Goal: Task Accomplishment & Management: Complete application form

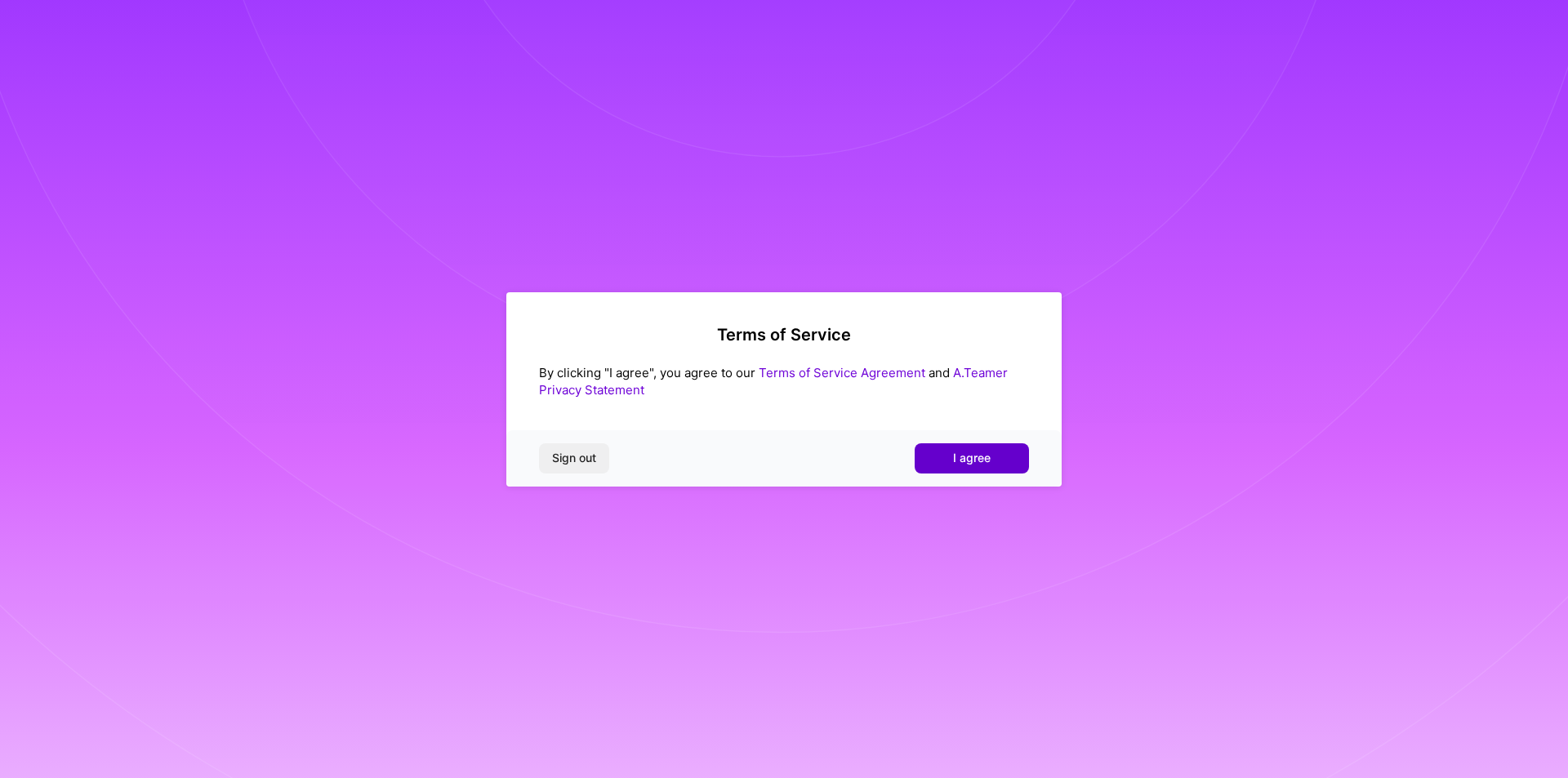
click at [969, 456] on span "I agree" at bounding box center [971, 457] width 37 height 16
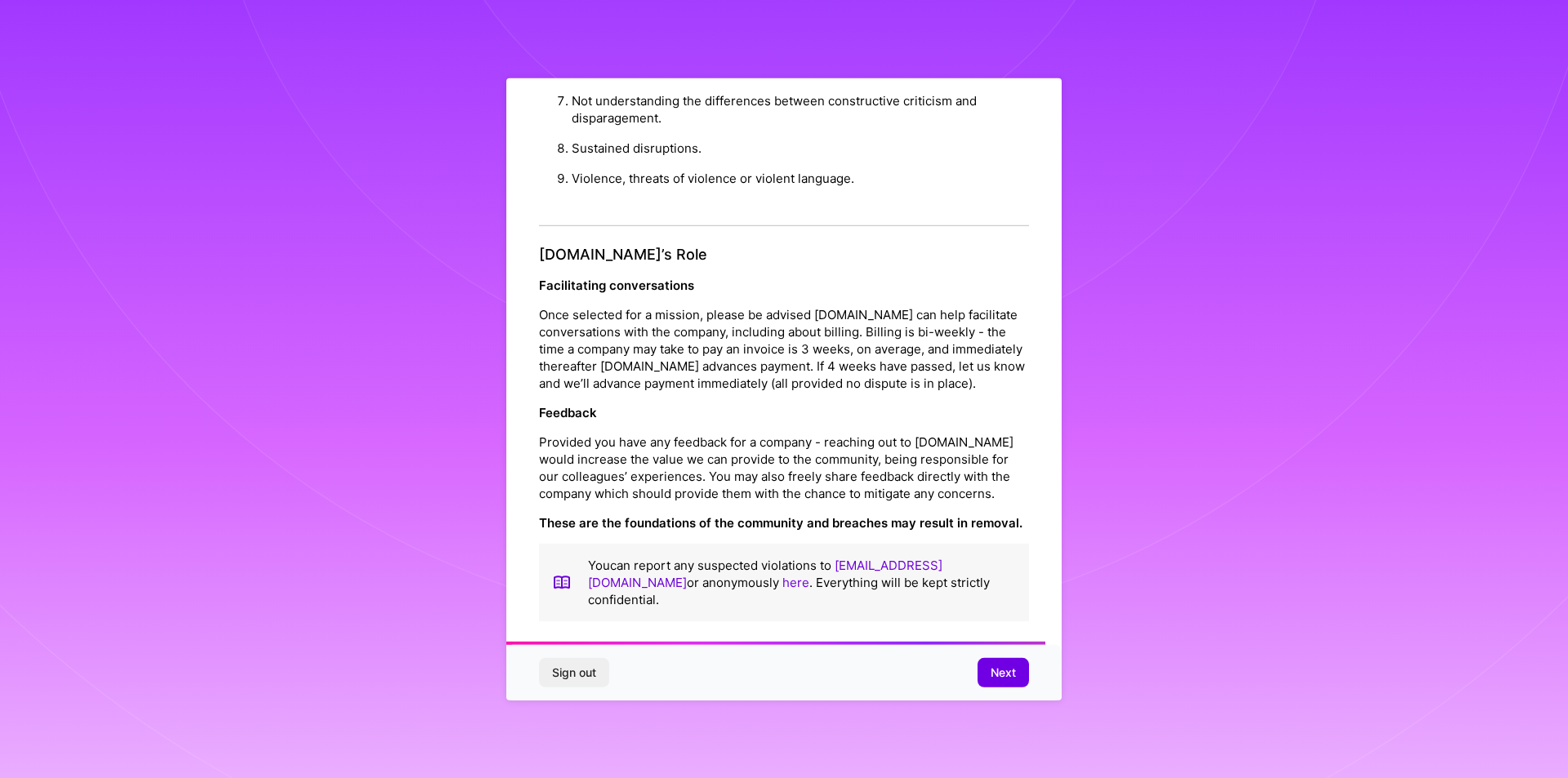
scroll to position [1735, 0]
click at [1005, 672] on span "Next" at bounding box center [1003, 672] width 25 height 16
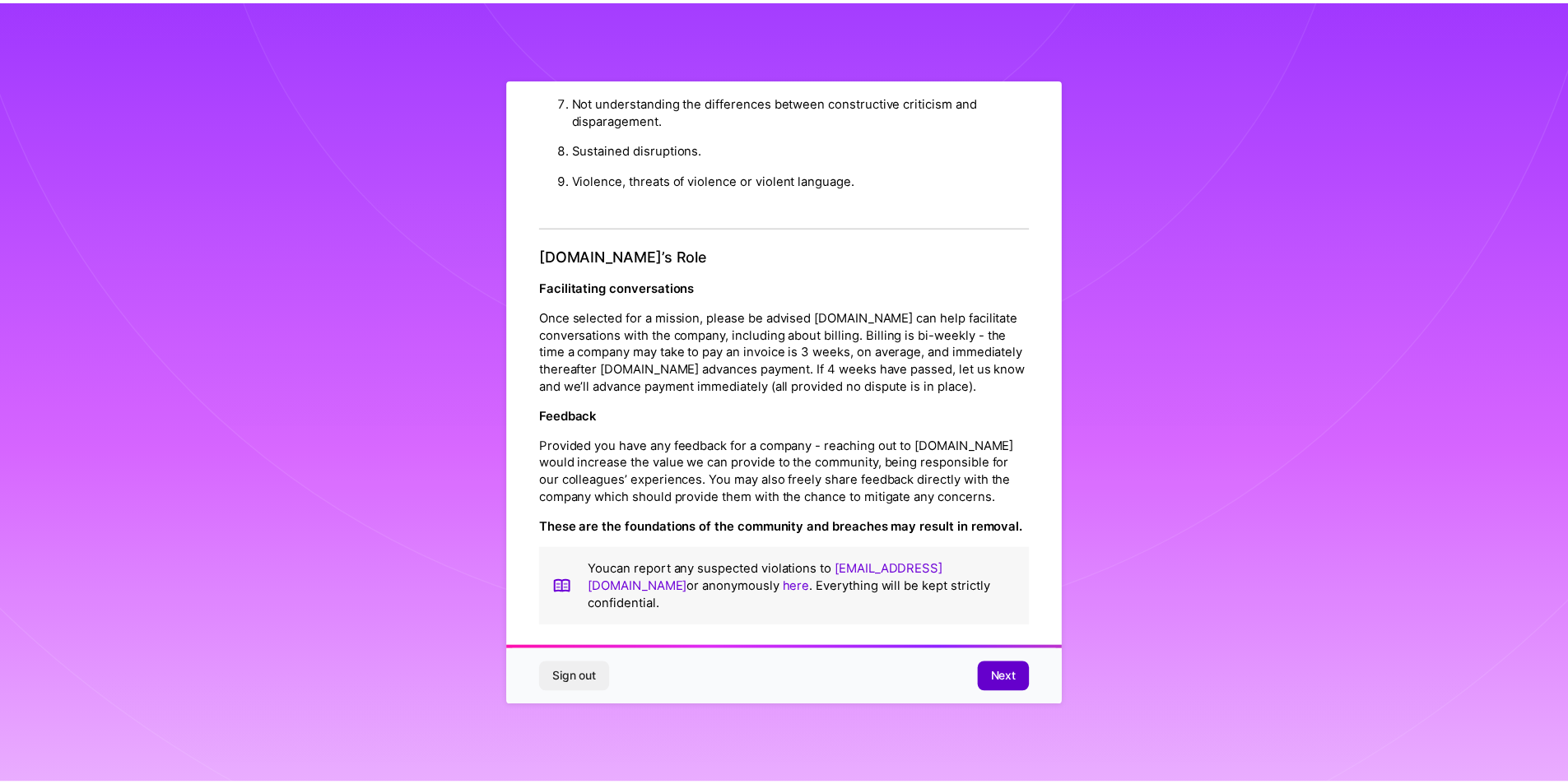
scroll to position [0, 0]
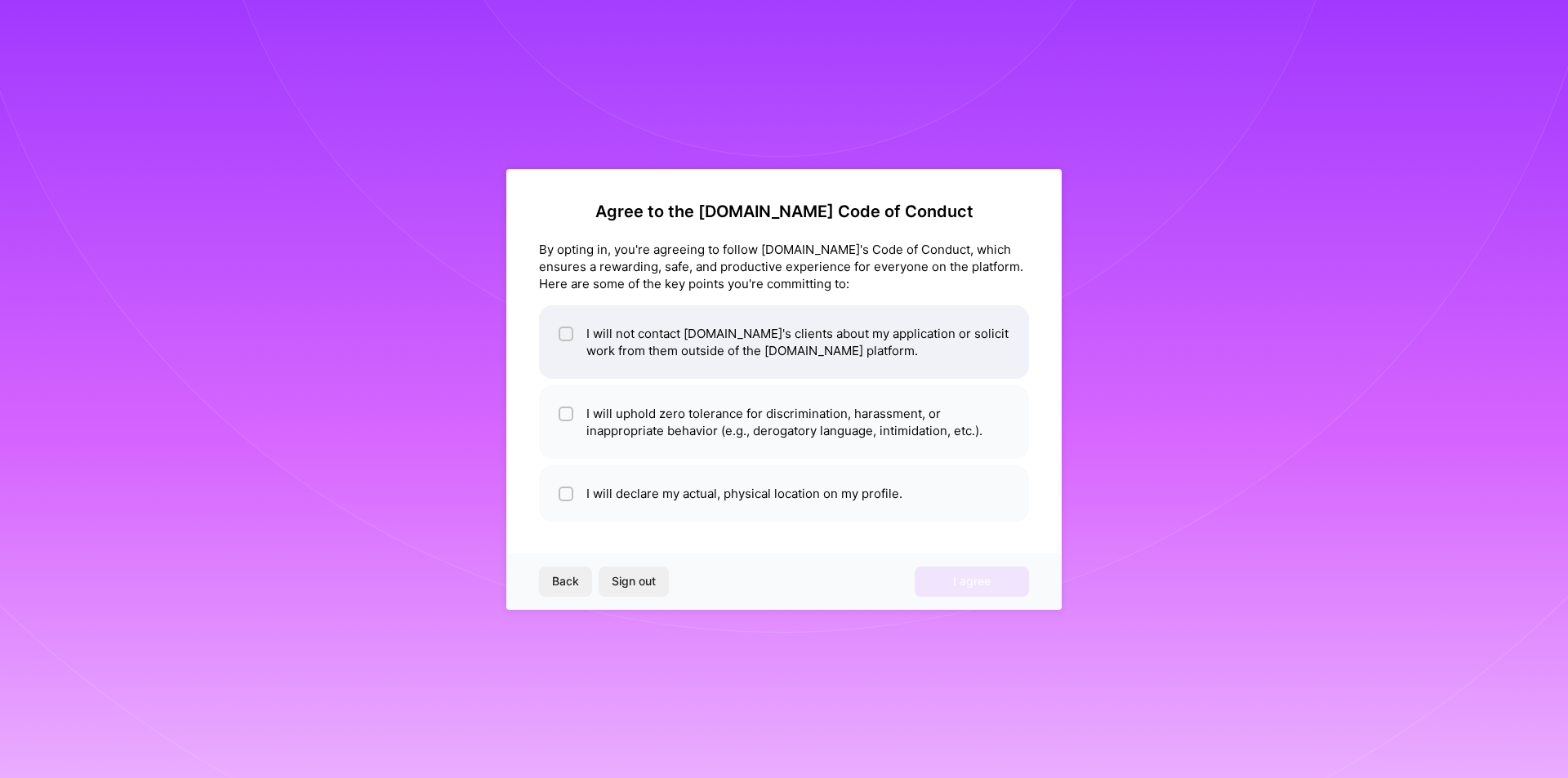
click at [577, 341] on li "I will not contact [DOMAIN_NAME]'s clients about my application or solicit work…" at bounding box center [784, 342] width 490 height 73
checkbox input "true"
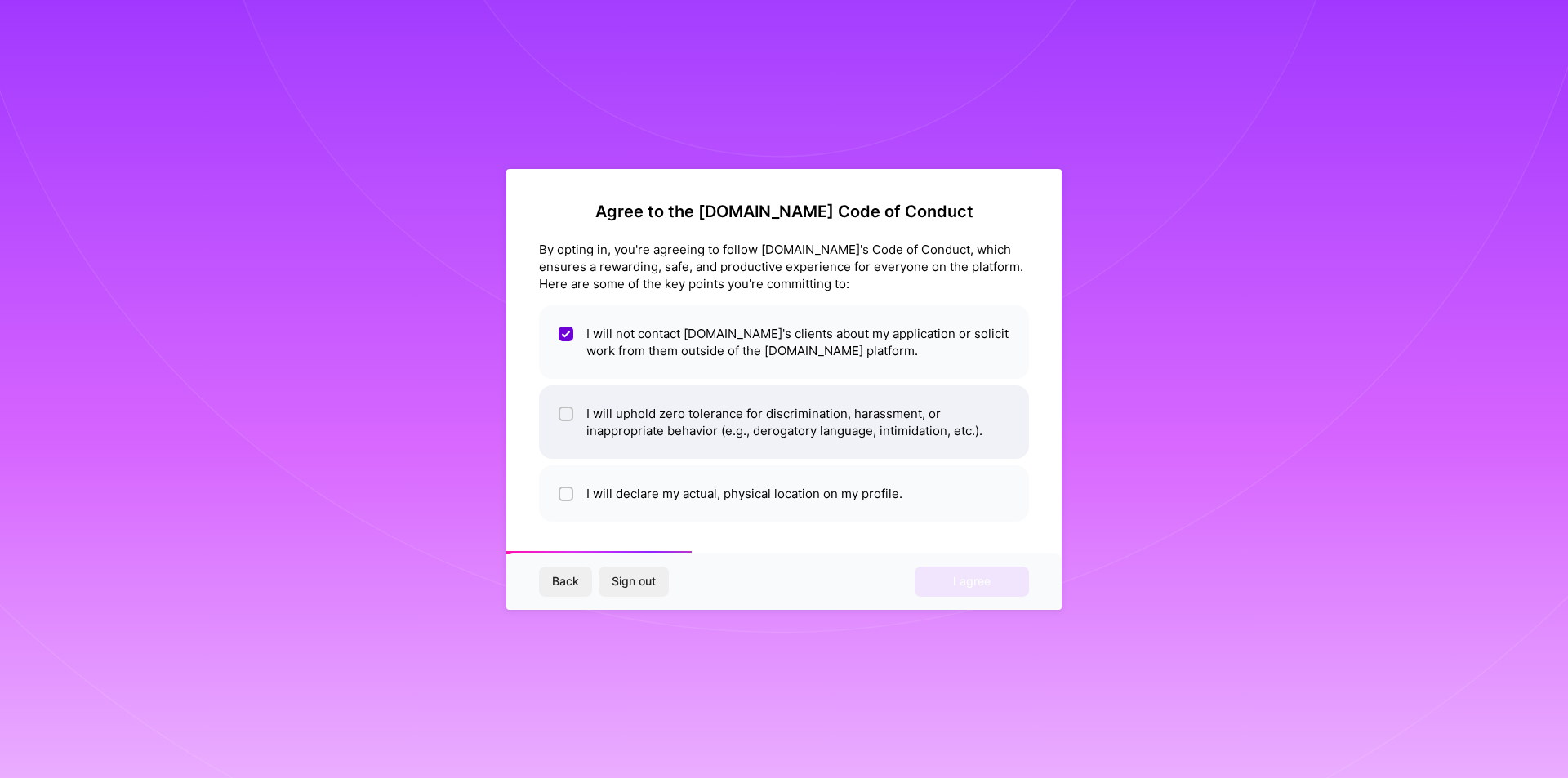
click at [557, 416] on li "I will uphold zero tolerance for discrimination, harassment, or inappropriate b…" at bounding box center [784, 422] width 490 height 73
checkbox input "true"
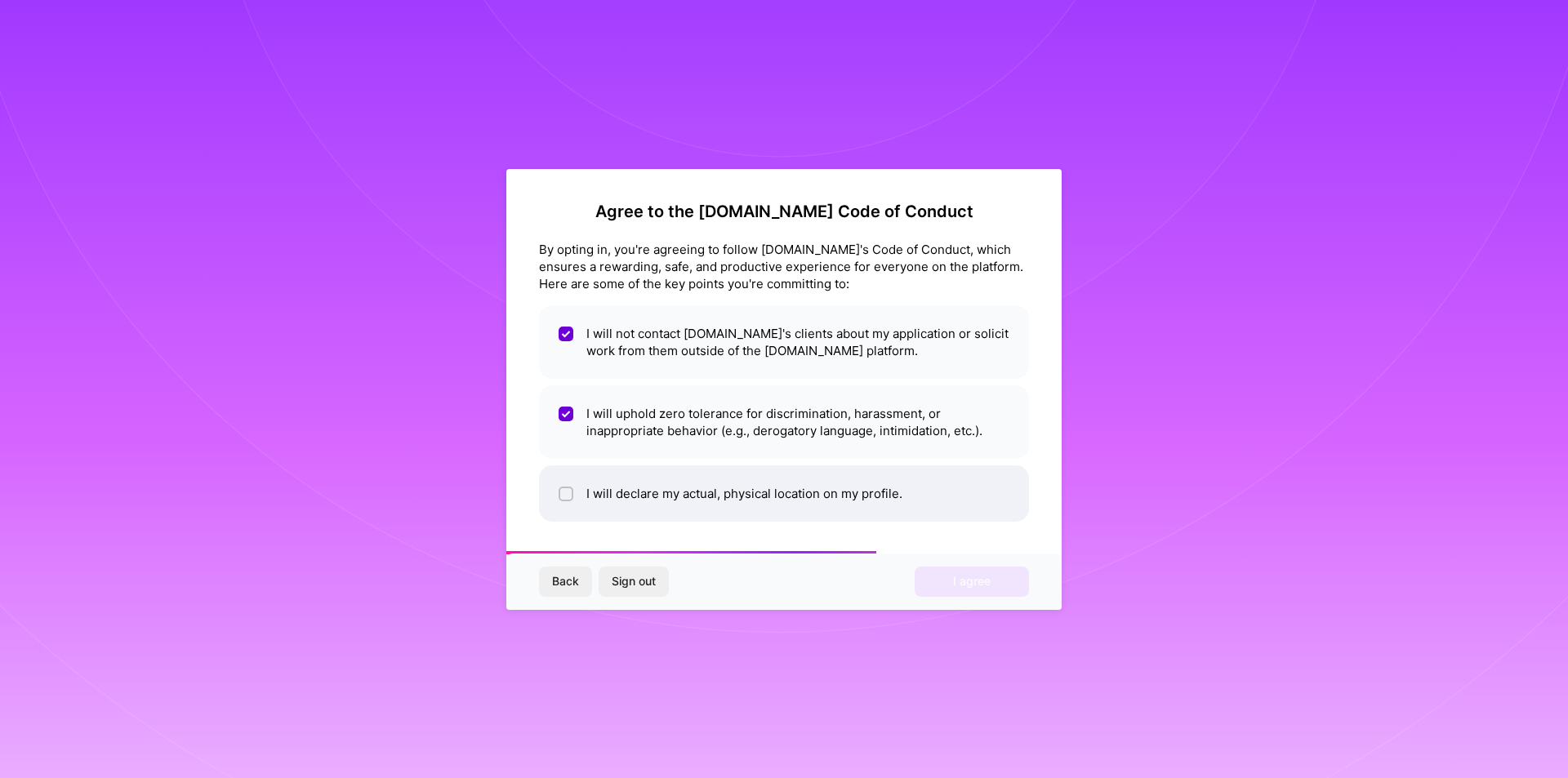
click at [575, 487] on li "I will declare my actual, physical location on my profile." at bounding box center [784, 493] width 490 height 57
checkbox input "true"
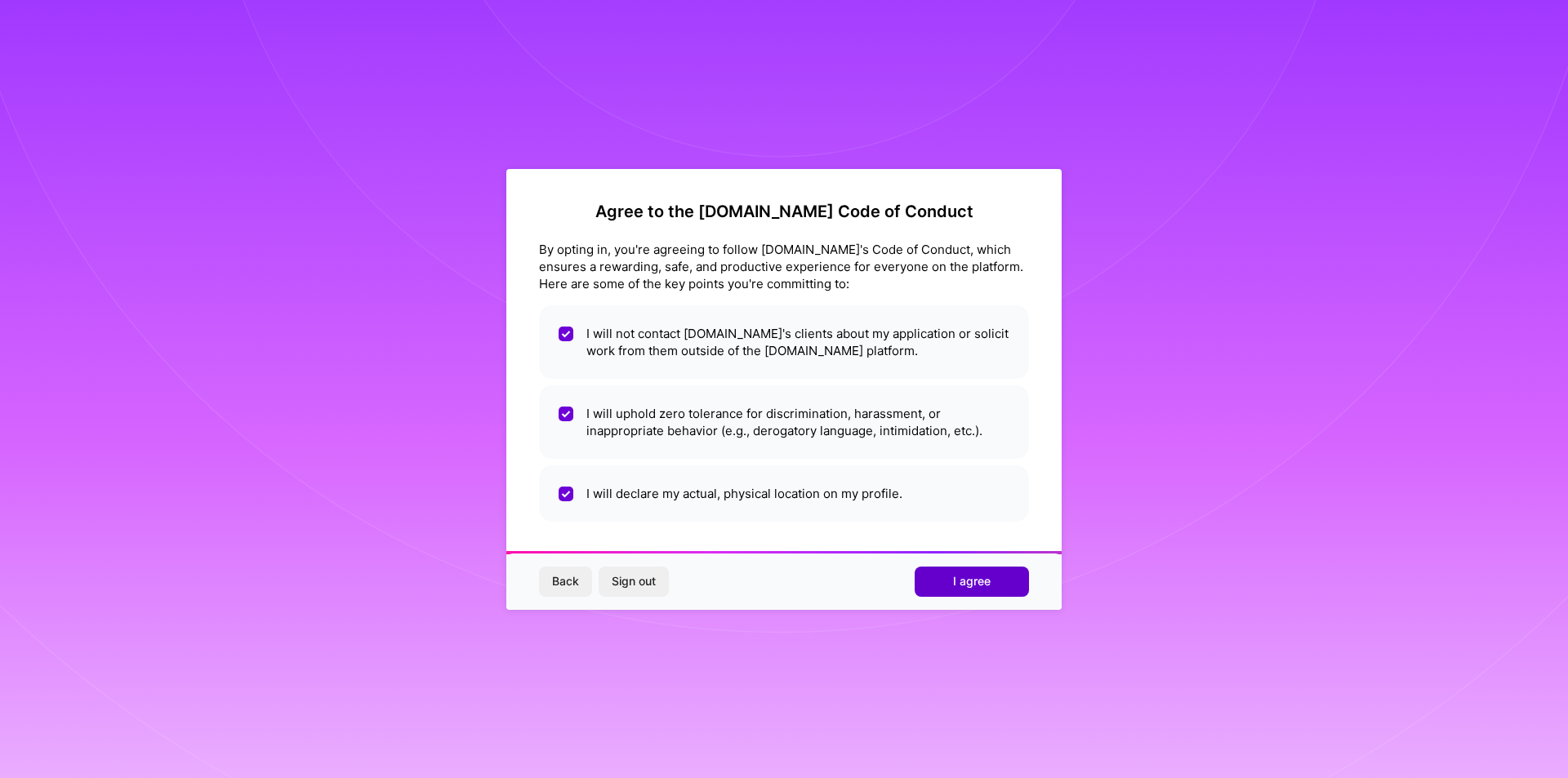
click at [960, 586] on span "I agree" at bounding box center [971, 581] width 37 height 16
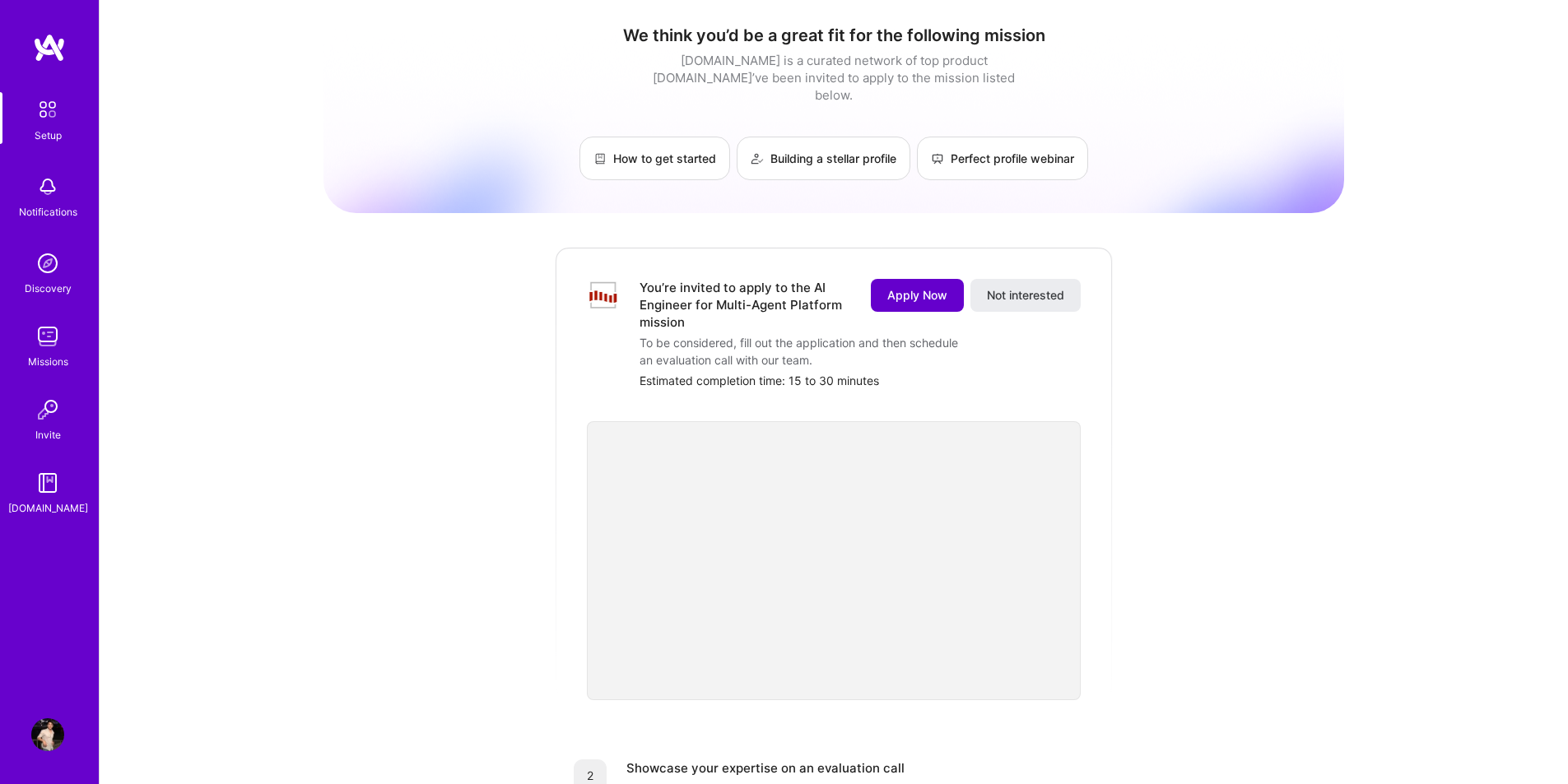
click at [895, 287] on span "Apply Now" at bounding box center [917, 295] width 60 height 16
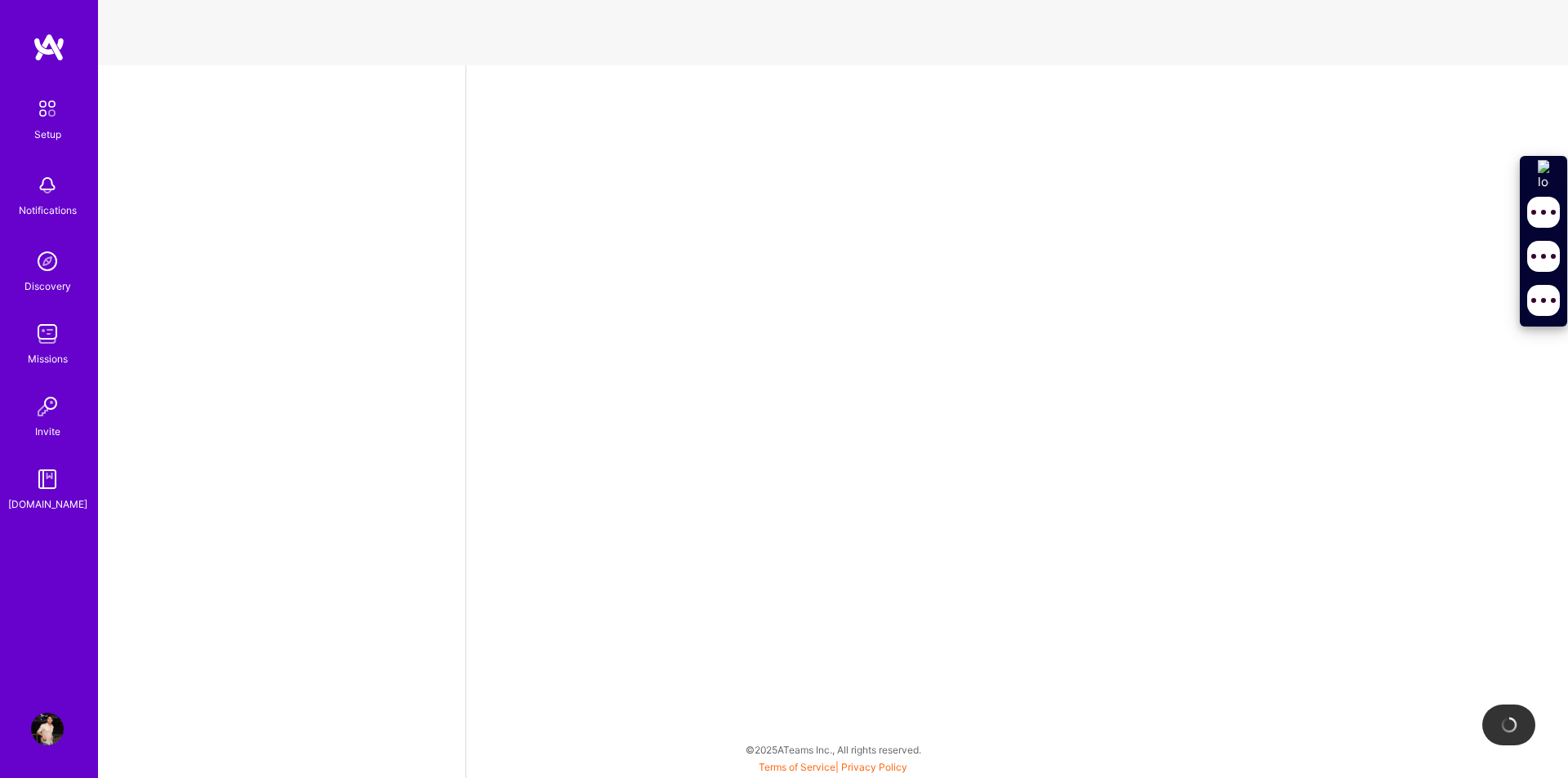
select select "US"
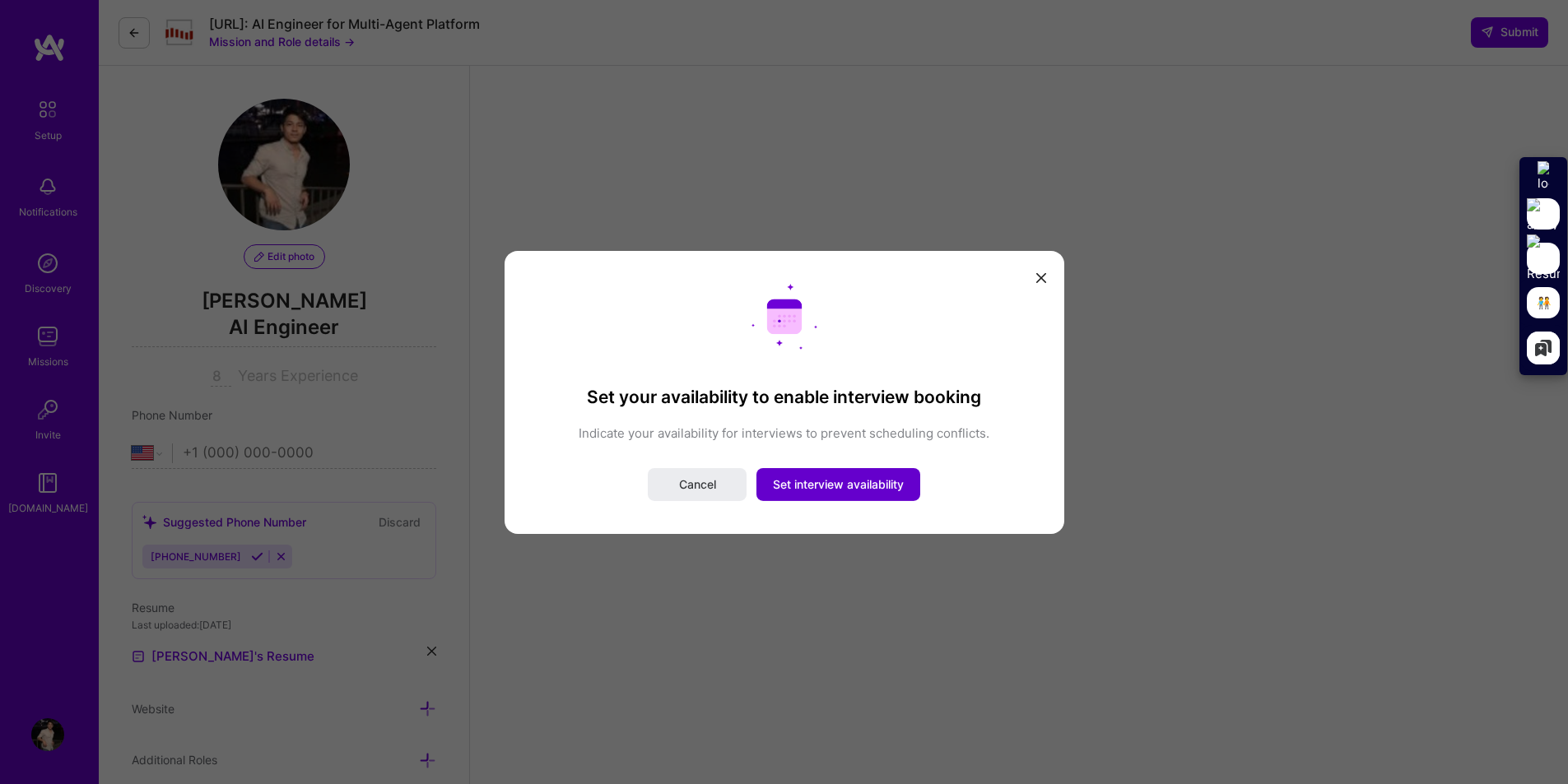
click at [845, 489] on span "Set interview availability" at bounding box center [838, 484] width 131 height 16
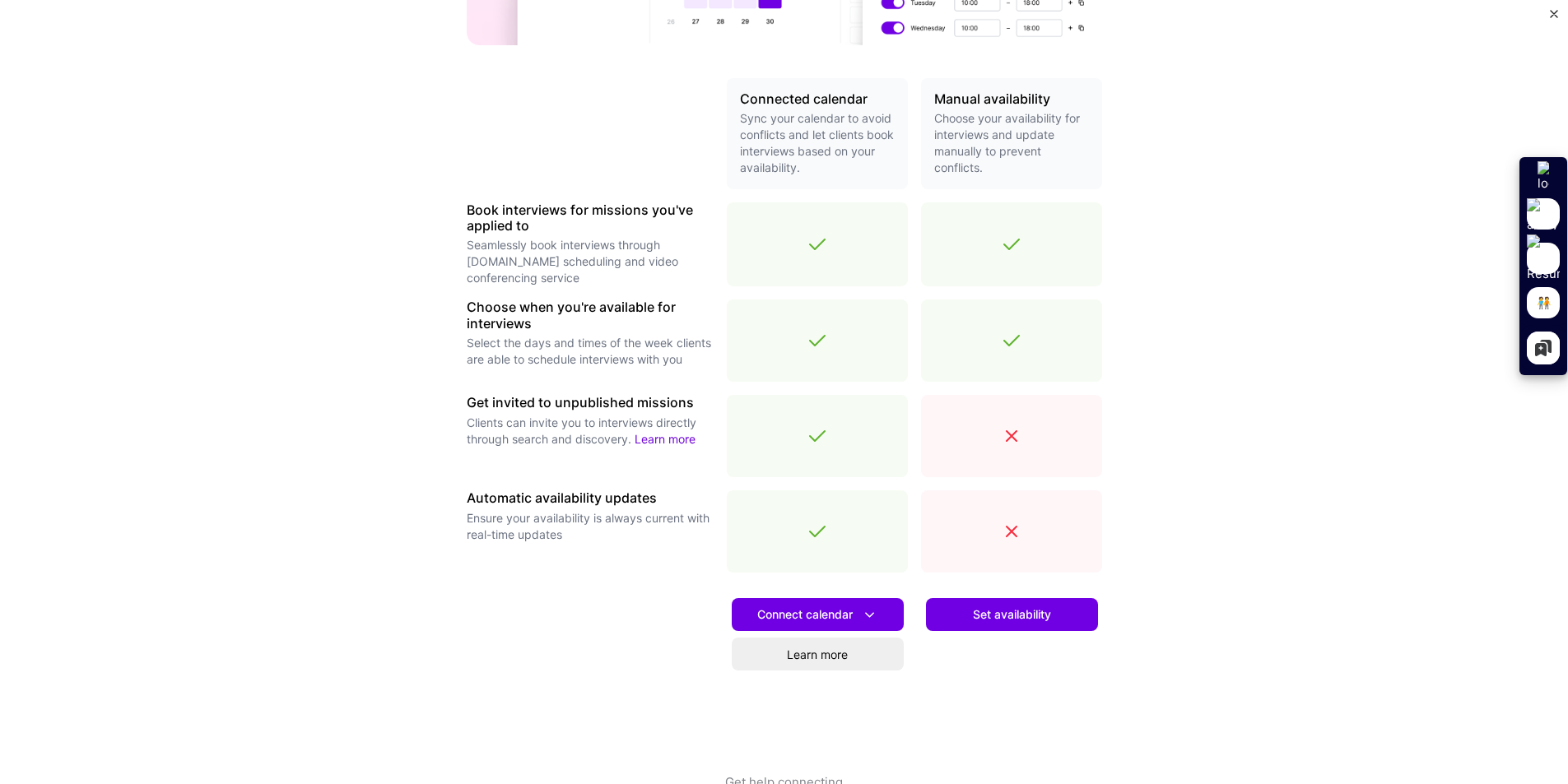
scroll to position [369, 0]
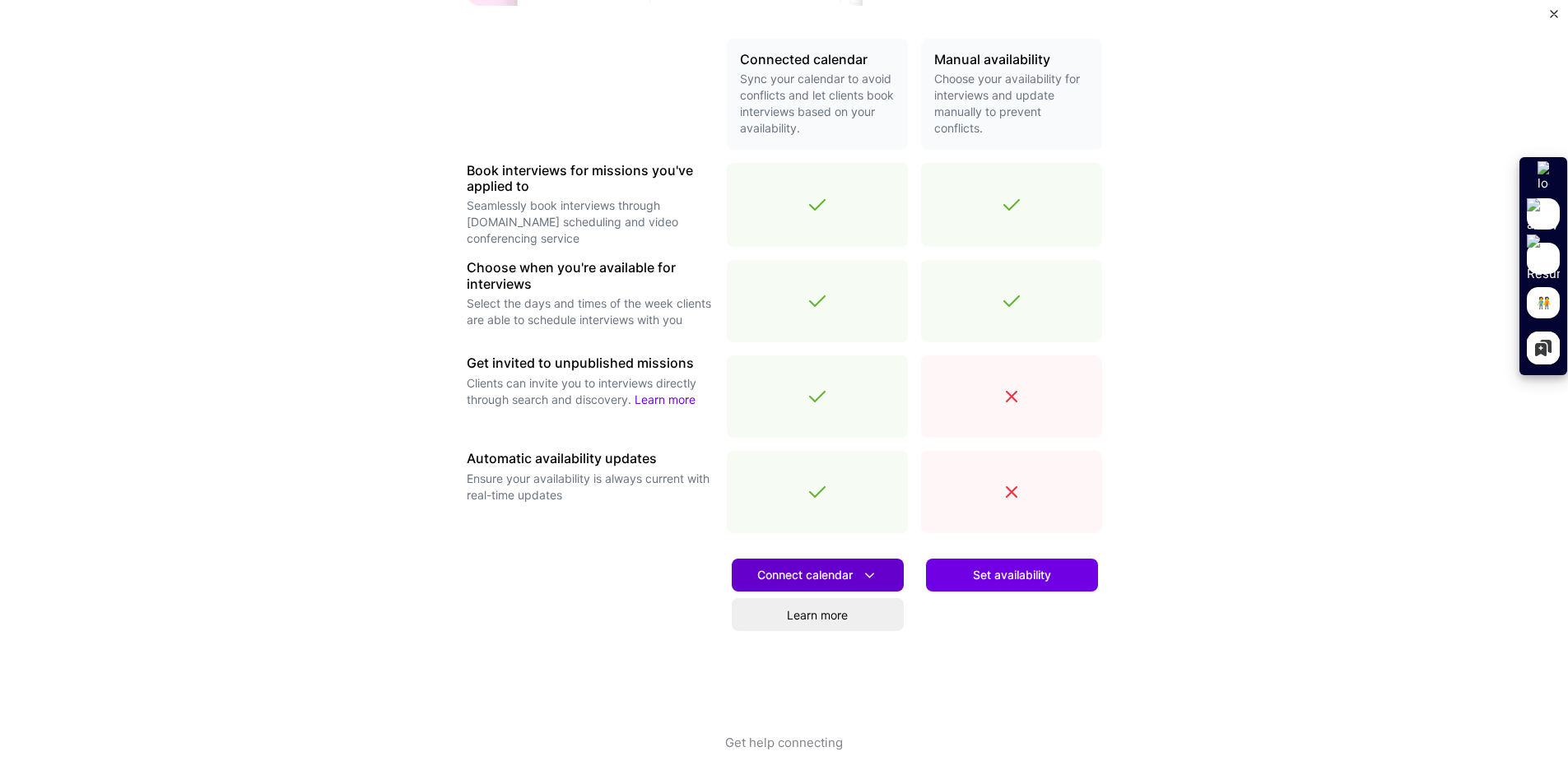
click at [828, 571] on span "Connect calendar" at bounding box center [817, 576] width 121 height 17
click at [987, 567] on span "Set availability" at bounding box center [1012, 575] width 78 height 16
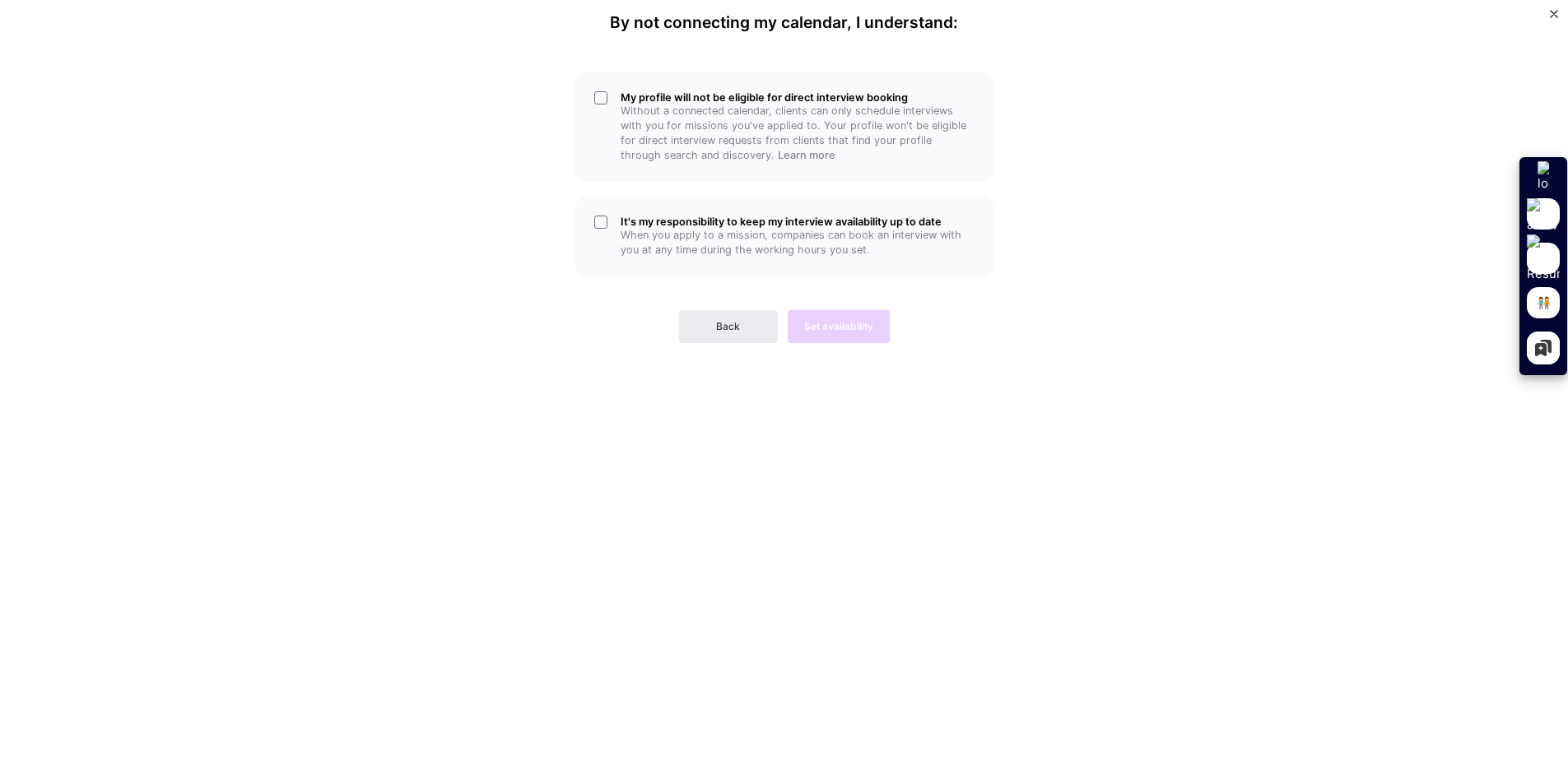
scroll to position [0, 0]
click at [608, 93] on div "My profile will not be eligible for direct interview booking Without a connecte…" at bounding box center [784, 127] width 419 height 111
click at [603, 217] on div "It's my responsibility to keep my interview availability up to date When you ap…" at bounding box center [784, 236] width 419 height 81
click at [856, 331] on span "Set availability" at bounding box center [838, 326] width 69 height 15
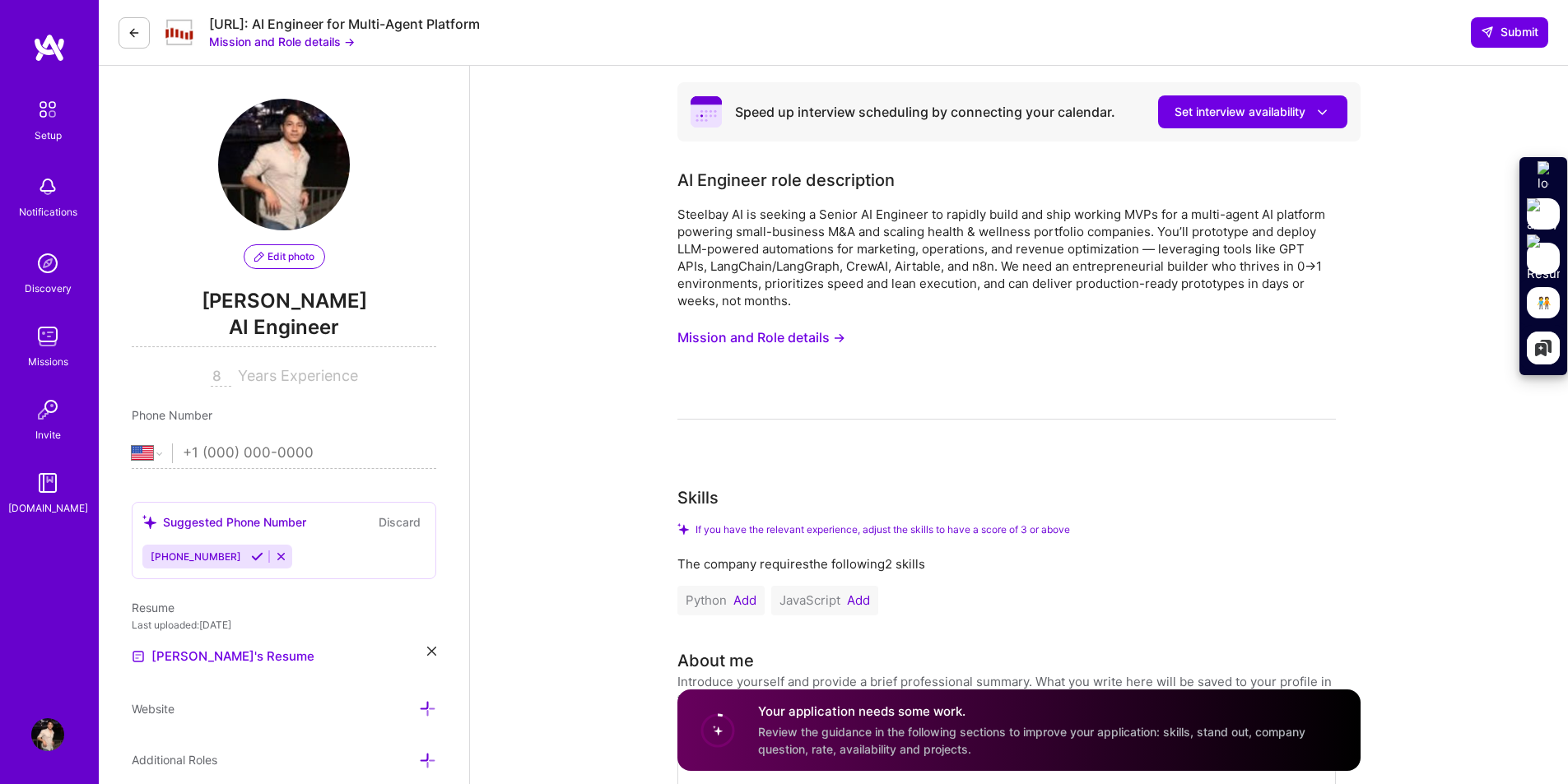
scroll to position [82, 0]
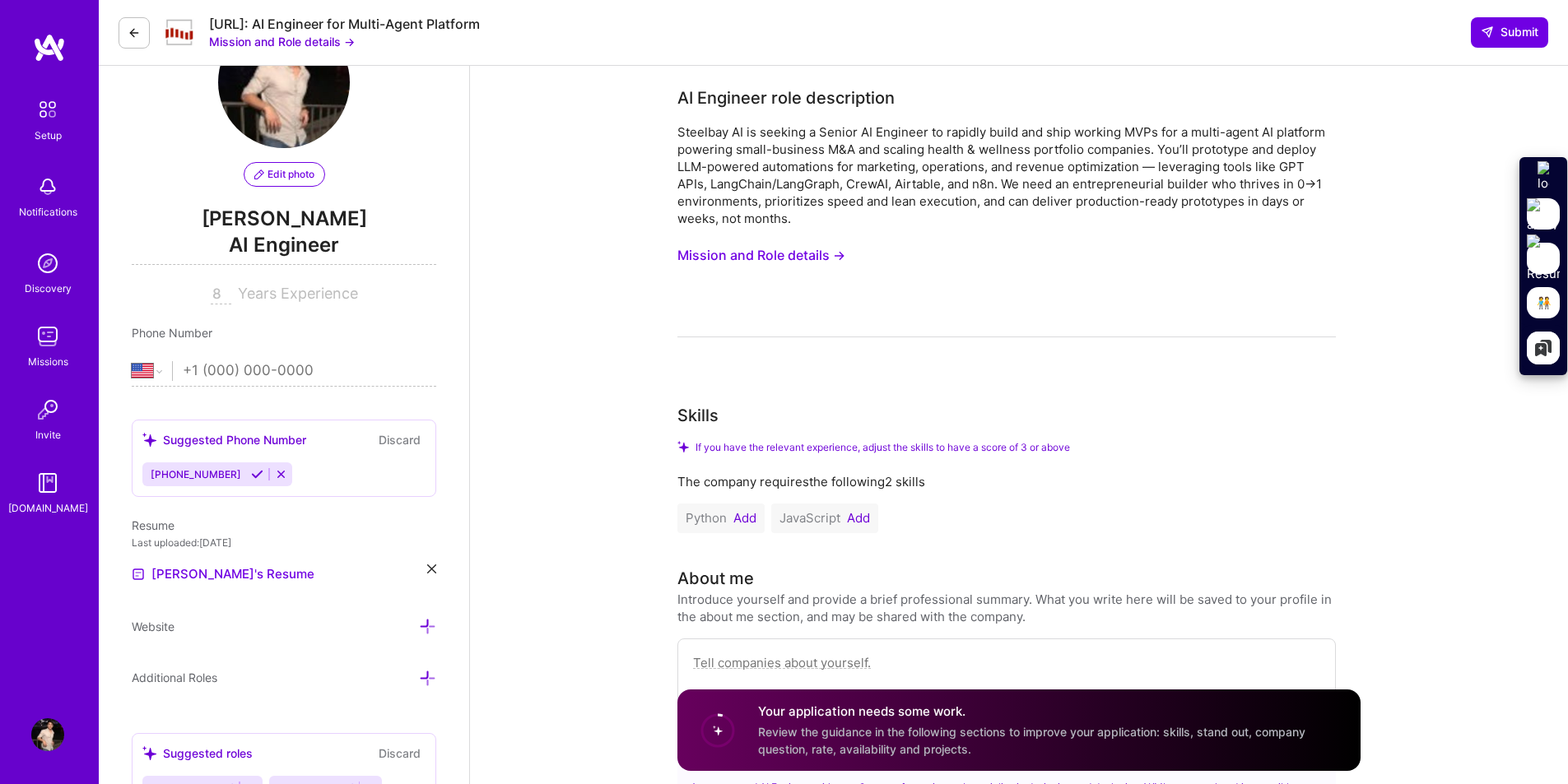
click at [217, 363] on input "tel" at bounding box center [310, 371] width 254 height 47
paste input "[PHONE_NUMBER]"
type input "[PHONE_NUMBER]"
click at [251, 472] on icon at bounding box center [257, 474] width 13 height 13
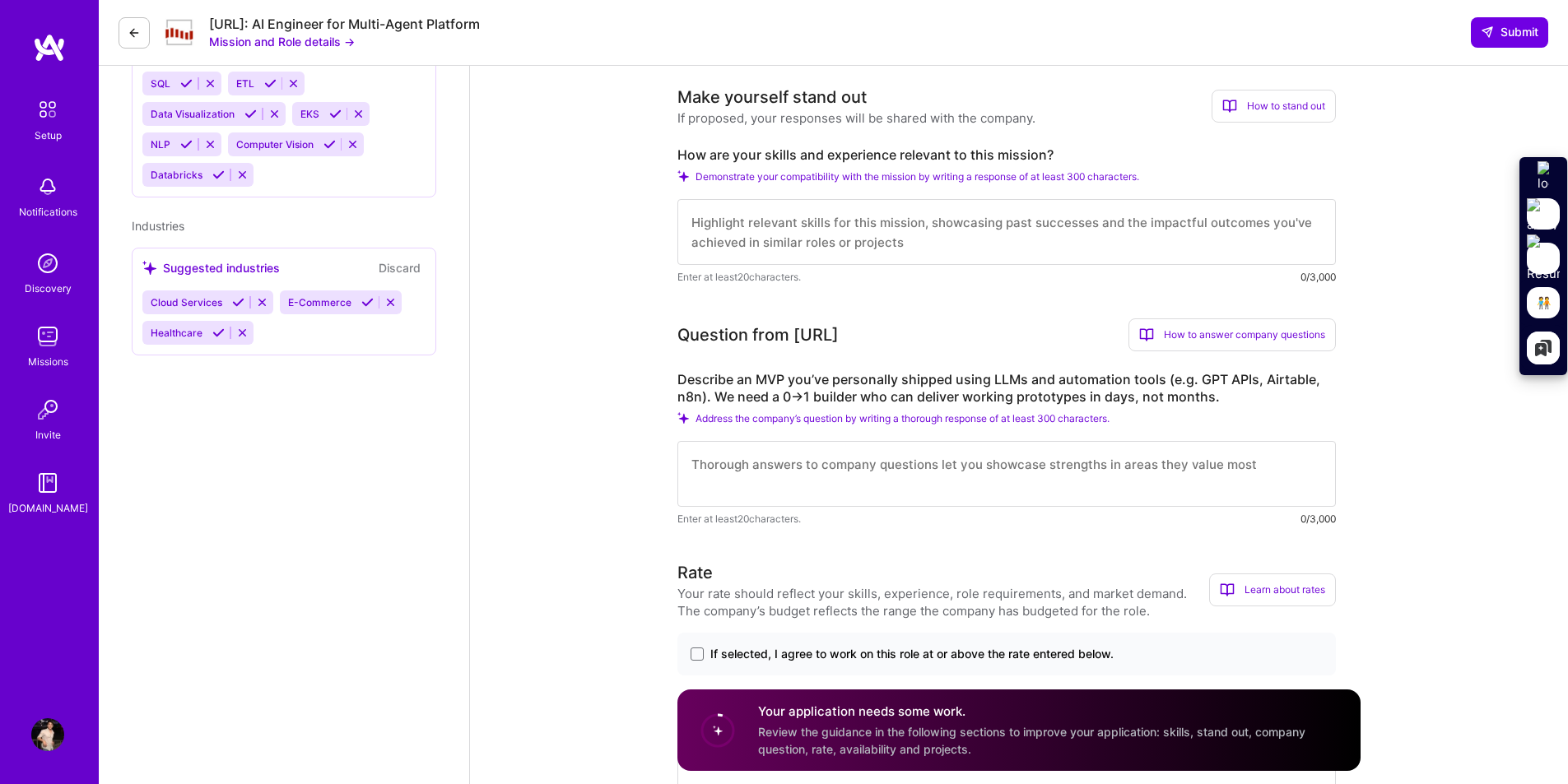
scroll to position [1070, 0]
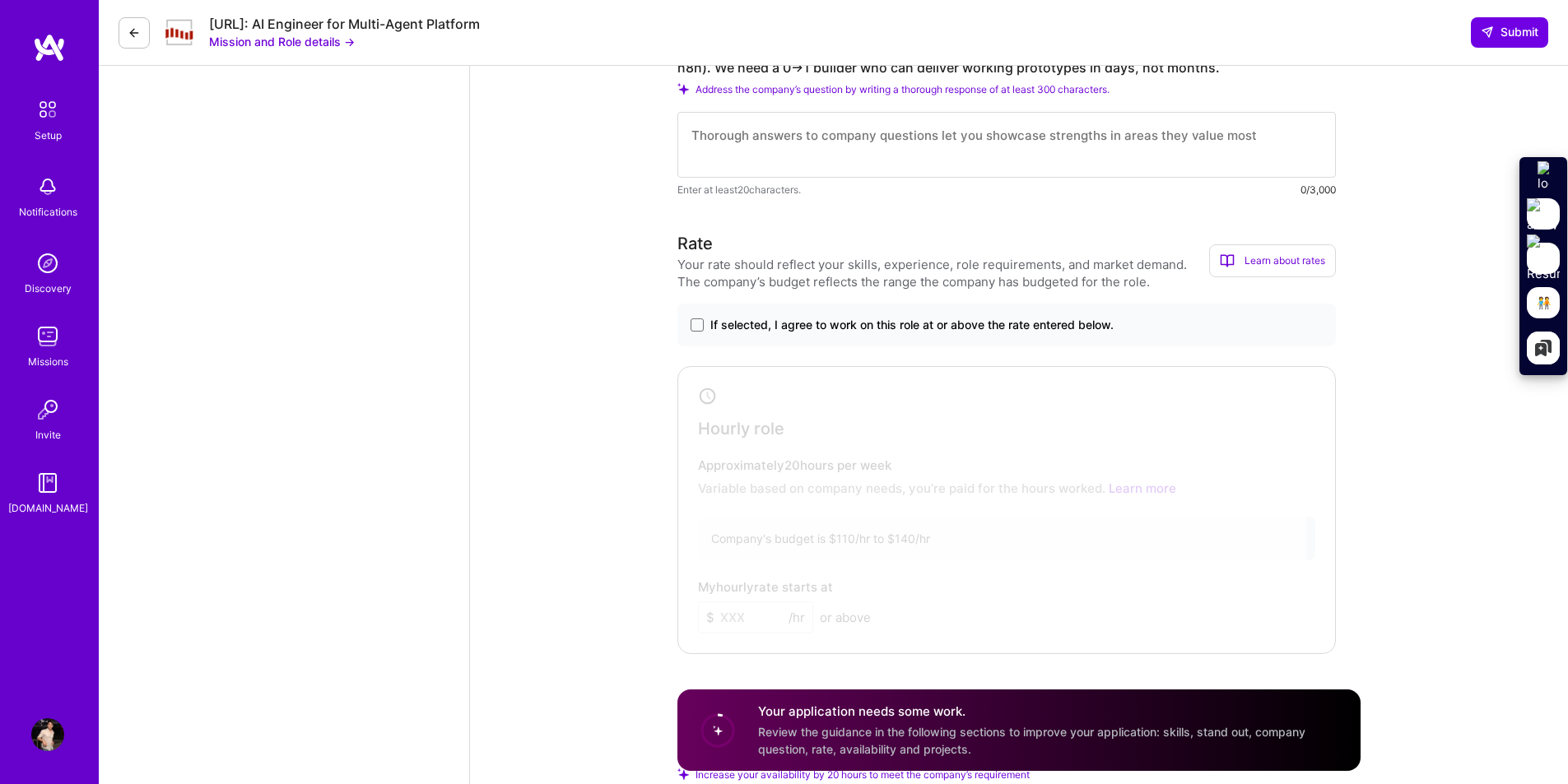
click at [705, 322] on label "If selected, I agree to work on this role at or above the rate entered below." at bounding box center [1006, 324] width 632 height 16
click at [0, 0] on input "If selected, I agree to work on this role at or above the rate entered below." at bounding box center [0, 0] width 0 height 0
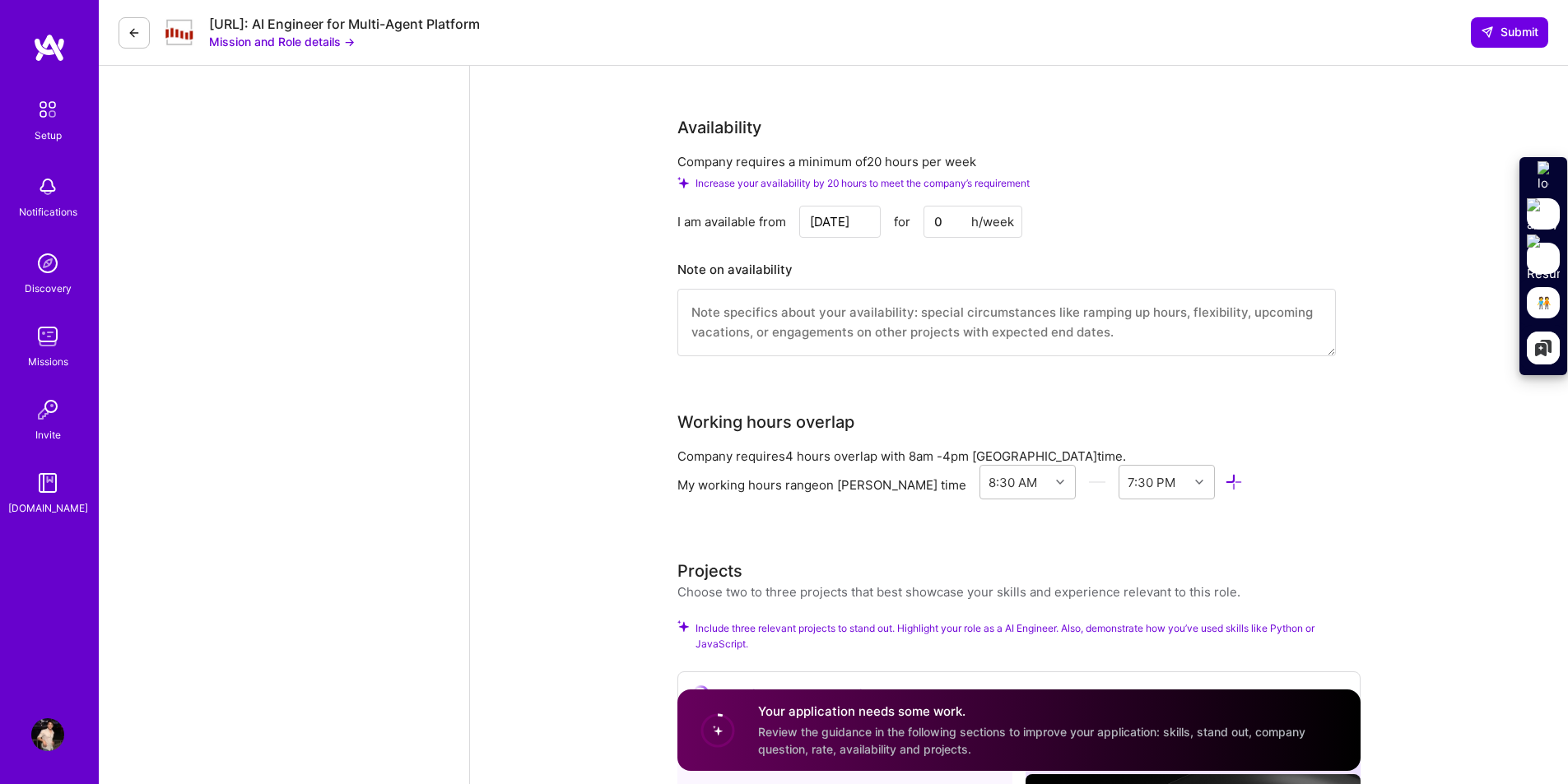
scroll to position [1665, 0]
click at [969, 217] on input "0" at bounding box center [973, 217] width 99 height 32
click at [939, 221] on input "0" at bounding box center [973, 217] width 99 height 32
drag, startPoint x: 930, startPoint y: 214, endPoint x: 943, endPoint y: 215, distance: 13.0
click at [943, 215] on input "0" at bounding box center [973, 217] width 99 height 32
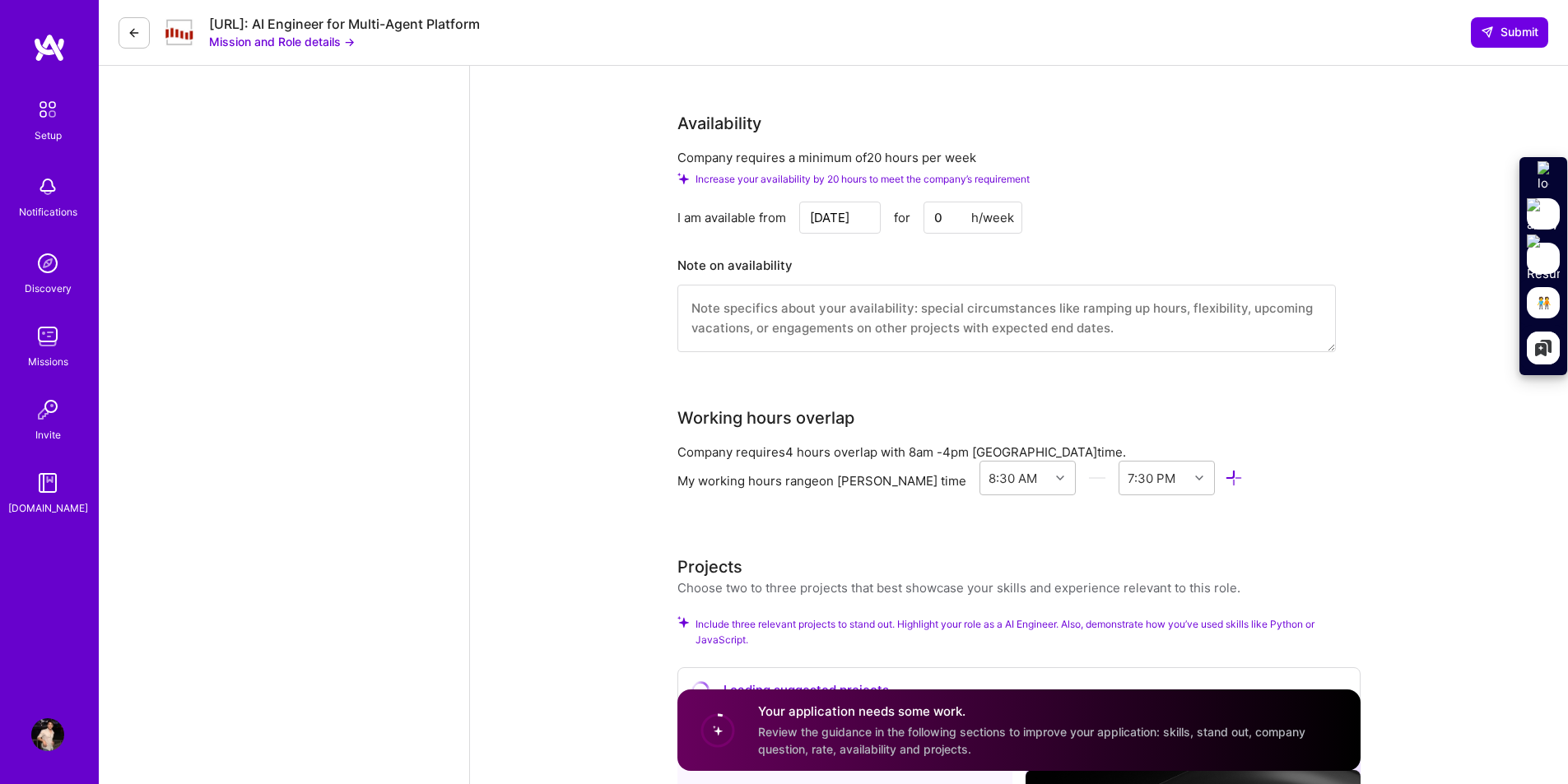
click at [934, 218] on input "0" at bounding box center [973, 217] width 99 height 32
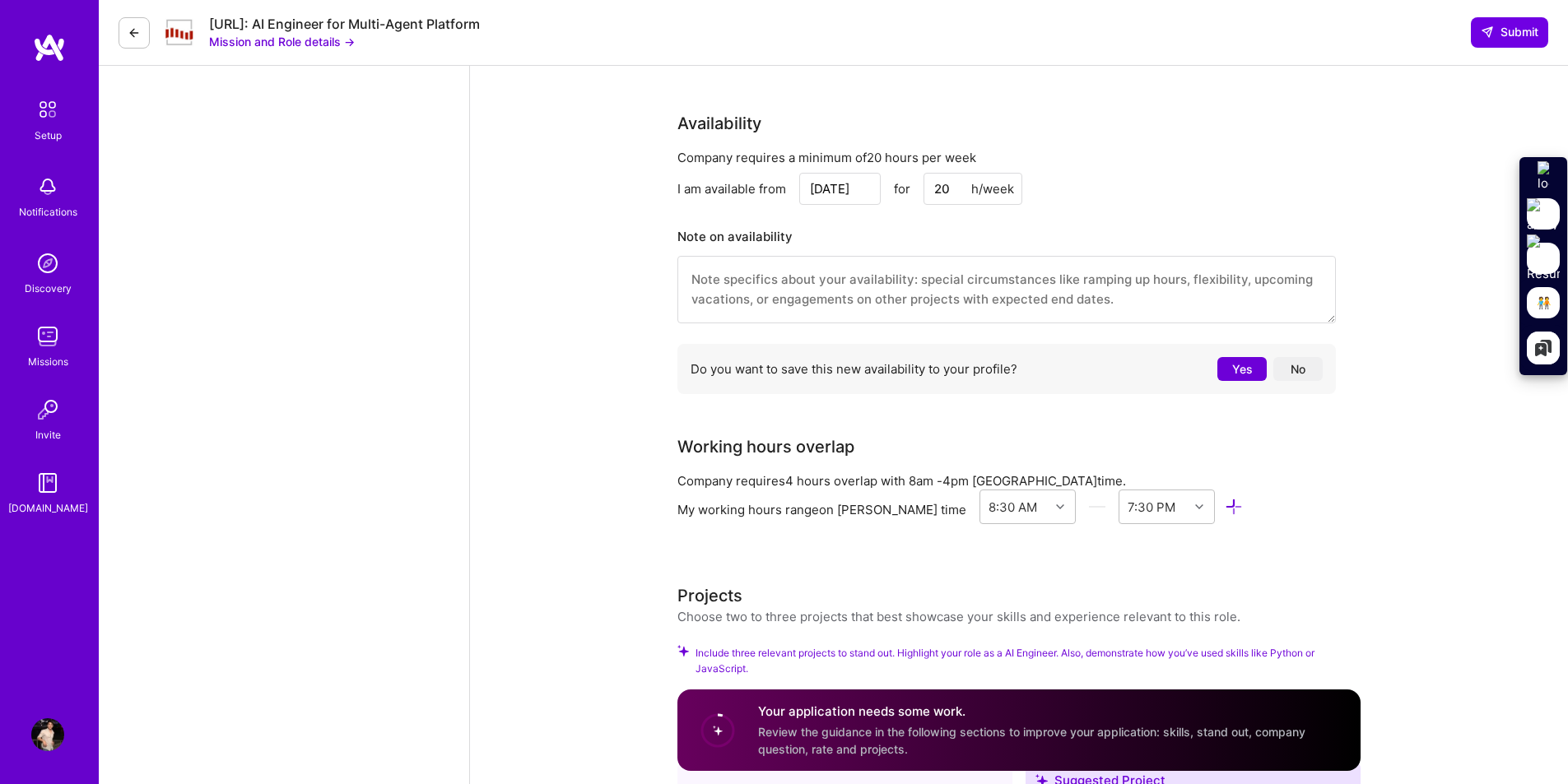
scroll to position [1747, 0]
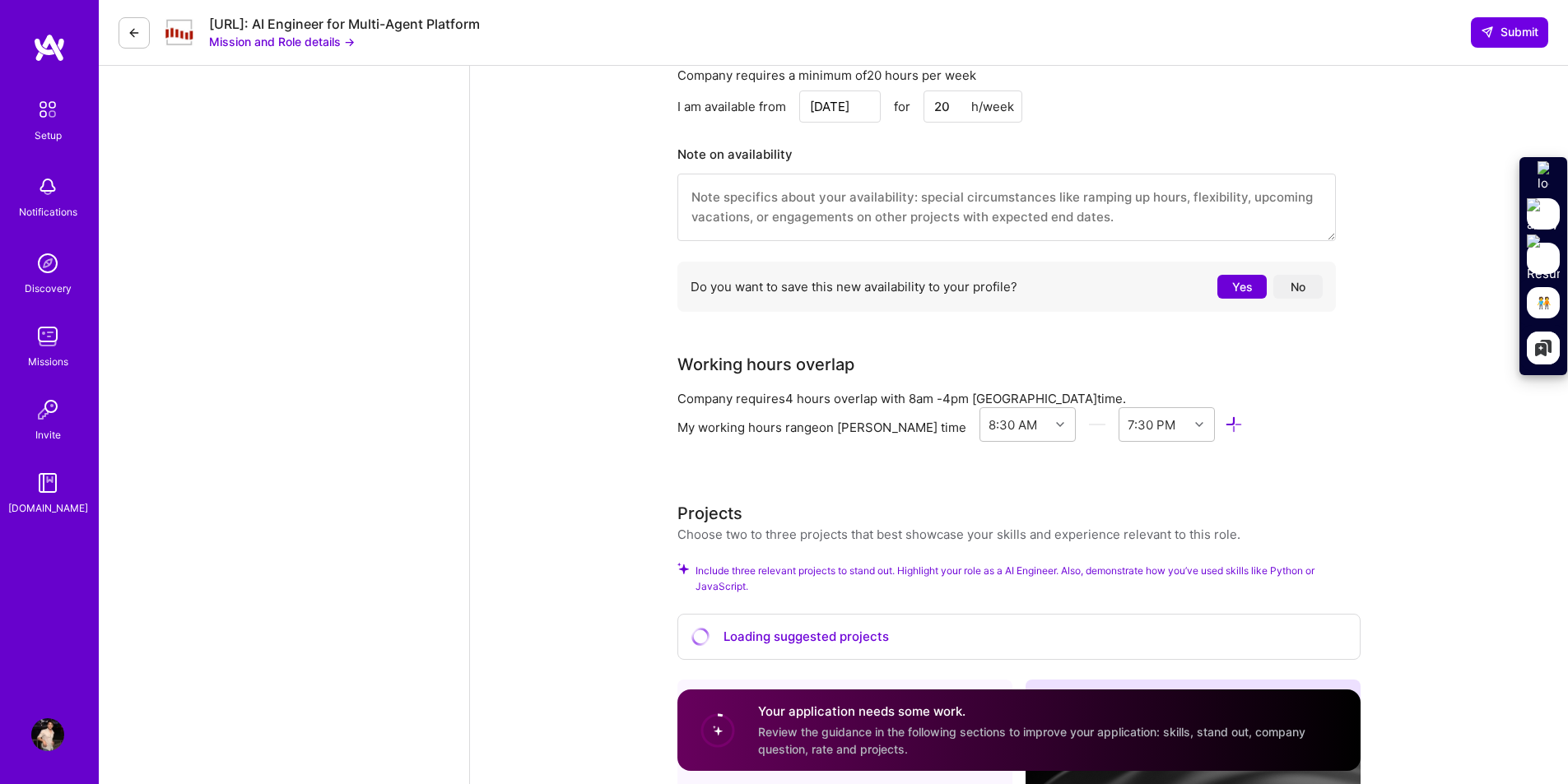
type input "20"
click at [1226, 281] on button "Yes" at bounding box center [1242, 286] width 49 height 24
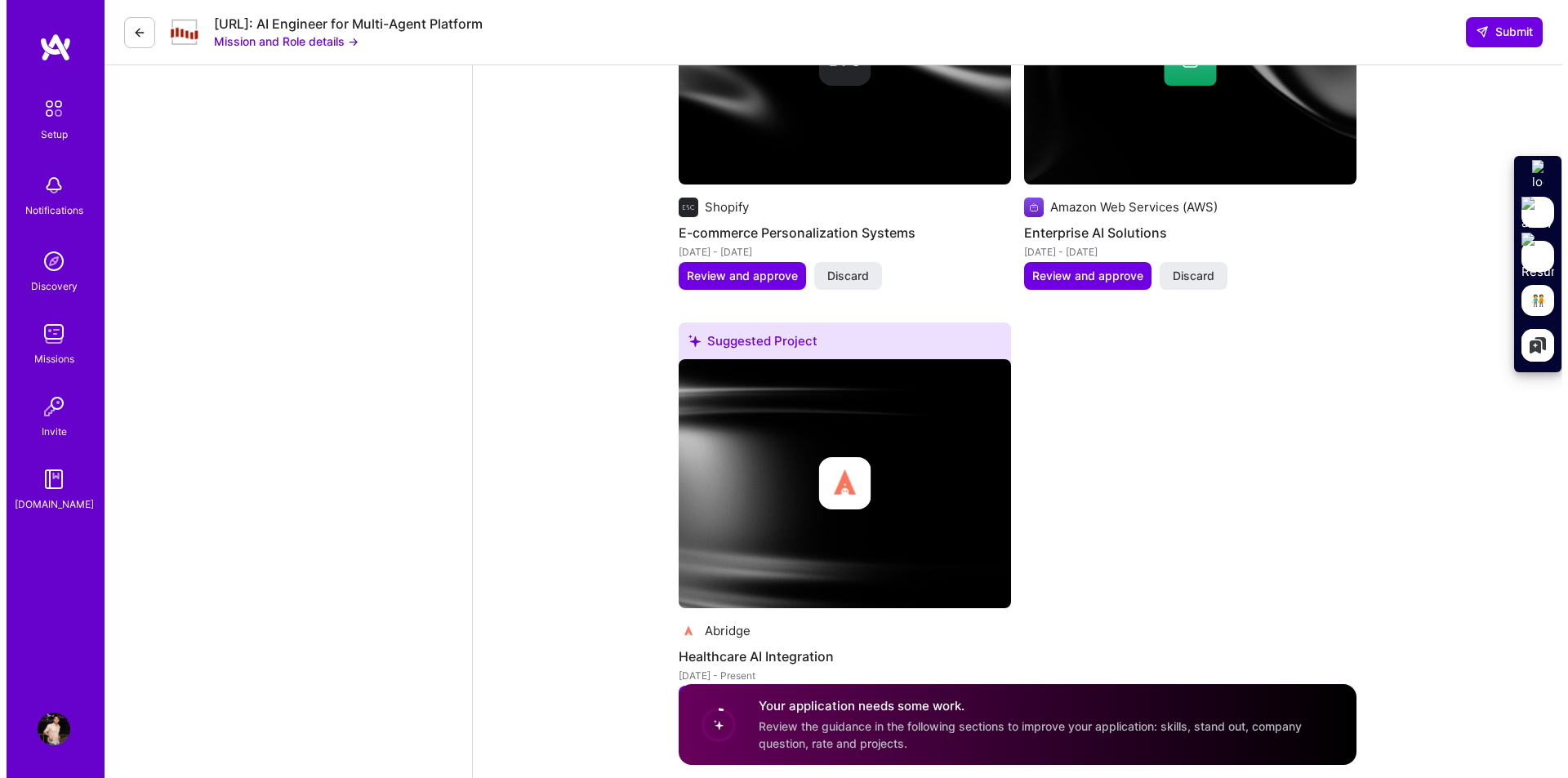
scroll to position [2961, 0]
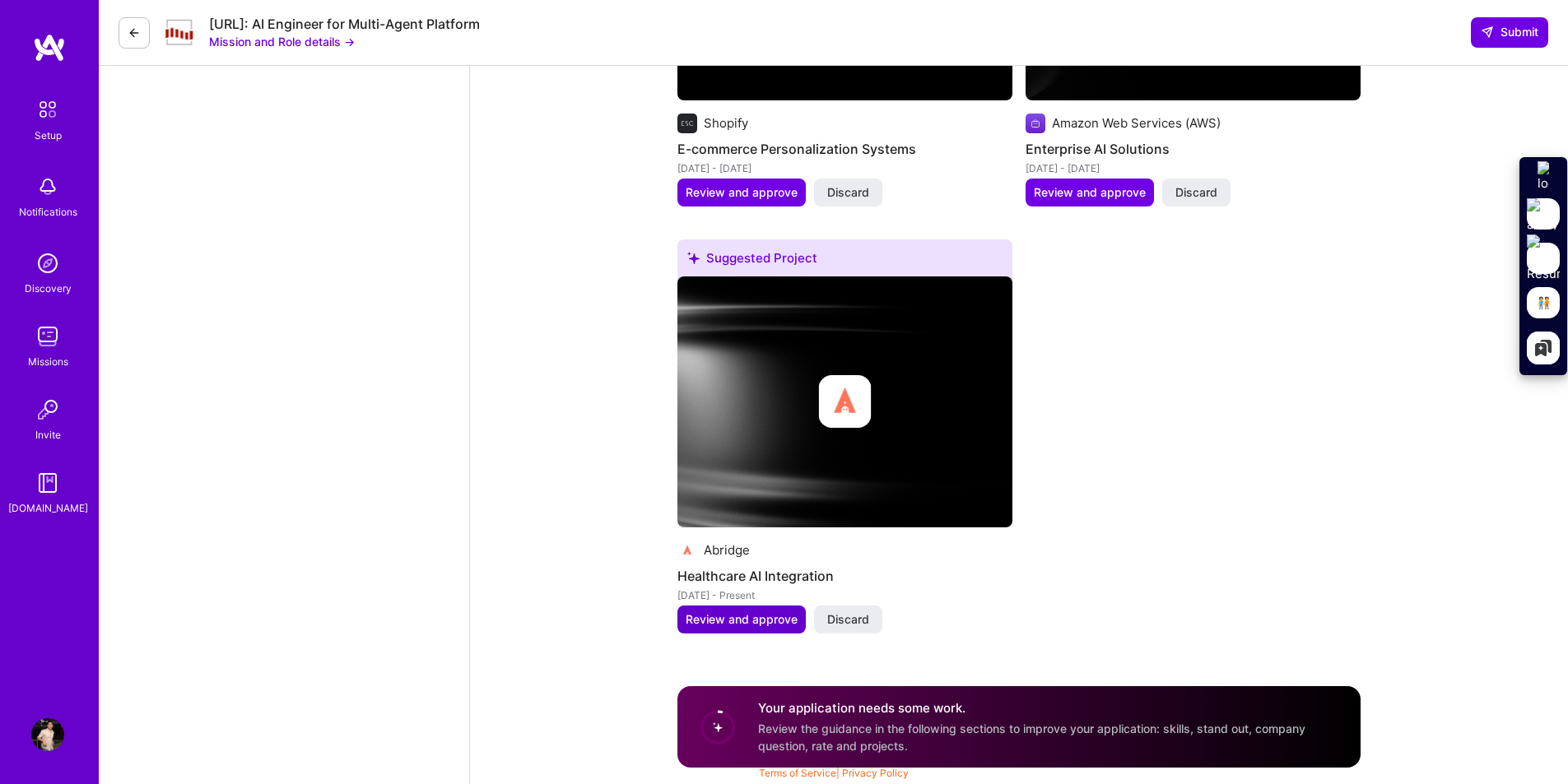
click at [702, 621] on span "Review and approve" at bounding box center [742, 618] width 112 height 16
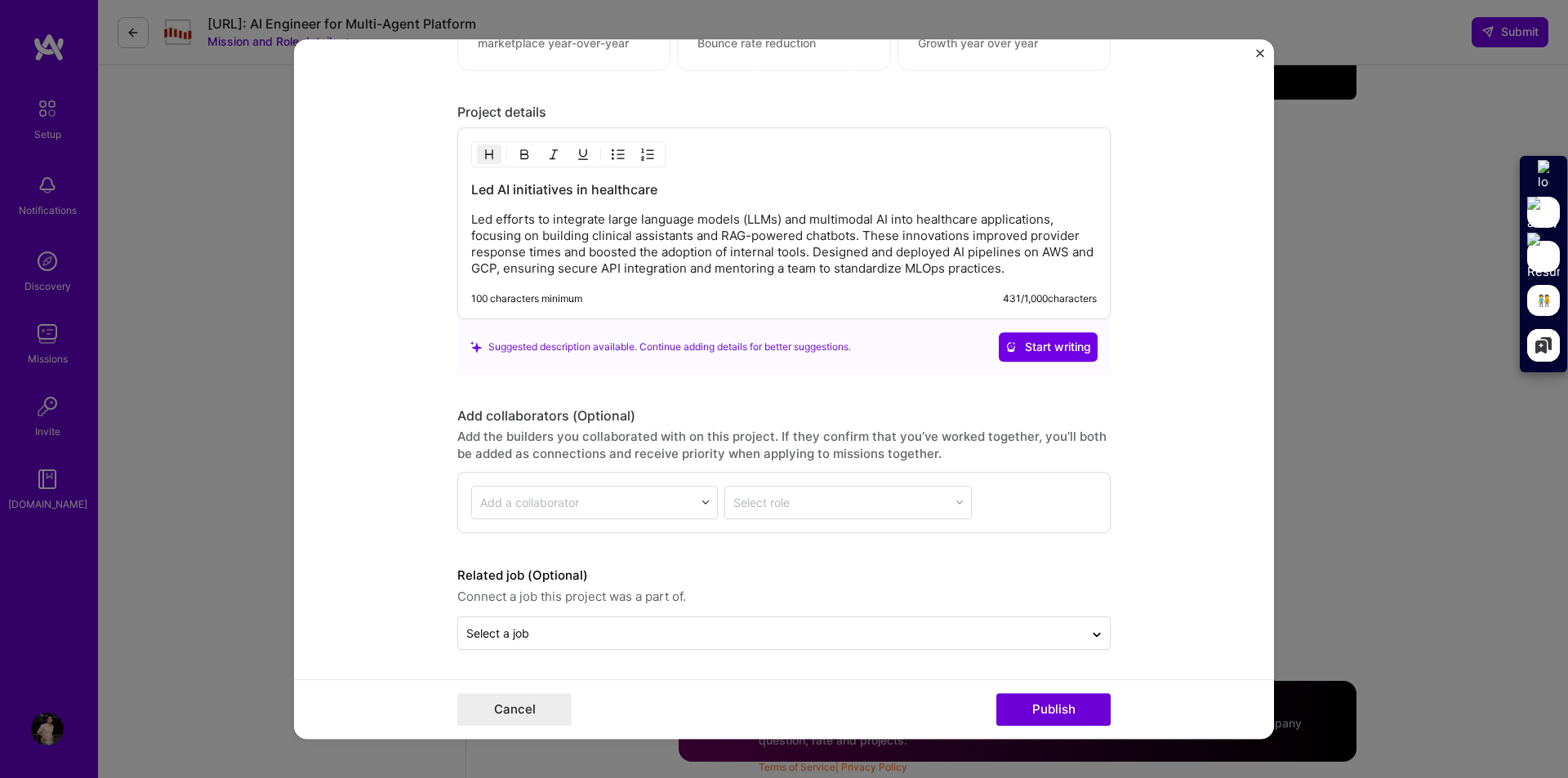
scroll to position [1259, 0]
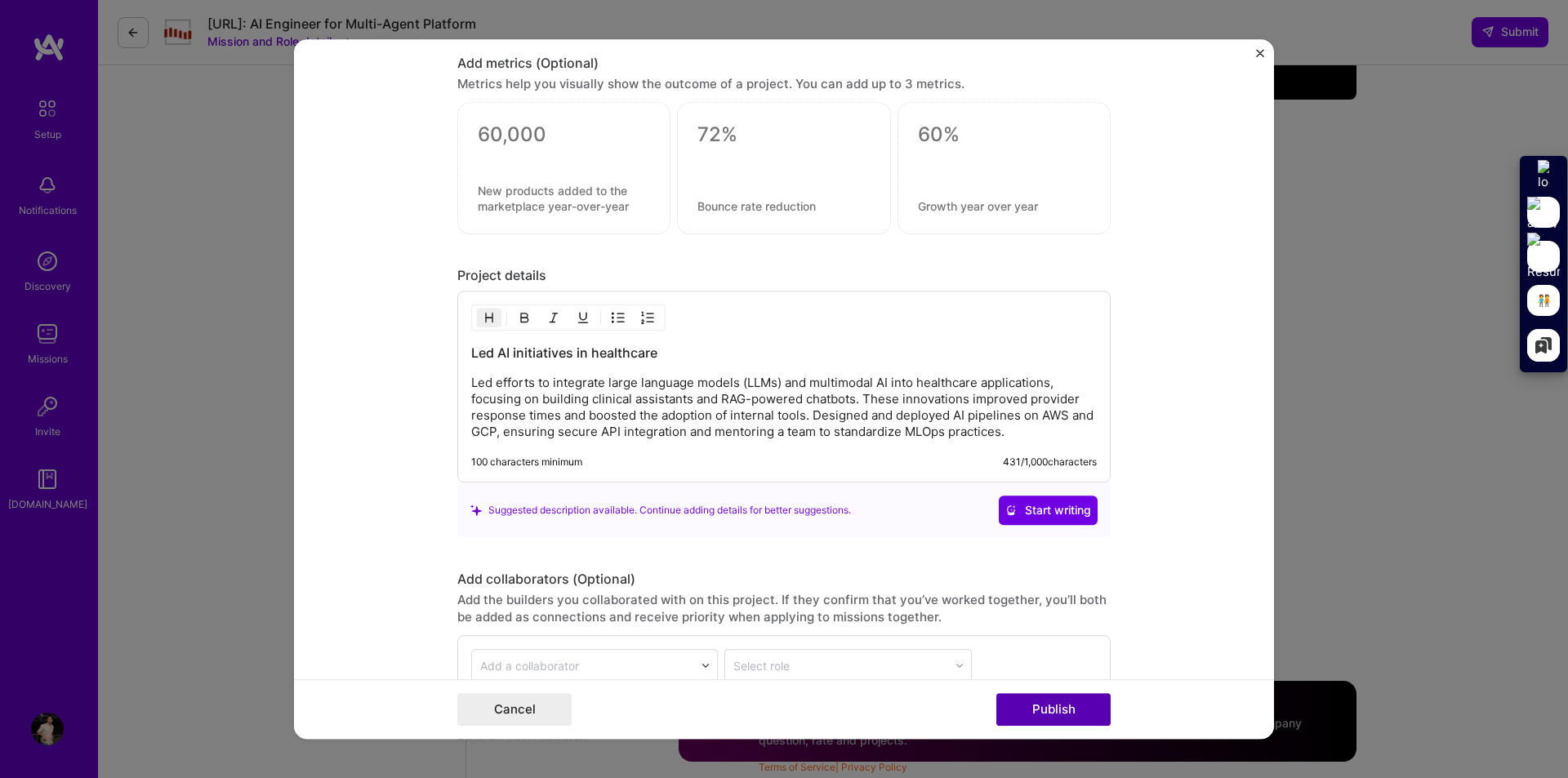
click at [1066, 703] on button "Publish" at bounding box center [1053, 710] width 114 height 33
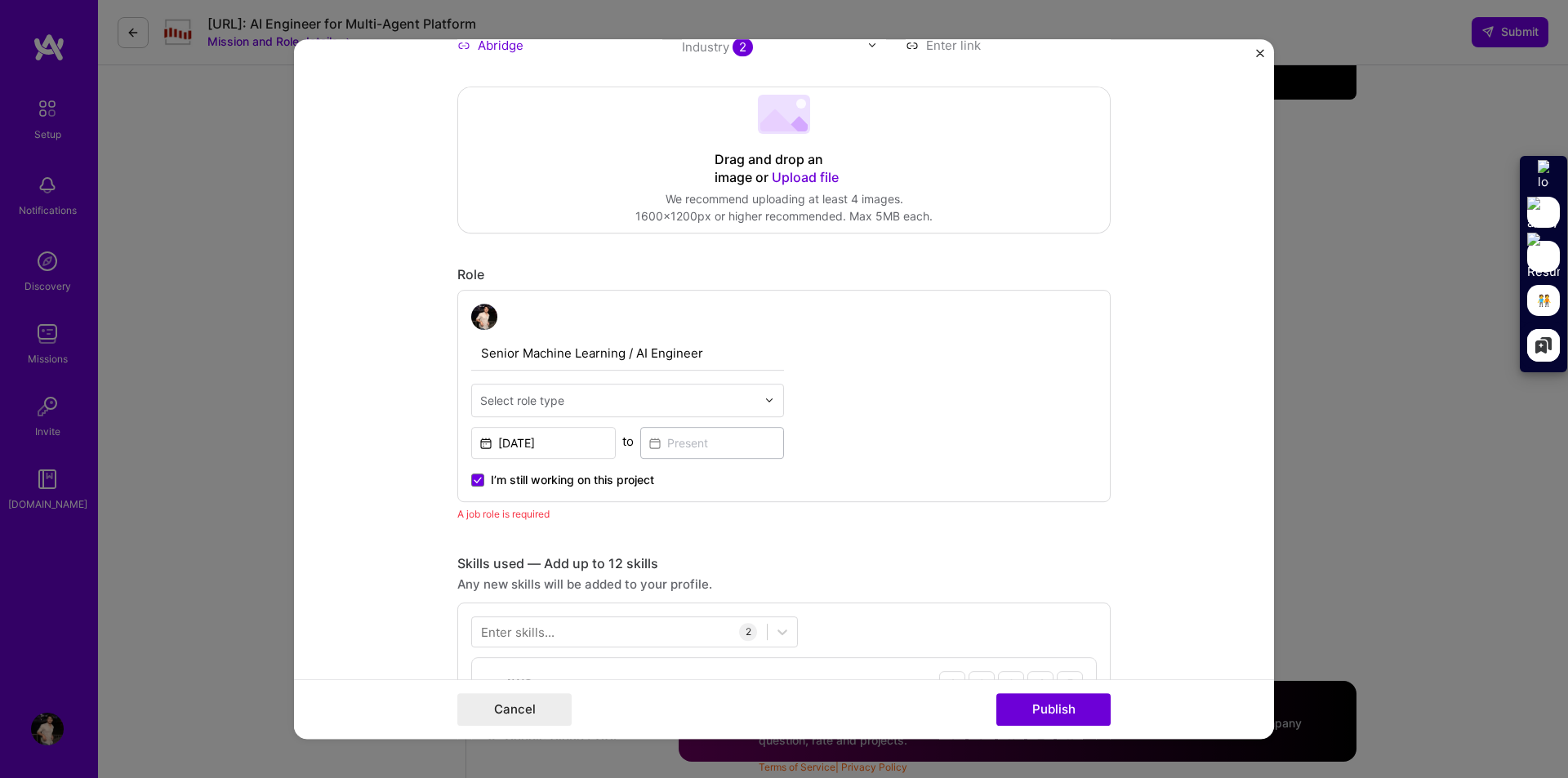
scroll to position [402, 0]
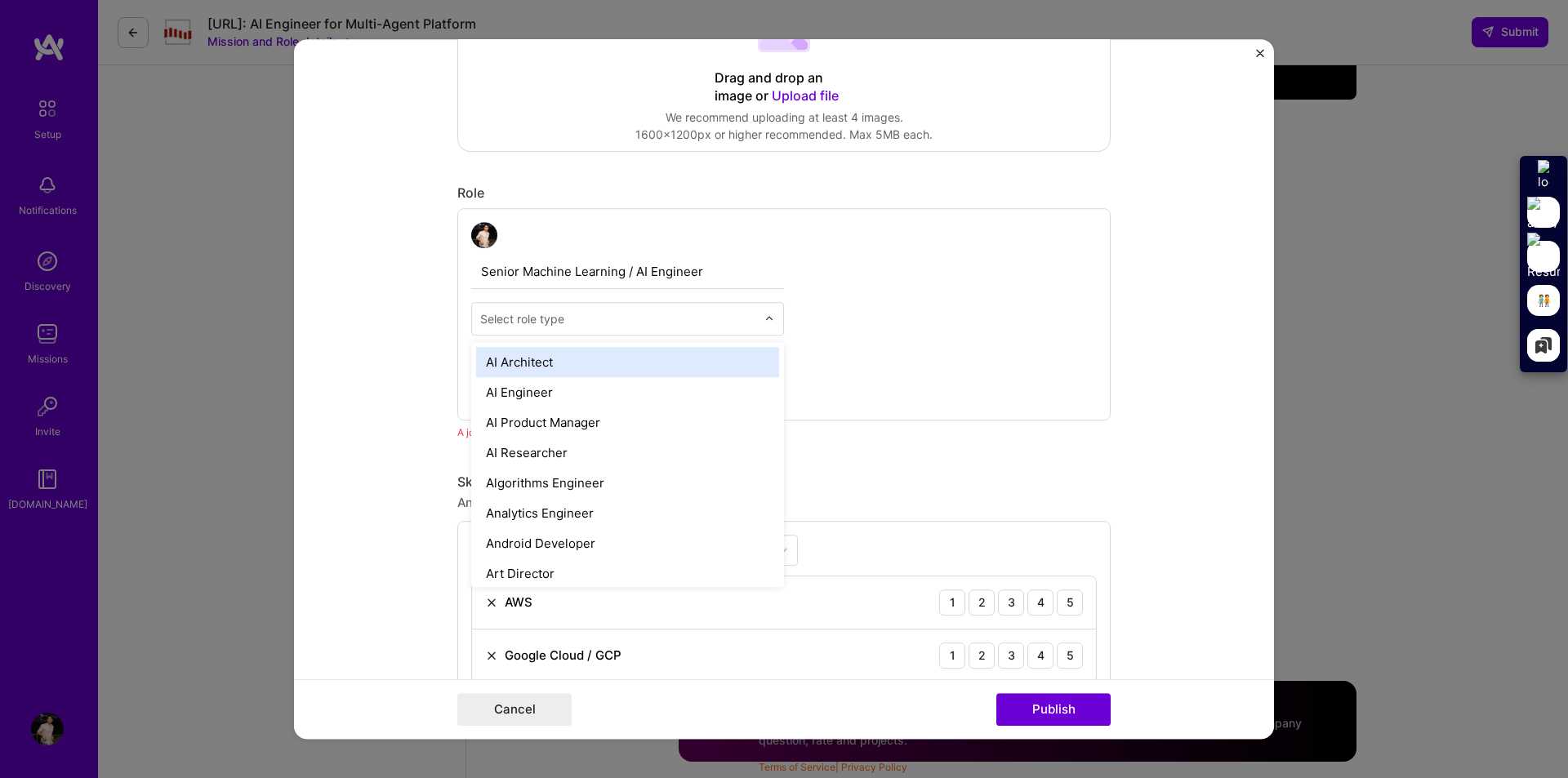
click at [765, 323] on img at bounding box center [770, 318] width 10 height 10
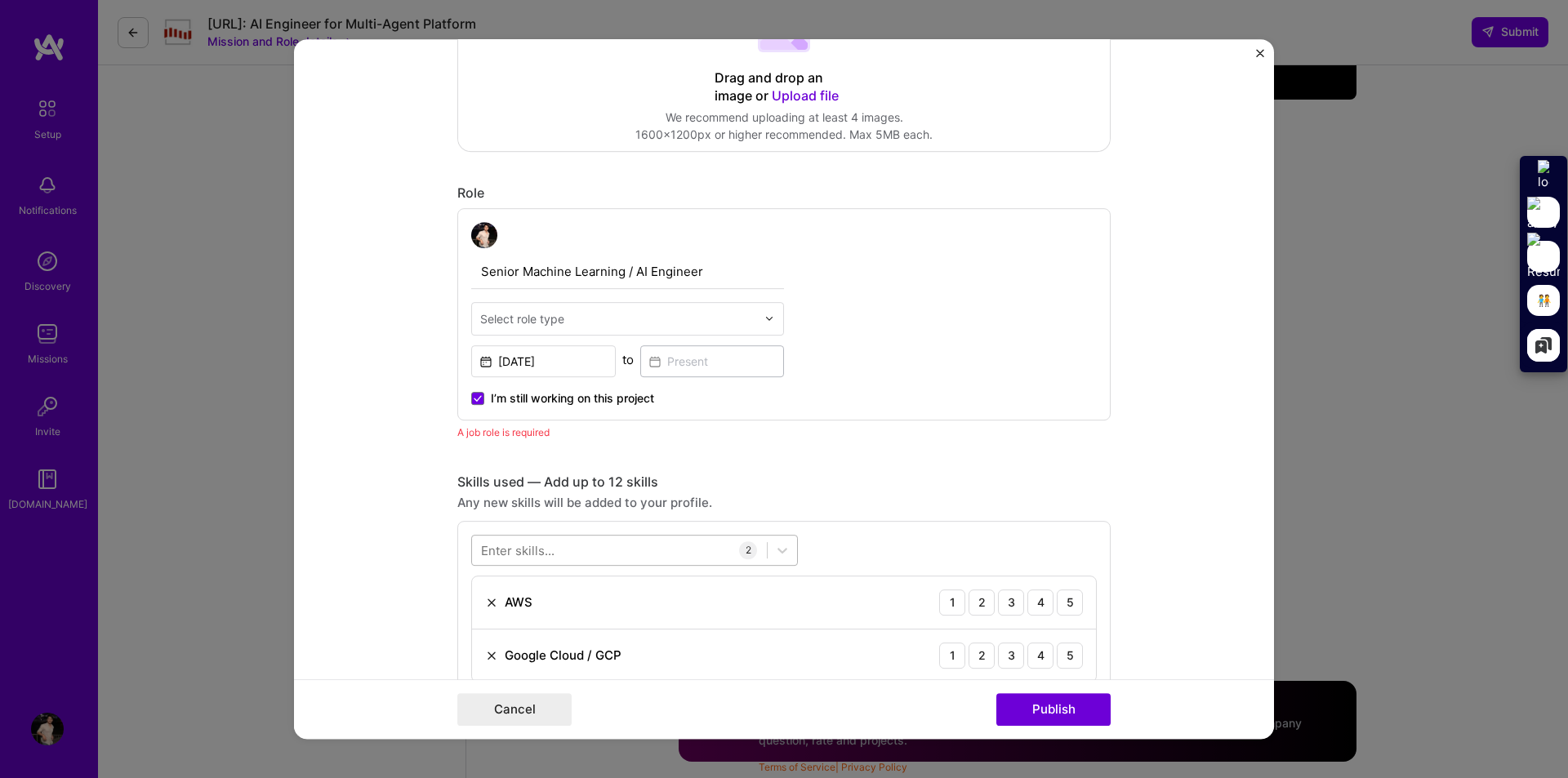
click at [630, 557] on div at bounding box center [619, 549] width 295 height 27
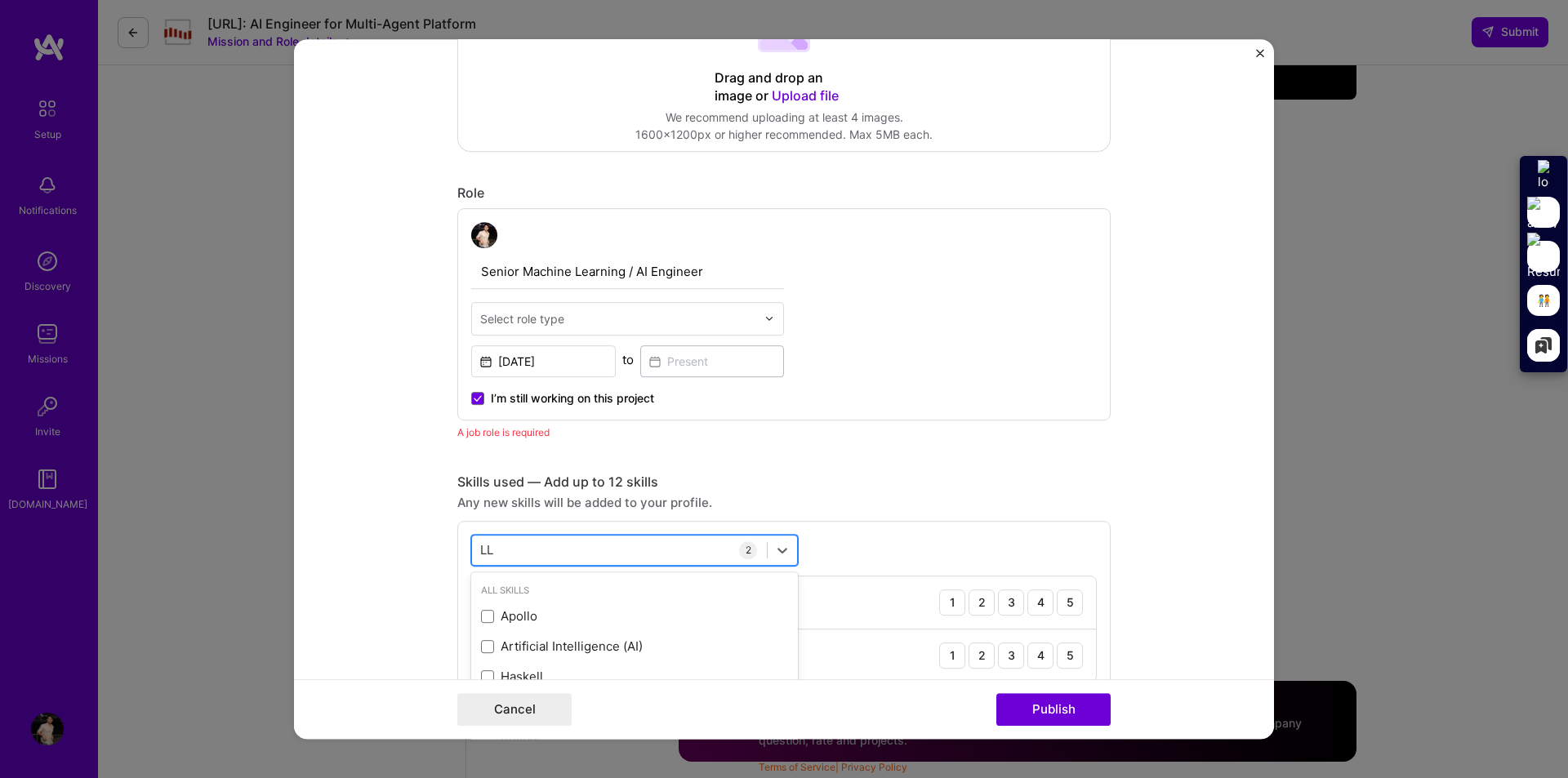
type input "L"
type input "R"
click at [851, 459] on div "Editing suggested project This project is suggested based on your LinkedIn, res…" at bounding box center [784, 691] width 653 height 2042
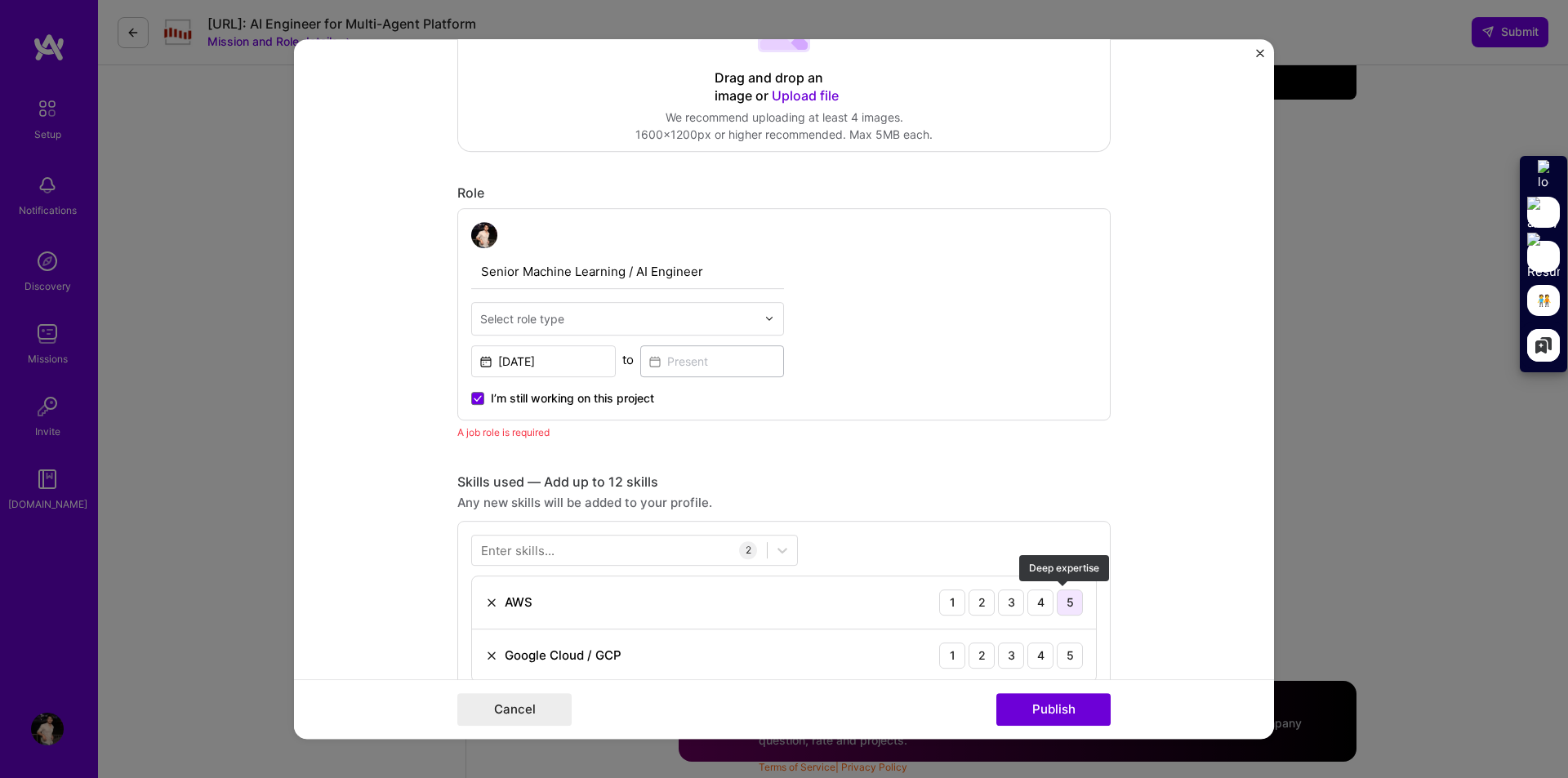
click at [1059, 602] on div "5" at bounding box center [1069, 602] width 26 height 26
click at [1062, 656] on div "5" at bounding box center [1069, 655] width 26 height 26
click at [1069, 703] on button "Publish" at bounding box center [1053, 710] width 114 height 33
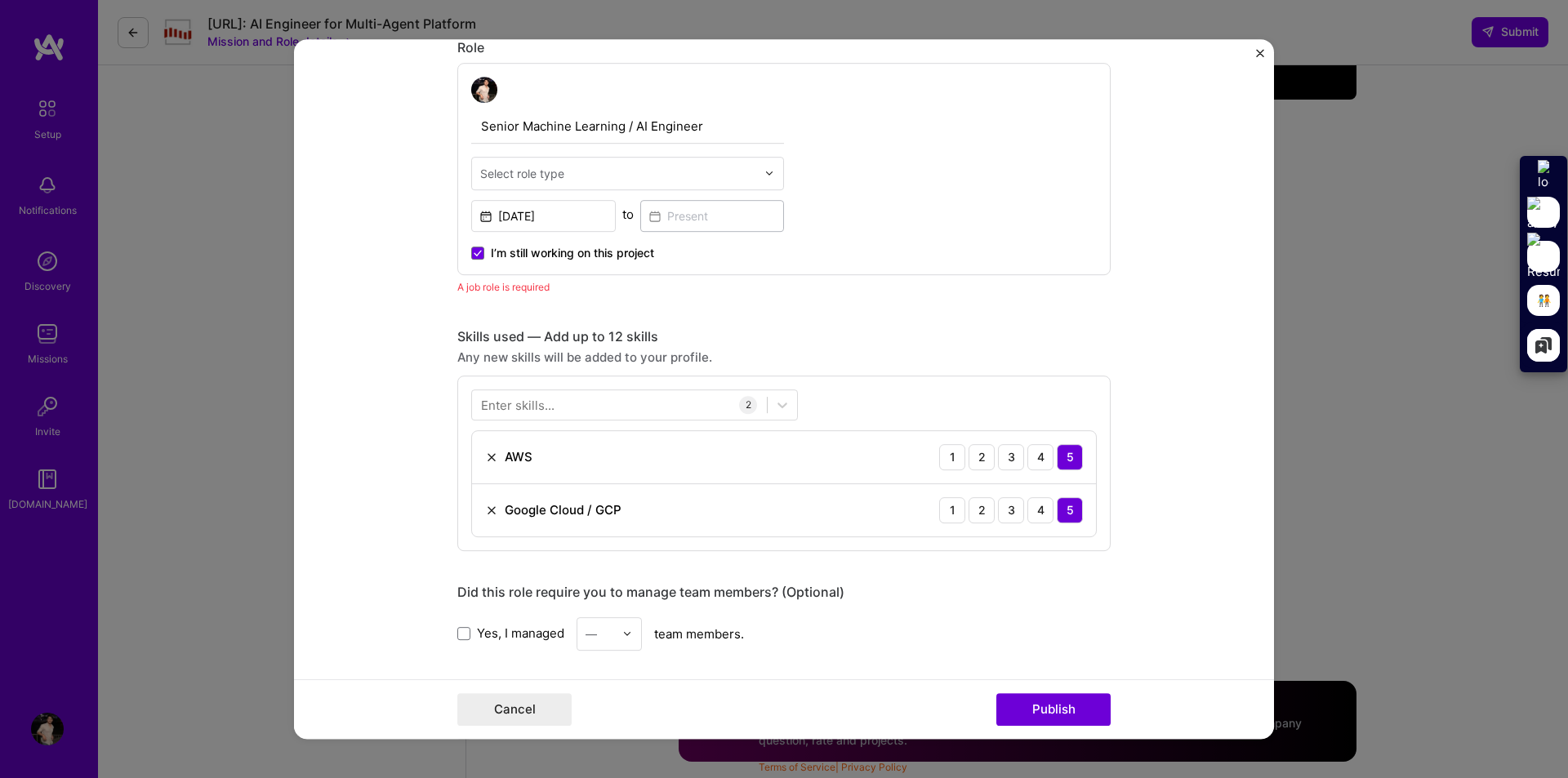
click at [574, 174] on input "text" at bounding box center [618, 174] width 276 height 17
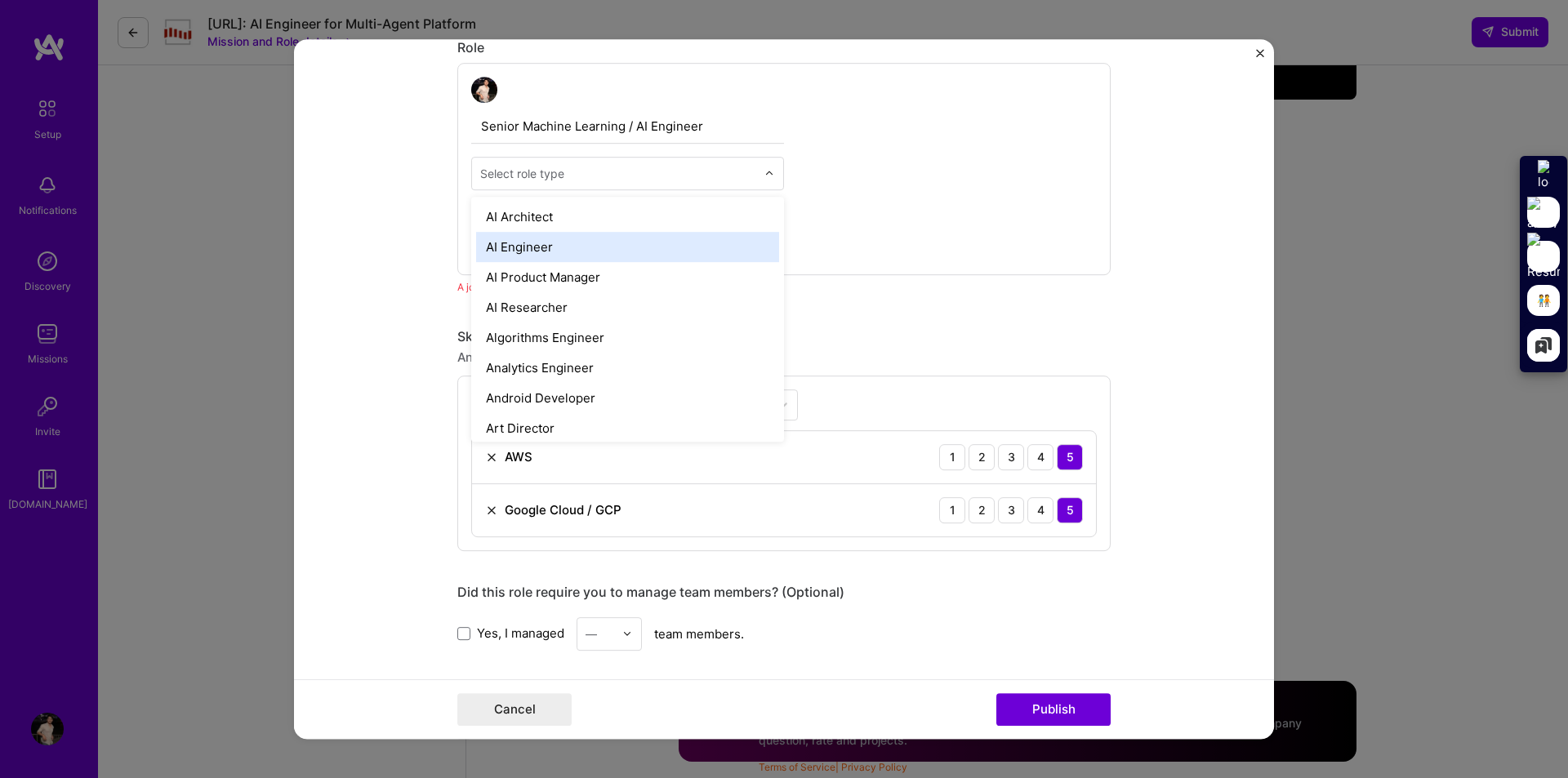
click at [567, 248] on div "AI Engineer" at bounding box center [626, 246] width 303 height 30
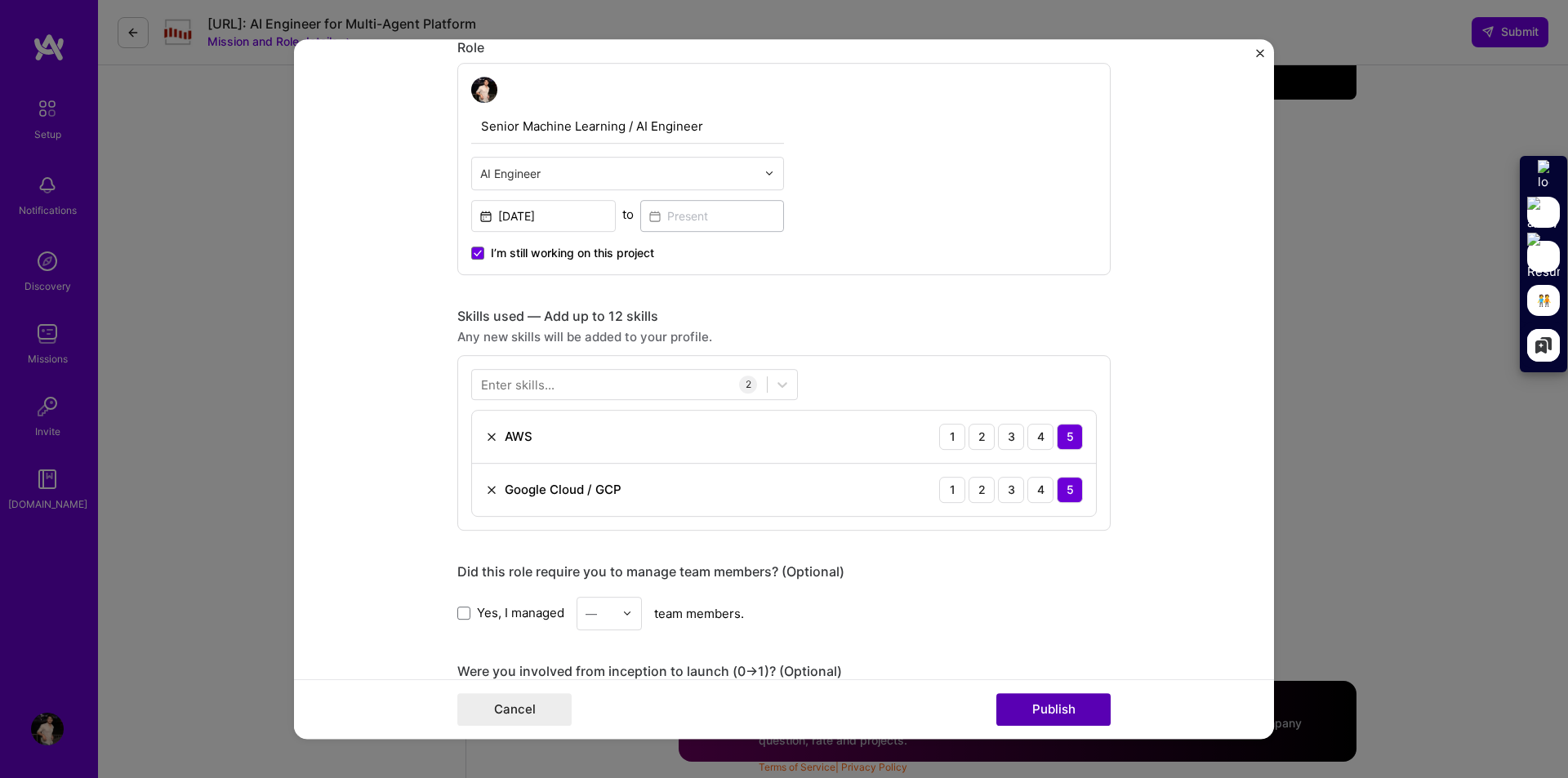
click at [1065, 716] on button "Publish" at bounding box center [1053, 710] width 114 height 33
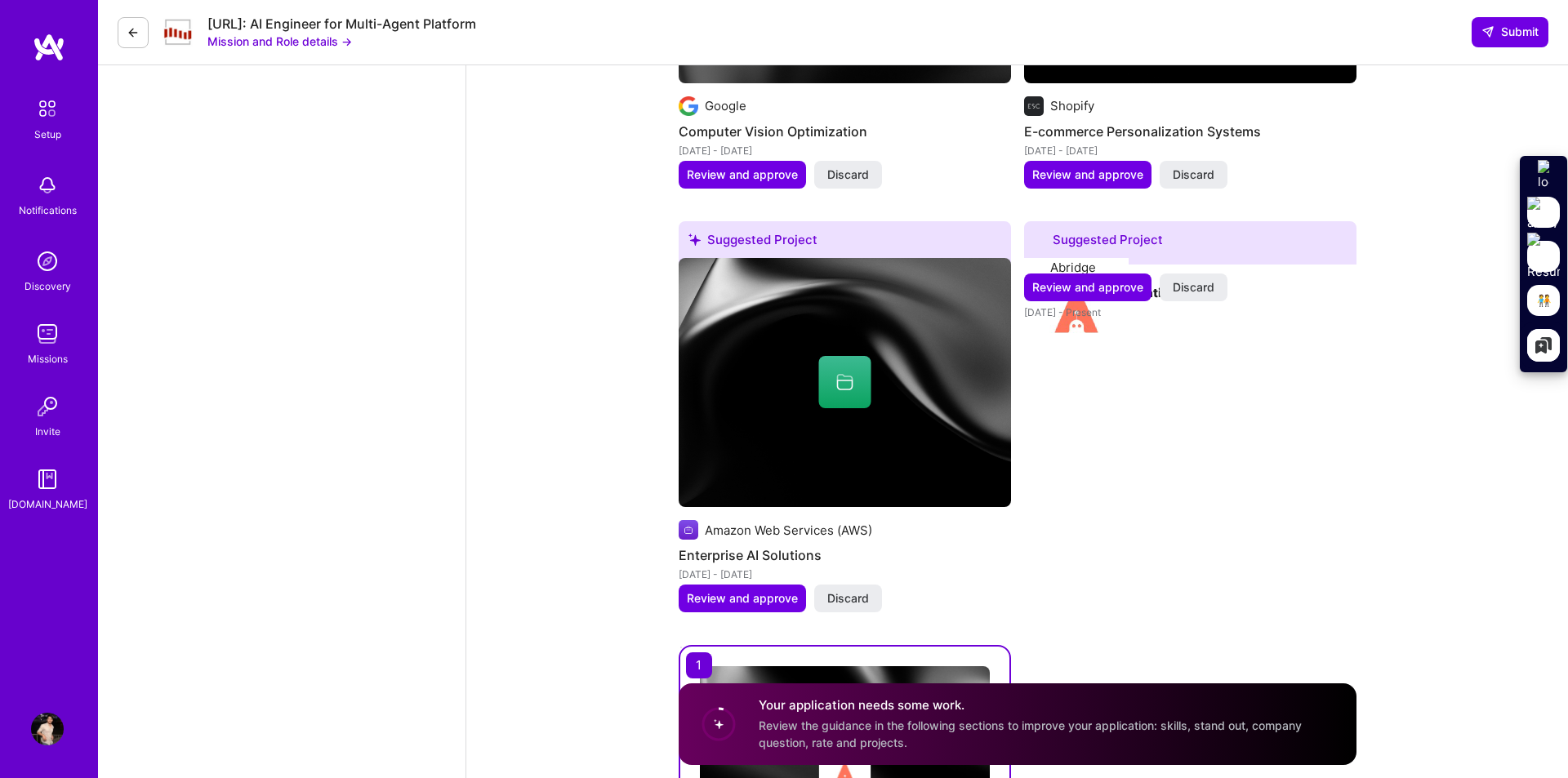
scroll to position [2457, 0]
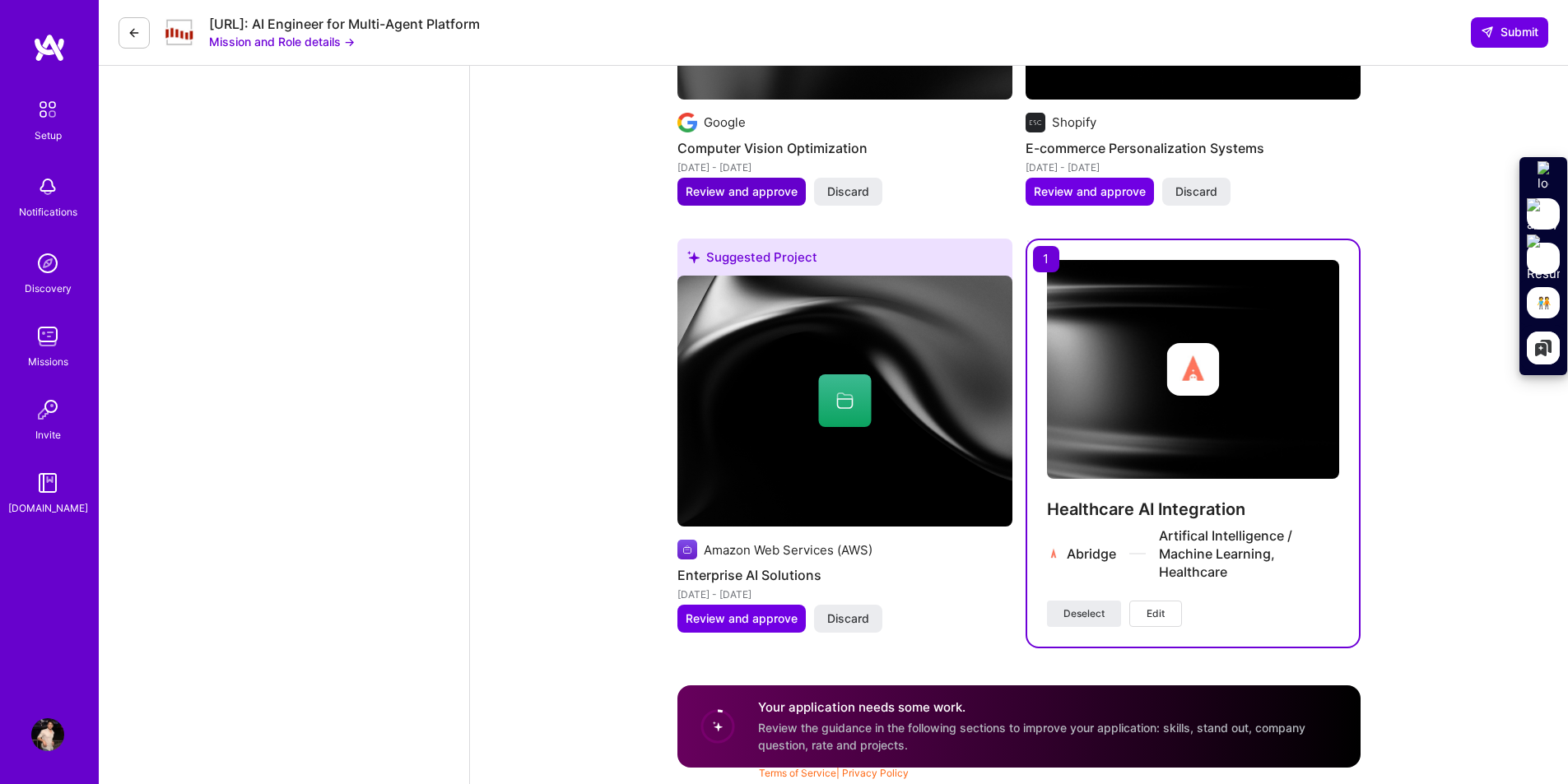
click at [753, 192] on span "Review and approve" at bounding box center [742, 192] width 112 height 16
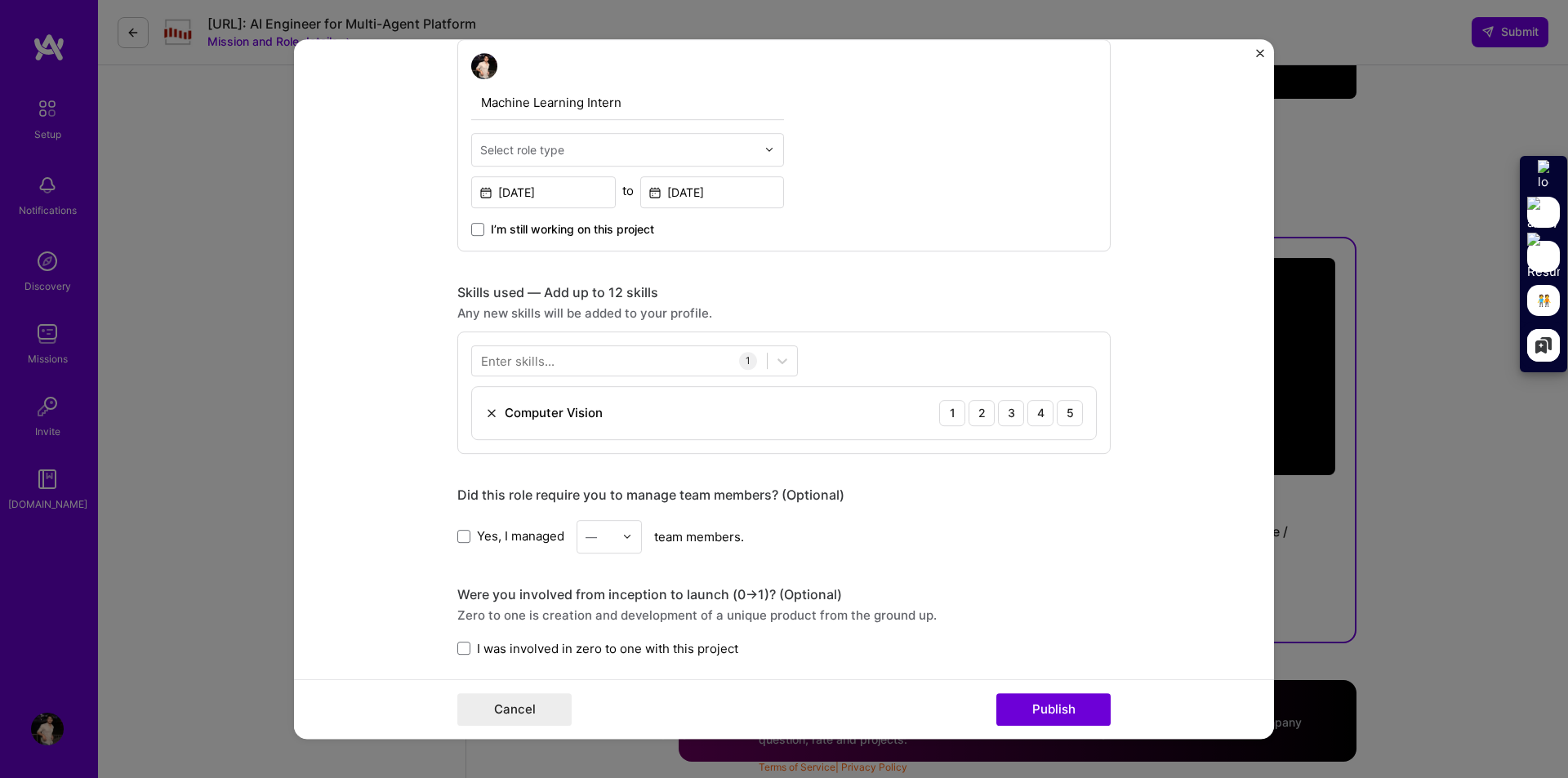
scroll to position [408, 0]
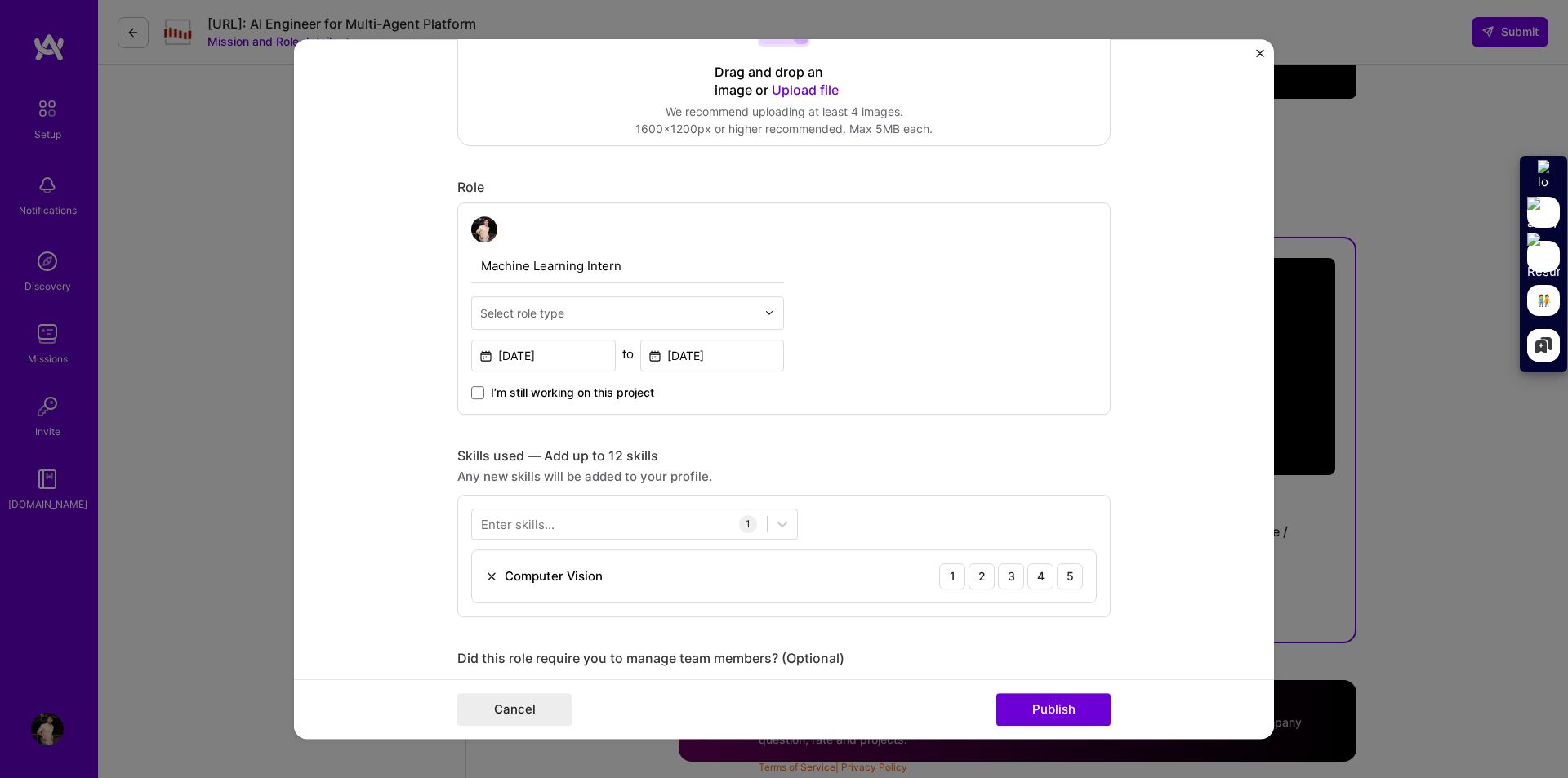
click at [765, 323] on div at bounding box center [774, 312] width 19 height 32
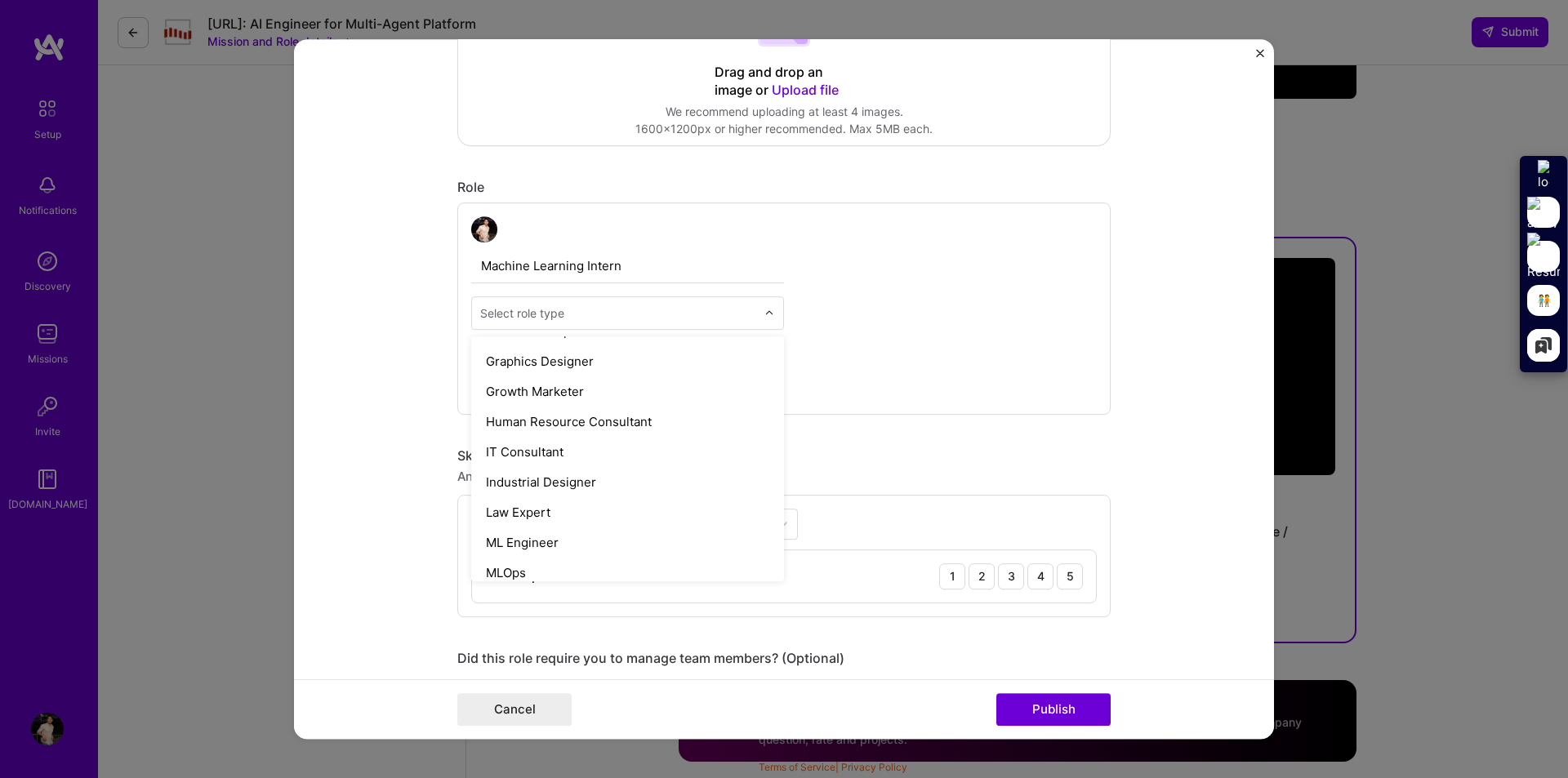
scroll to position [1253, 0]
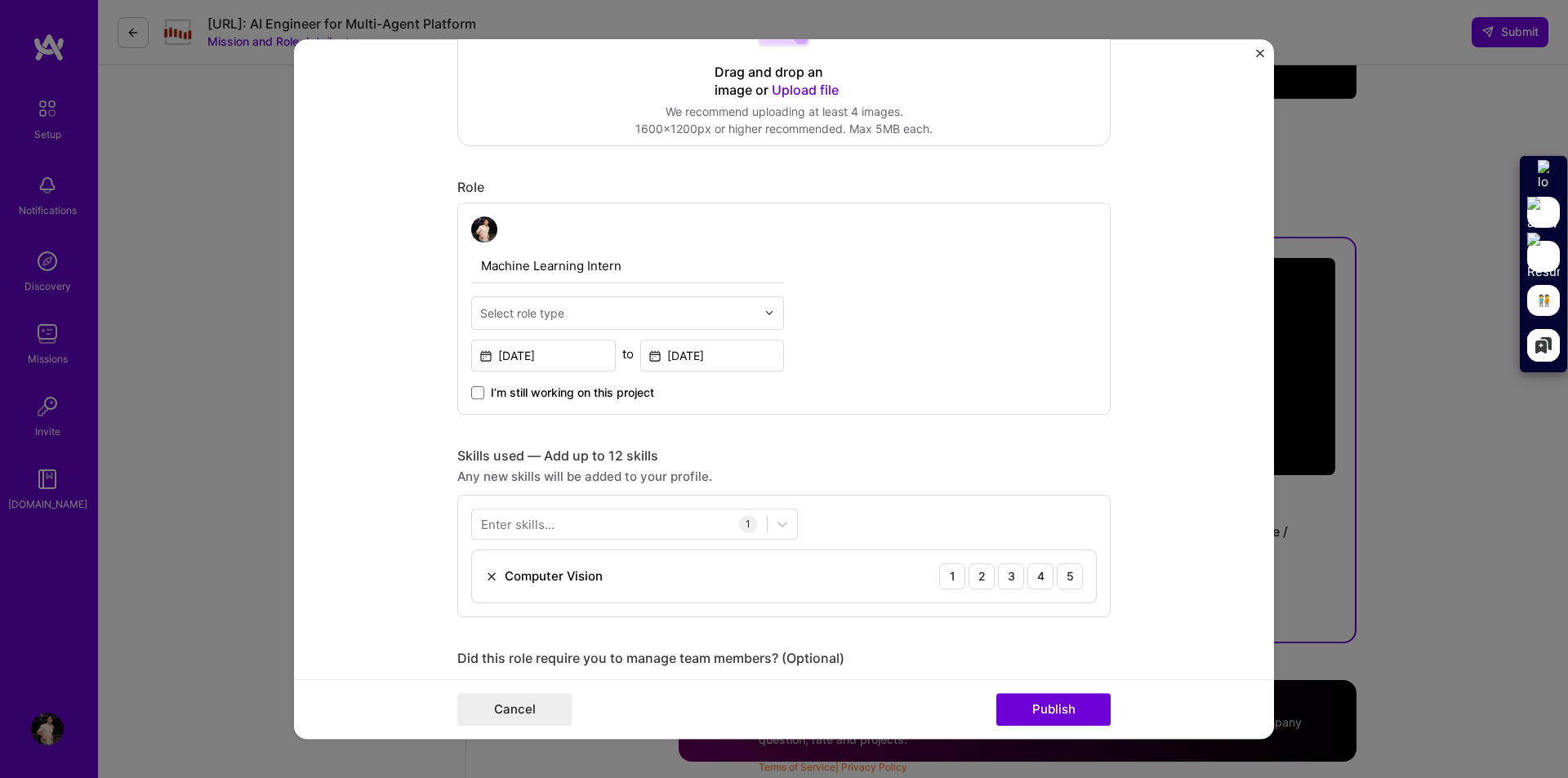
click at [557, 332] on div "Machine Learning Intern Select role type [DATE] to [DATE] I’m still working on …" at bounding box center [627, 308] width 313 height 184
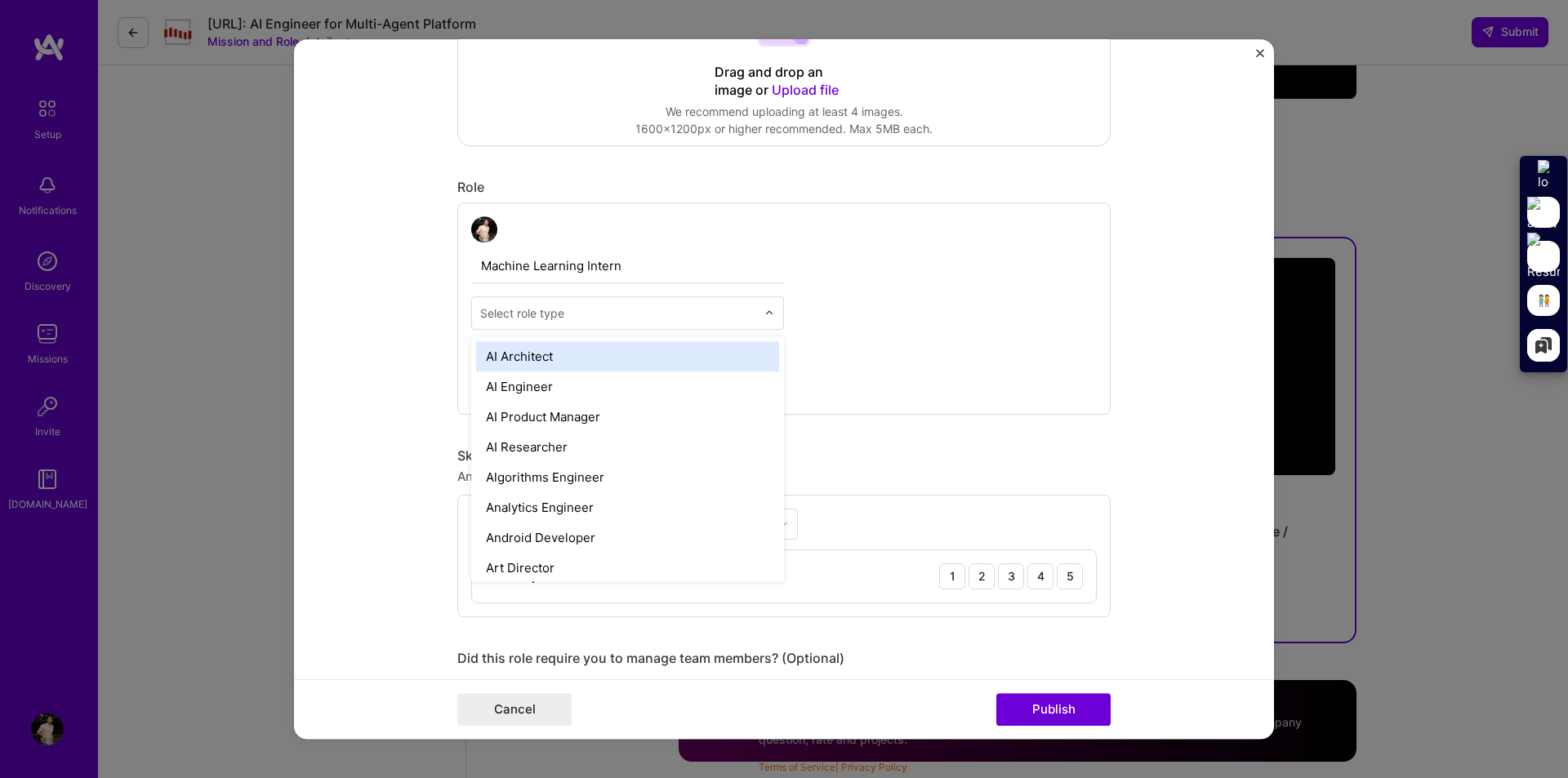
click at [765, 314] on img at bounding box center [770, 312] width 10 height 10
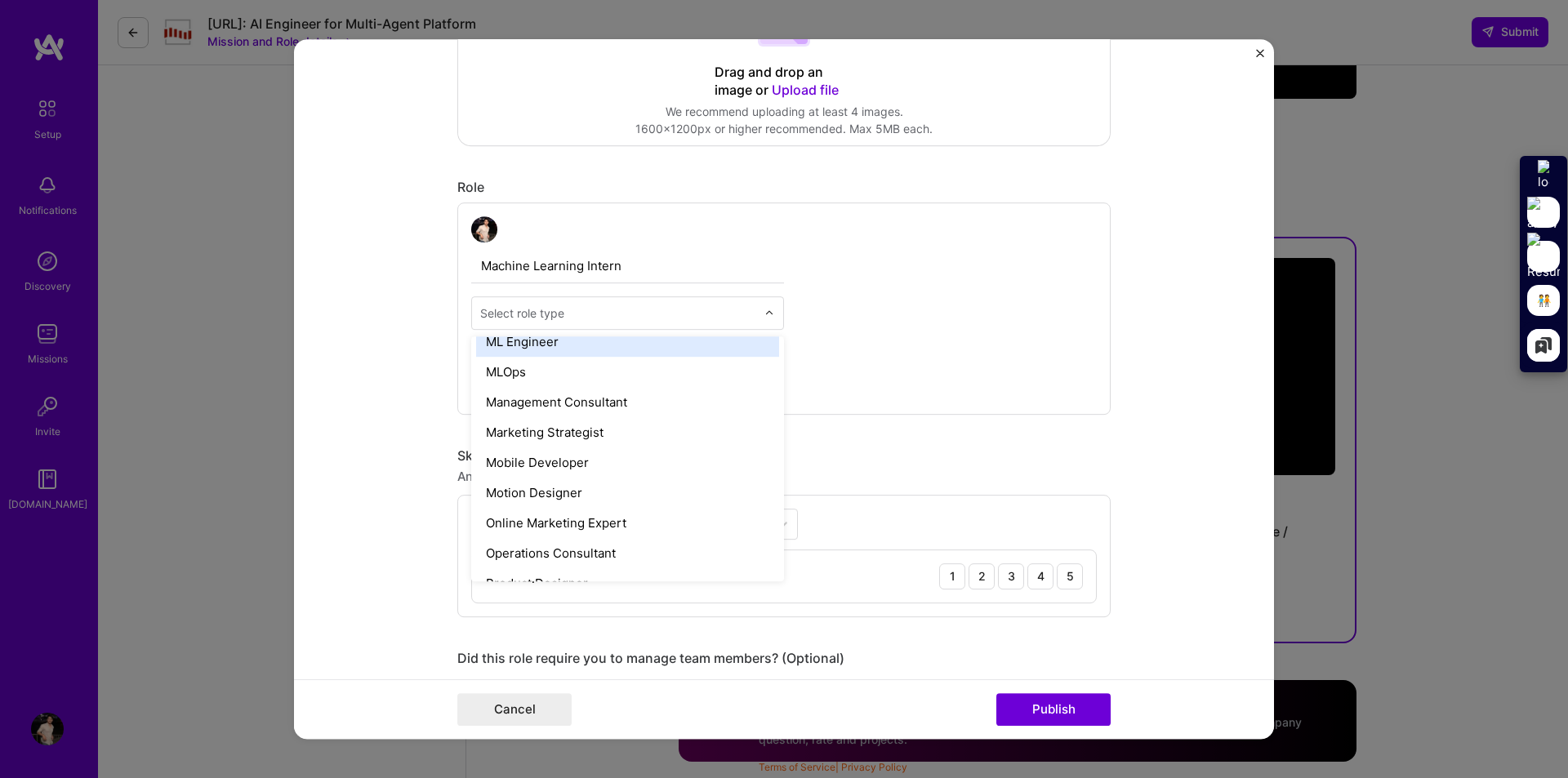
click at [535, 343] on div "ML Engineer" at bounding box center [626, 341] width 303 height 30
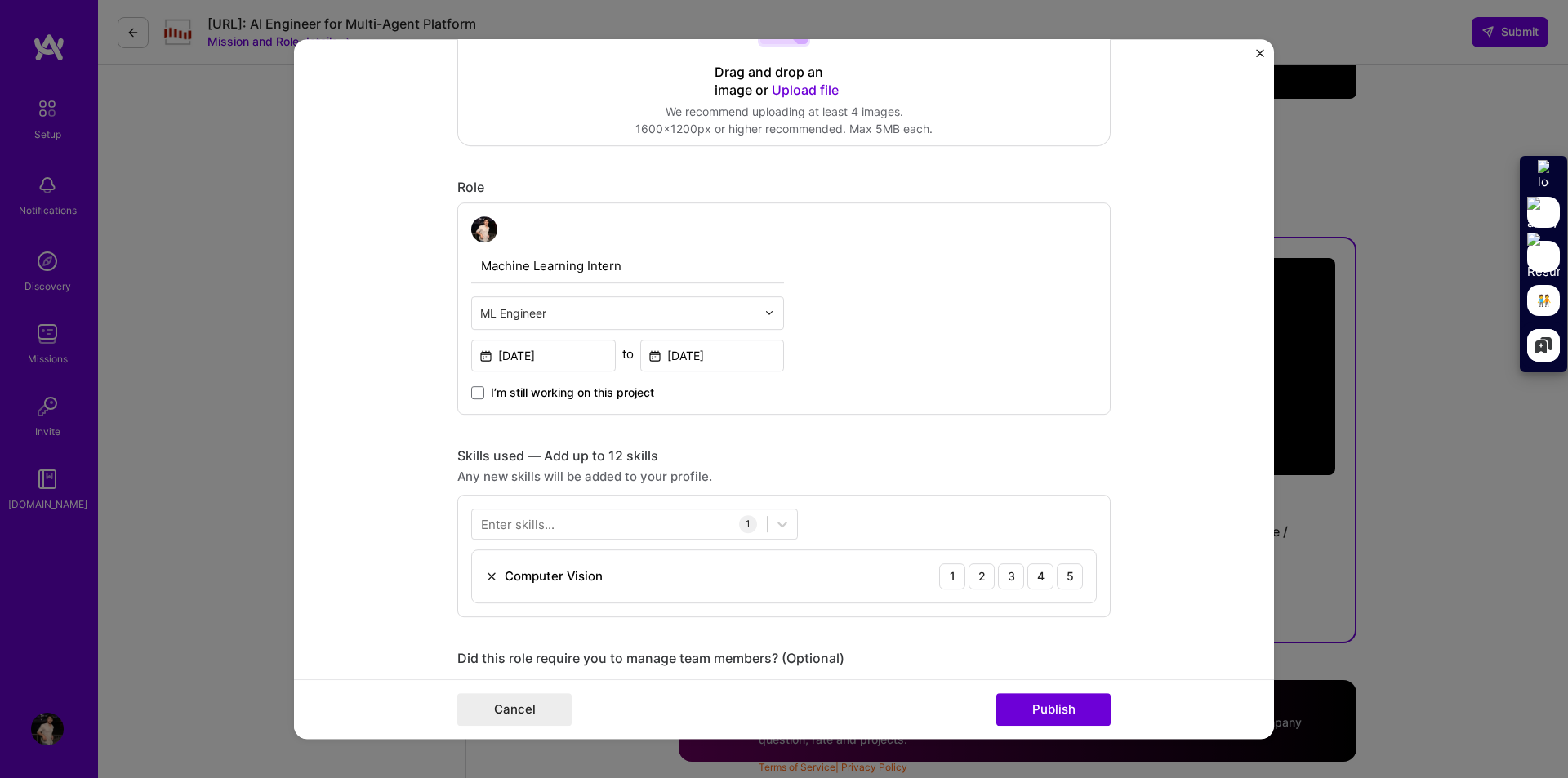
scroll to position [745, 0]
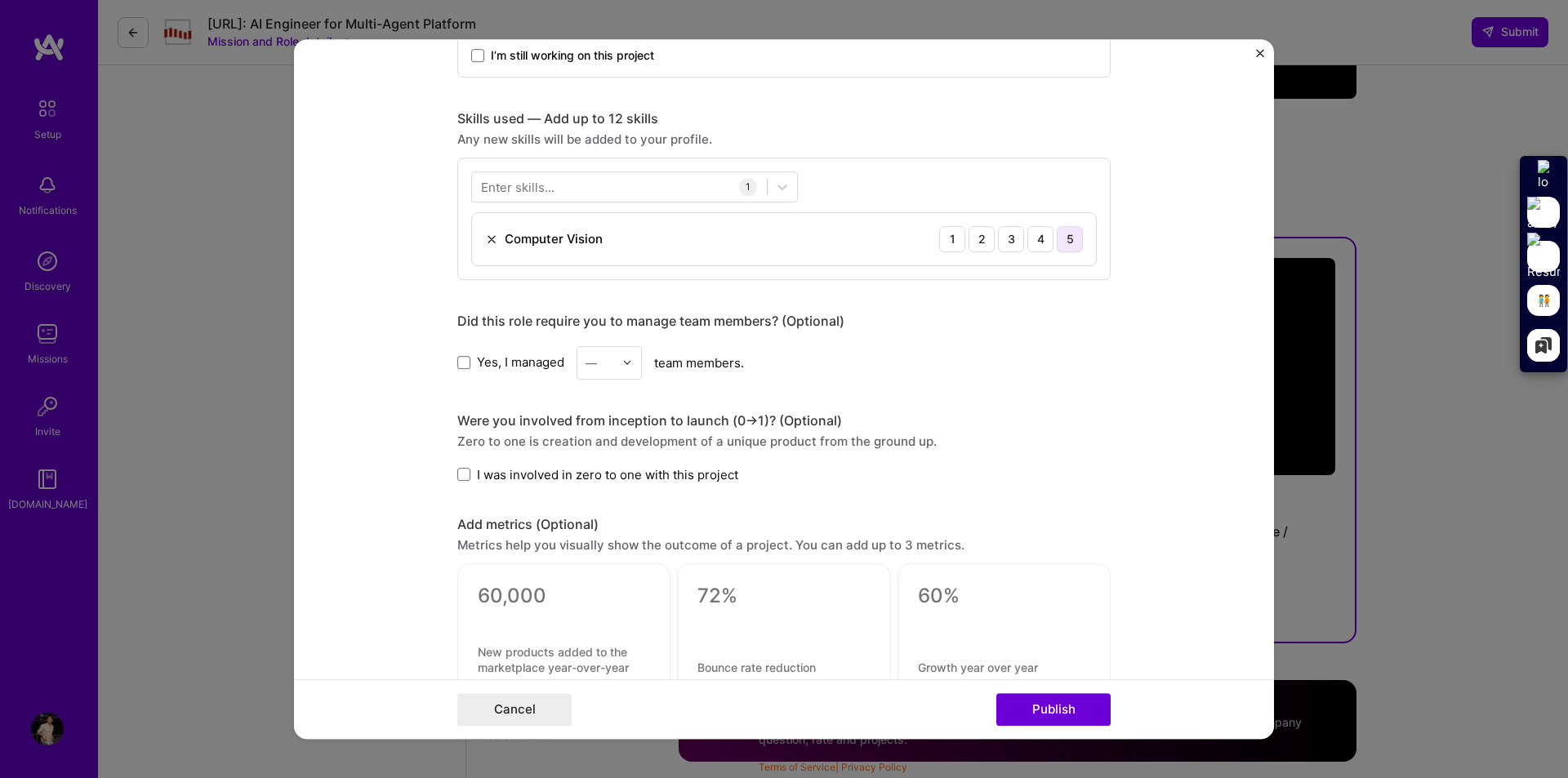
click at [1060, 242] on div "5" at bounding box center [1069, 238] width 26 height 26
click at [1007, 239] on div "3" at bounding box center [1011, 238] width 26 height 26
click at [1078, 705] on button "Publish" at bounding box center [1053, 710] width 114 height 33
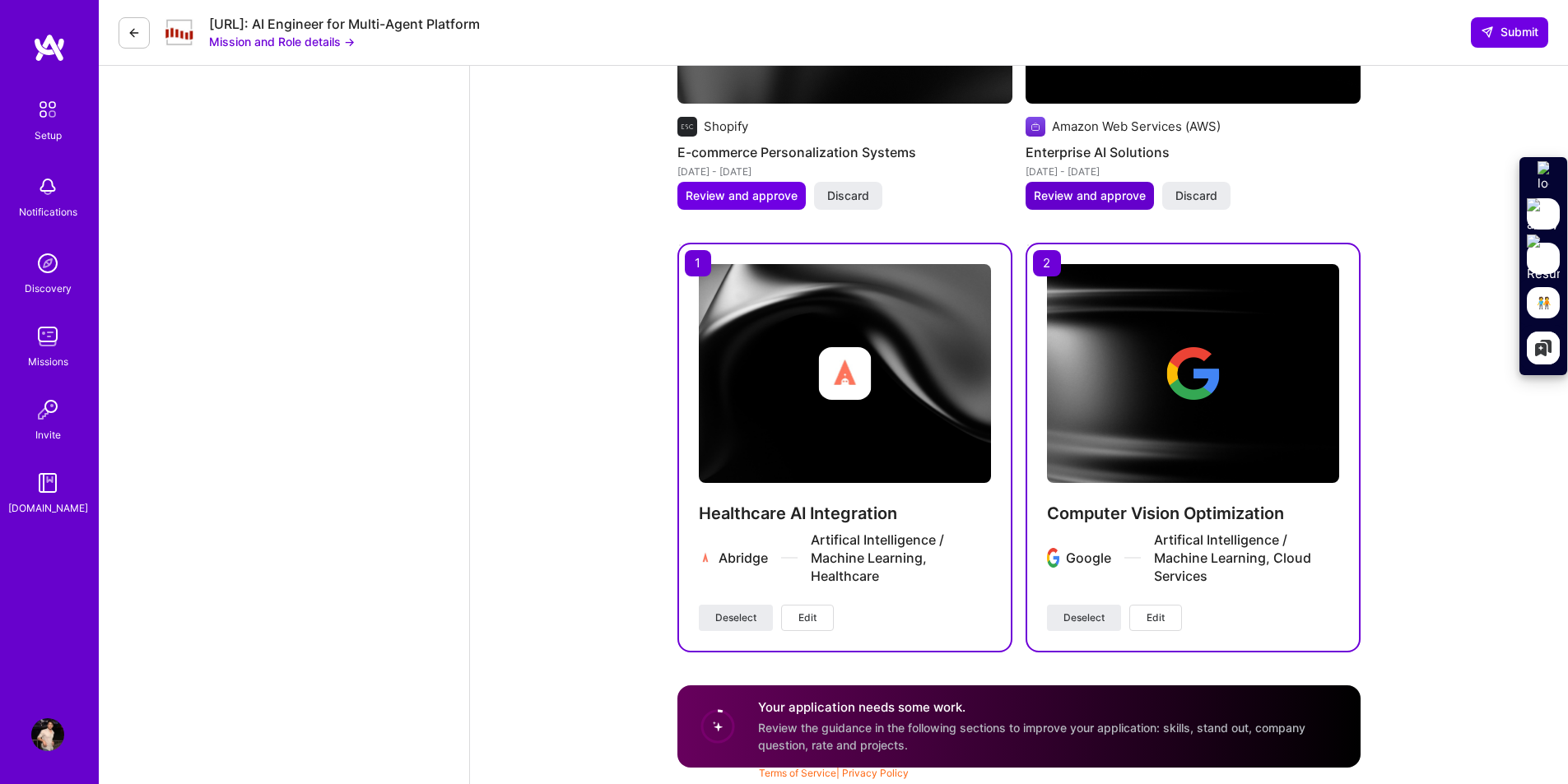
click at [1079, 198] on span "Review and approve" at bounding box center [1090, 196] width 112 height 16
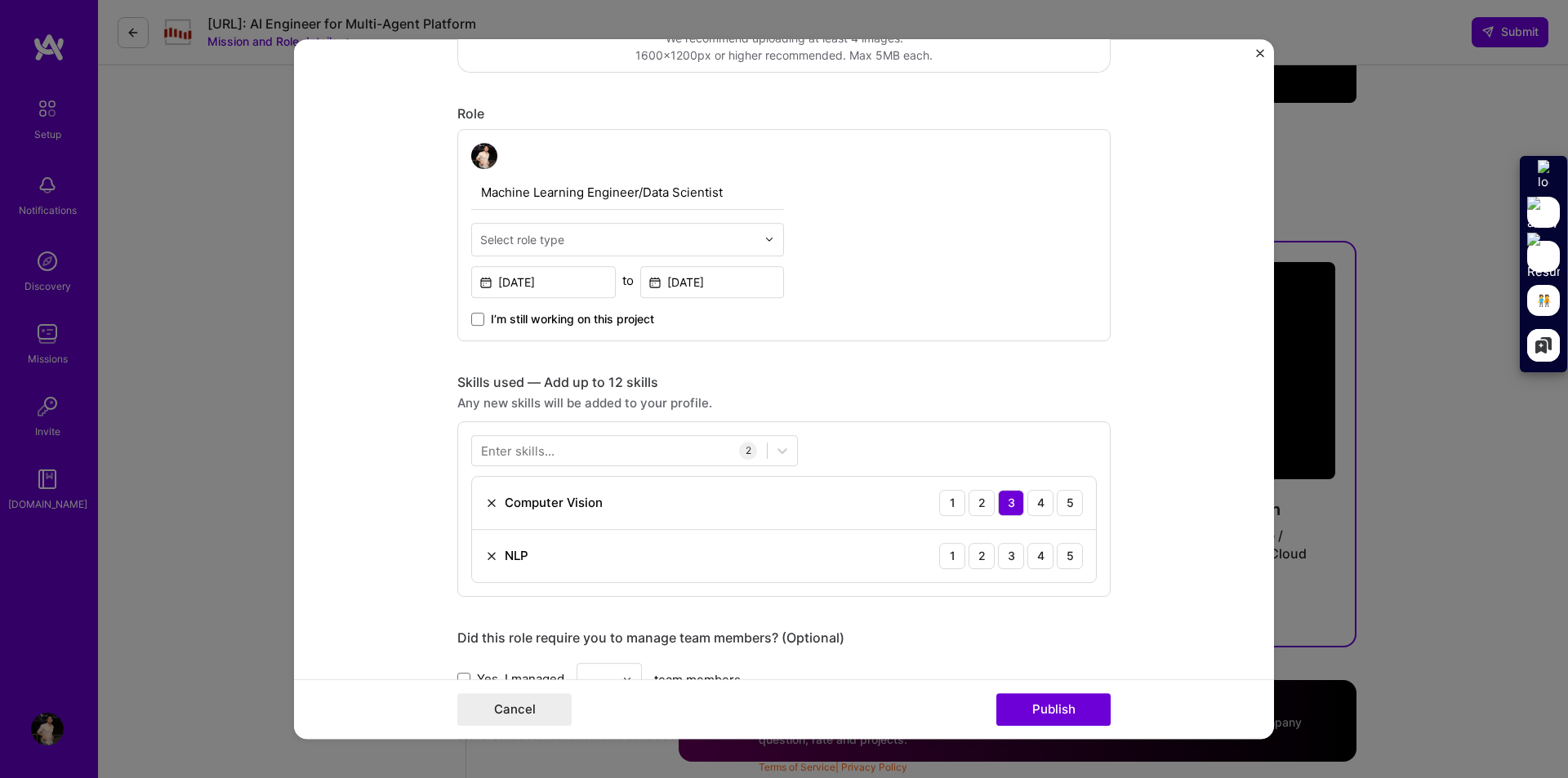
scroll to position [499, 0]
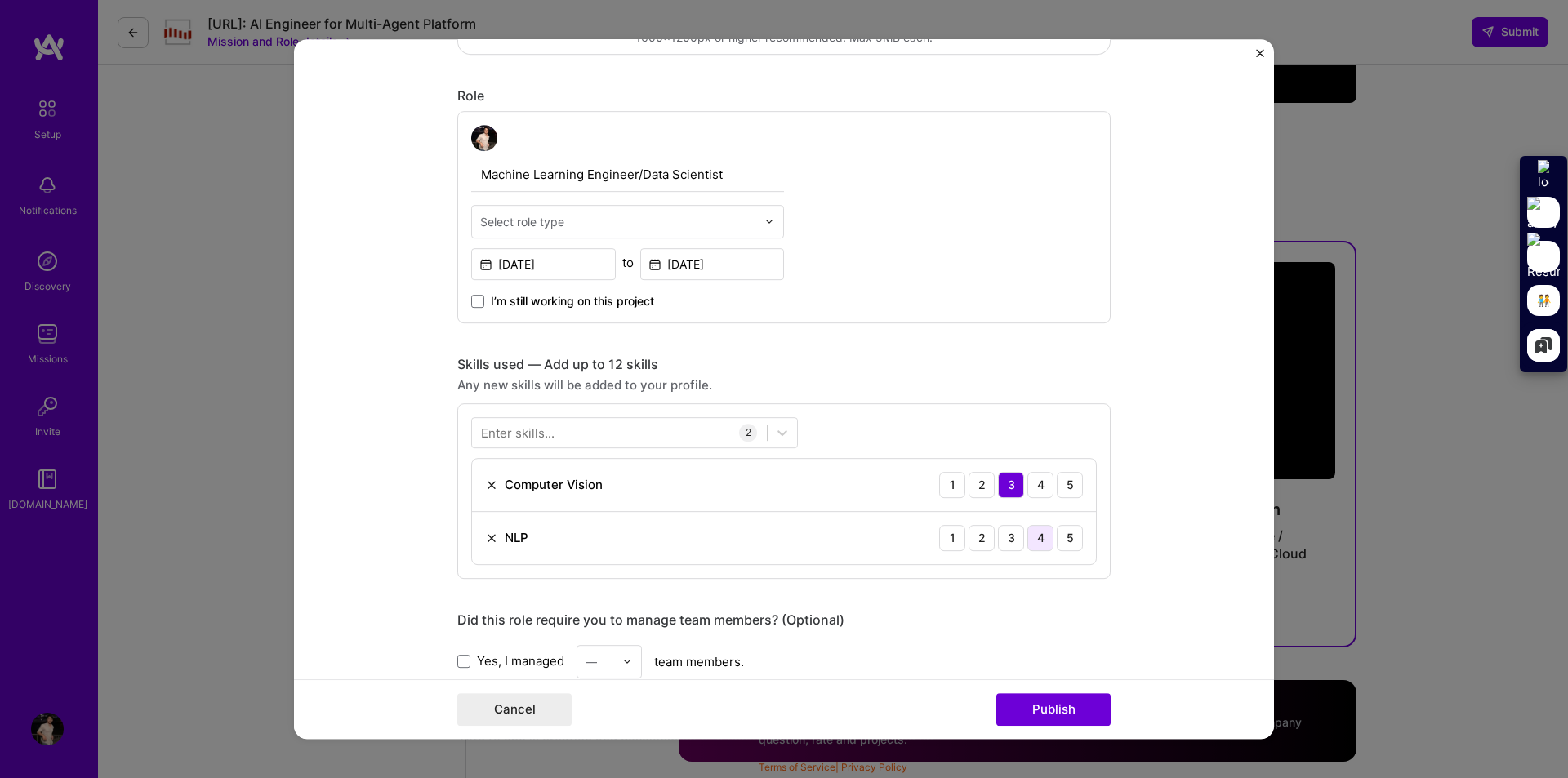
click at [1036, 537] on div "4" at bounding box center [1040, 537] width 26 height 26
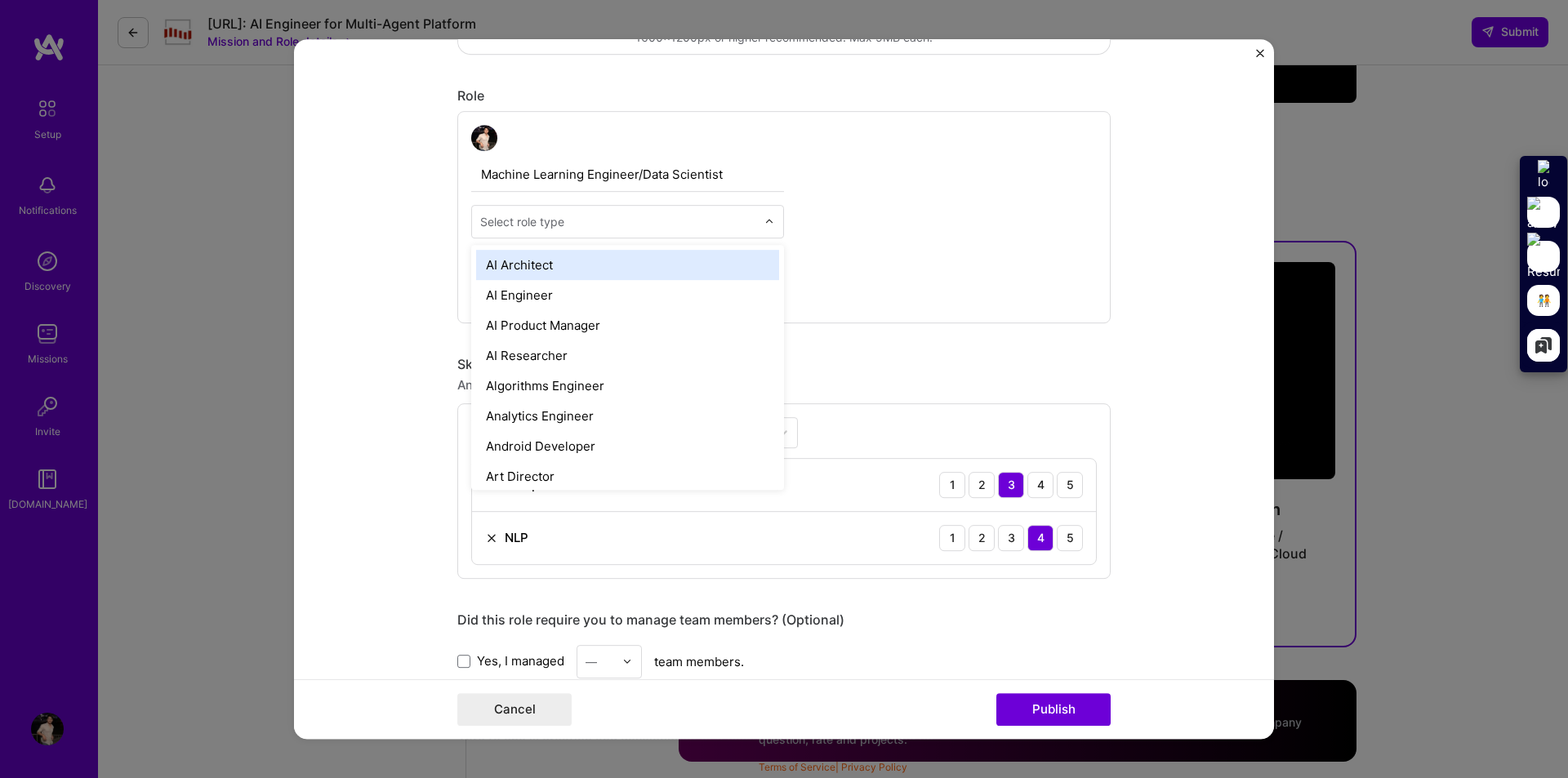
click at [765, 226] on img at bounding box center [770, 221] width 10 height 10
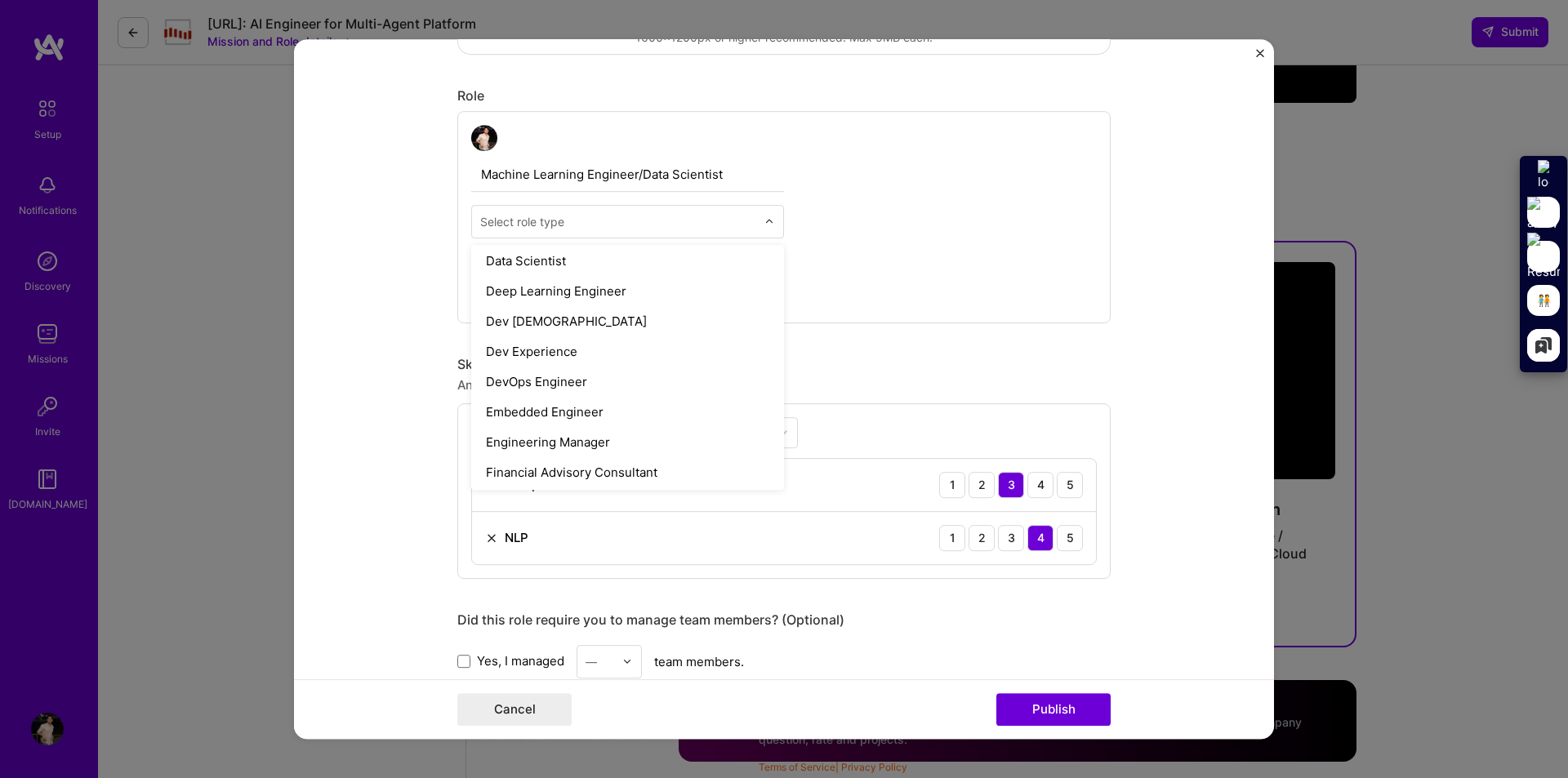
scroll to position [667, 0]
click at [585, 295] on div "Data Scientist" at bounding box center [626, 292] width 303 height 30
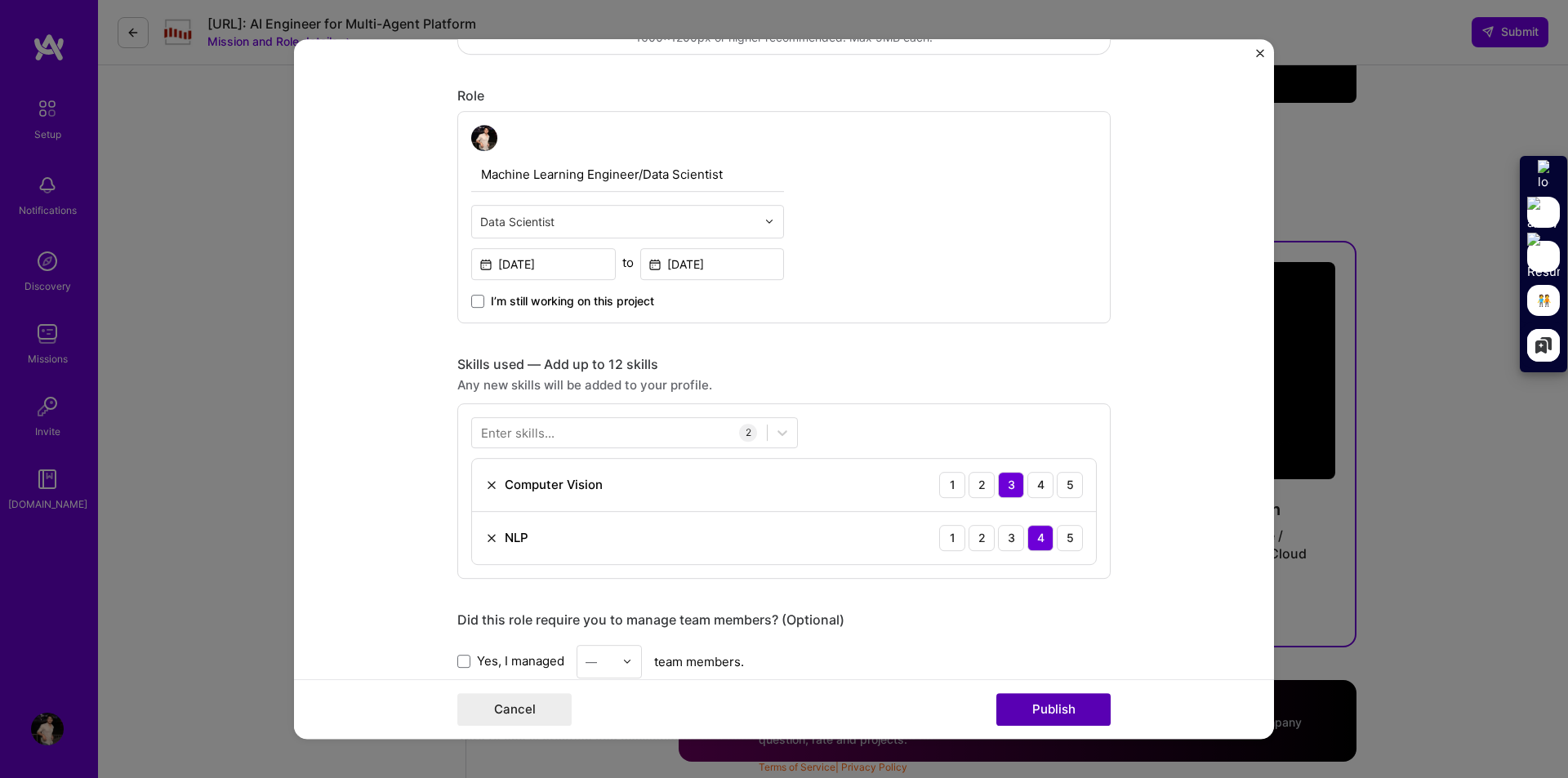
click at [1038, 705] on button "Publish" at bounding box center [1053, 710] width 114 height 33
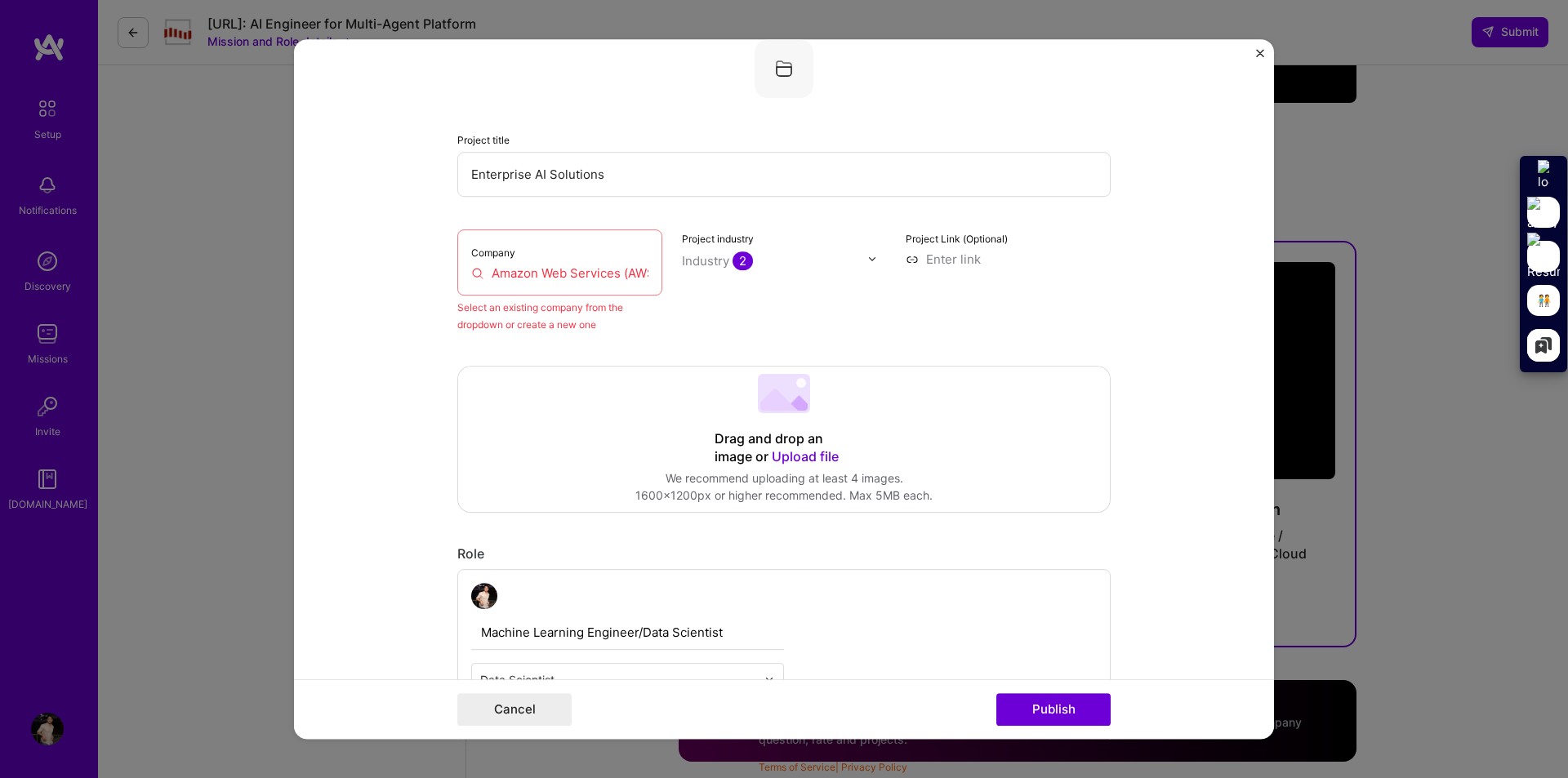
click at [471, 272] on input "Amazon Web Services (AWS)" at bounding box center [559, 273] width 177 height 17
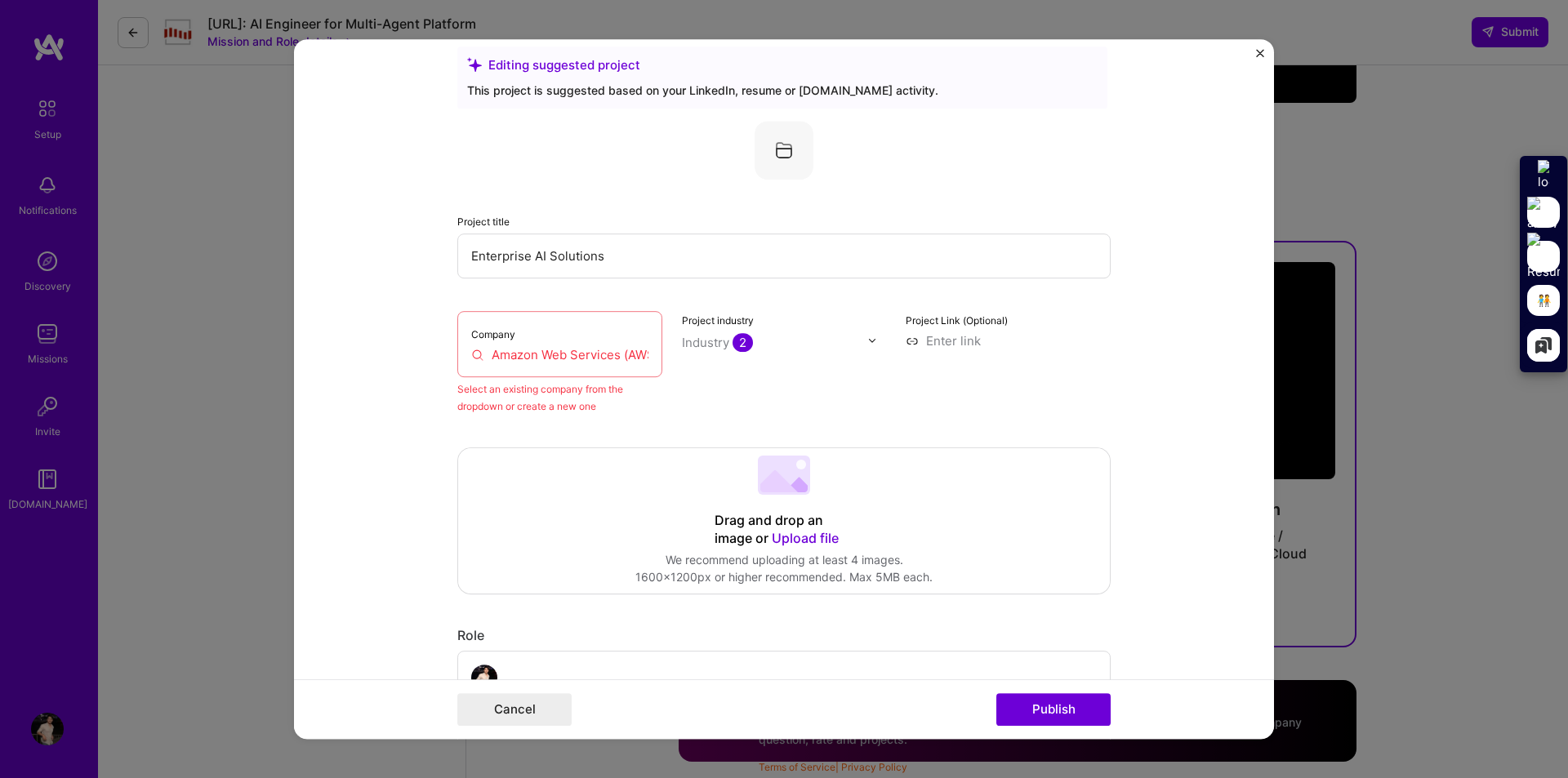
scroll to position [0, 0]
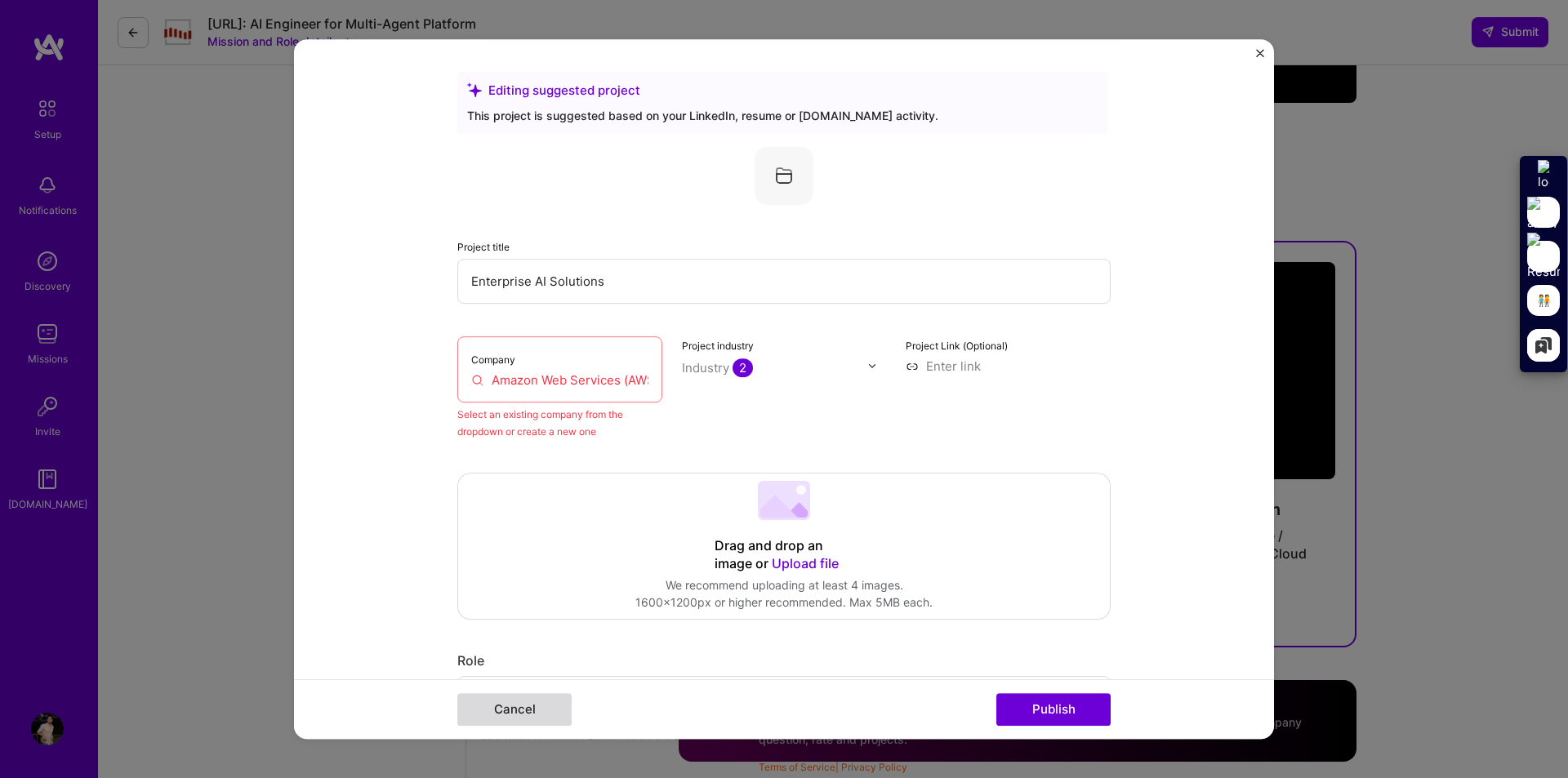
click at [540, 699] on button "Cancel" at bounding box center [514, 710] width 114 height 33
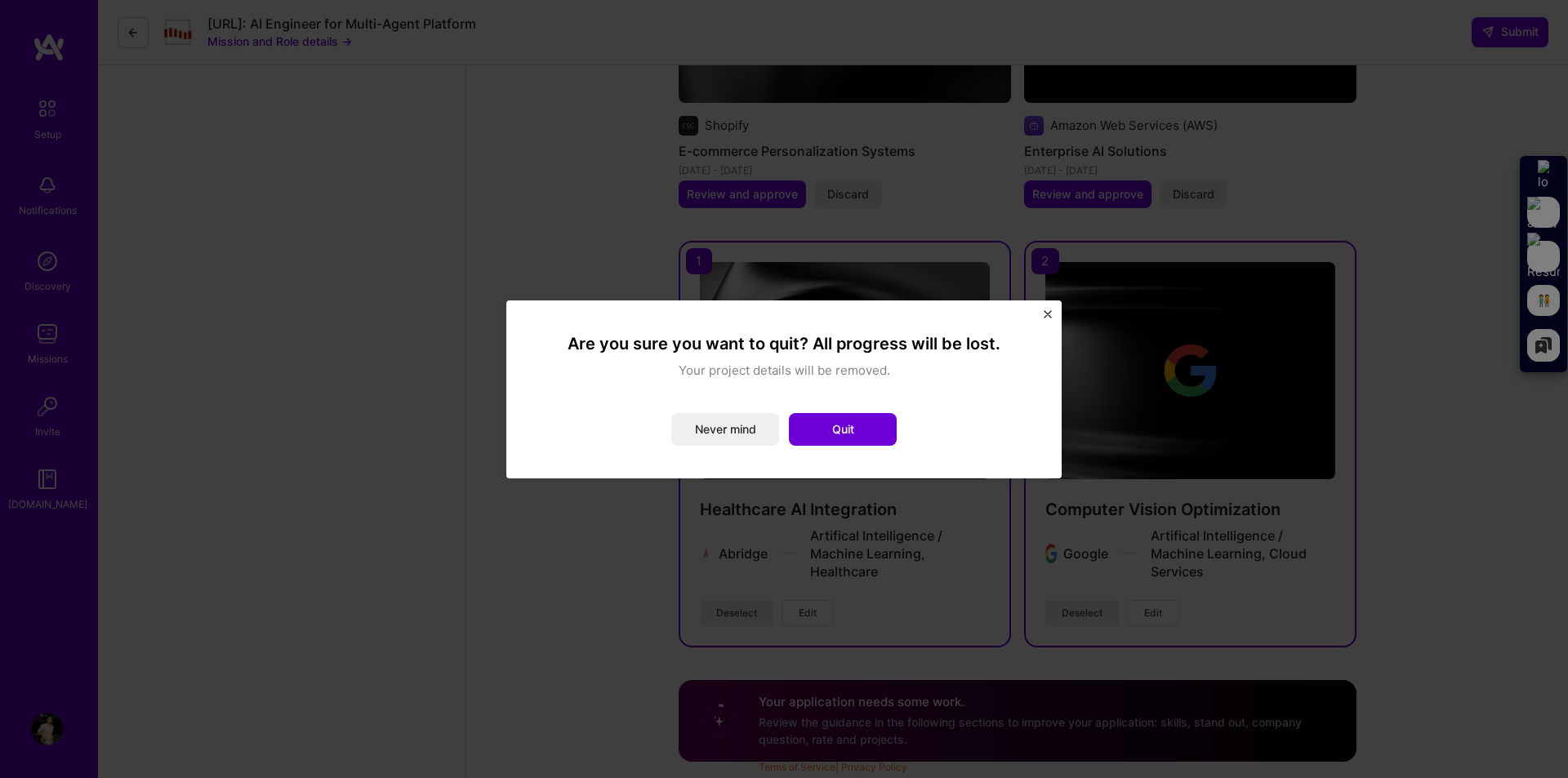
click at [1044, 312] on img "Close" at bounding box center [1047, 314] width 8 height 8
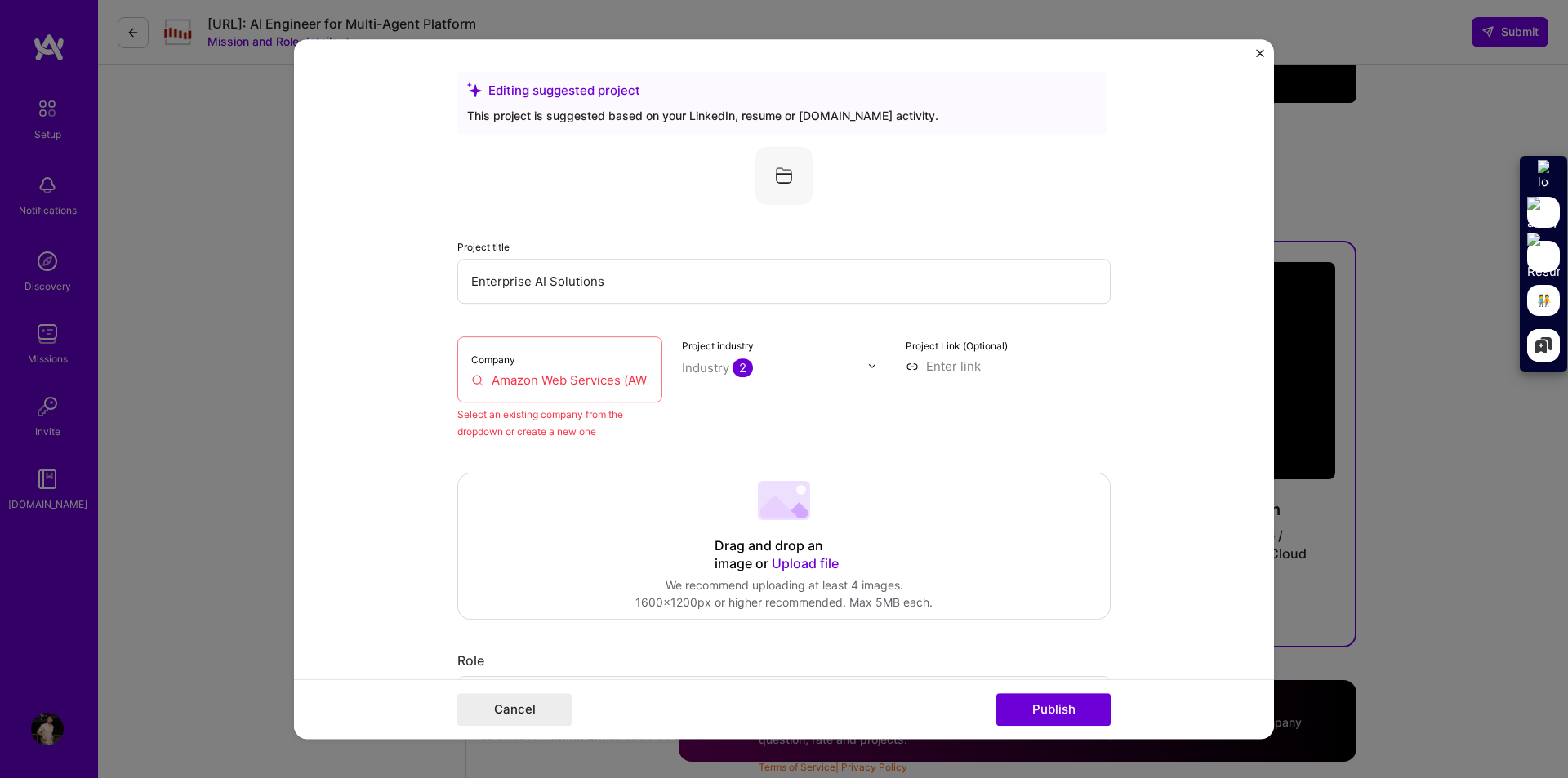
scroll to position [82, 0]
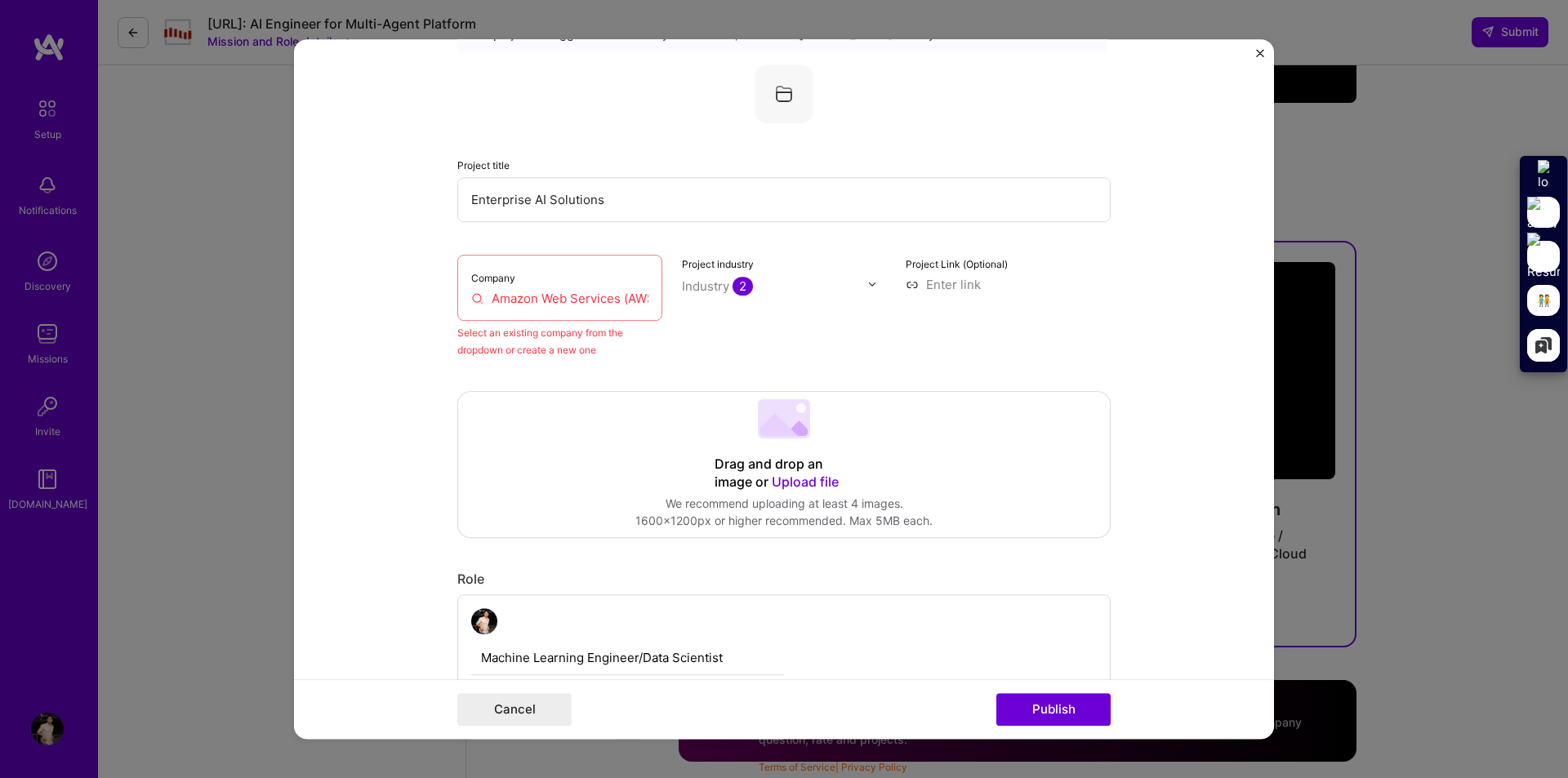
click at [556, 290] on input "Amazon Web Services (AWS)" at bounding box center [559, 299] width 177 height 17
click at [532, 320] on div "Company Amazon Web Services (AWS)" at bounding box center [559, 287] width 205 height 66
click at [614, 334] on div "Select an existing company from the dropdown or create a new one" at bounding box center [559, 341] width 205 height 35
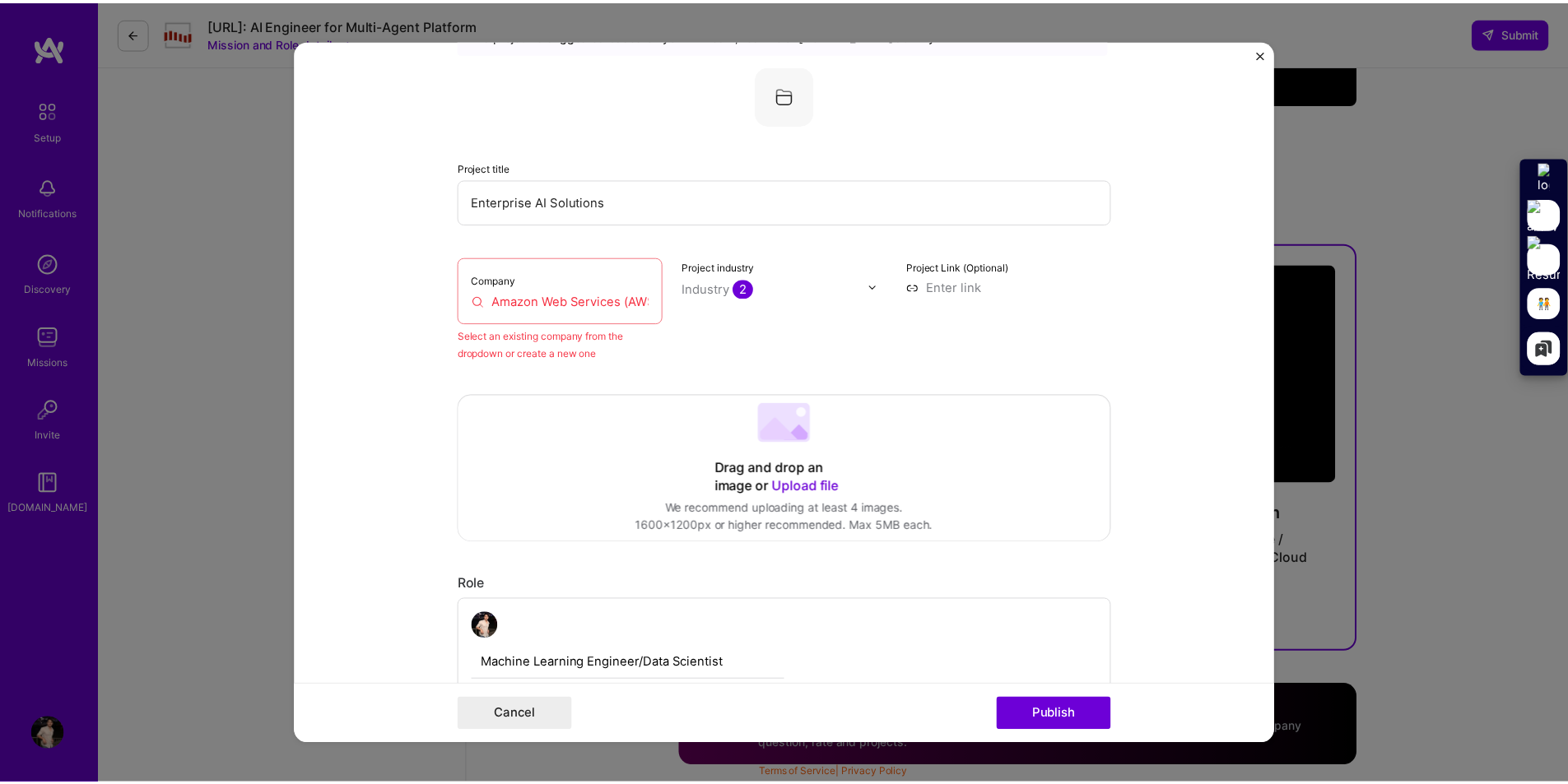
scroll to position [411, 0]
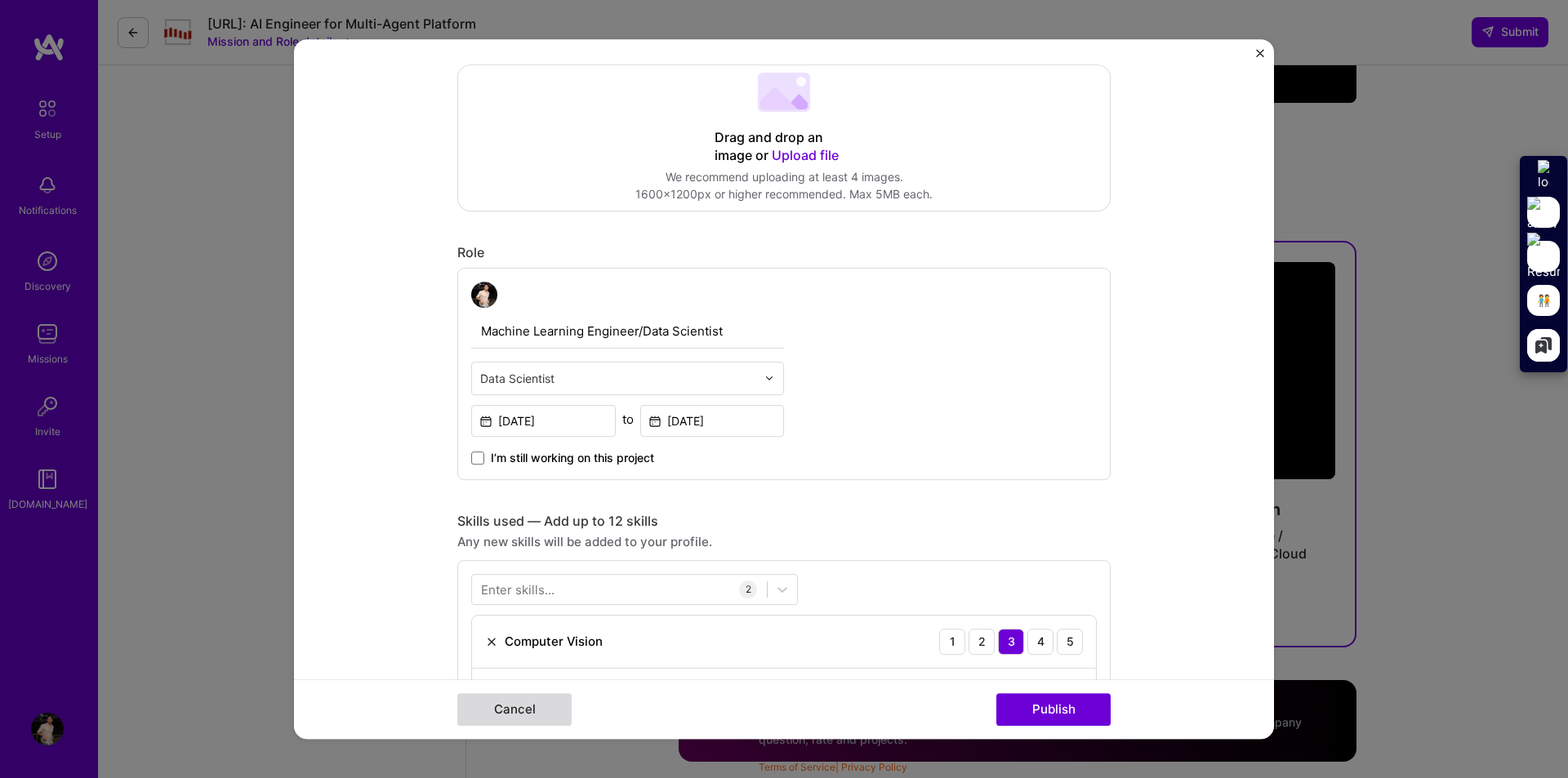
click at [520, 695] on button "Cancel" at bounding box center [514, 710] width 114 height 33
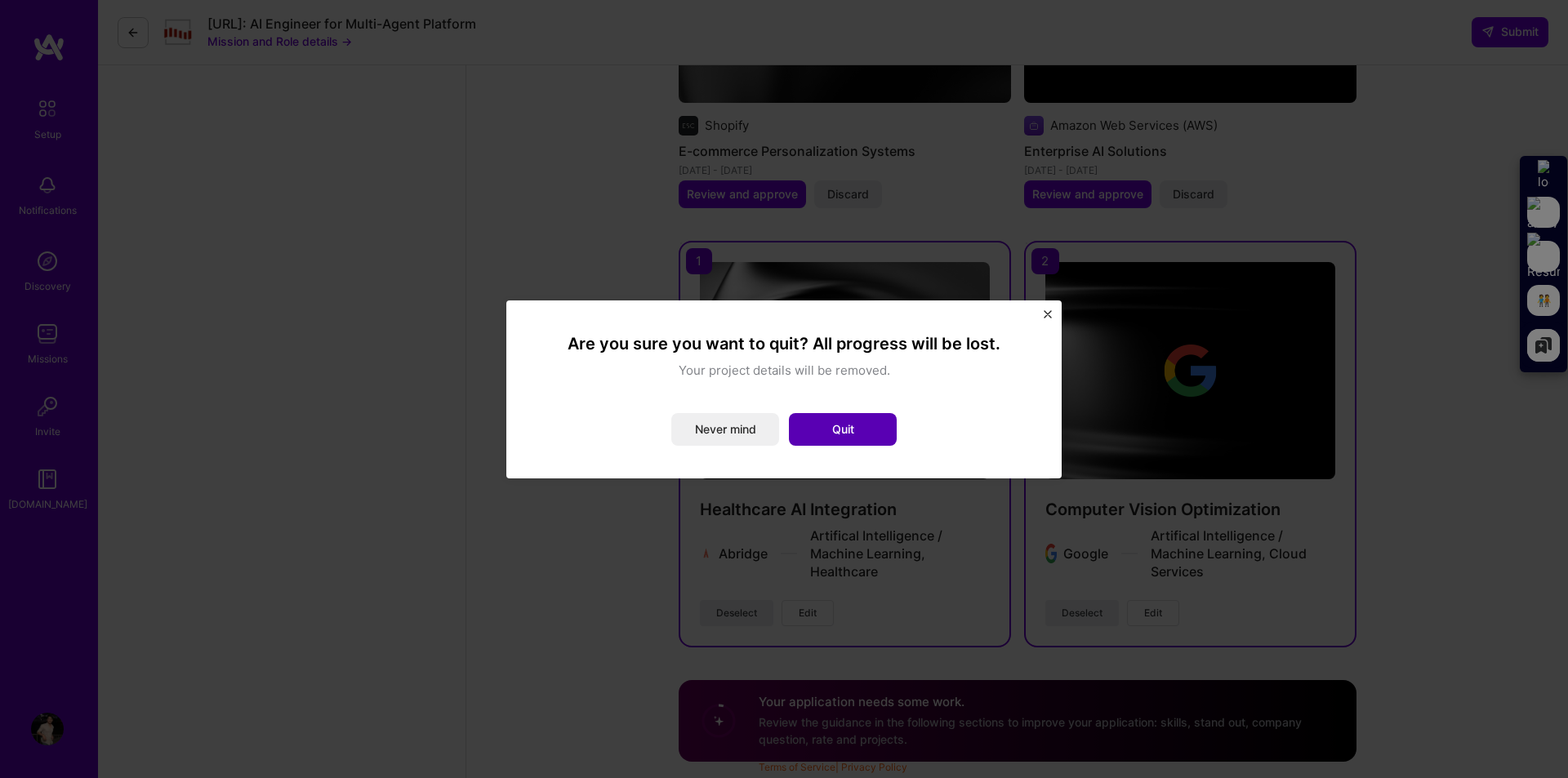
click at [843, 436] on button "Quit" at bounding box center [843, 429] width 108 height 33
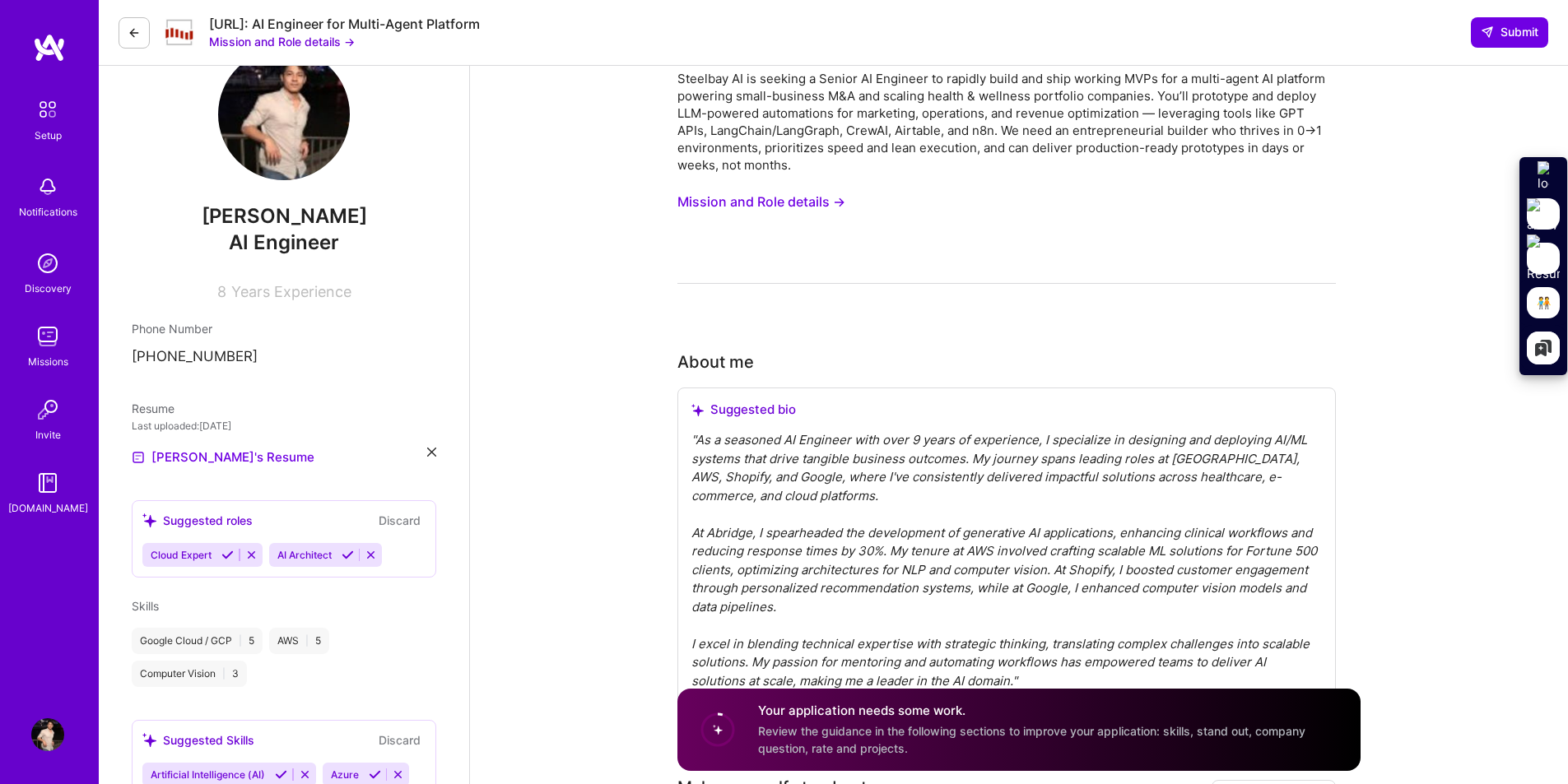
scroll to position [0, 0]
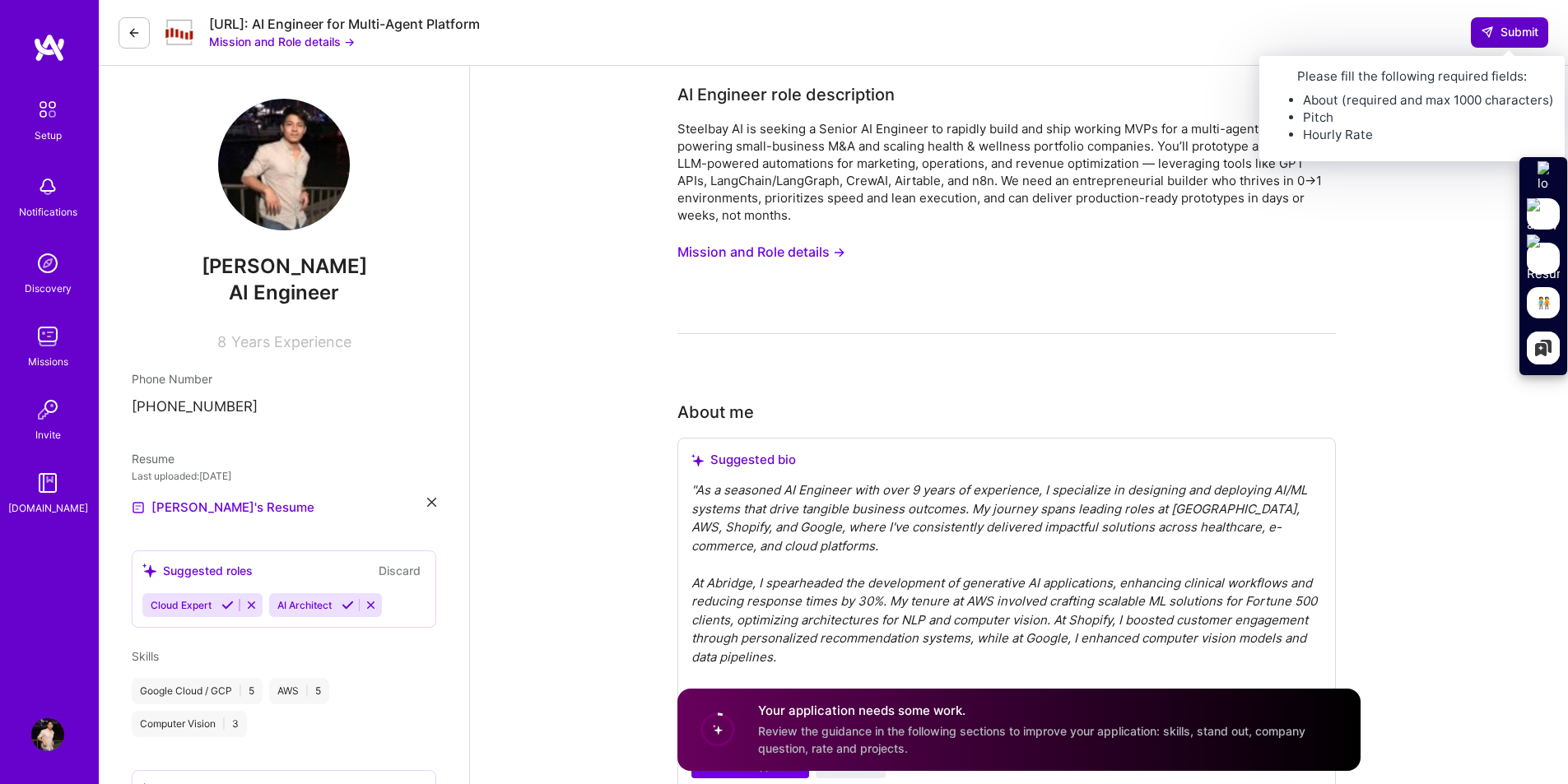
click at [1519, 18] on button "Submit" at bounding box center [1510, 32] width 77 height 30
click at [1498, 42] on button "Submit" at bounding box center [1510, 32] width 77 height 30
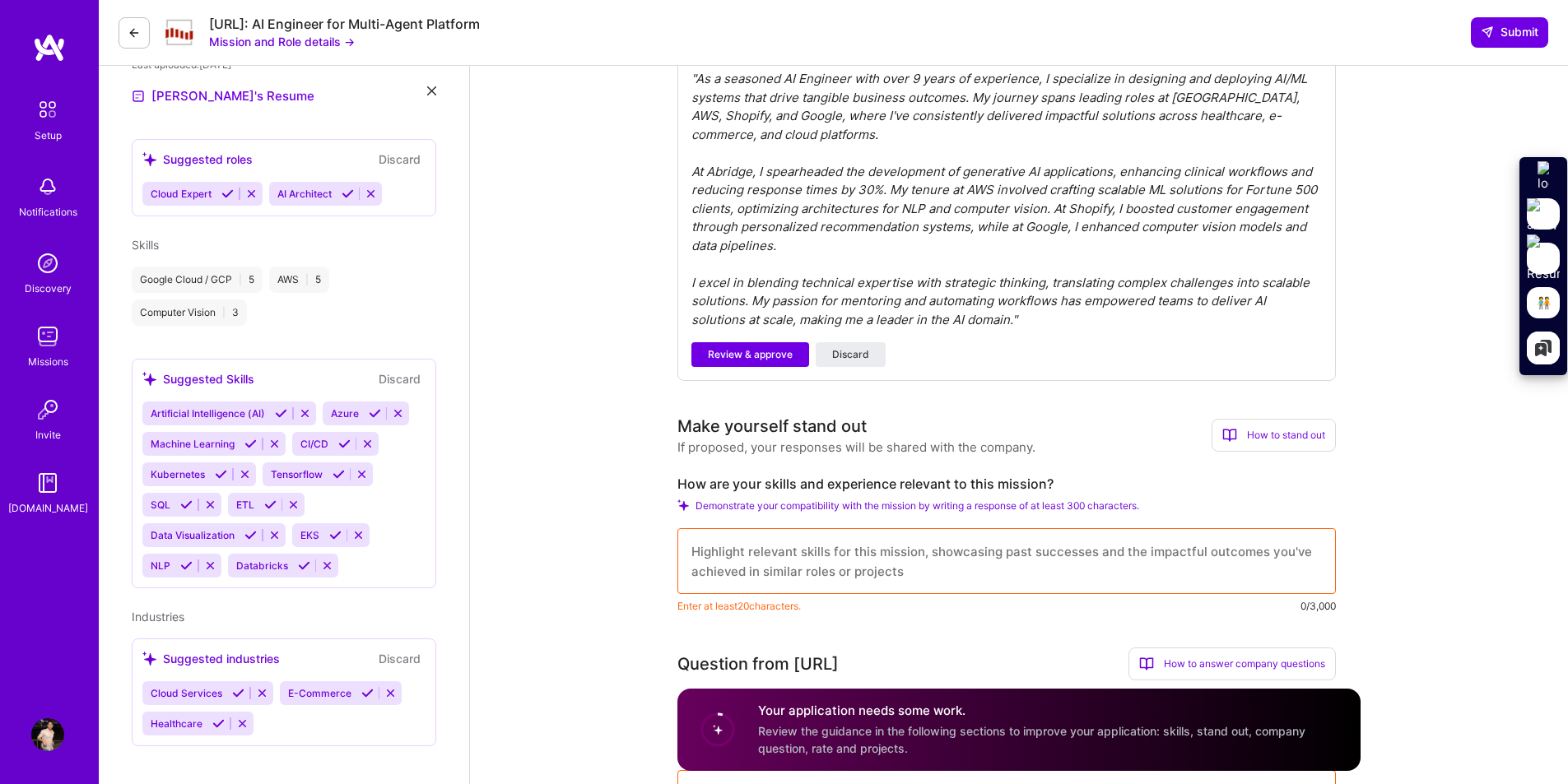
scroll to position [494, 0]
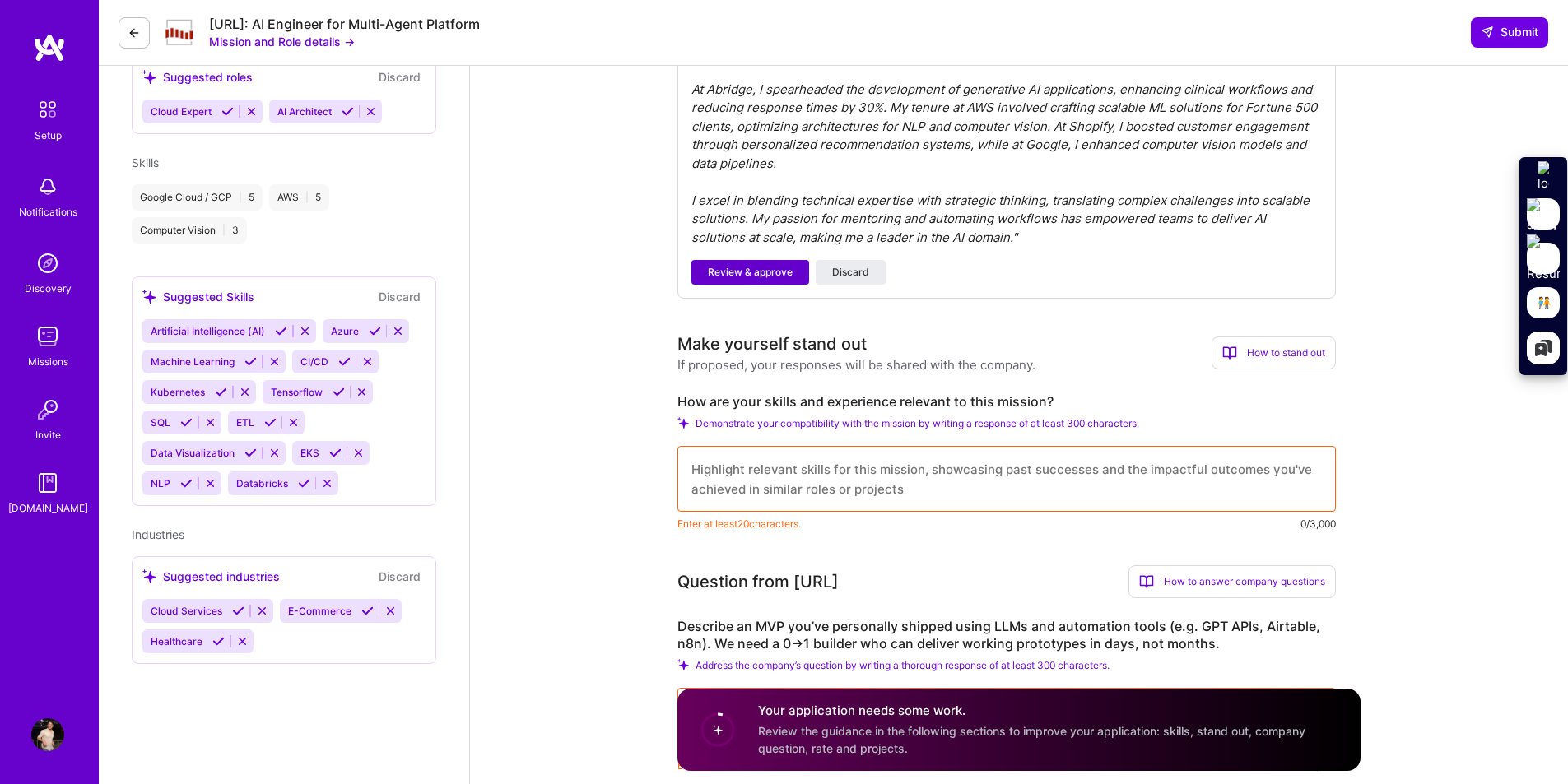
click at [763, 273] on span "Review & approve" at bounding box center [751, 272] width 85 height 15
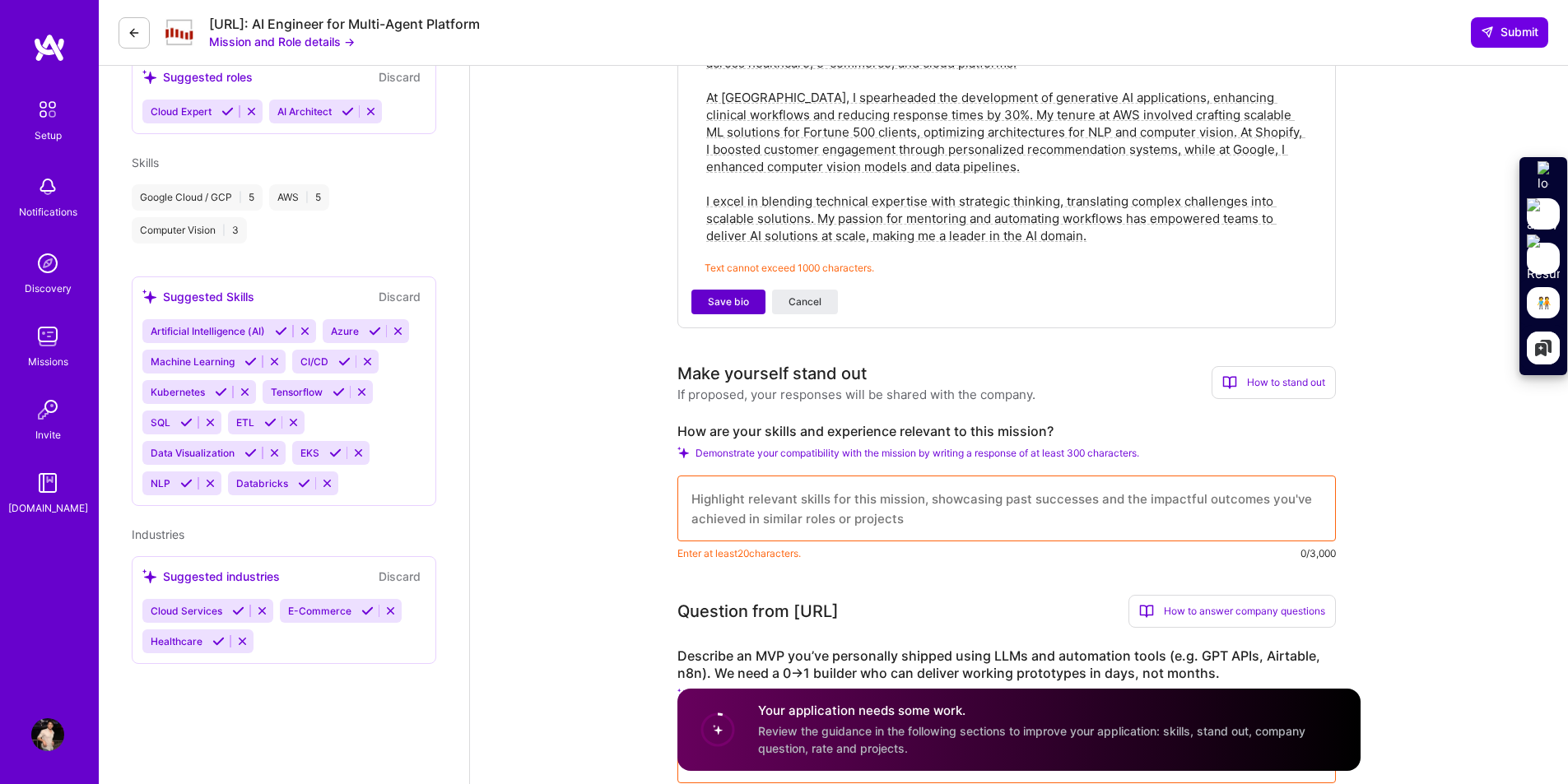
click at [725, 299] on span "Save bio" at bounding box center [728, 301] width 41 height 15
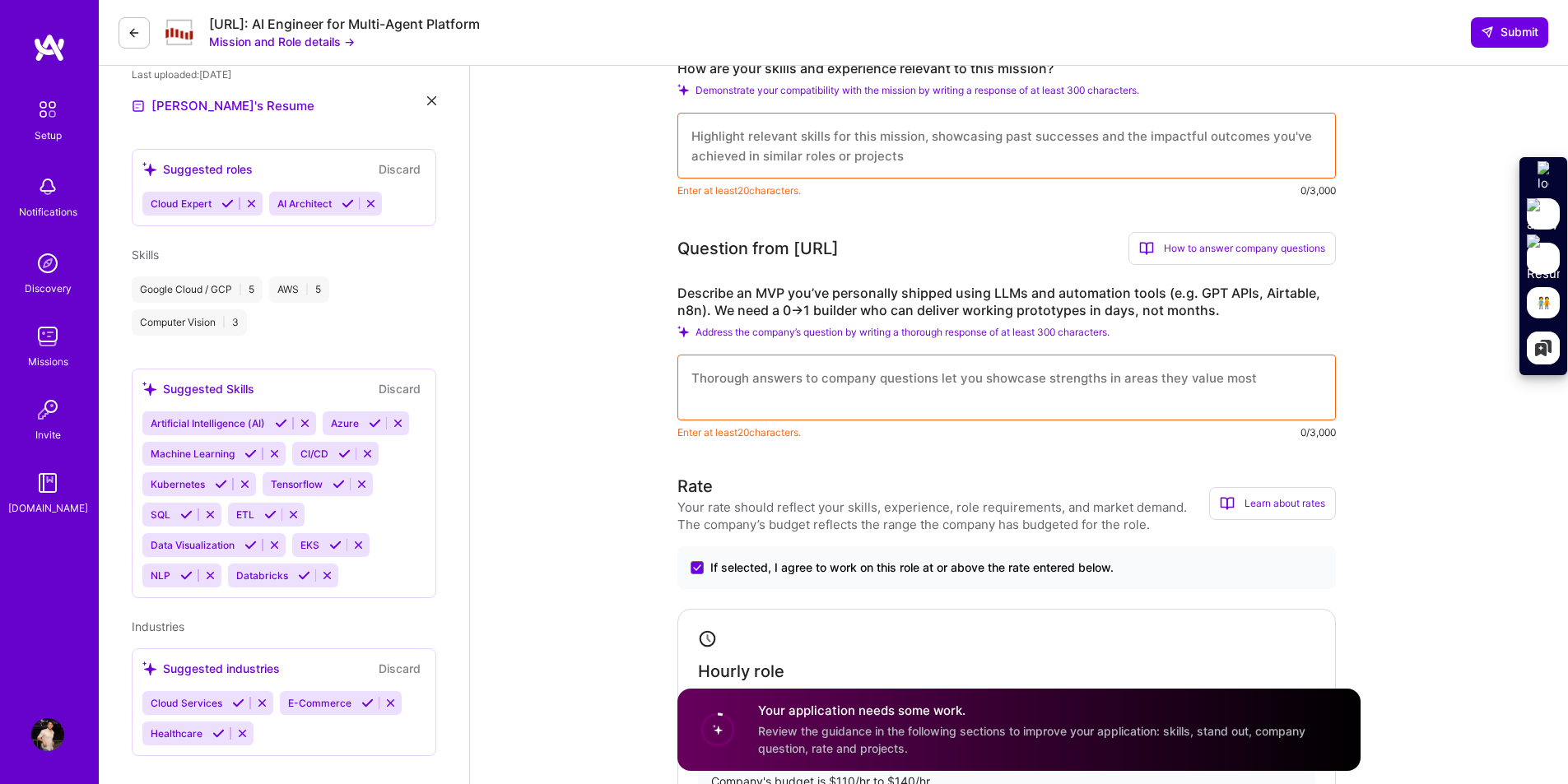
scroll to position [319, 0]
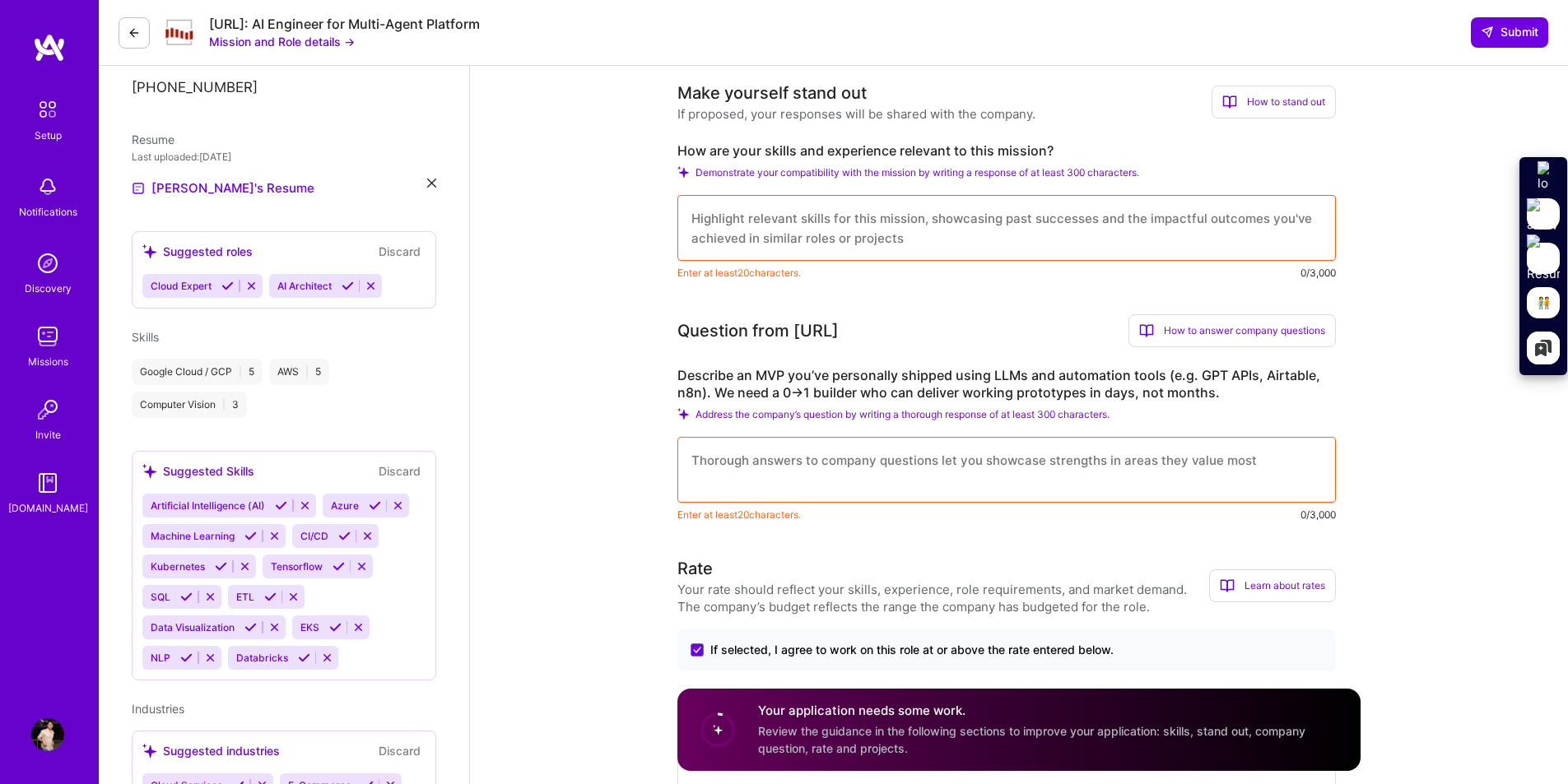
click at [745, 209] on textarea at bounding box center [1006, 227] width 659 height 66
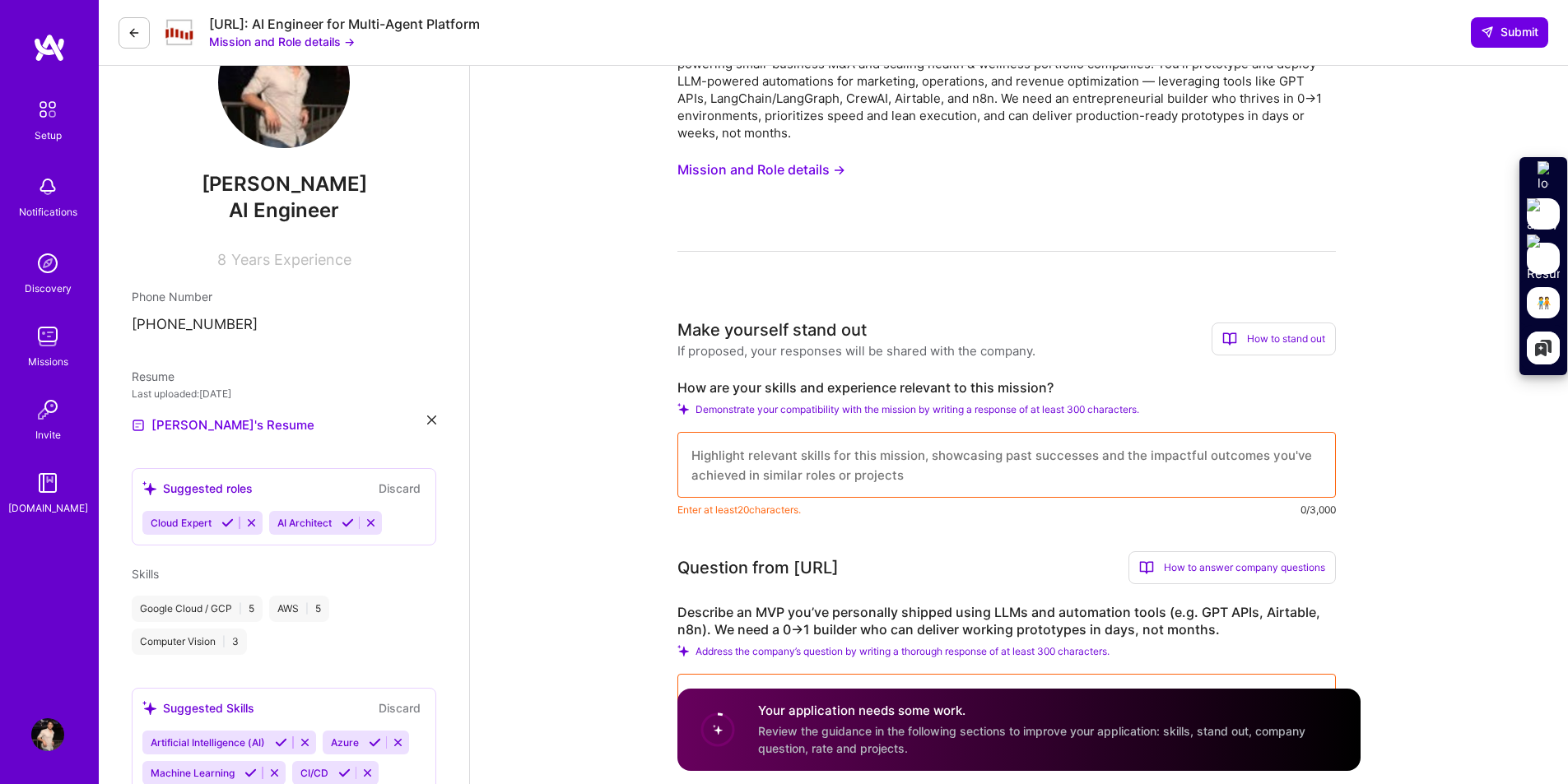
scroll to position [0, 0]
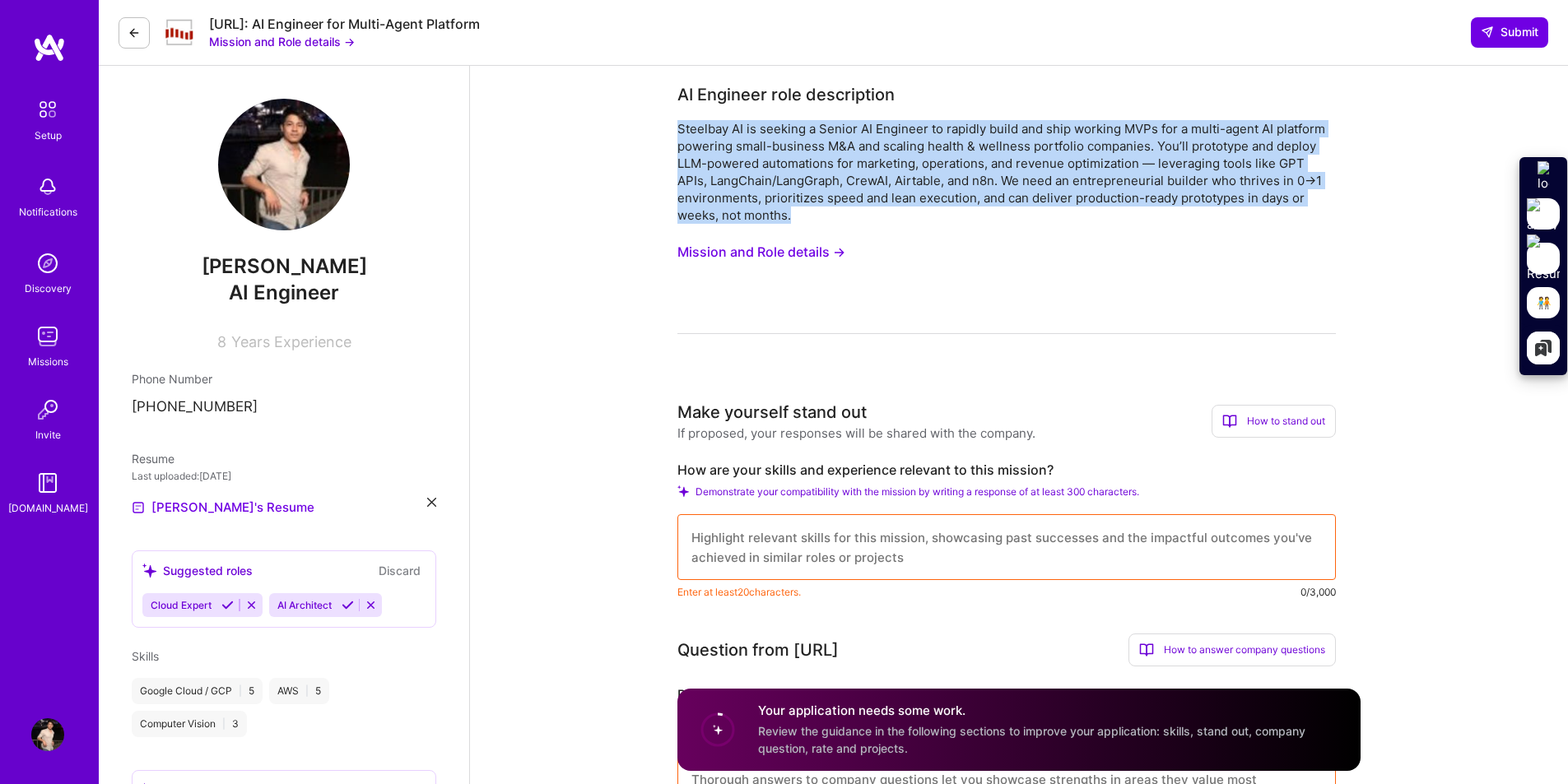
drag, startPoint x: 677, startPoint y: 126, endPoint x: 845, endPoint y: 215, distance: 190.1
click at [845, 215] on div "Steelbay AI is seeking a Senior AI Engineer to rapidly build and ship working M…" at bounding box center [1006, 226] width 659 height 214
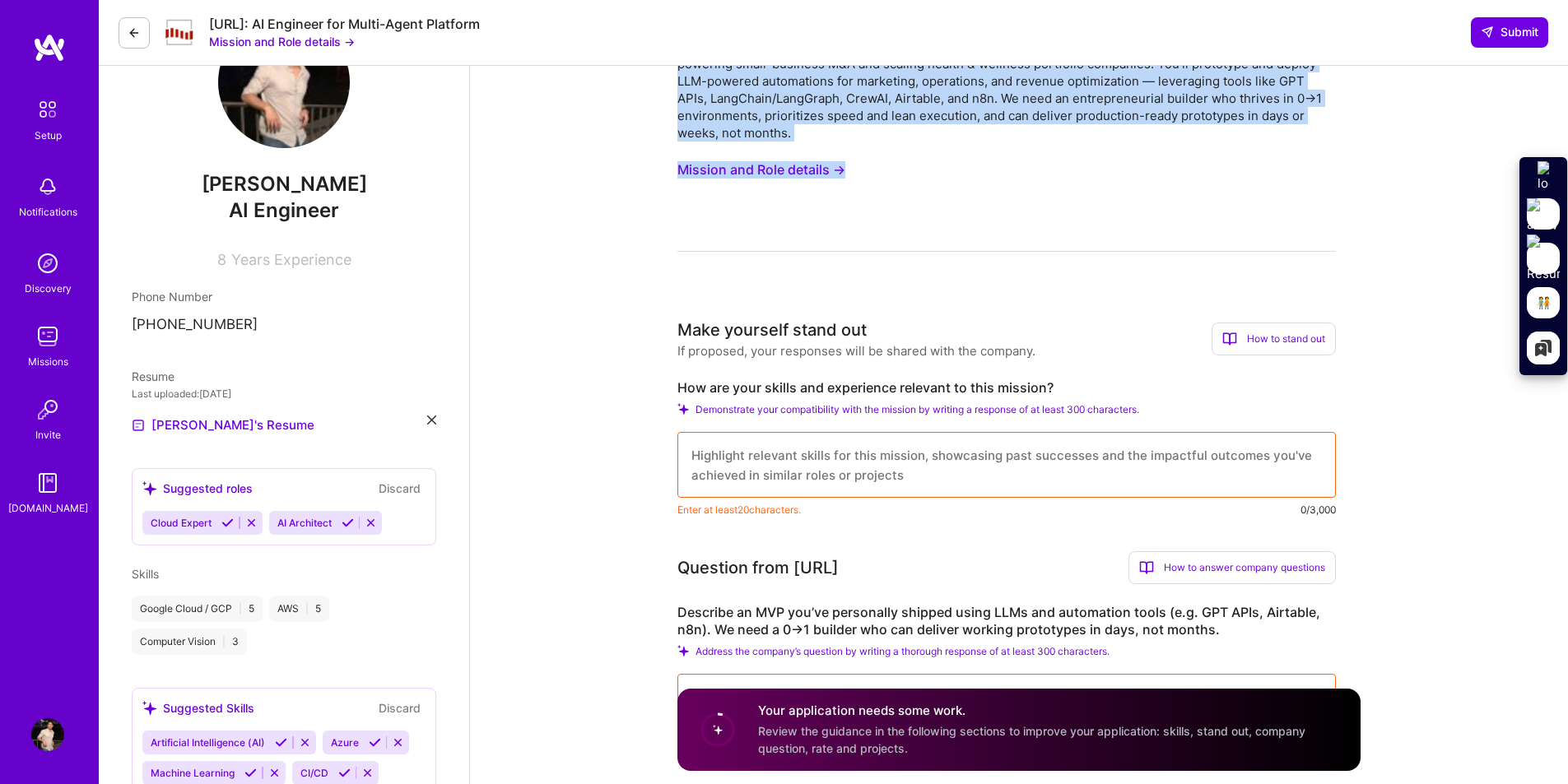
copy div "Steelbay AI is seeking a Senior AI Engineer to rapidly build and ship working M…"
click at [780, 193] on div "Steelbay AI is seeking a Senior AI Engineer to rapidly build and ship working M…" at bounding box center [1006, 144] width 659 height 214
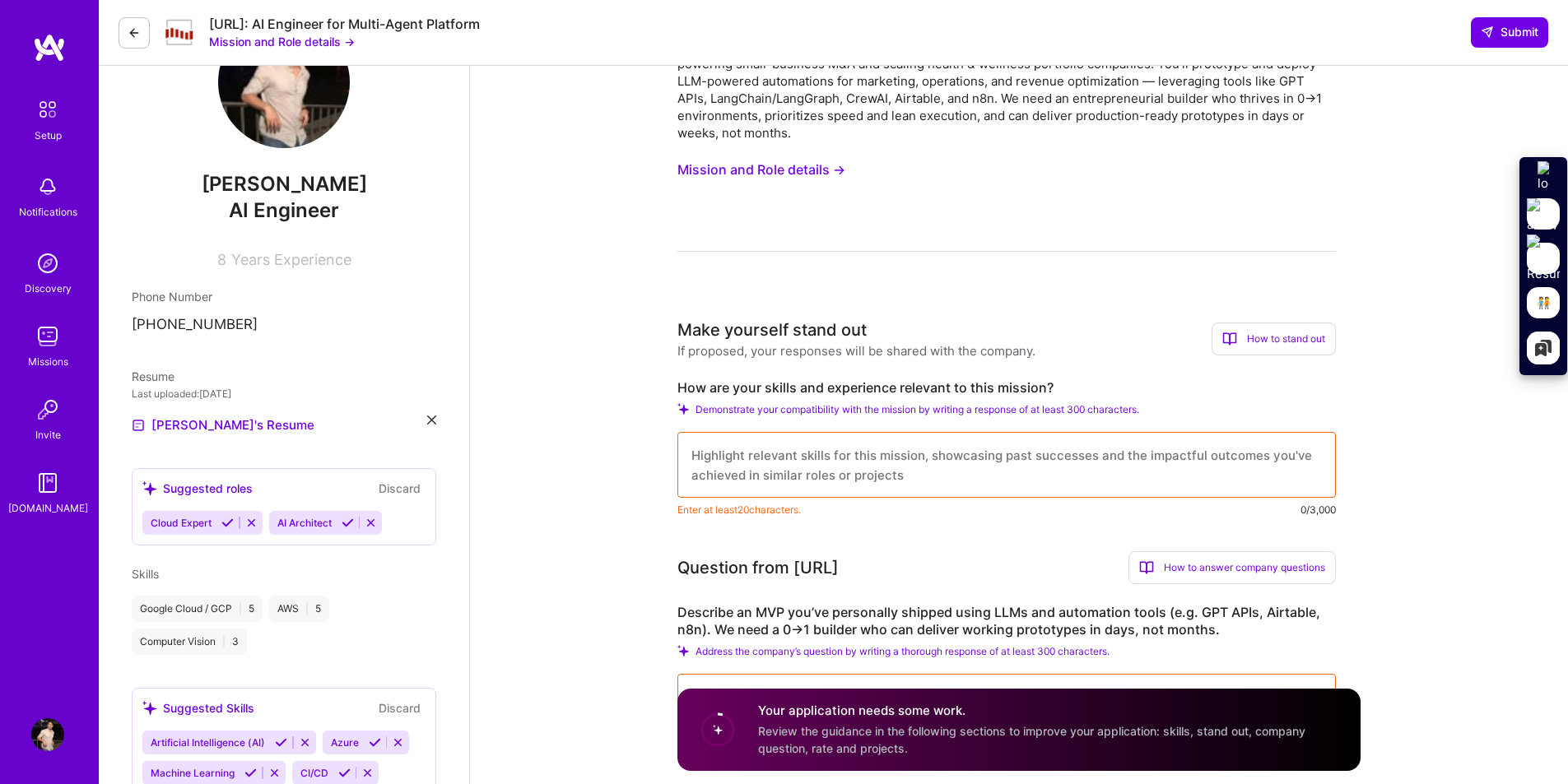
click at [769, 171] on button "Mission and Role details →" at bounding box center [760, 169] width 168 height 30
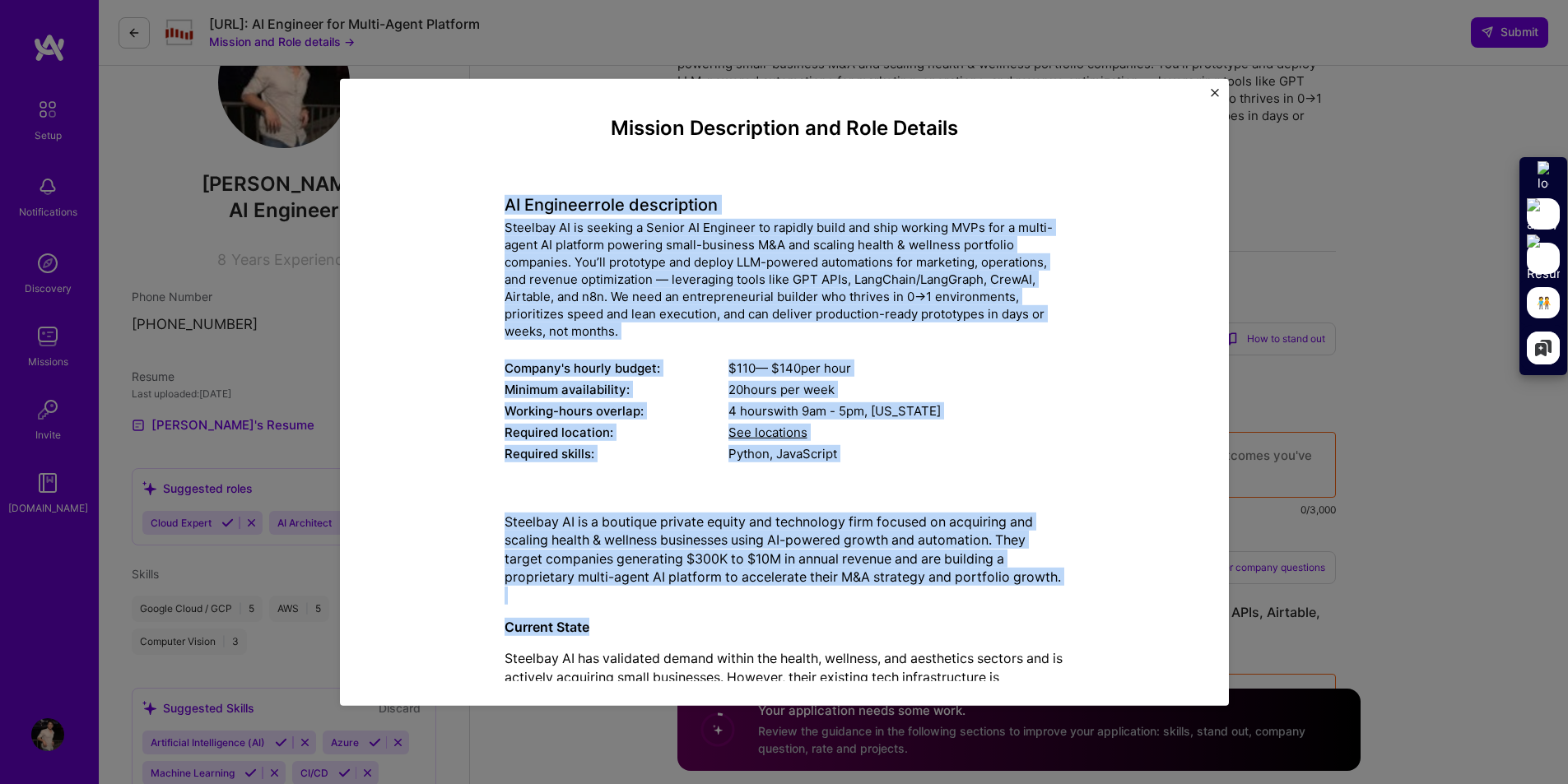
drag, startPoint x: 496, startPoint y: 198, endPoint x: 1014, endPoint y: 618, distance: 666.9
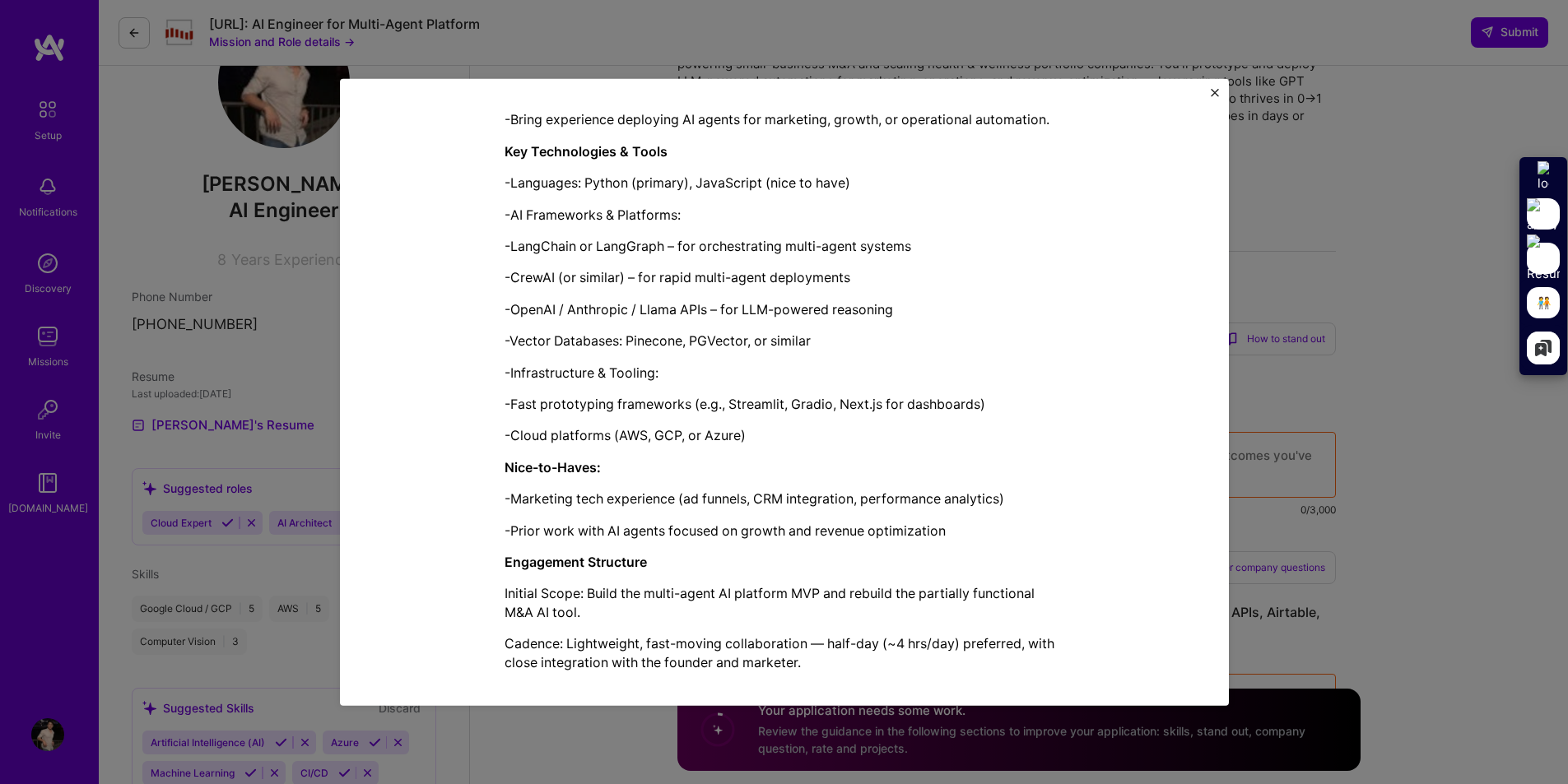
scroll to position [1282, 0]
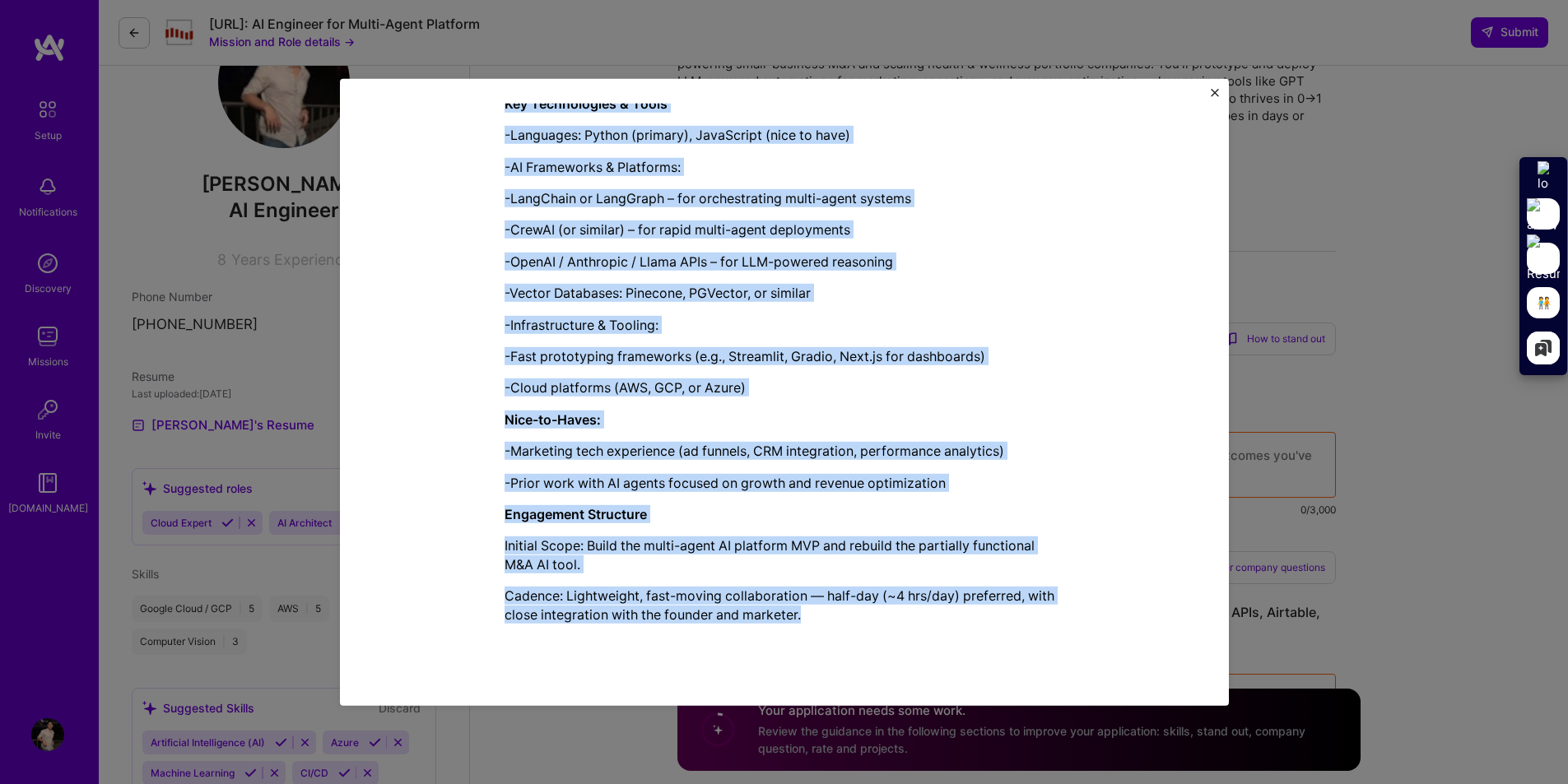
click at [853, 611] on p "Cadence: Lightweight, fast-moving collaboration — half-day (~4 hrs/day) preferr…" at bounding box center [784, 605] width 560 height 37
copy div "LO Ipsumdol sita consectetur Adipisci EL se doeiusm t Incidi UT Laboreet do mag…"
click at [1211, 96] on img "Close" at bounding box center [1214, 92] width 8 height 8
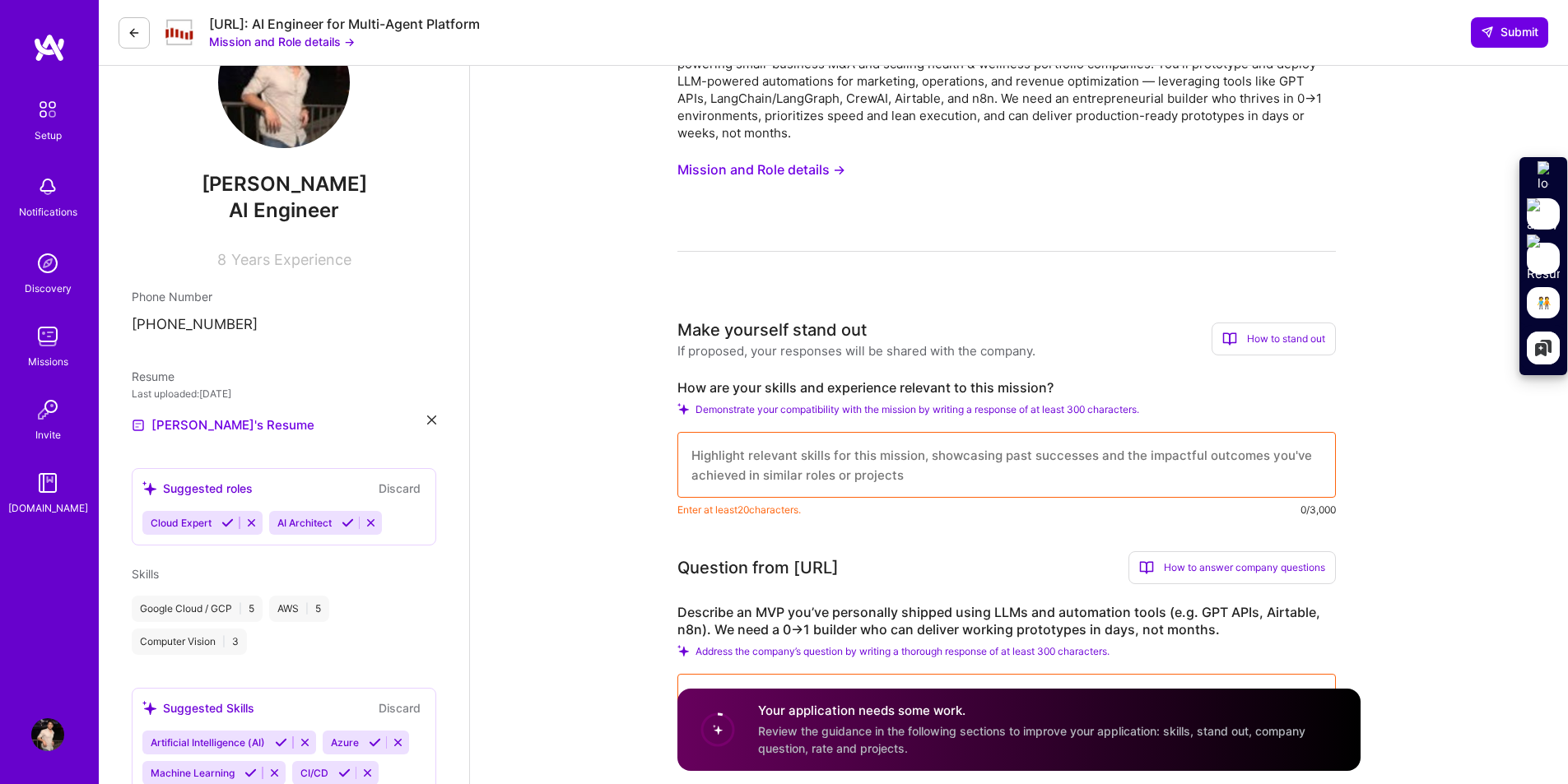
scroll to position [0, 0]
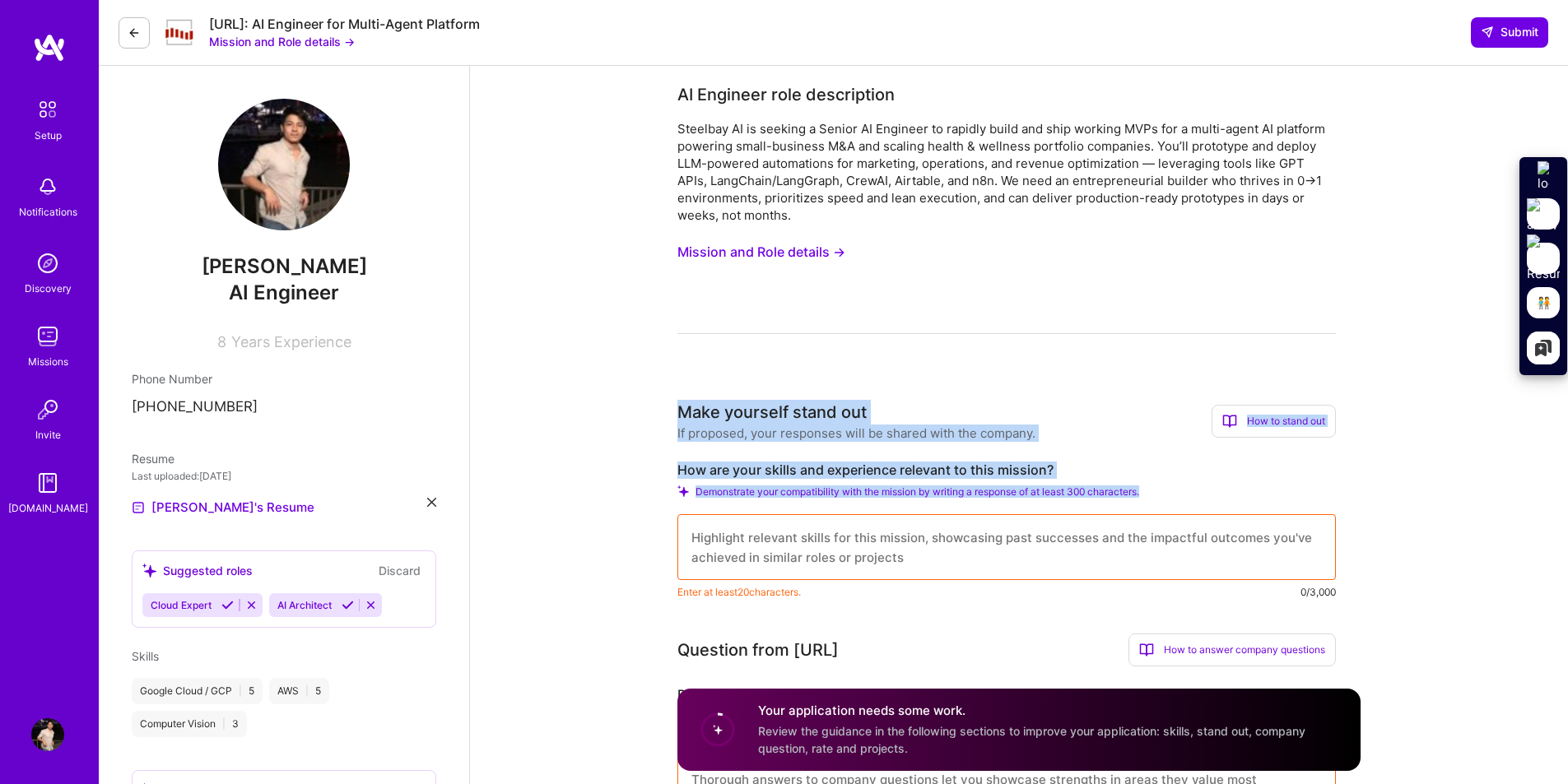
drag, startPoint x: 690, startPoint y: 414, endPoint x: 1158, endPoint y: 485, distance: 473.4
copy div "Make yourself stand out If proposed, your responses will be shared with the com…"
click at [913, 533] on textarea at bounding box center [1006, 547] width 659 height 66
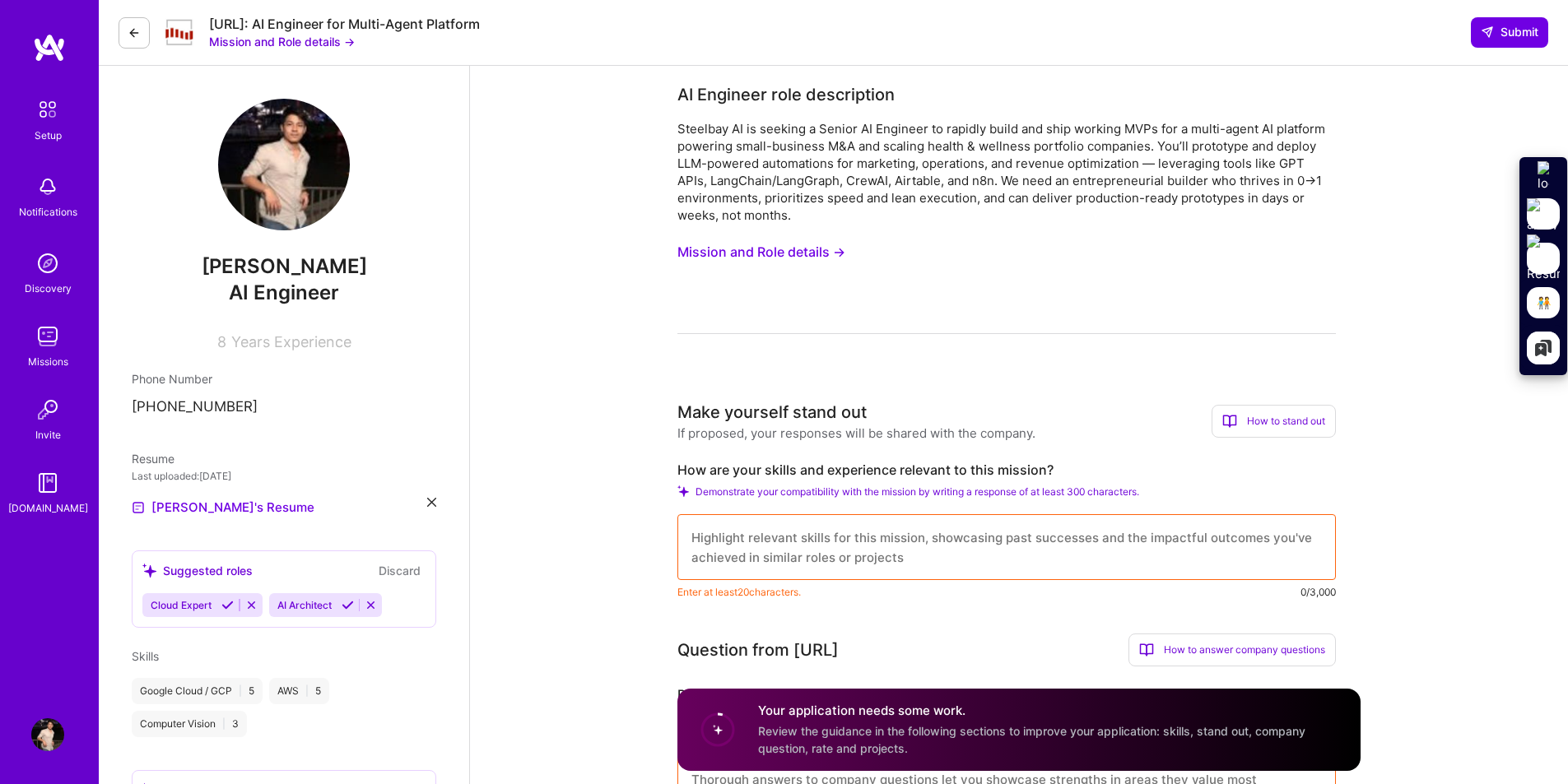
paste textarea "L ipsu dolor si ametco adipisci eli seddoeius temporinci-utlab ET dolorem aliq …"
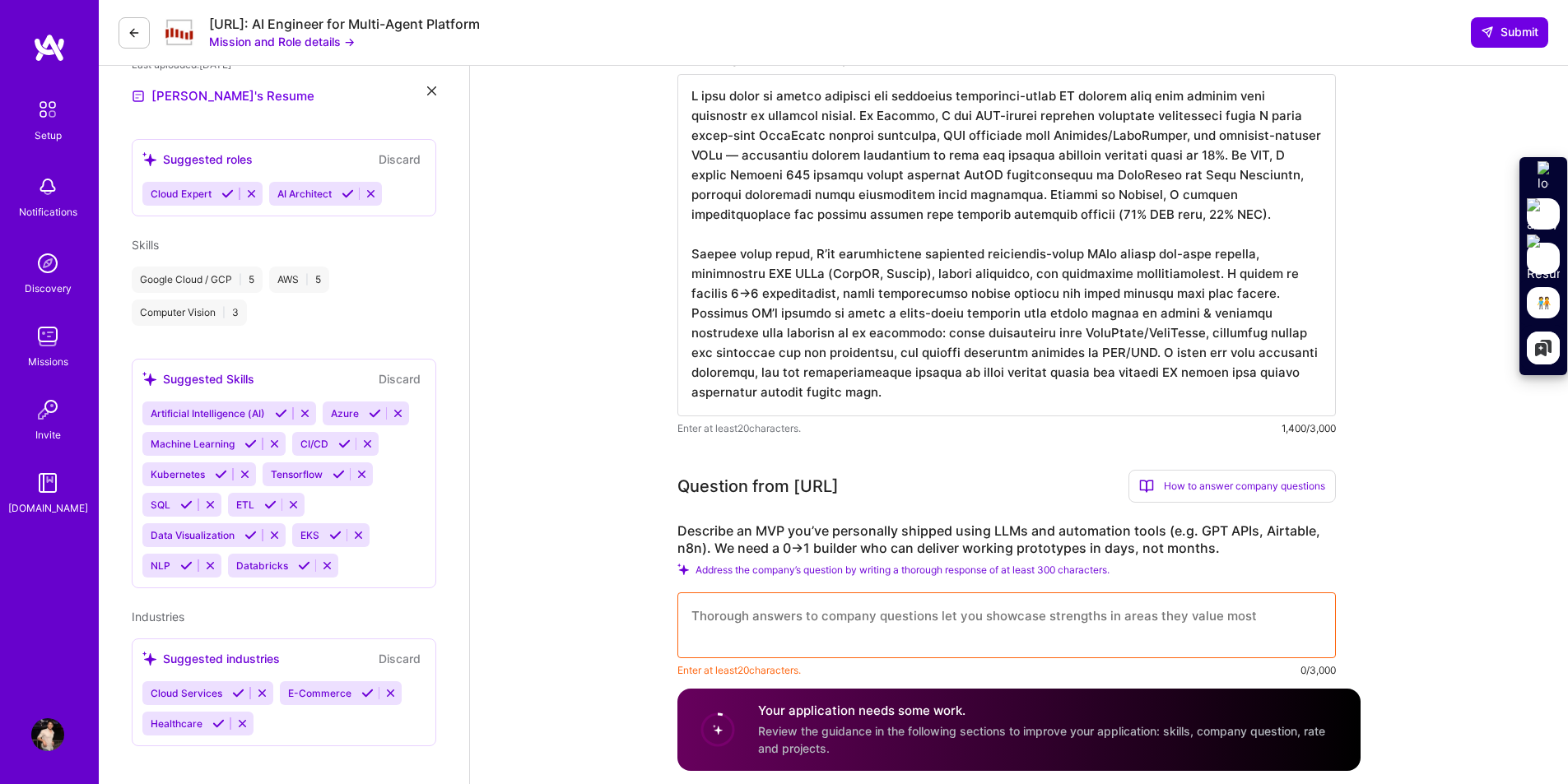
scroll to position [329, 0]
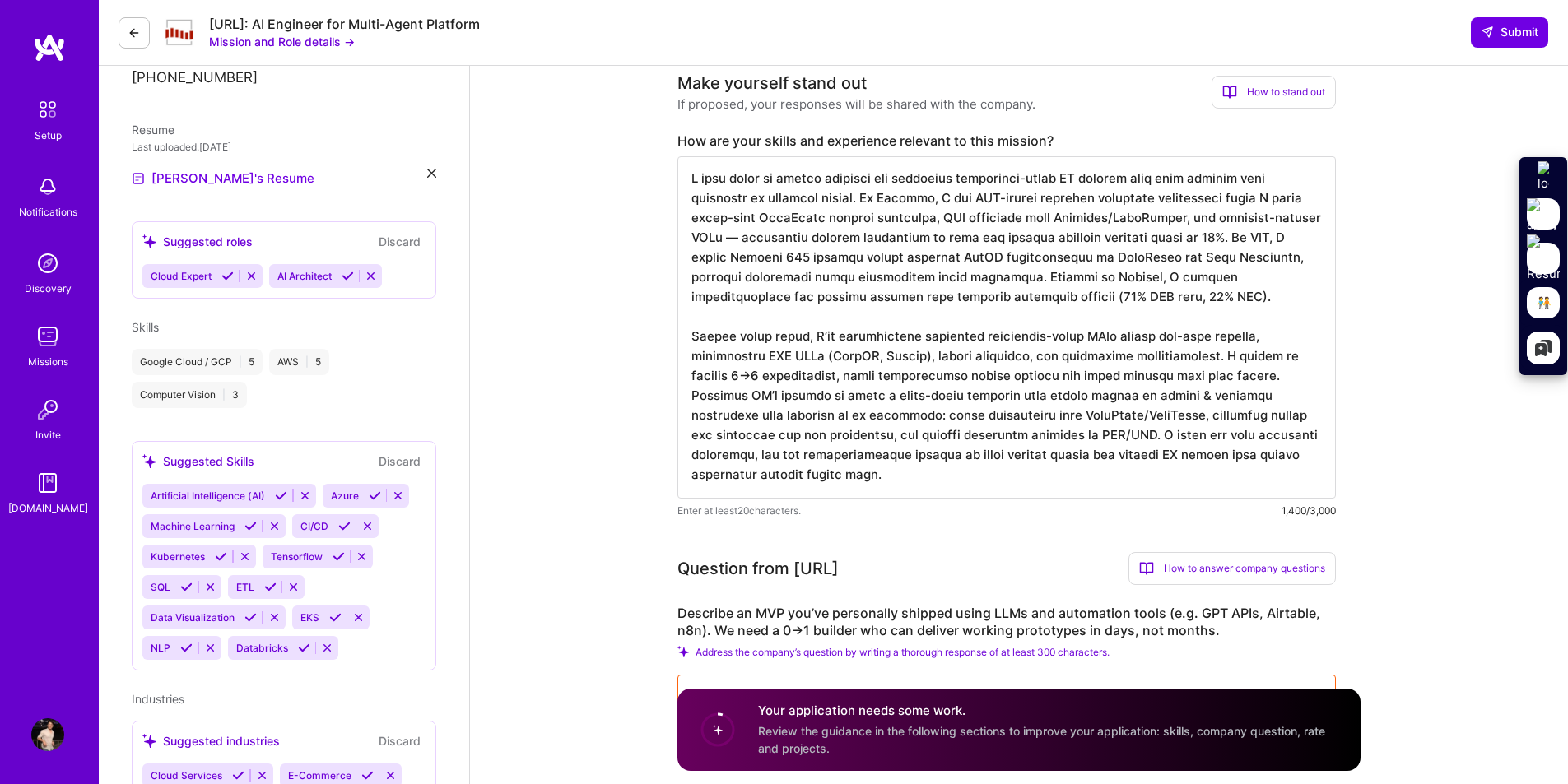
type textarea "L ipsu dolor si ametco adipisci eli seddoeius temporinci-utlab ET dolorem aliq …"
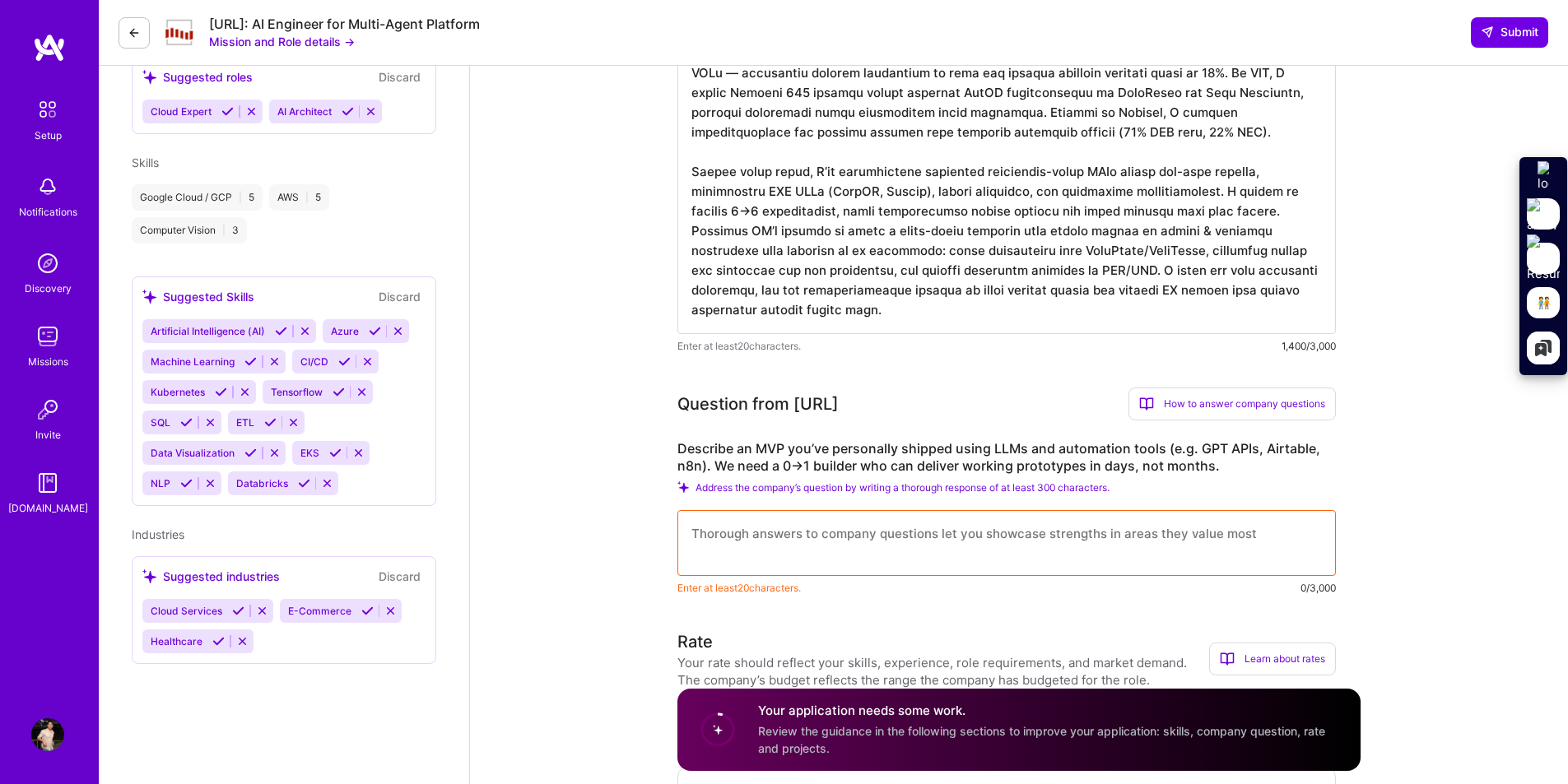
scroll to position [576, 0]
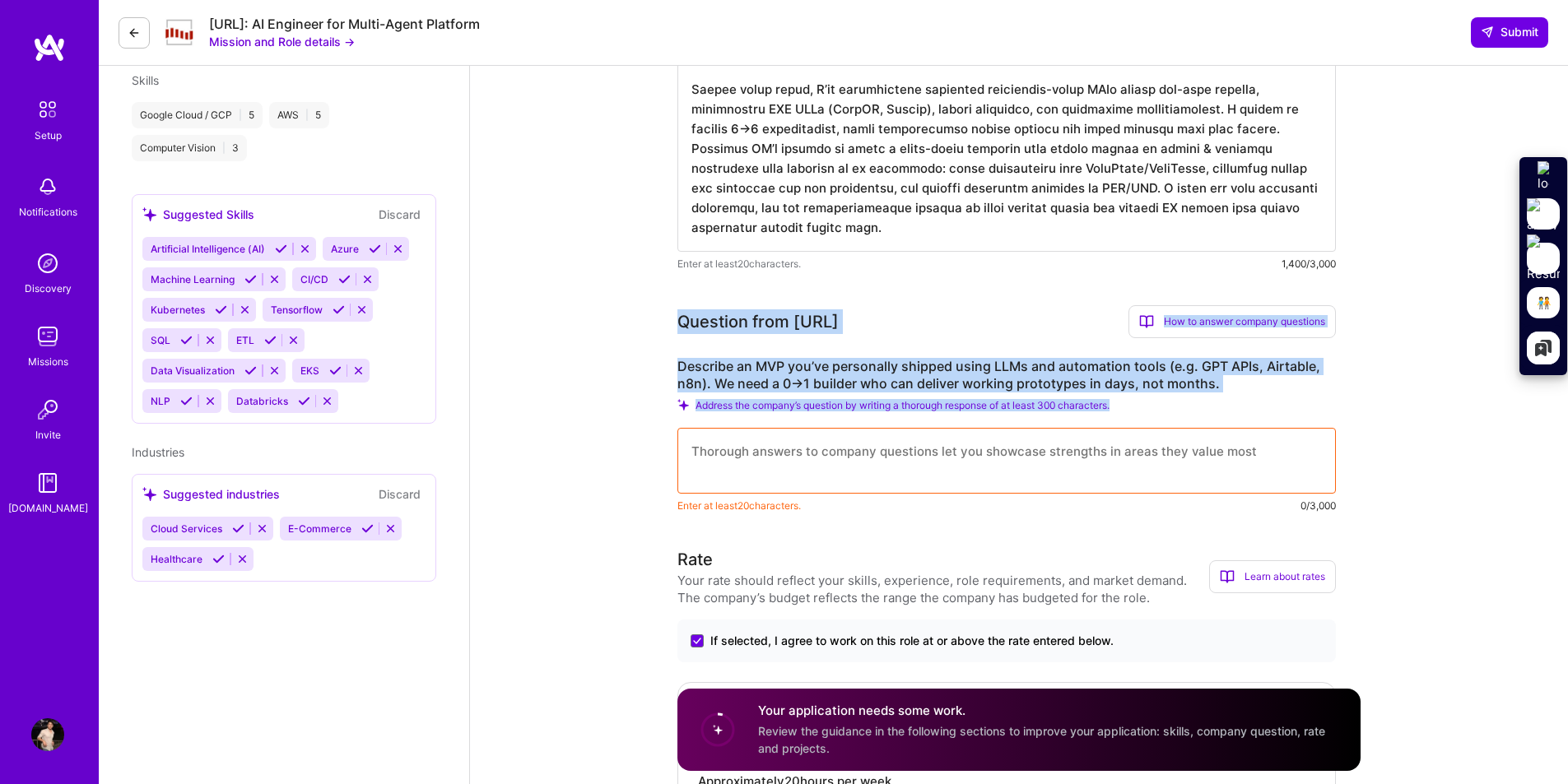
drag, startPoint x: 680, startPoint y: 317, endPoint x: 1276, endPoint y: 398, distance: 601.5
click at [1276, 398] on div "Question from [URL] How to answer company questions Mastering company questions…" at bounding box center [1006, 409] width 659 height 209
copy div "Question from [URL] How to answer company questions Mastering company questions…"
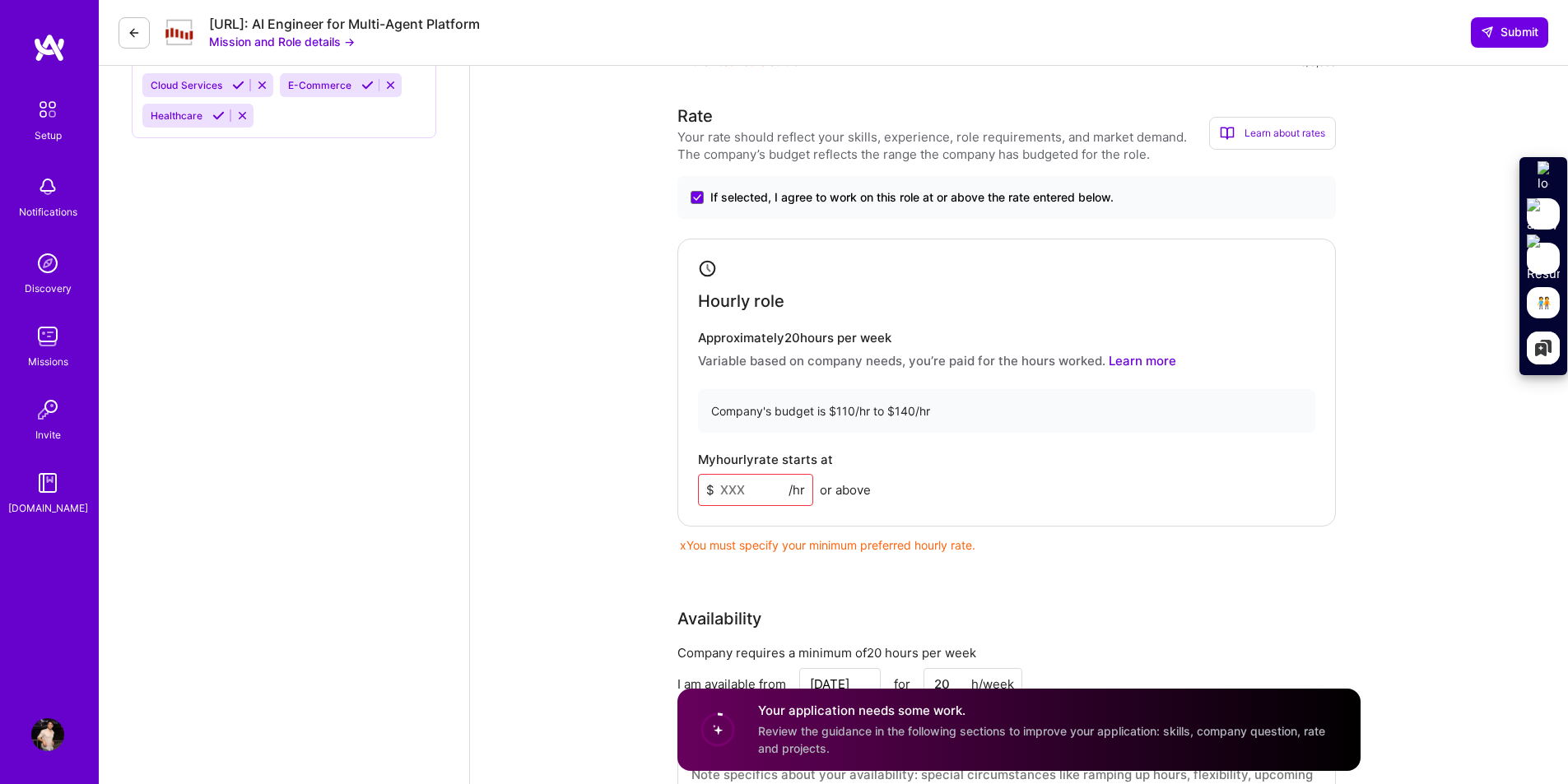
scroll to position [1026, 0]
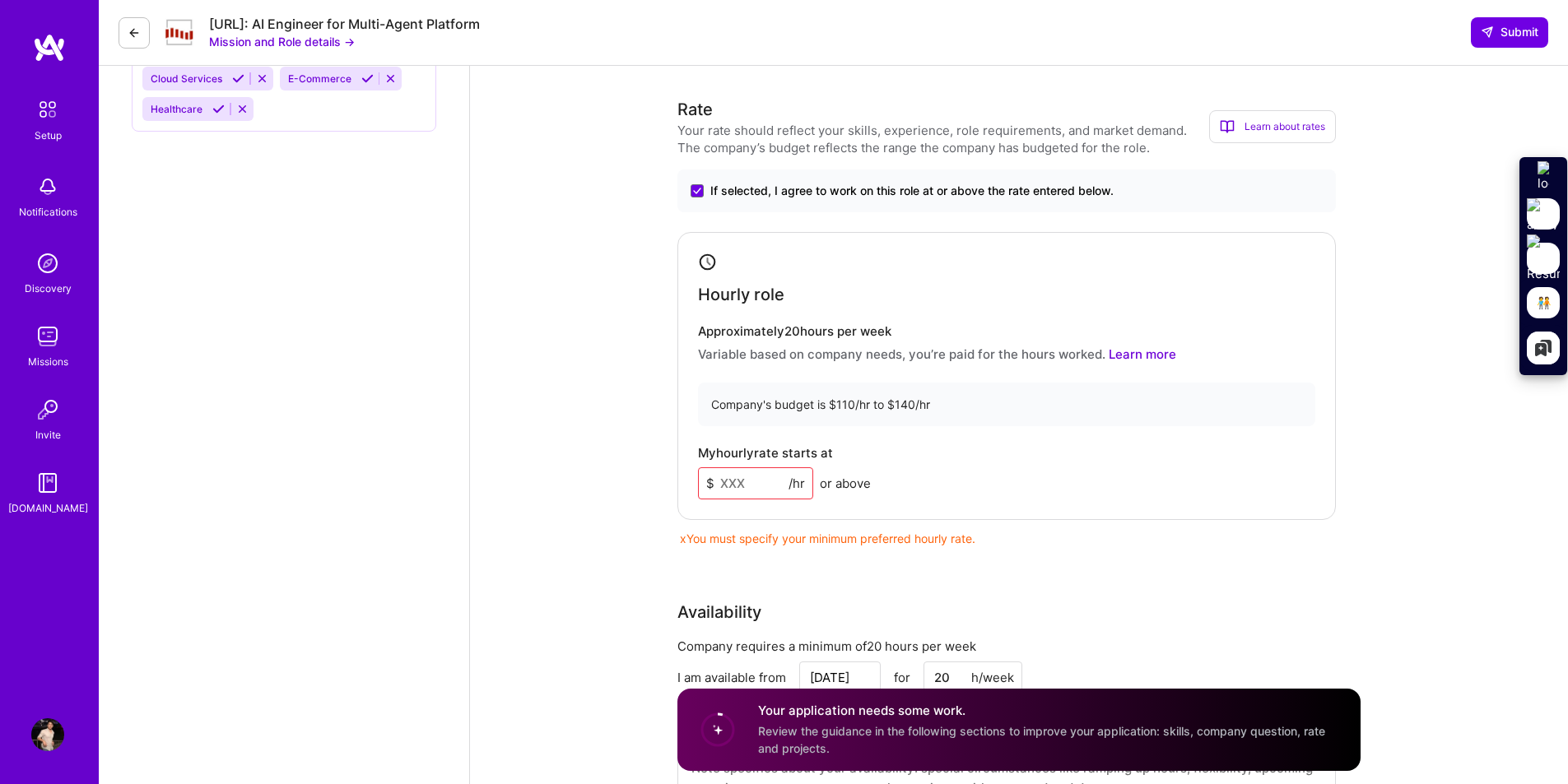
click at [744, 474] on input at bounding box center [755, 483] width 115 height 32
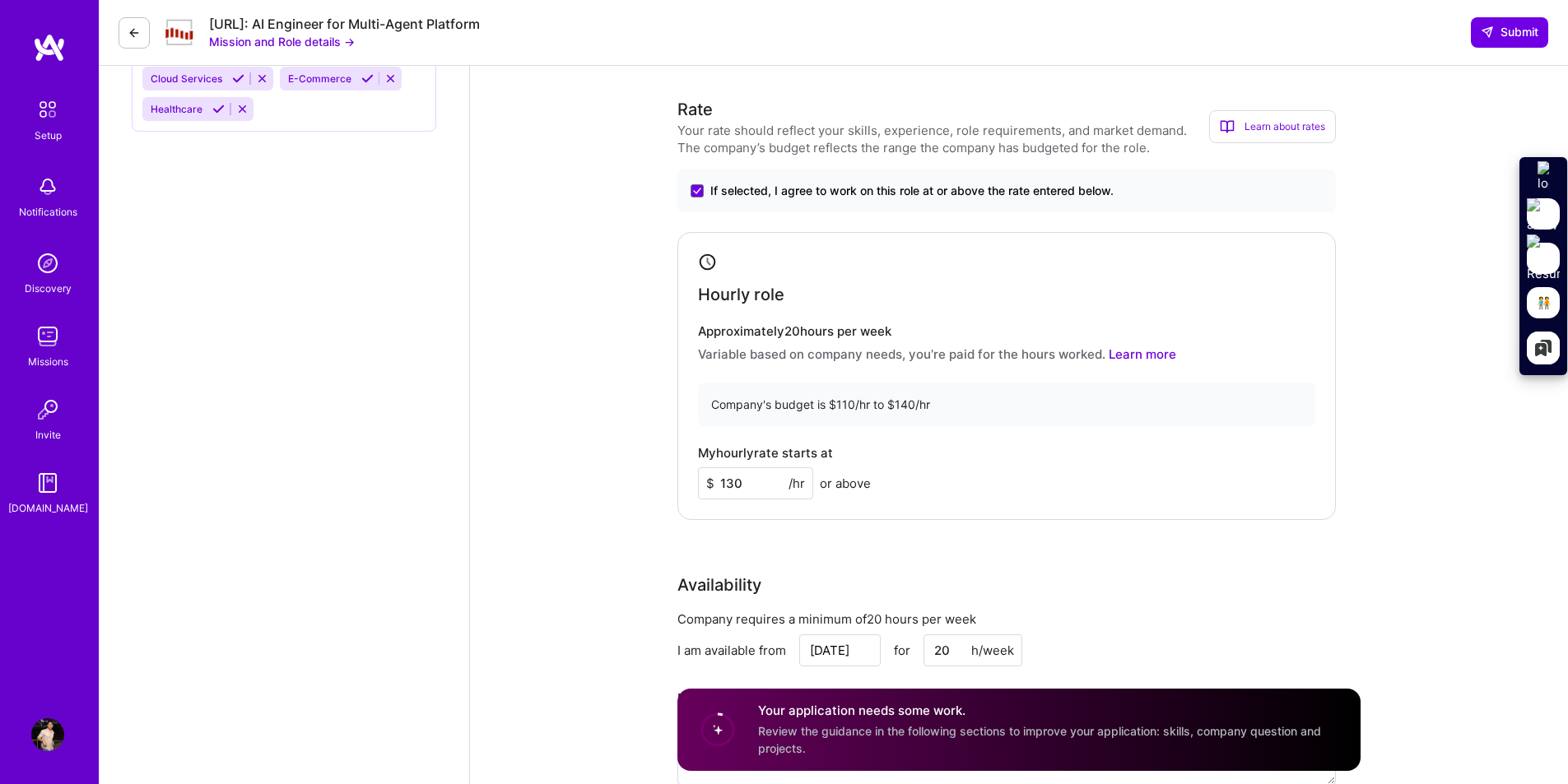
scroll to position [1191, 0]
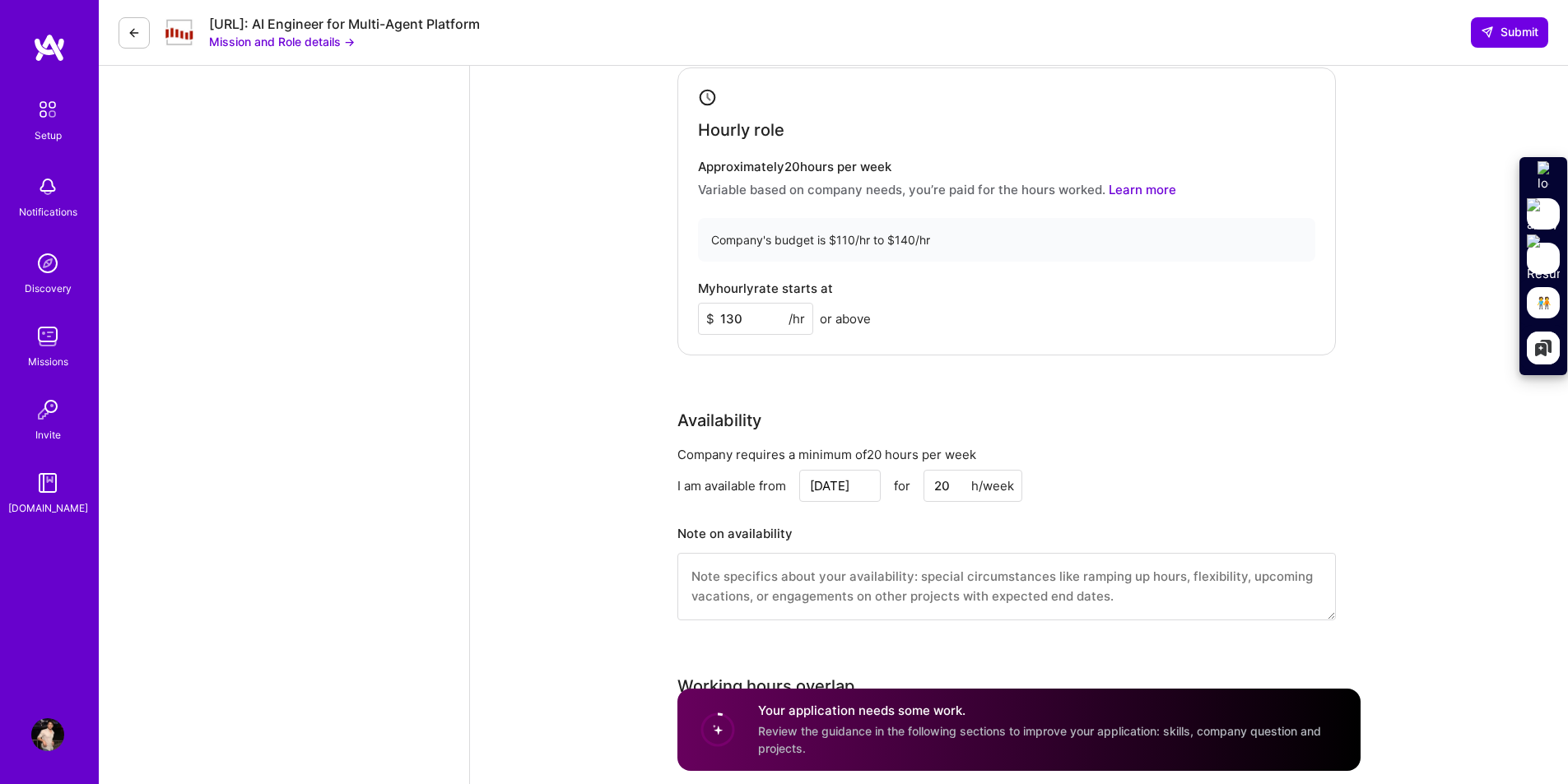
type input "130"
click at [858, 487] on input "[DATE]" at bounding box center [840, 485] width 81 height 32
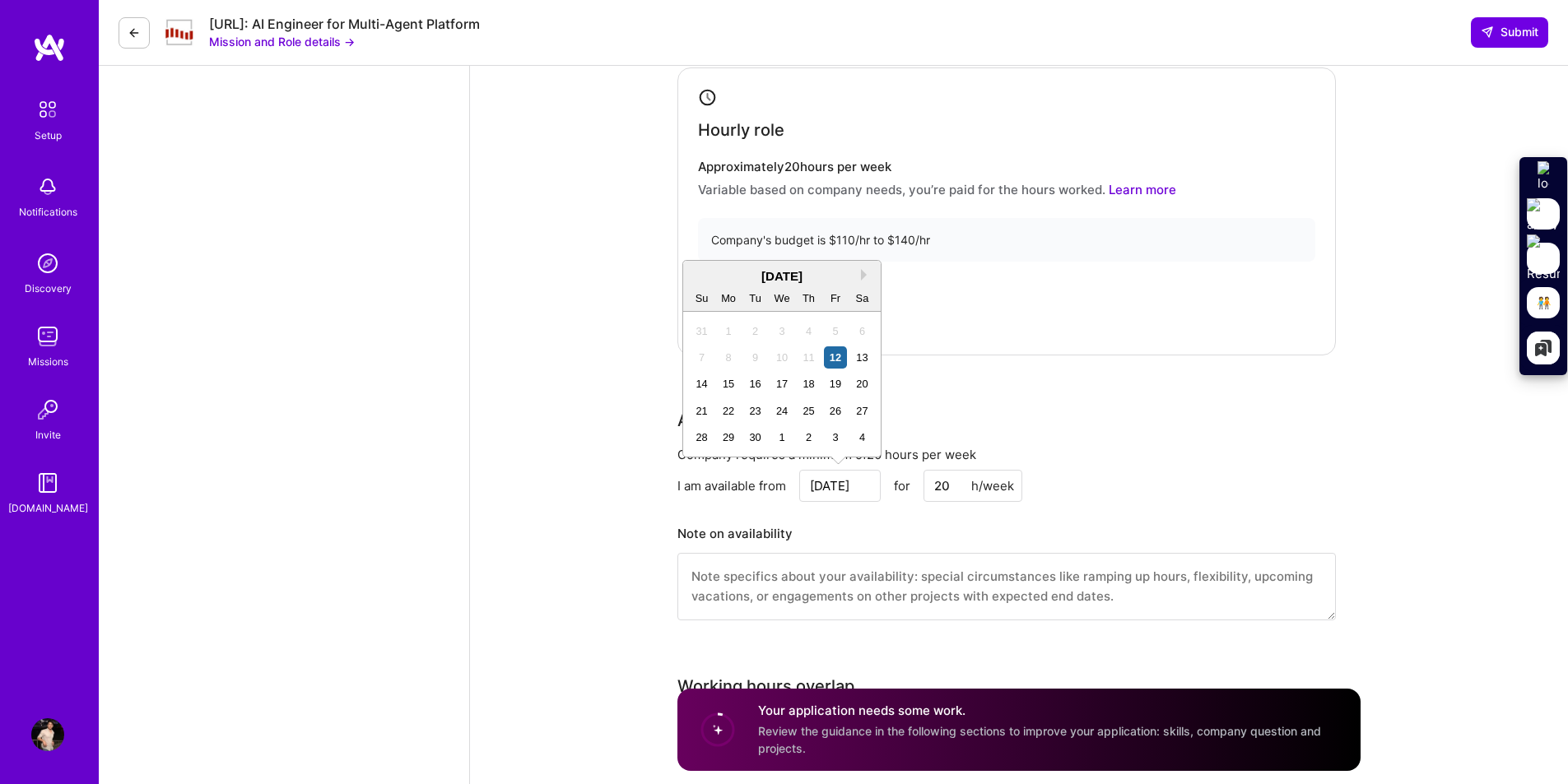
click at [851, 485] on input "[DATE]" at bounding box center [840, 485] width 81 height 32
click at [729, 382] on div "15" at bounding box center [728, 383] width 22 height 22
type input "[DATE]"
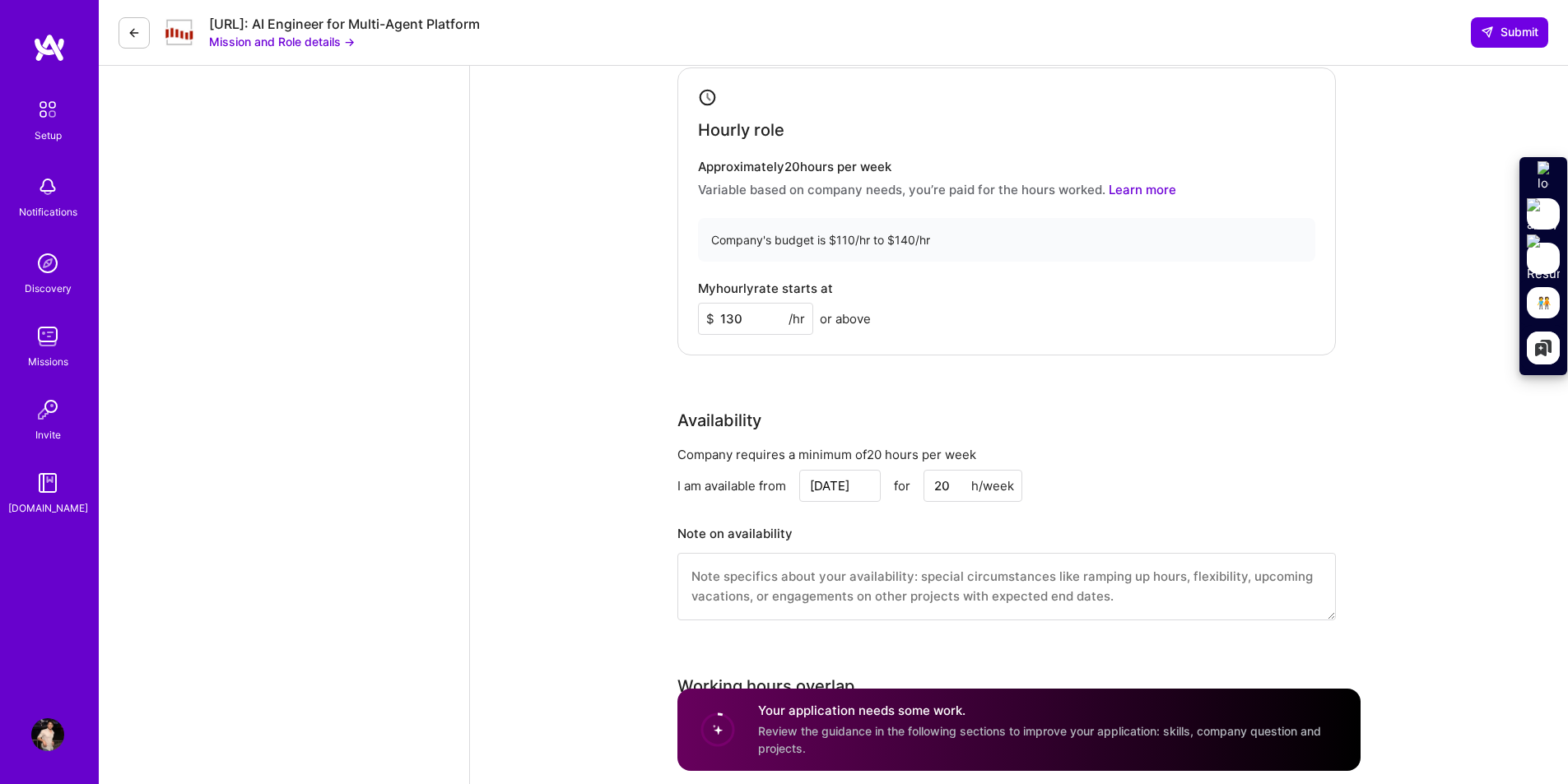
click at [1138, 474] on div "I am available from [DATE] for 20 h/week" at bounding box center [1006, 485] width 659 height 32
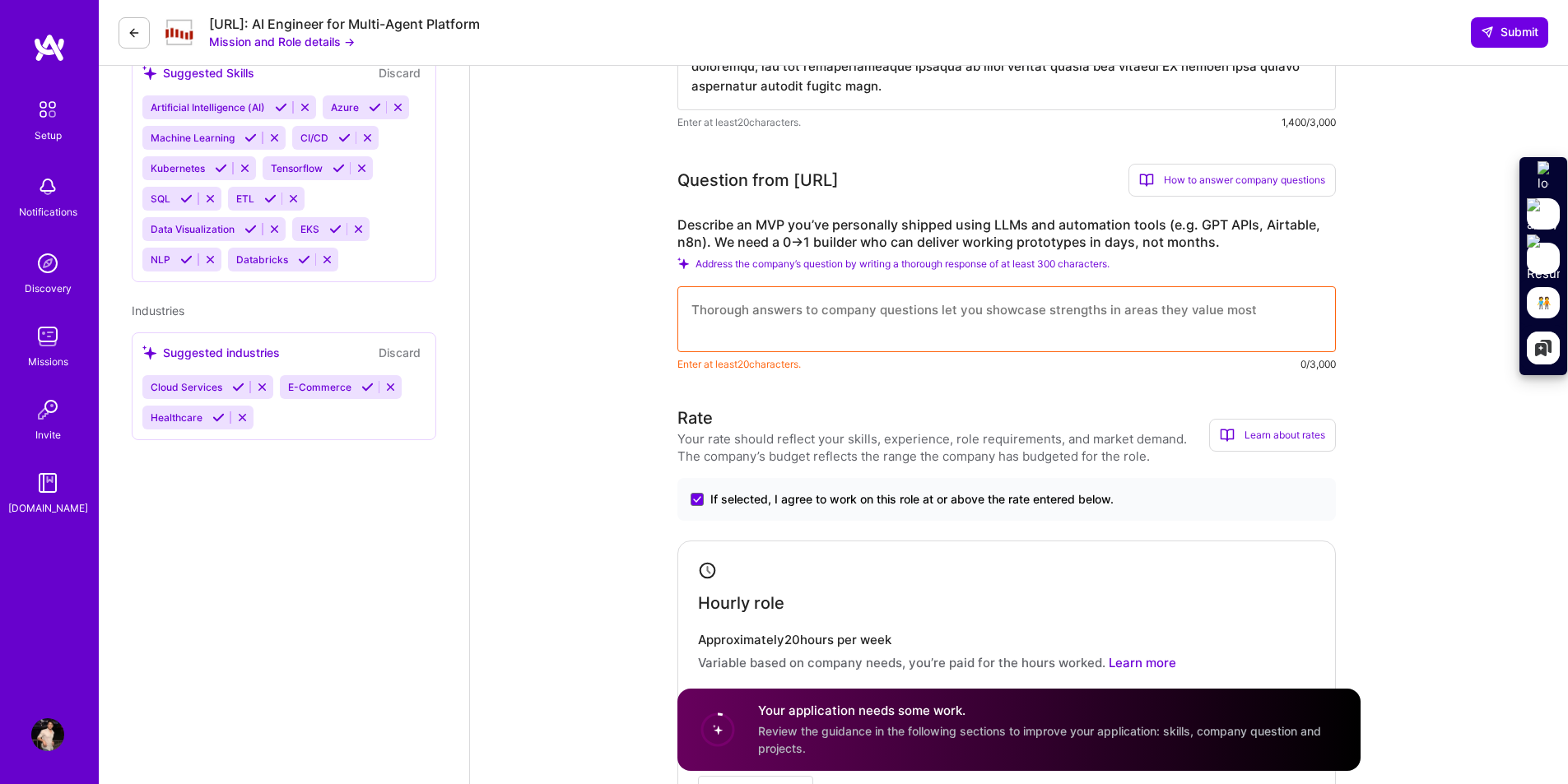
scroll to position [569, 0]
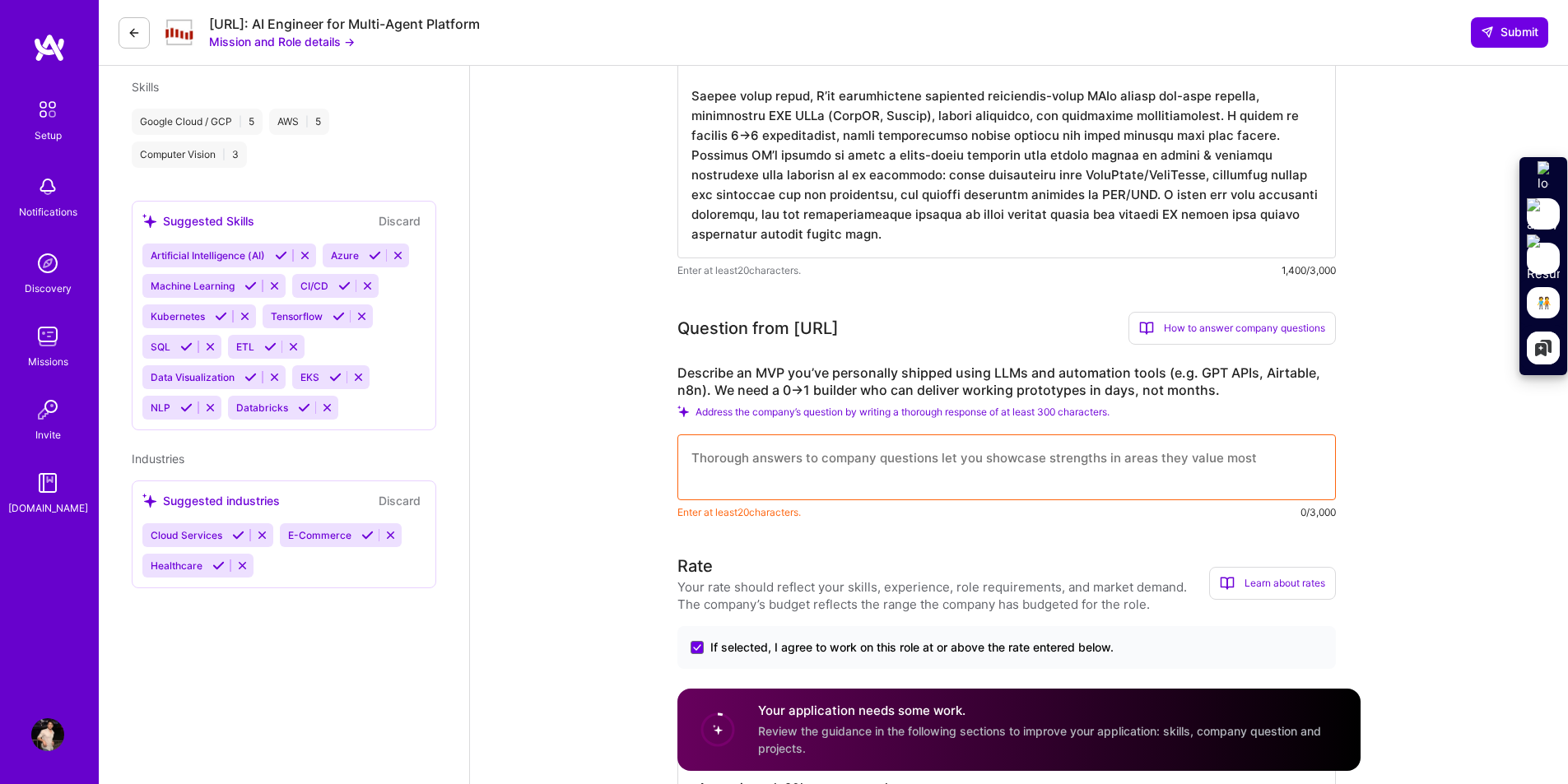
click at [778, 454] on textarea at bounding box center [1006, 467] width 659 height 66
click at [719, 465] on textarea at bounding box center [1006, 467] width 659 height 66
paste textarea "77-lore IPS: Dolorsi-Ametco & Adipis Elits D eiusm-tempo incididu utla etdolore…"
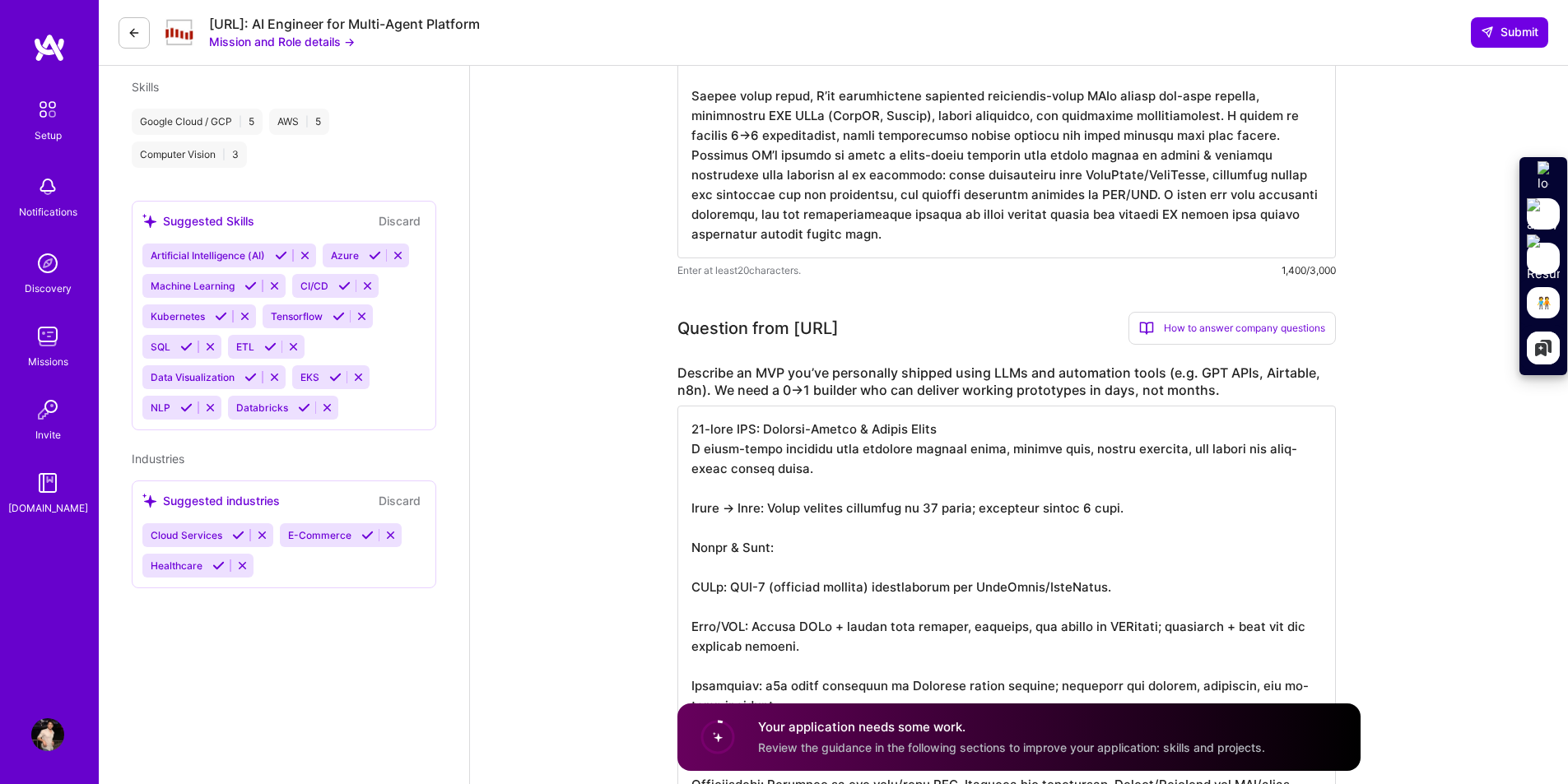
scroll to position [874, 0]
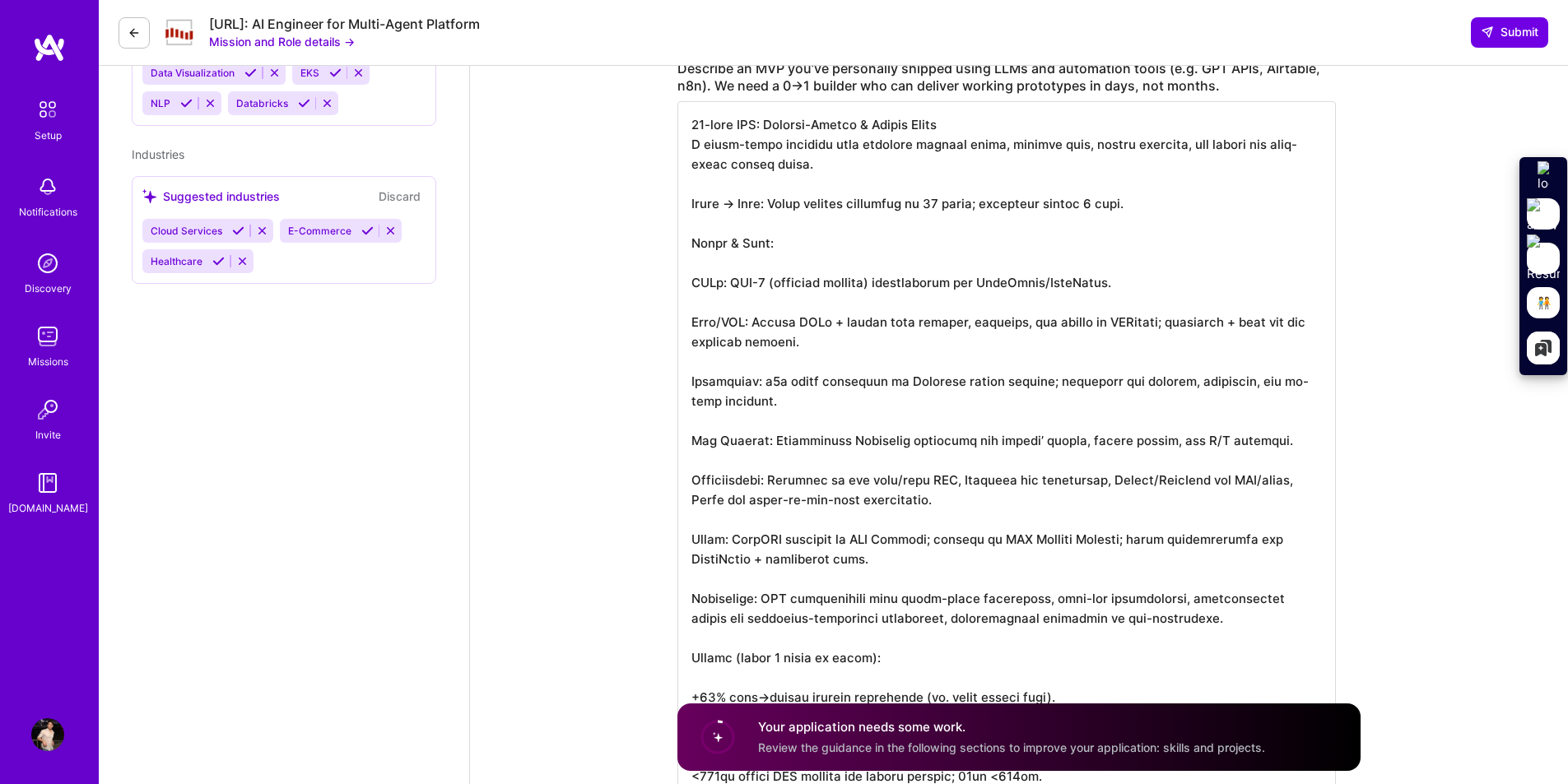
click at [924, 211] on textarea at bounding box center [1006, 450] width 659 height 698
click at [869, 176] on textarea at bounding box center [1006, 450] width 659 height 698
click at [858, 171] on textarea at bounding box center [1006, 450] width 659 height 698
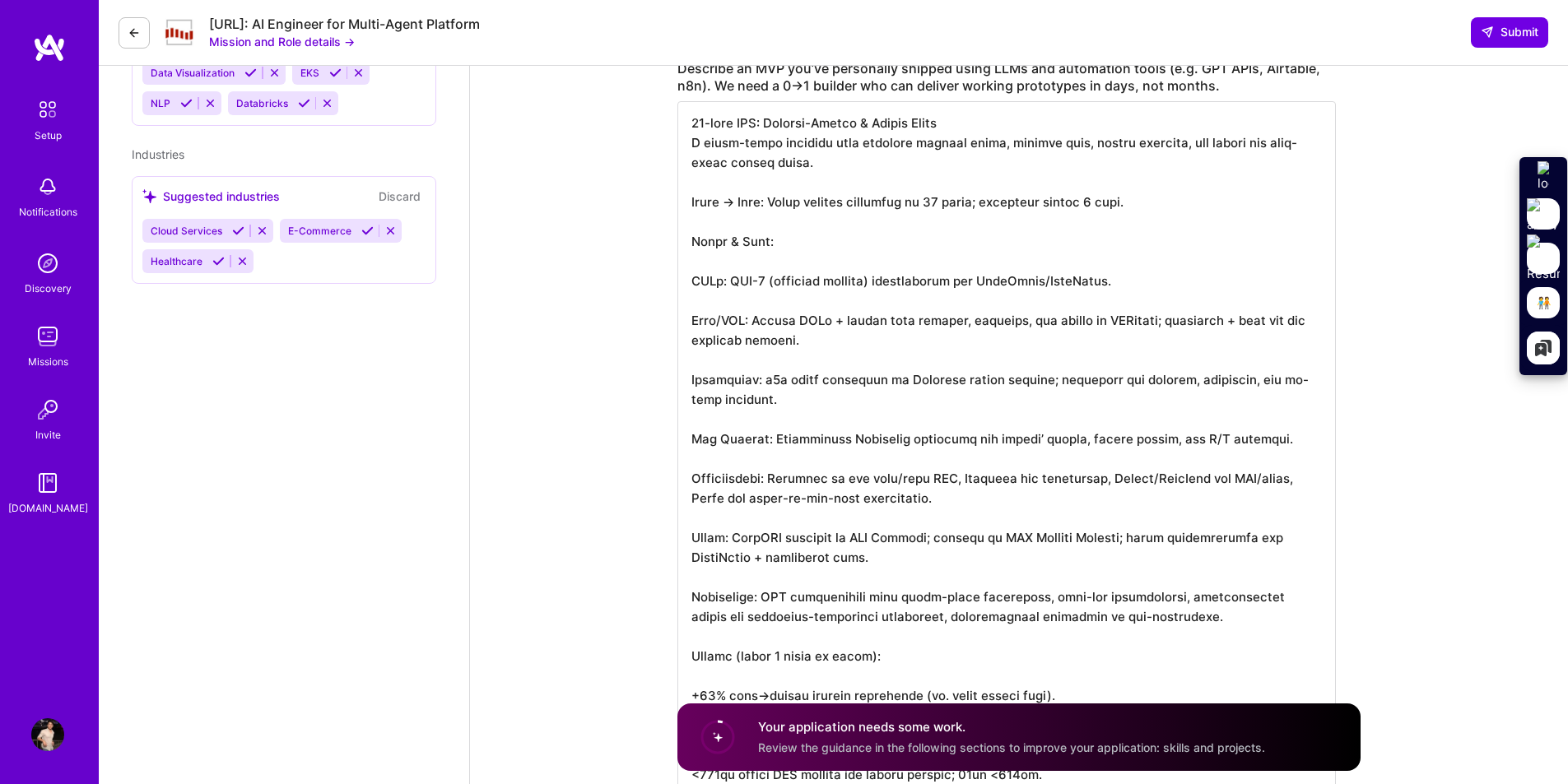
click at [739, 213] on textarea at bounding box center [1006, 450] width 659 height 698
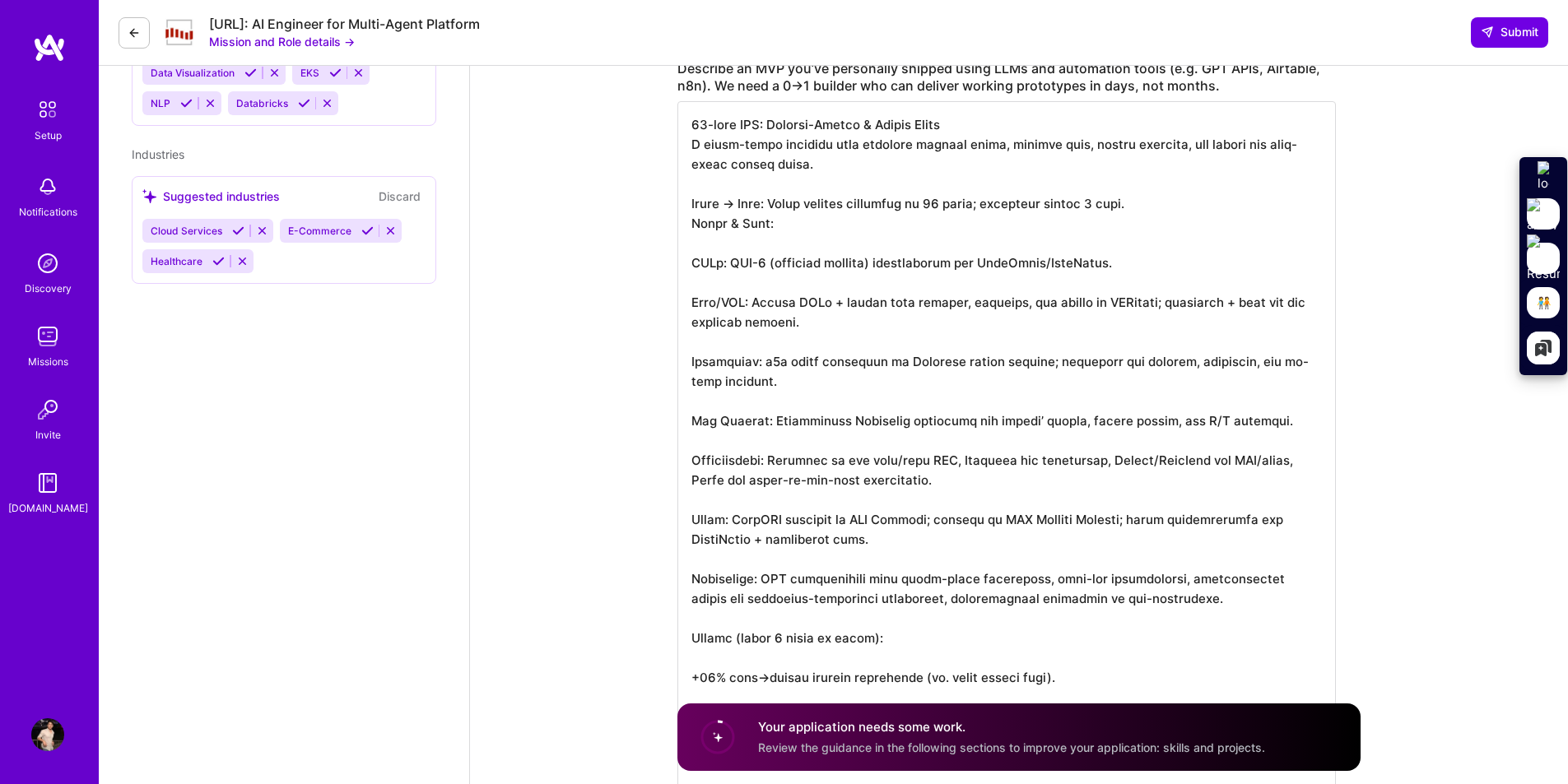
scroll to position [0, 0]
click at [775, 235] on textarea at bounding box center [1006, 440] width 659 height 678
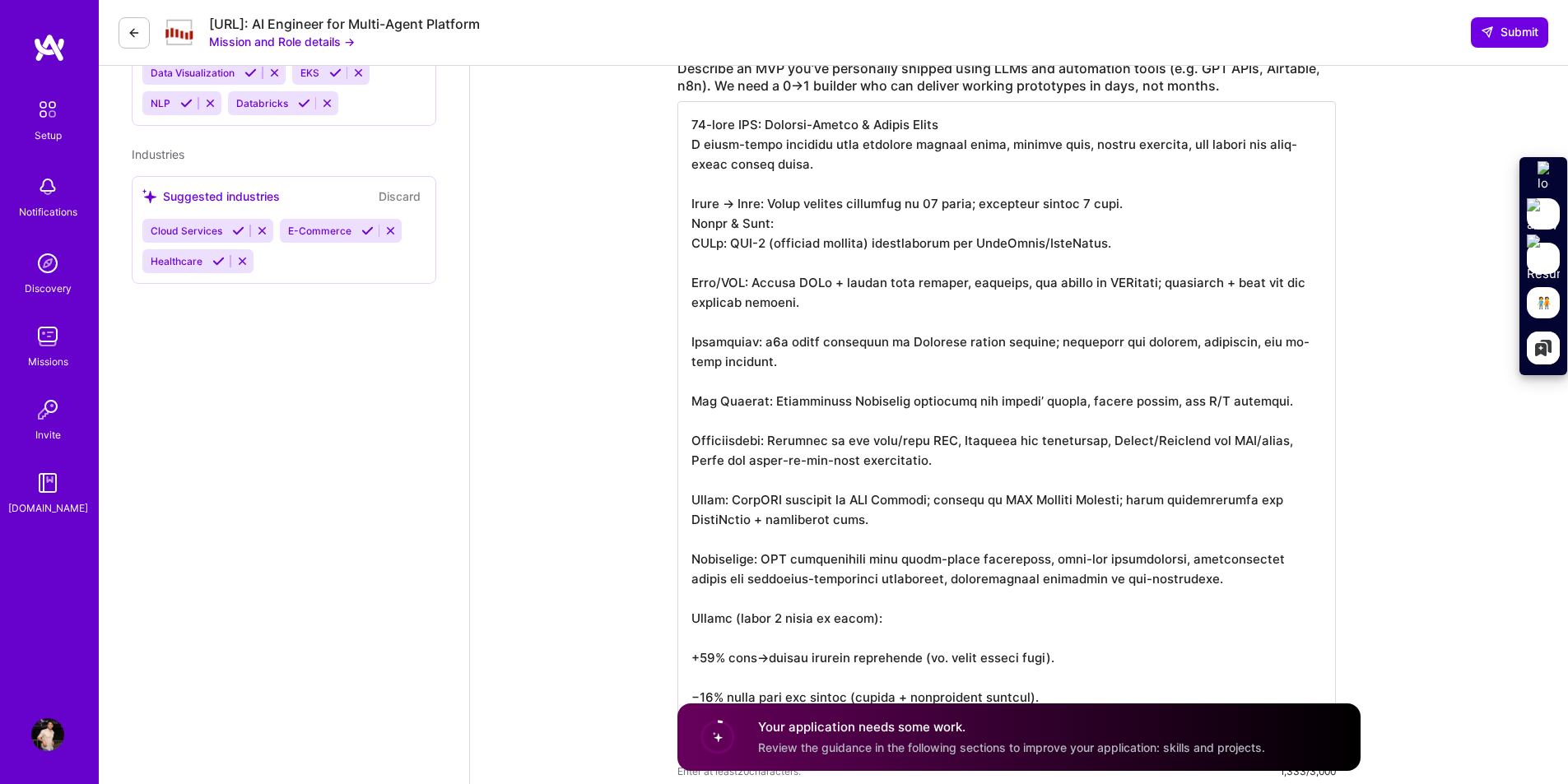
click at [737, 260] on textarea at bounding box center [1006, 431] width 659 height 658
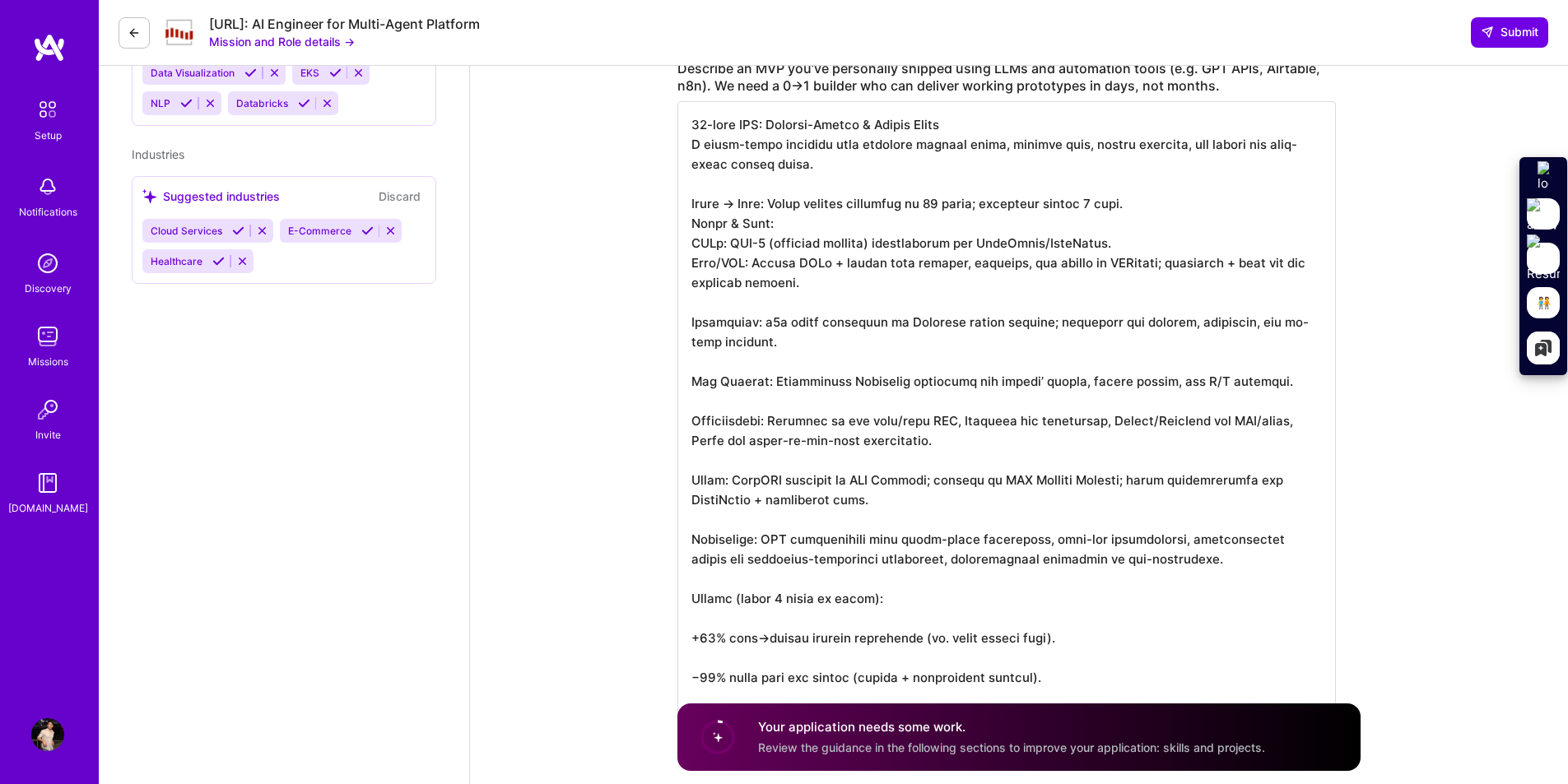
click at [741, 297] on textarea at bounding box center [1006, 421] width 659 height 639
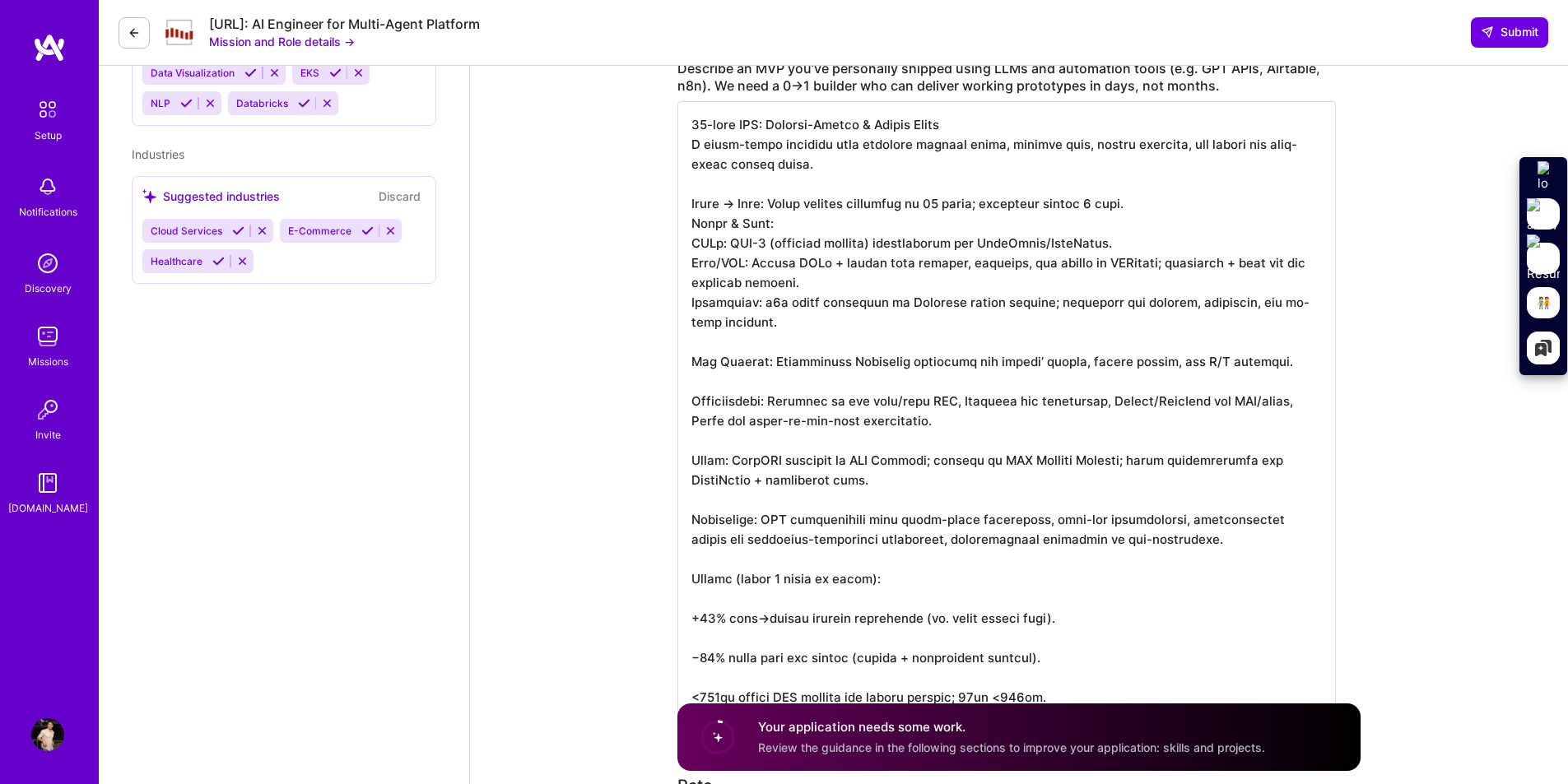
click at [749, 340] on textarea at bounding box center [1006, 410] width 659 height 618
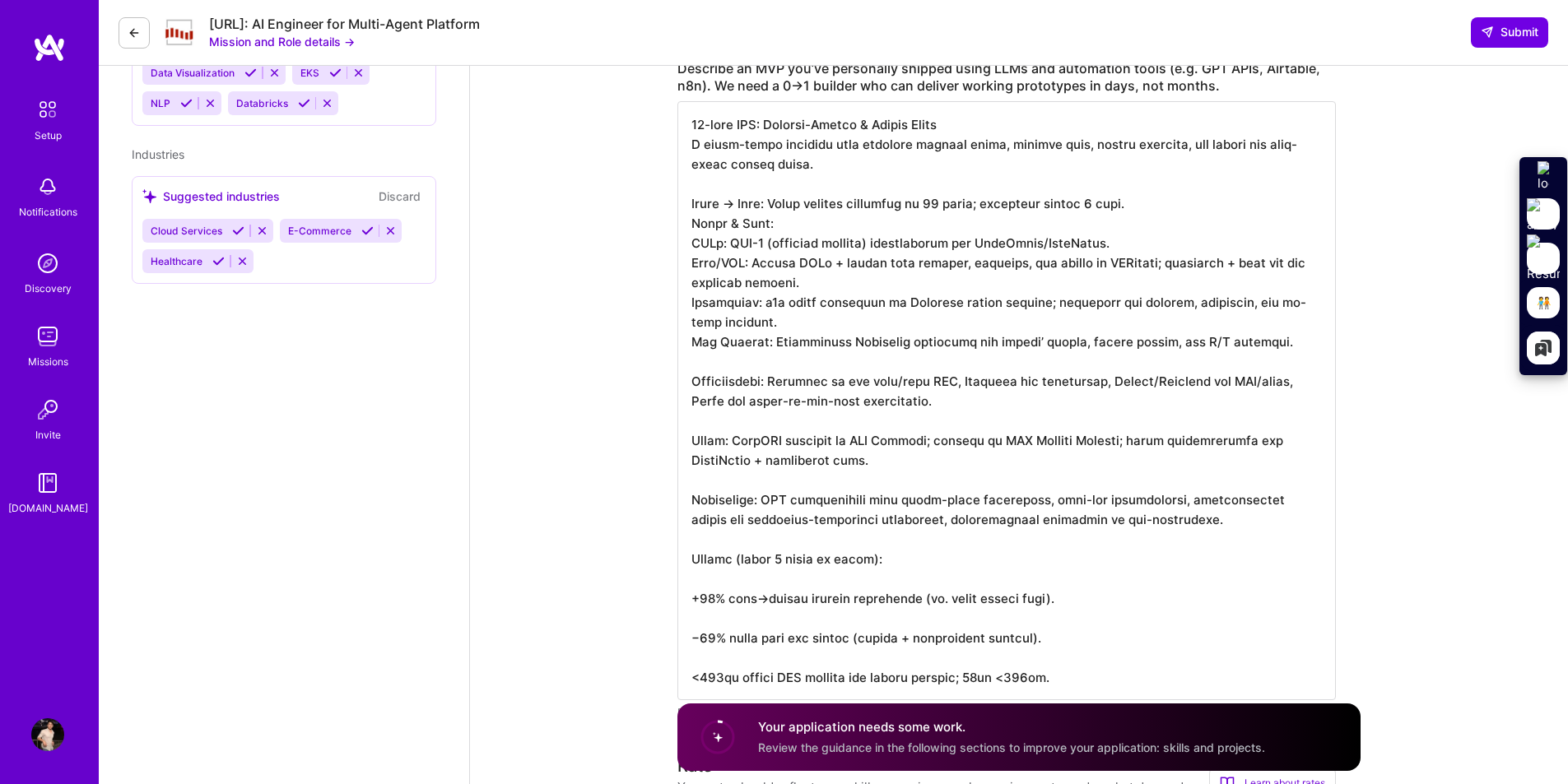
click at [750, 368] on textarea at bounding box center [1006, 401] width 659 height 599
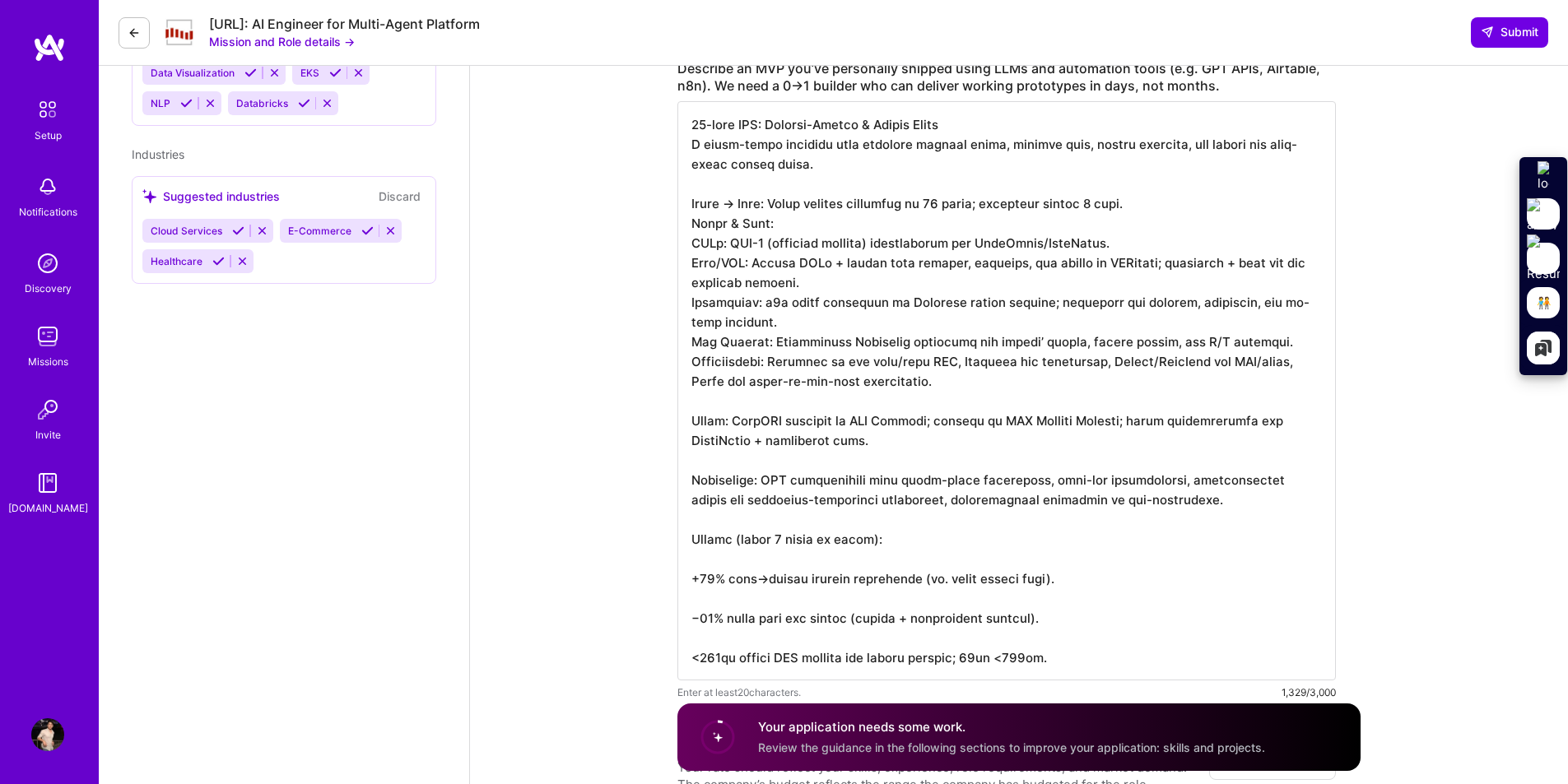
click at [756, 396] on textarea at bounding box center [1006, 391] width 659 height 579
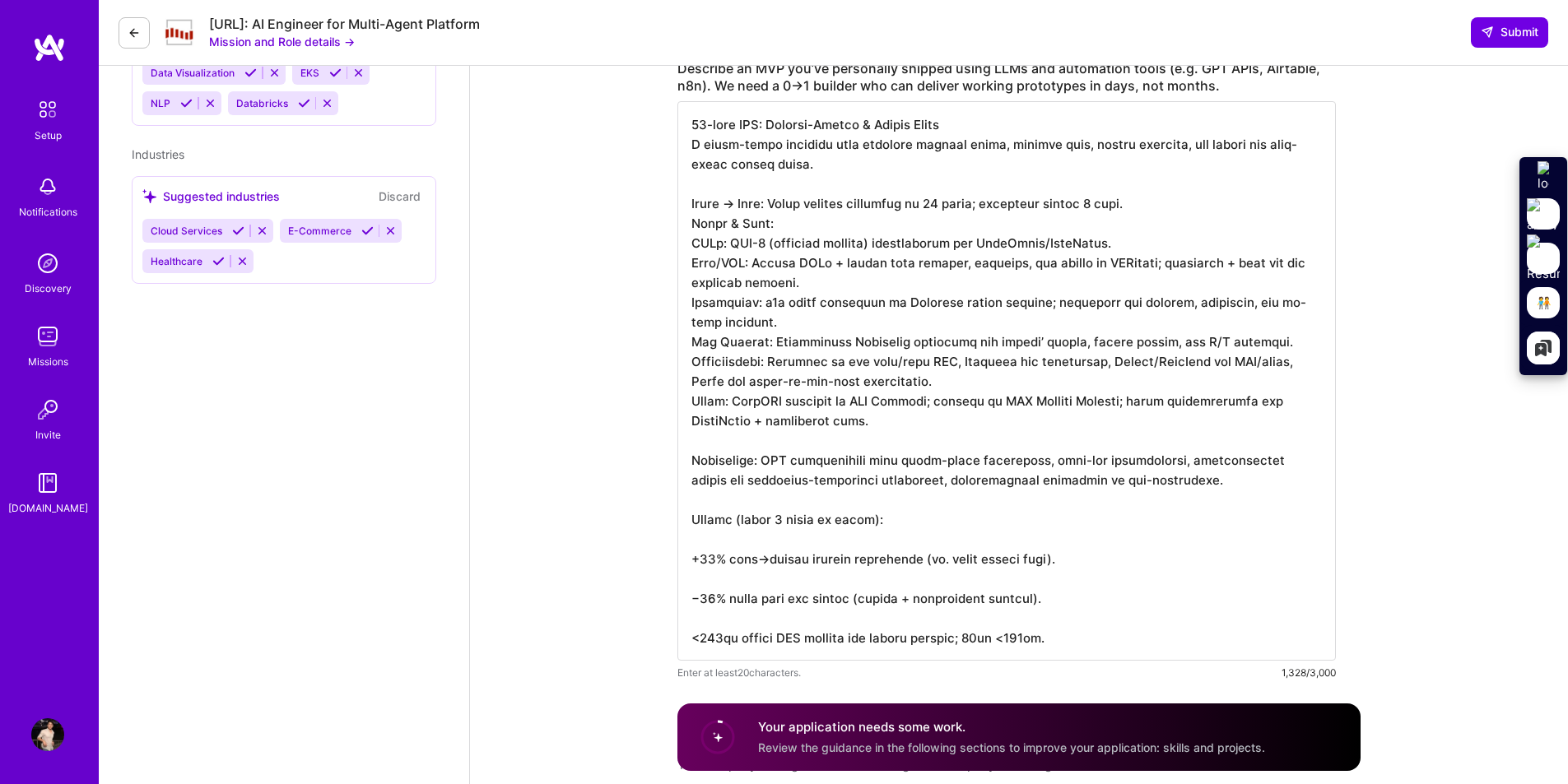
click at [767, 444] on textarea at bounding box center [1006, 381] width 659 height 559
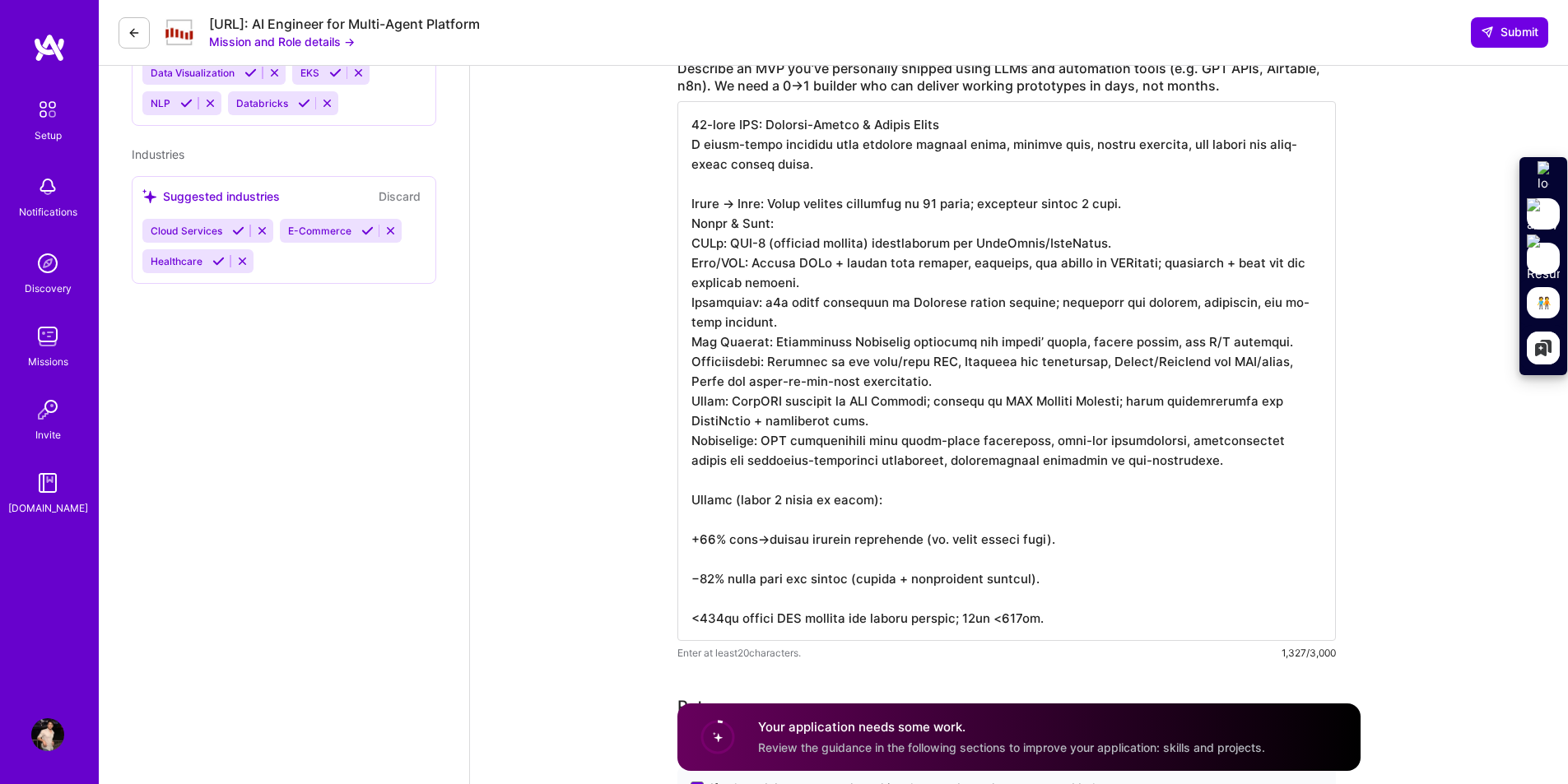
click at [779, 518] on textarea at bounding box center [1006, 372] width 659 height 540
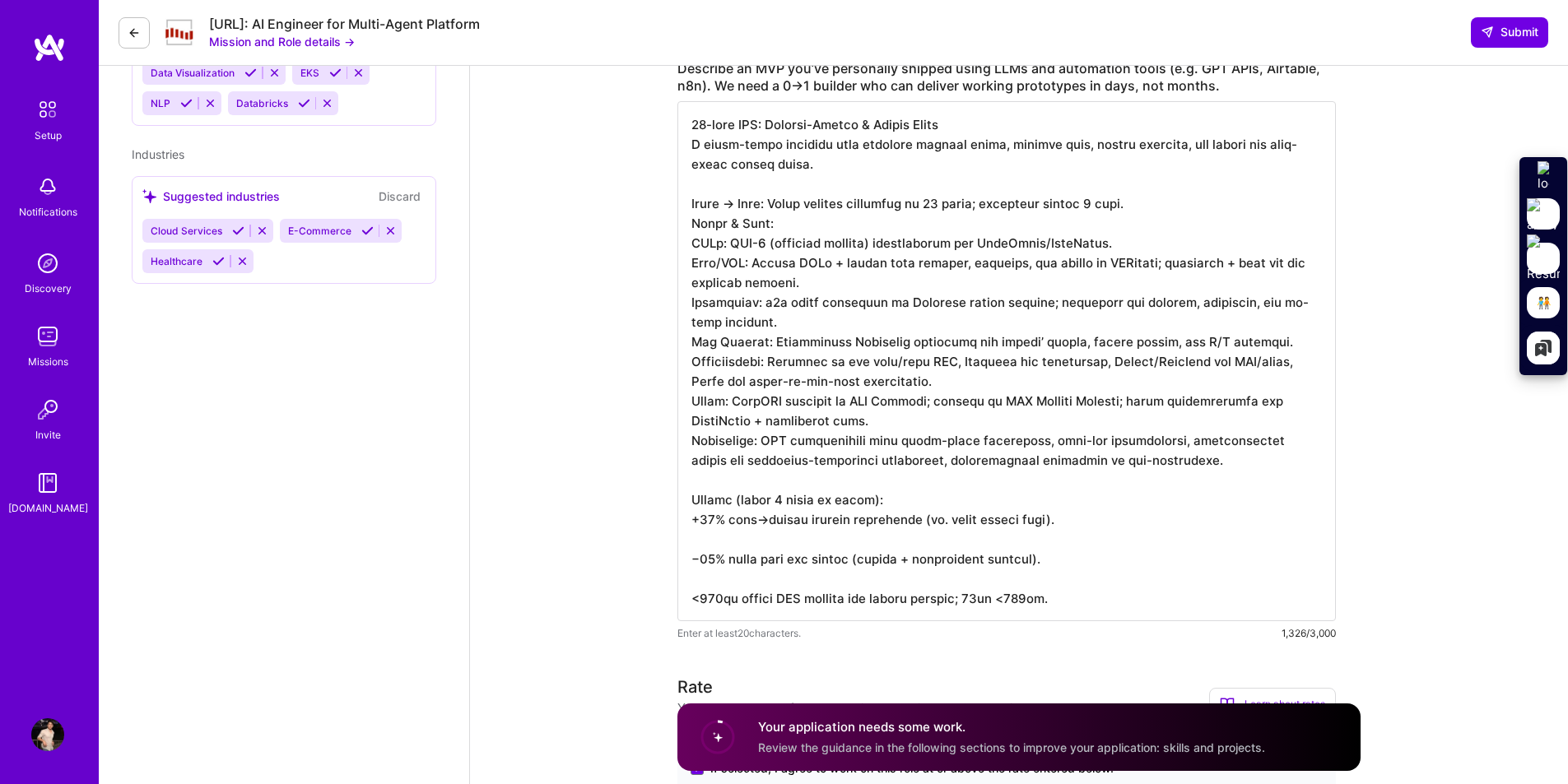
click at [739, 537] on textarea at bounding box center [1006, 361] width 659 height 520
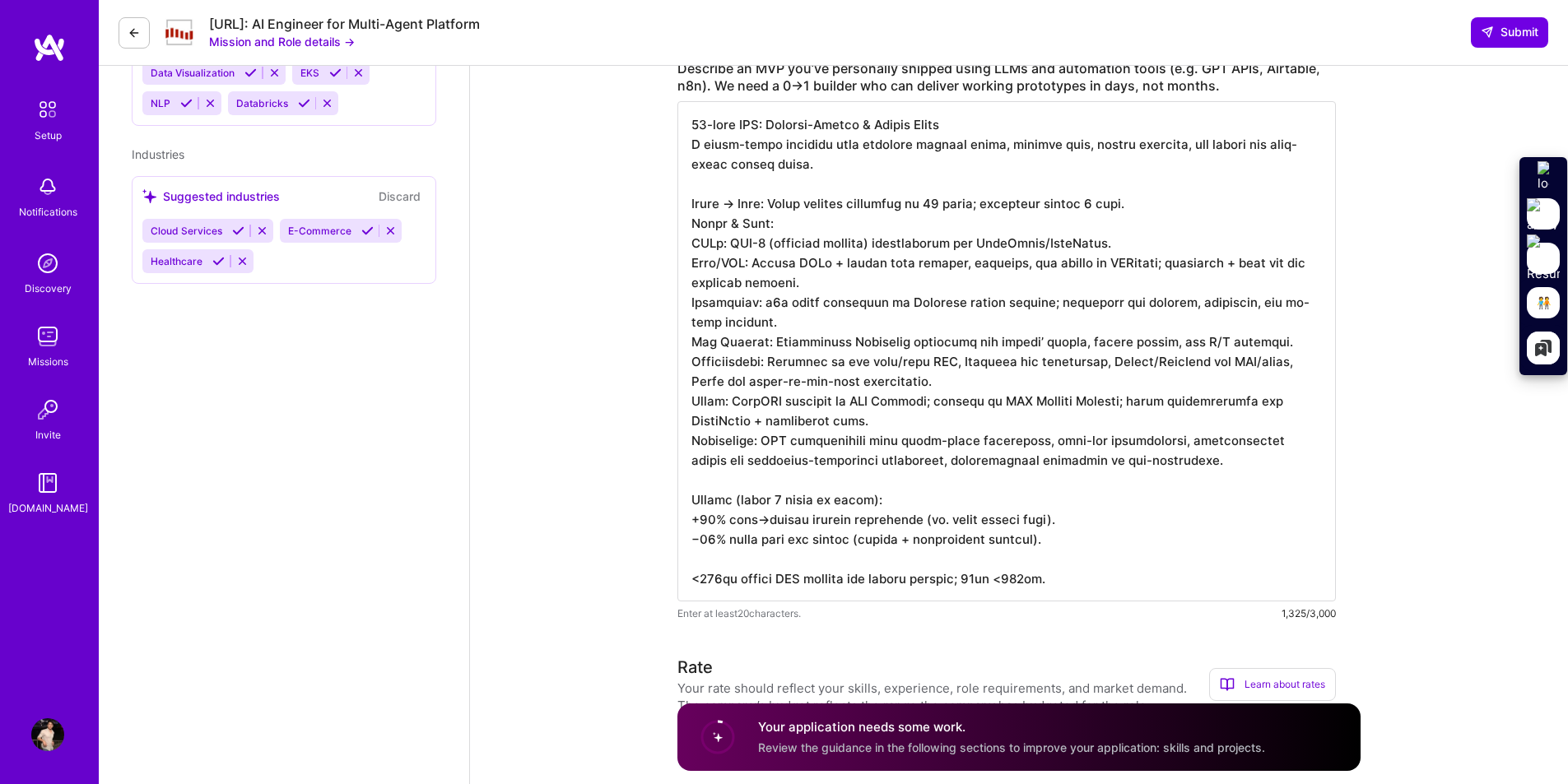
click at [731, 561] on textarea at bounding box center [1006, 351] width 659 height 500
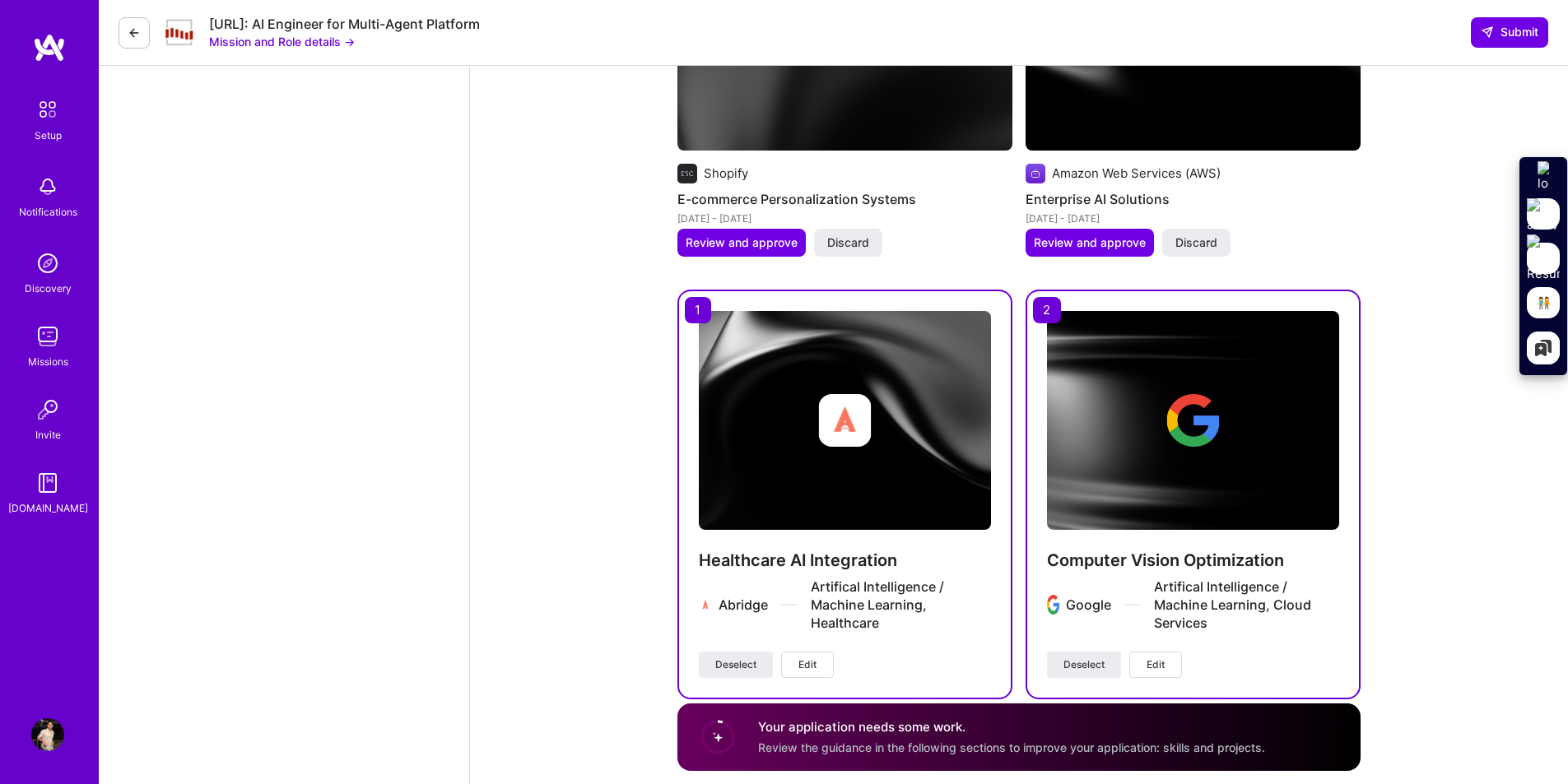
scroll to position [2666, 0]
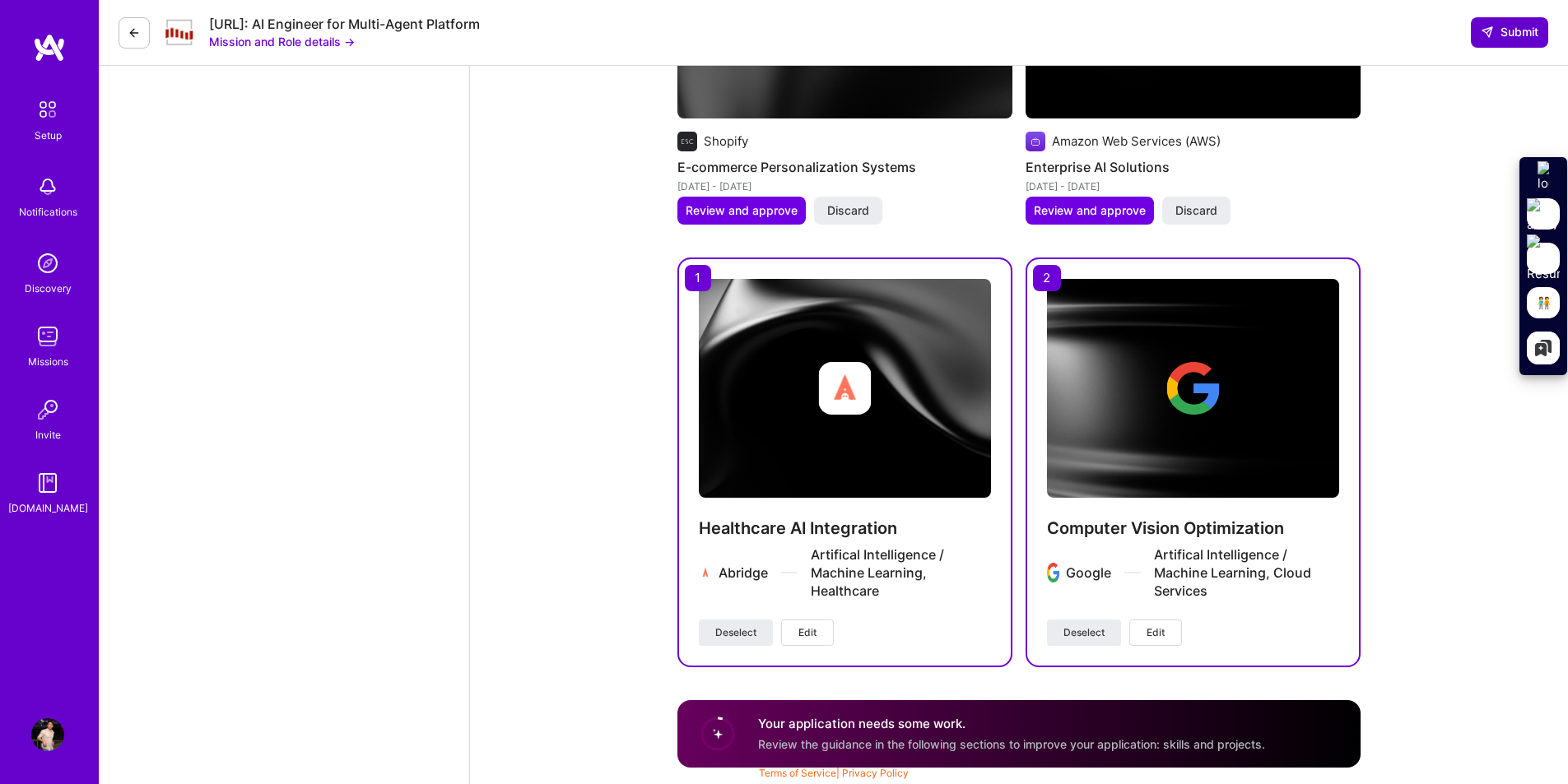
type textarea "91-lore IPS: Dolorsi-Ametco & Adipis Elits D eiusm-tempo incididu utla etdolore…"
click at [1498, 38] on span "Submit" at bounding box center [1509, 32] width 57 height 16
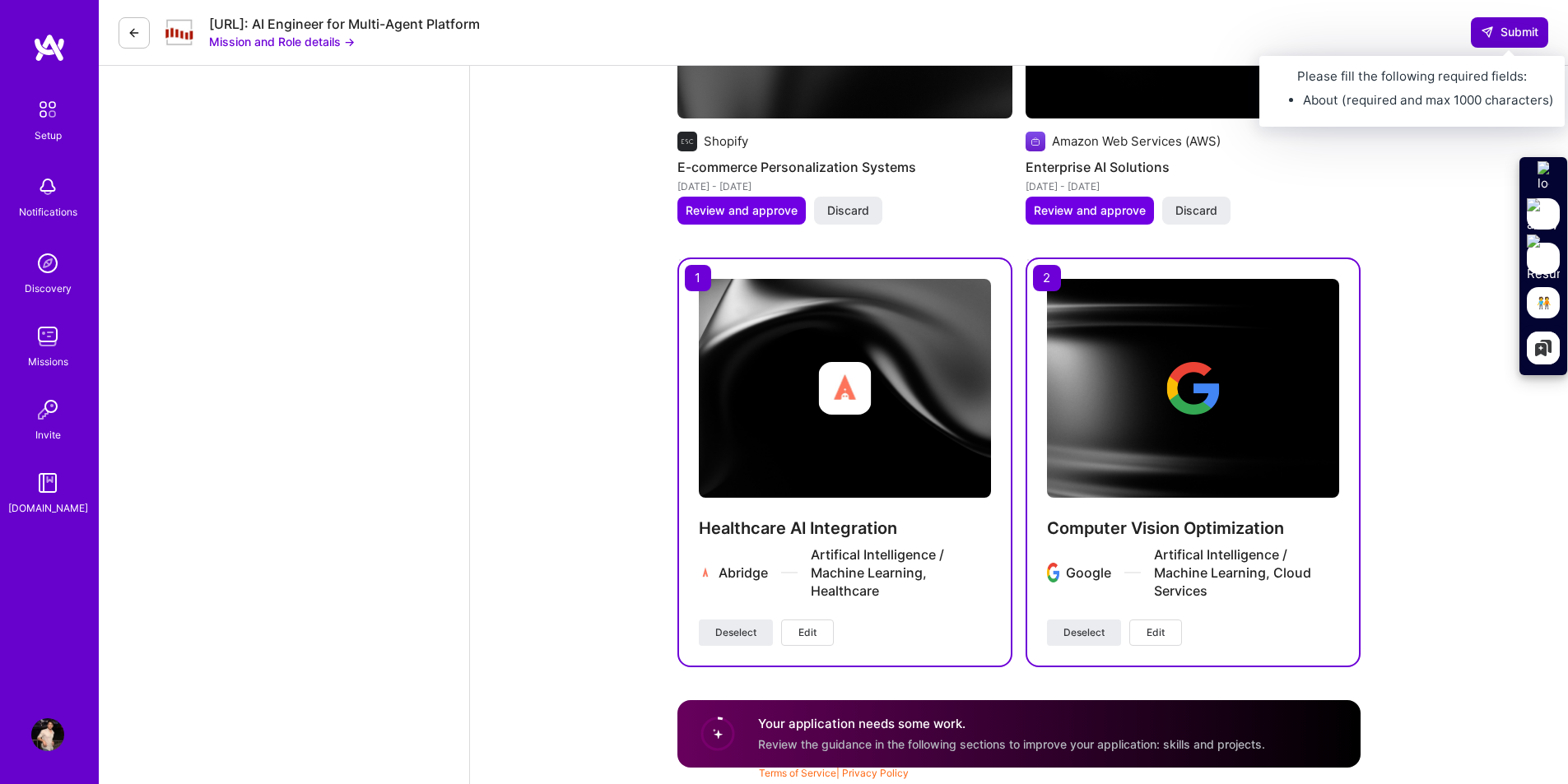
click at [1494, 32] on span "Submit" at bounding box center [1509, 32] width 57 height 16
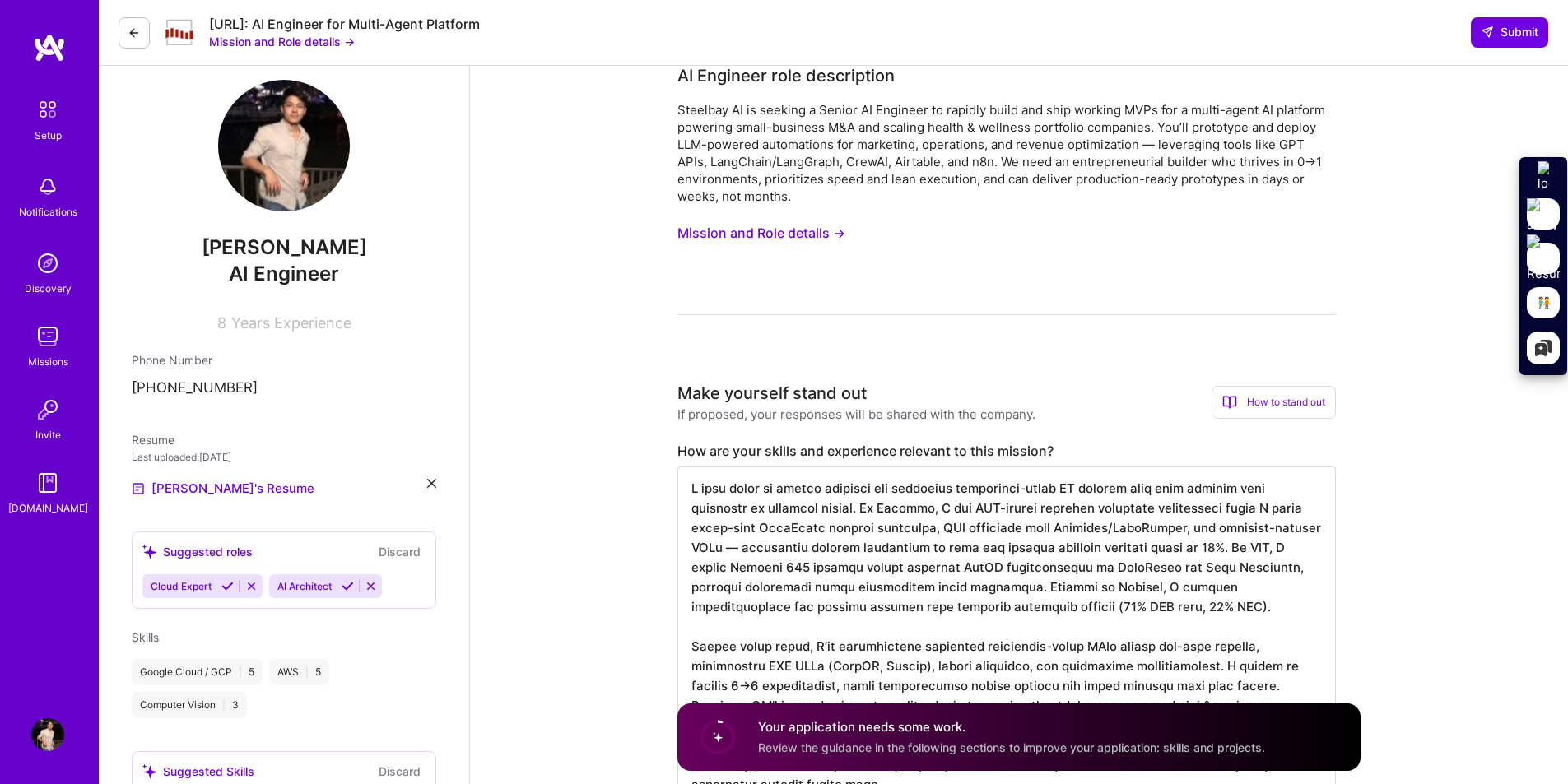
scroll to position [0, 0]
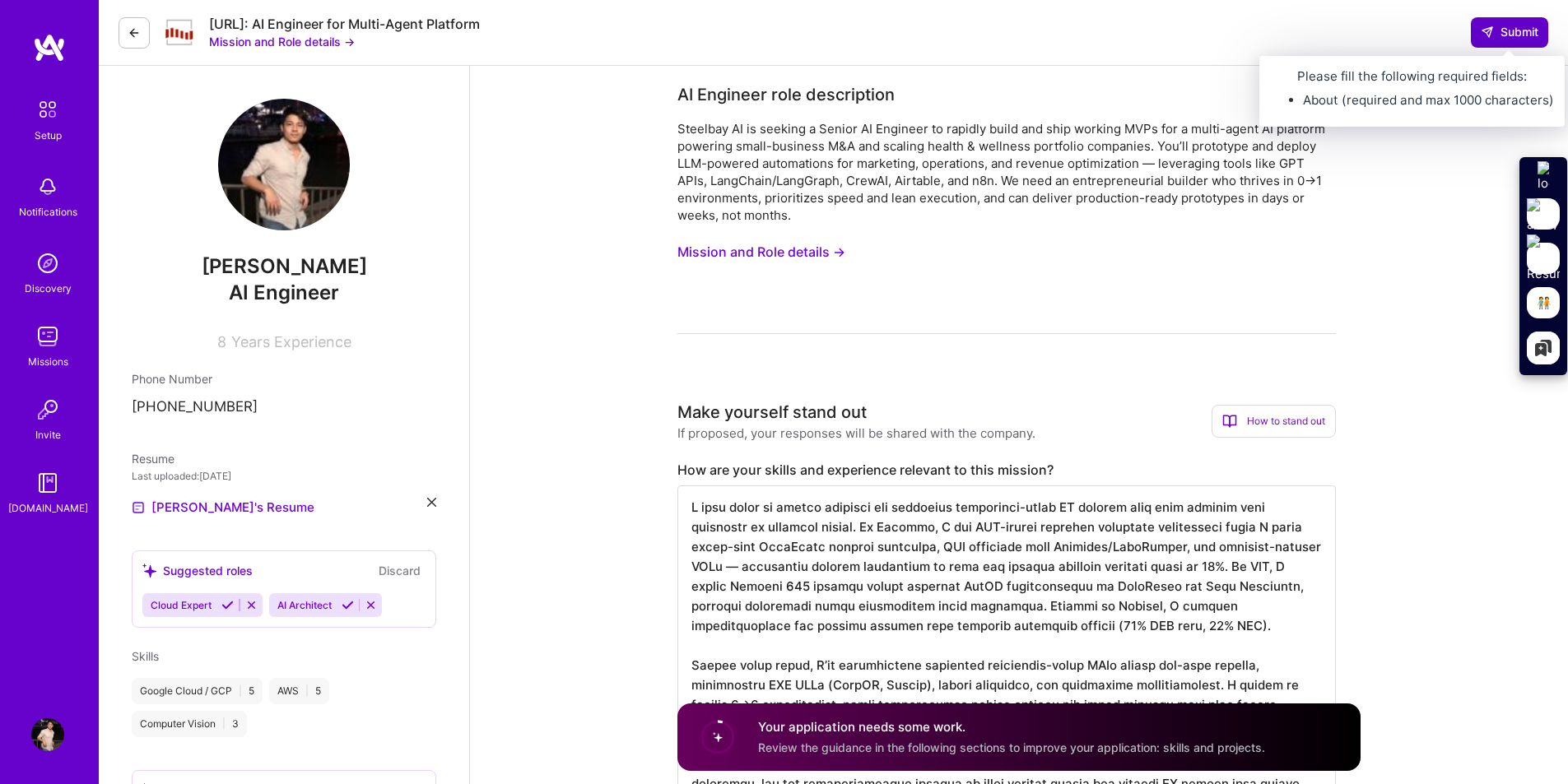
click at [1484, 36] on icon at bounding box center [1488, 32] width 14 height 14
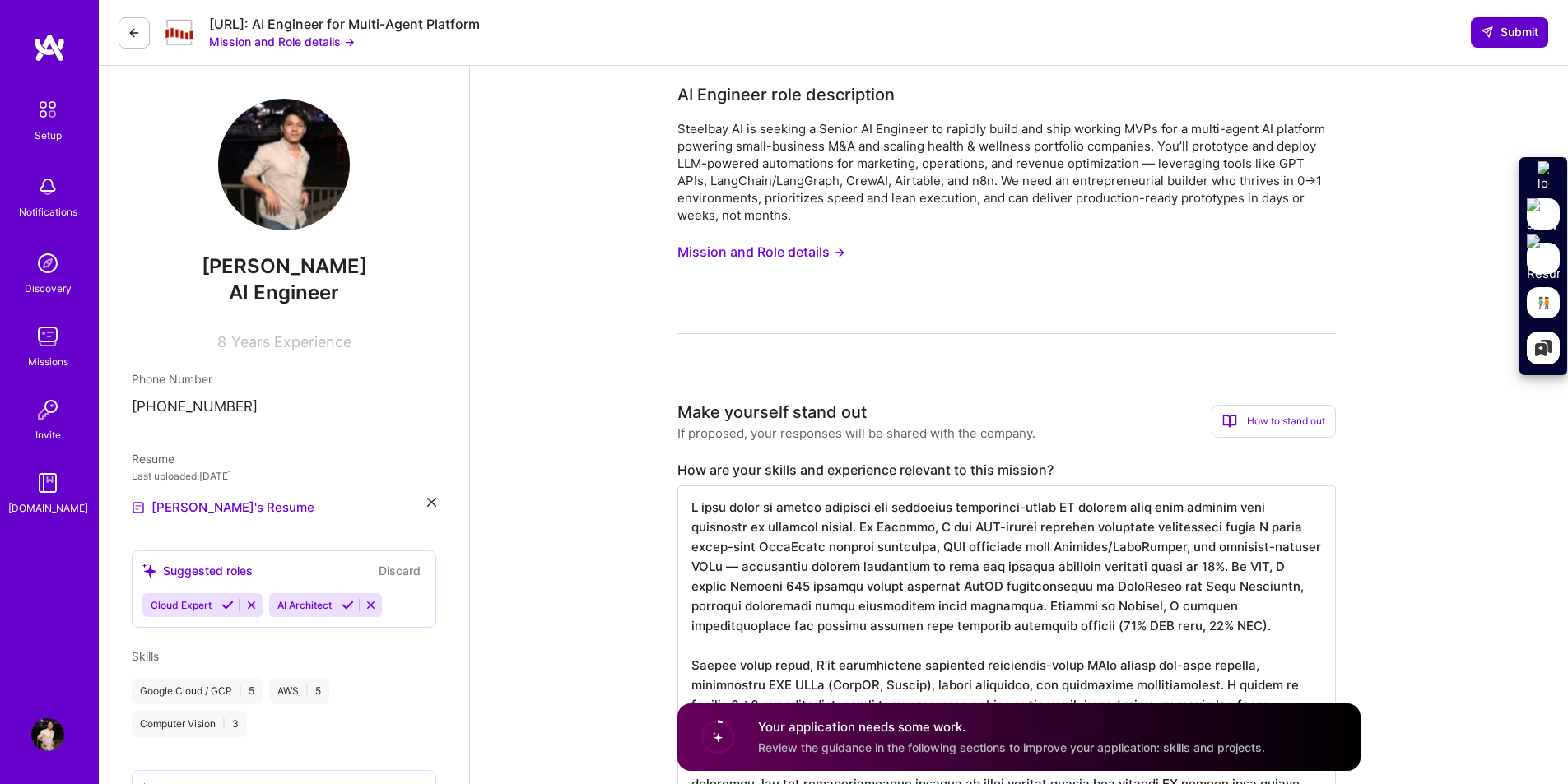
click at [1484, 36] on icon at bounding box center [1488, 32] width 14 height 14
click at [1515, 39] on span "Submit" at bounding box center [1509, 32] width 57 height 16
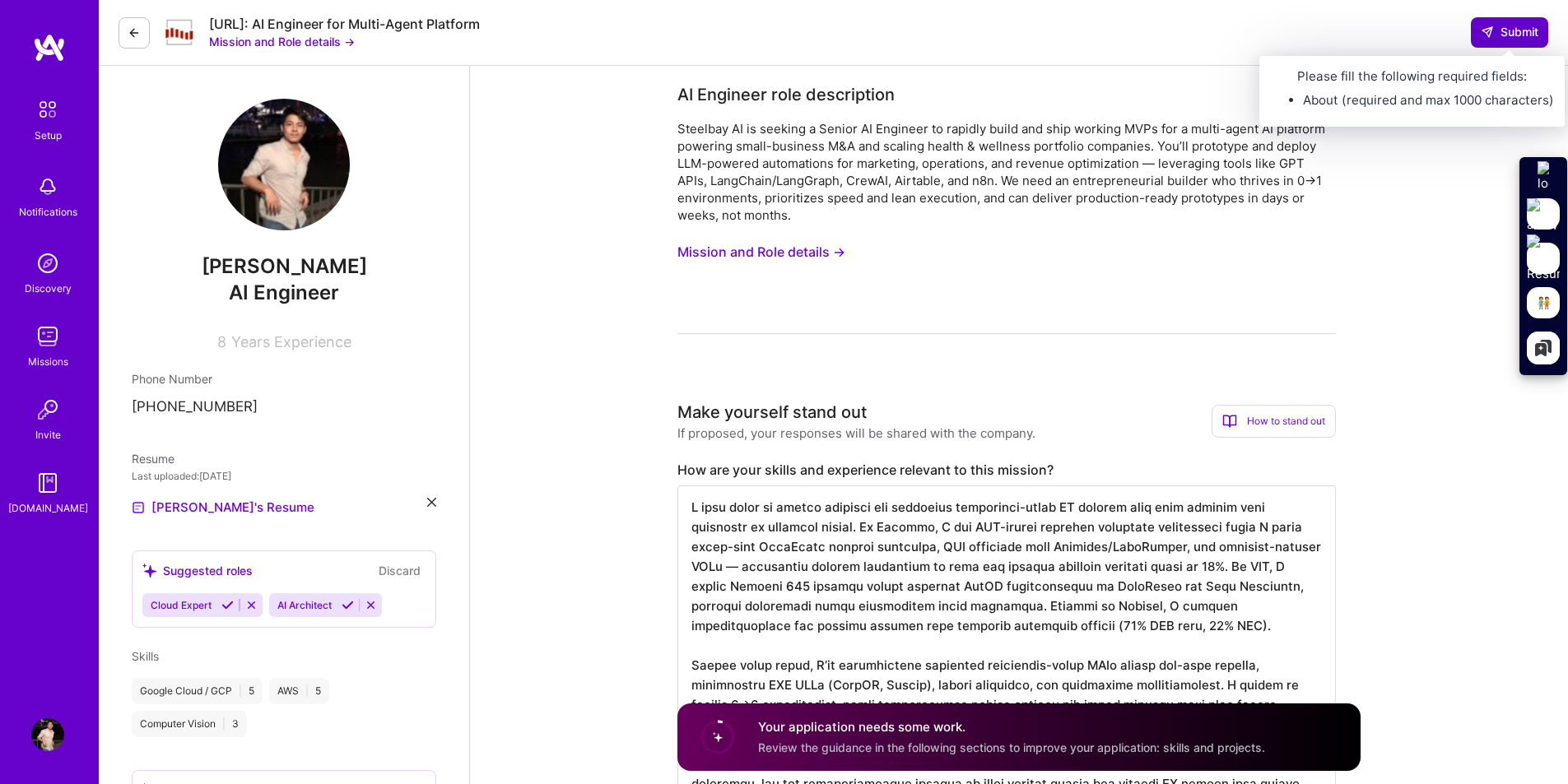
click at [1513, 32] on span "Submit" at bounding box center [1509, 32] width 57 height 16
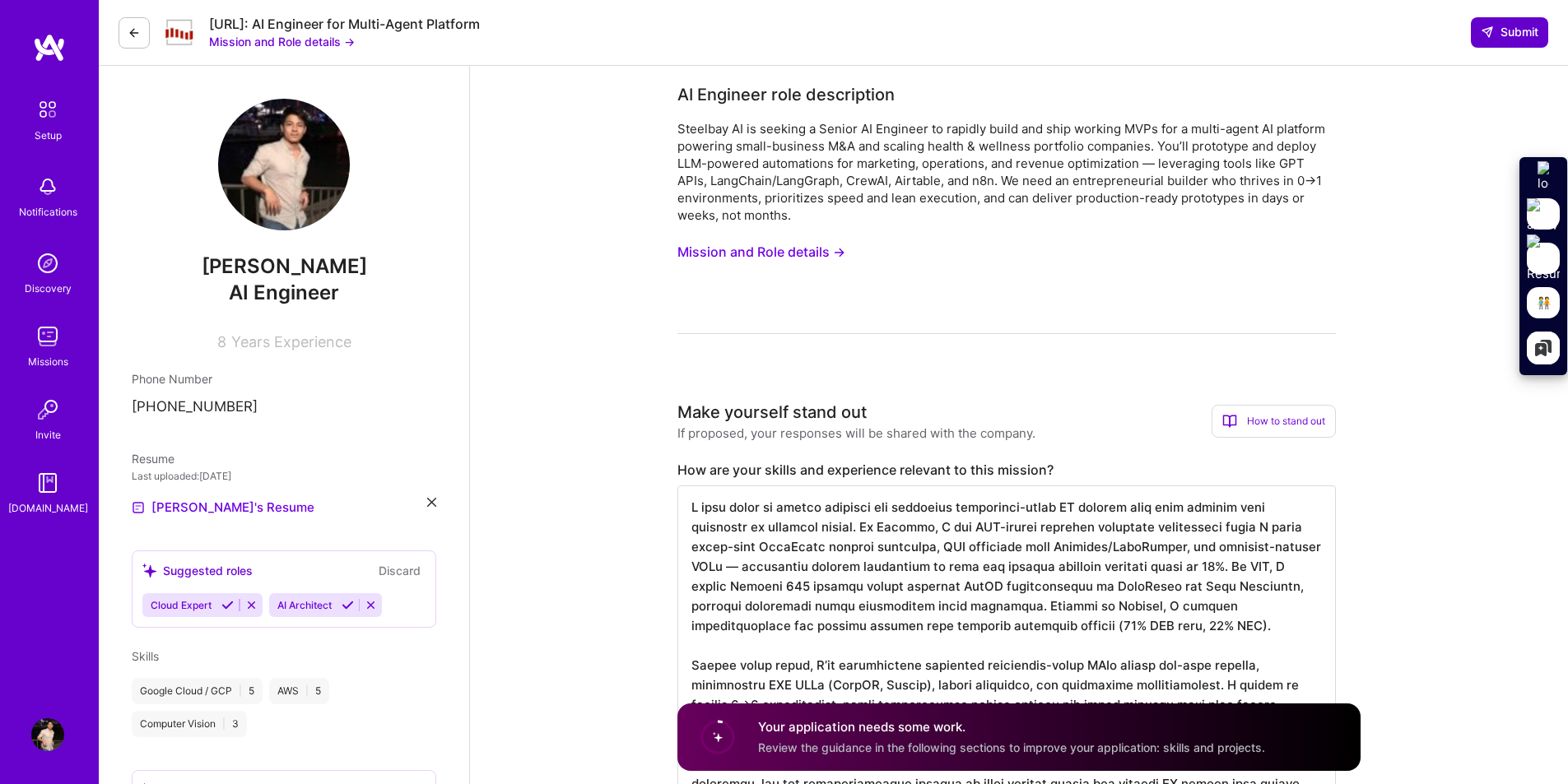
click at [1513, 32] on span "Submit" at bounding box center [1509, 32] width 57 height 16
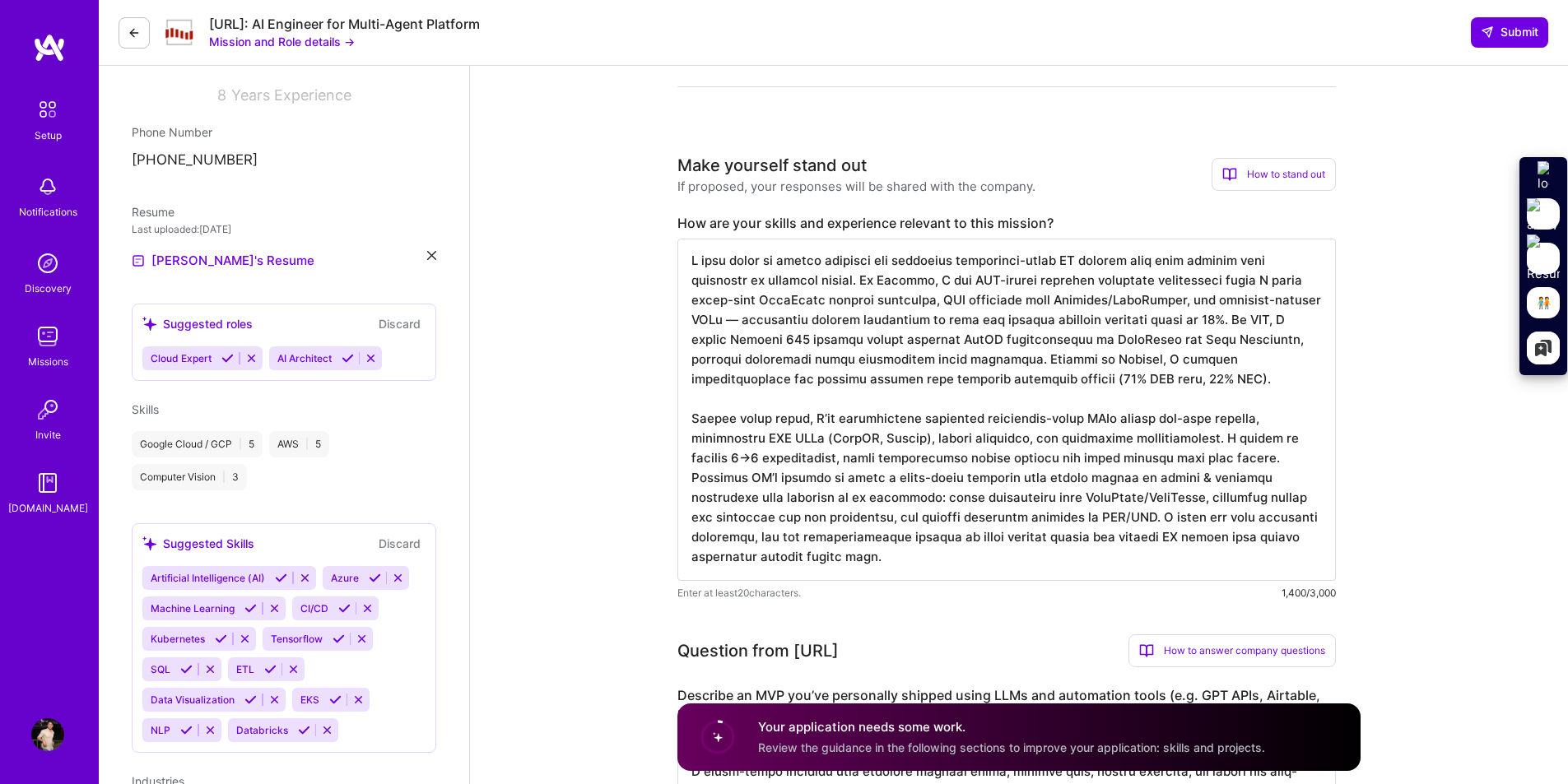
scroll to position [329, 0]
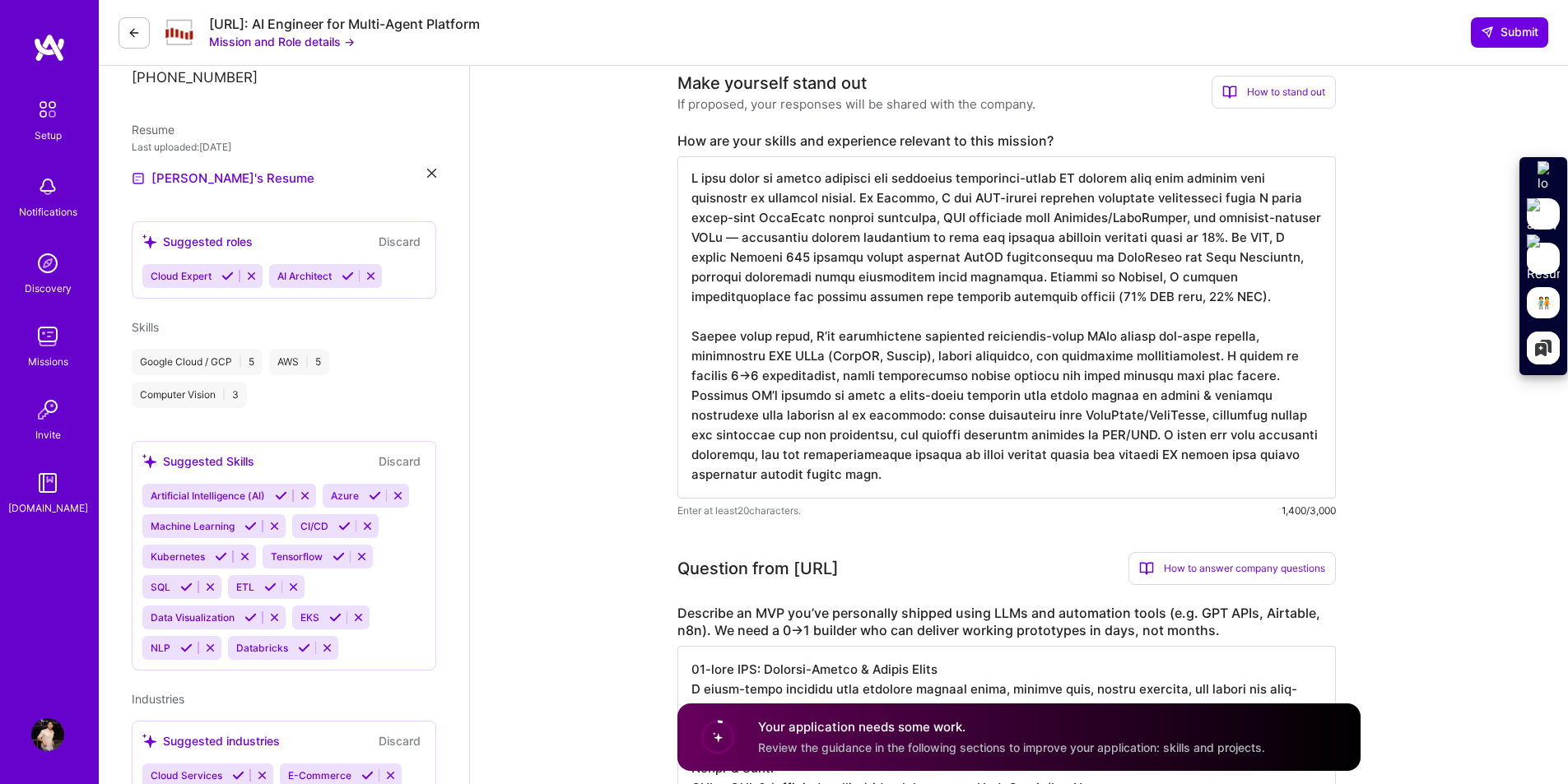
click at [968, 474] on textarea at bounding box center [1006, 327] width 659 height 343
click at [908, 317] on textarea at bounding box center [1006, 327] width 659 height 343
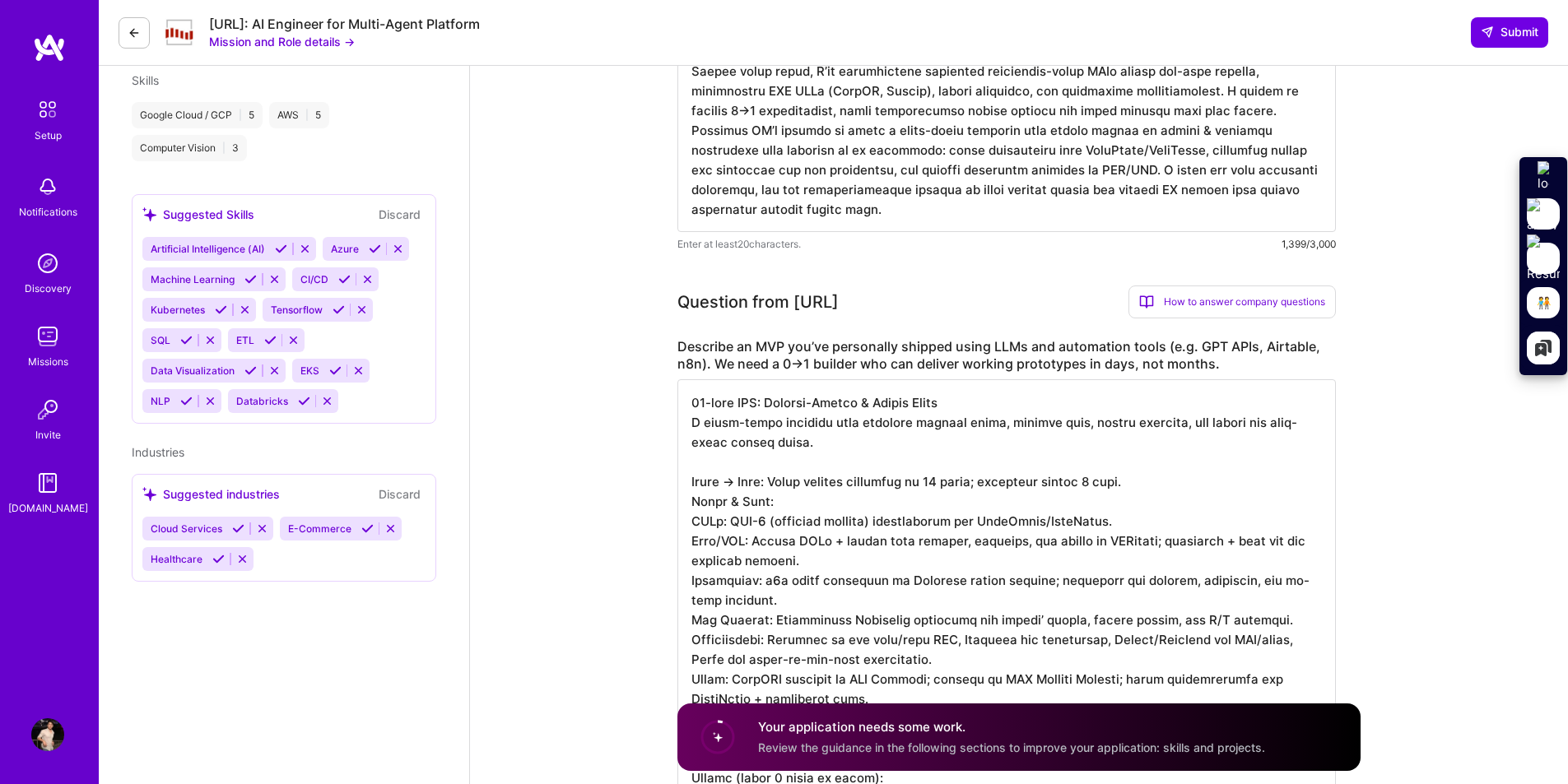
scroll to position [494, 0]
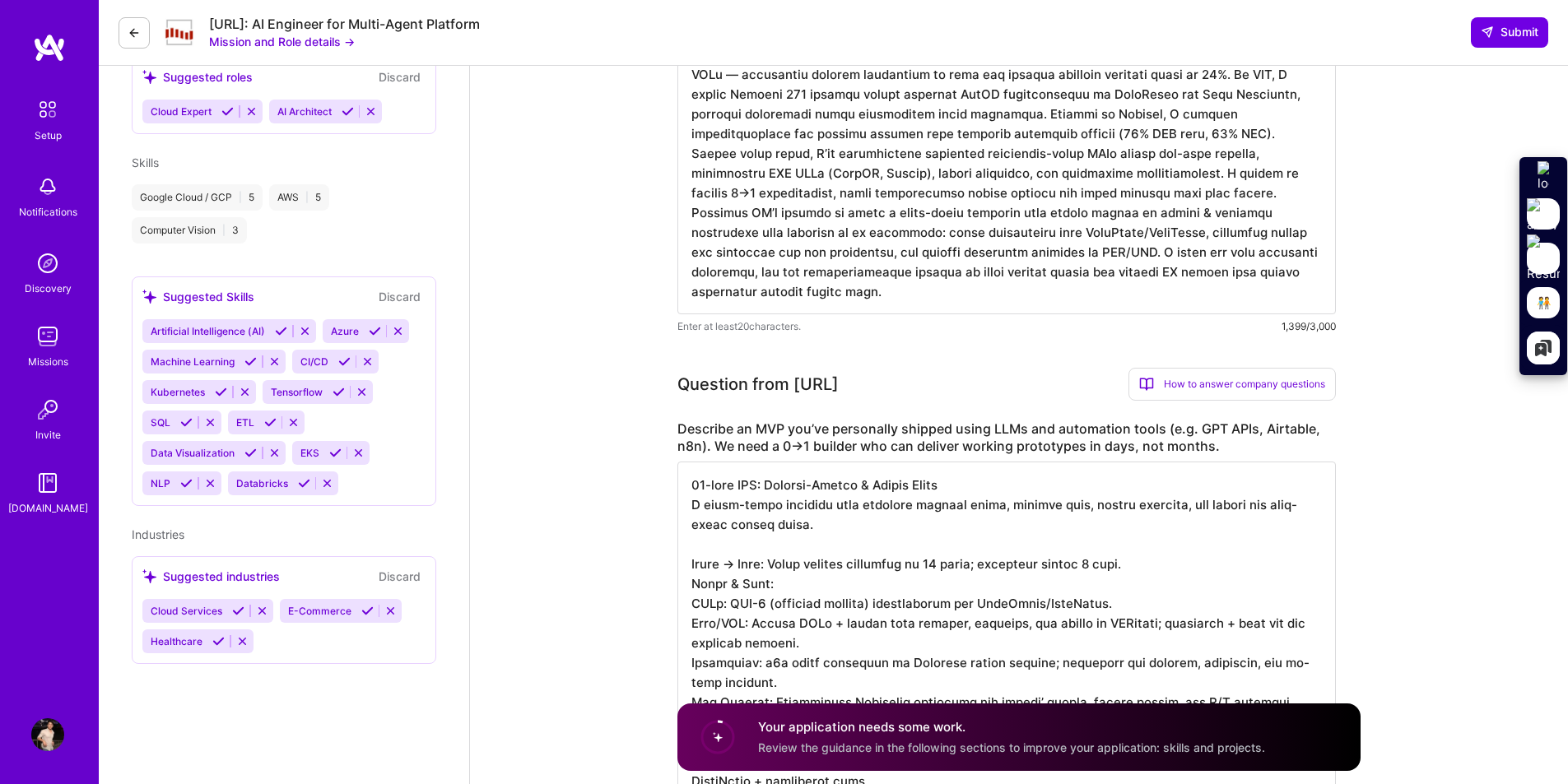
type textarea "L ipsu dolor si ametco adipisci eli seddoeius temporinci-utlab ET dolorem aliq …"
click at [879, 737] on div "Your application needs some work. Review the guidance in the following sections…" at bounding box center [1012, 737] width 507 height 38
click at [719, 742] on circle at bounding box center [718, 737] width 31 height 31
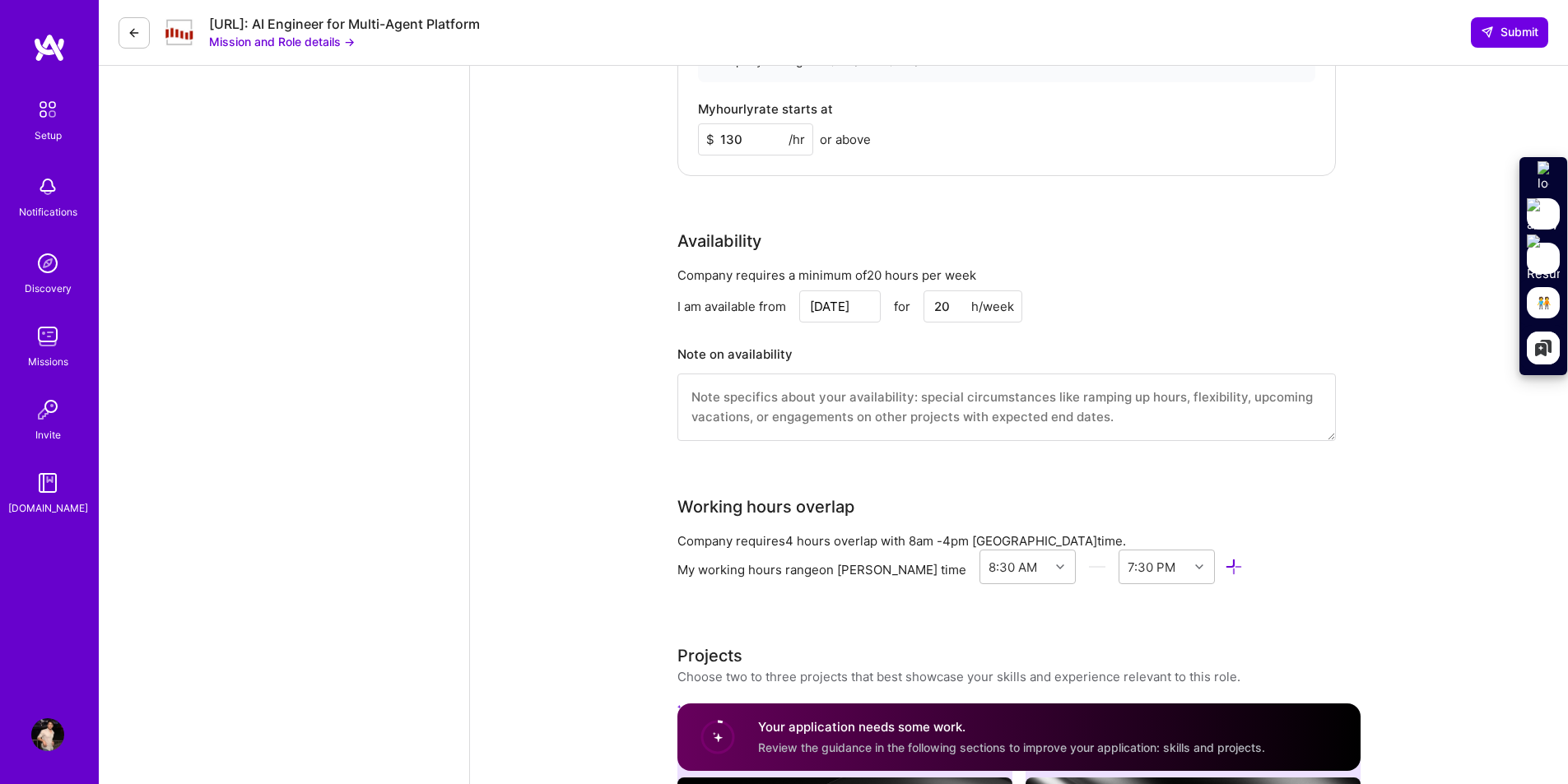
scroll to position [1733, 0]
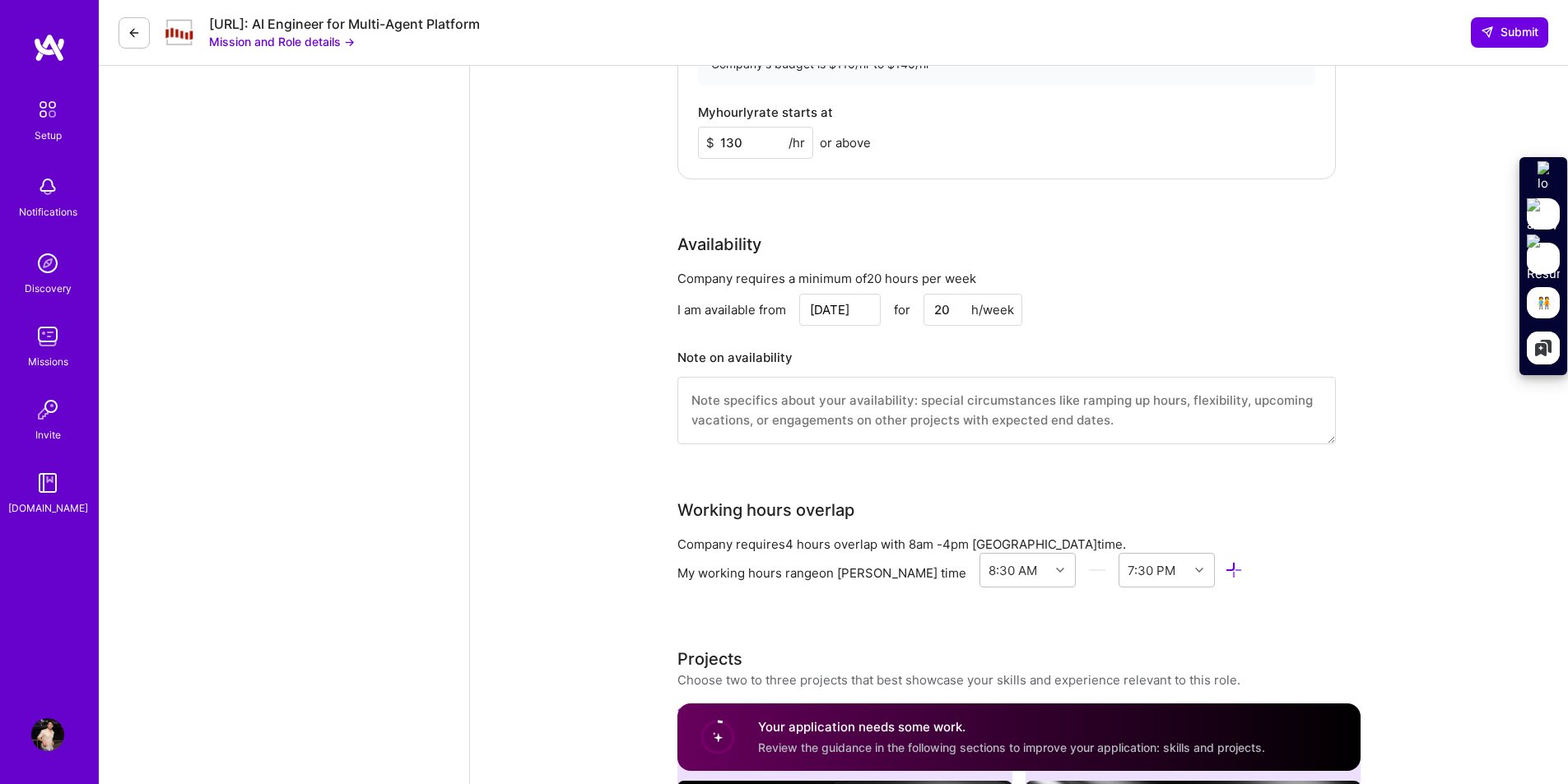
click at [917, 409] on textarea at bounding box center [1006, 410] width 659 height 68
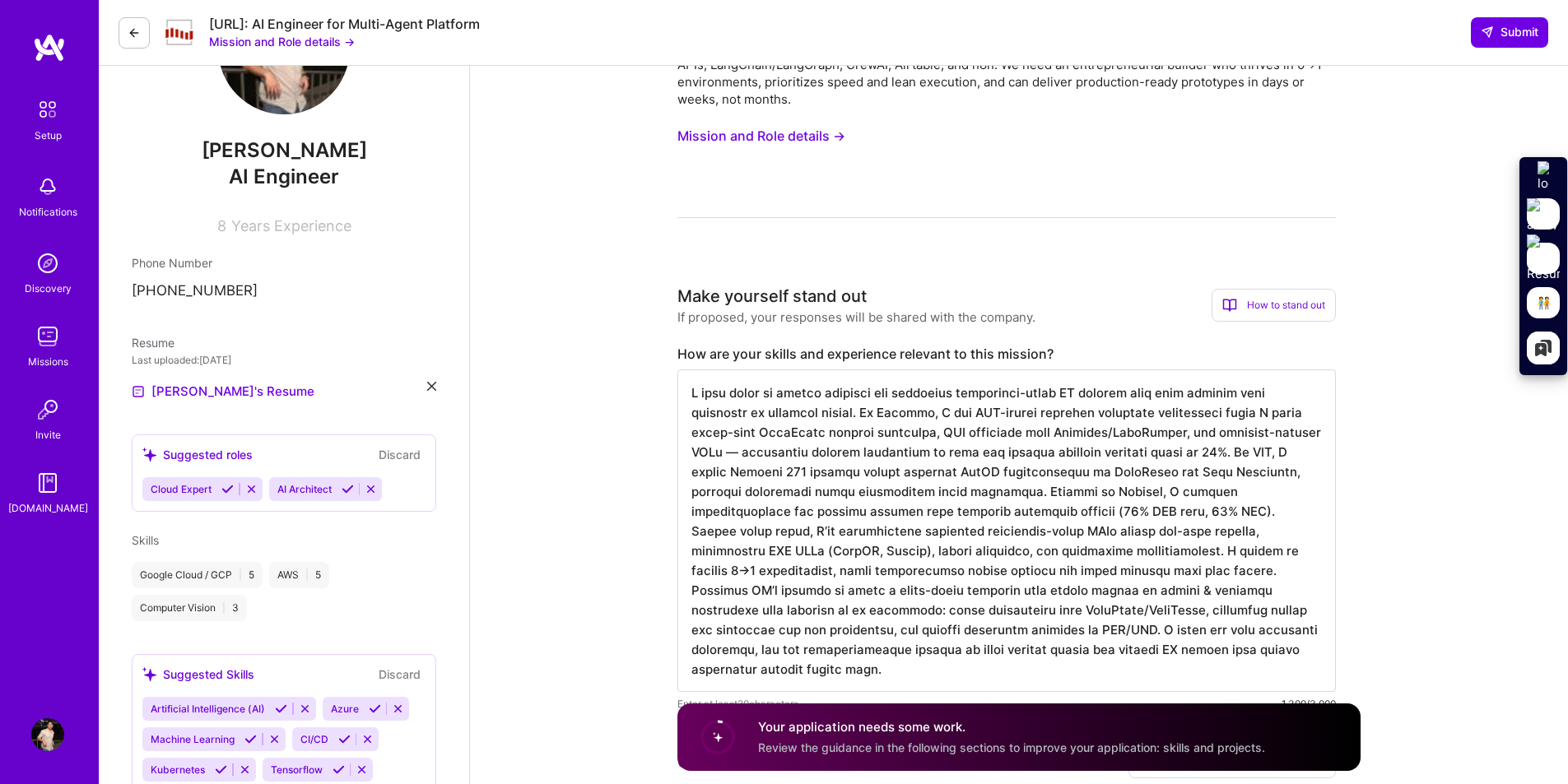
scroll to position [0, 0]
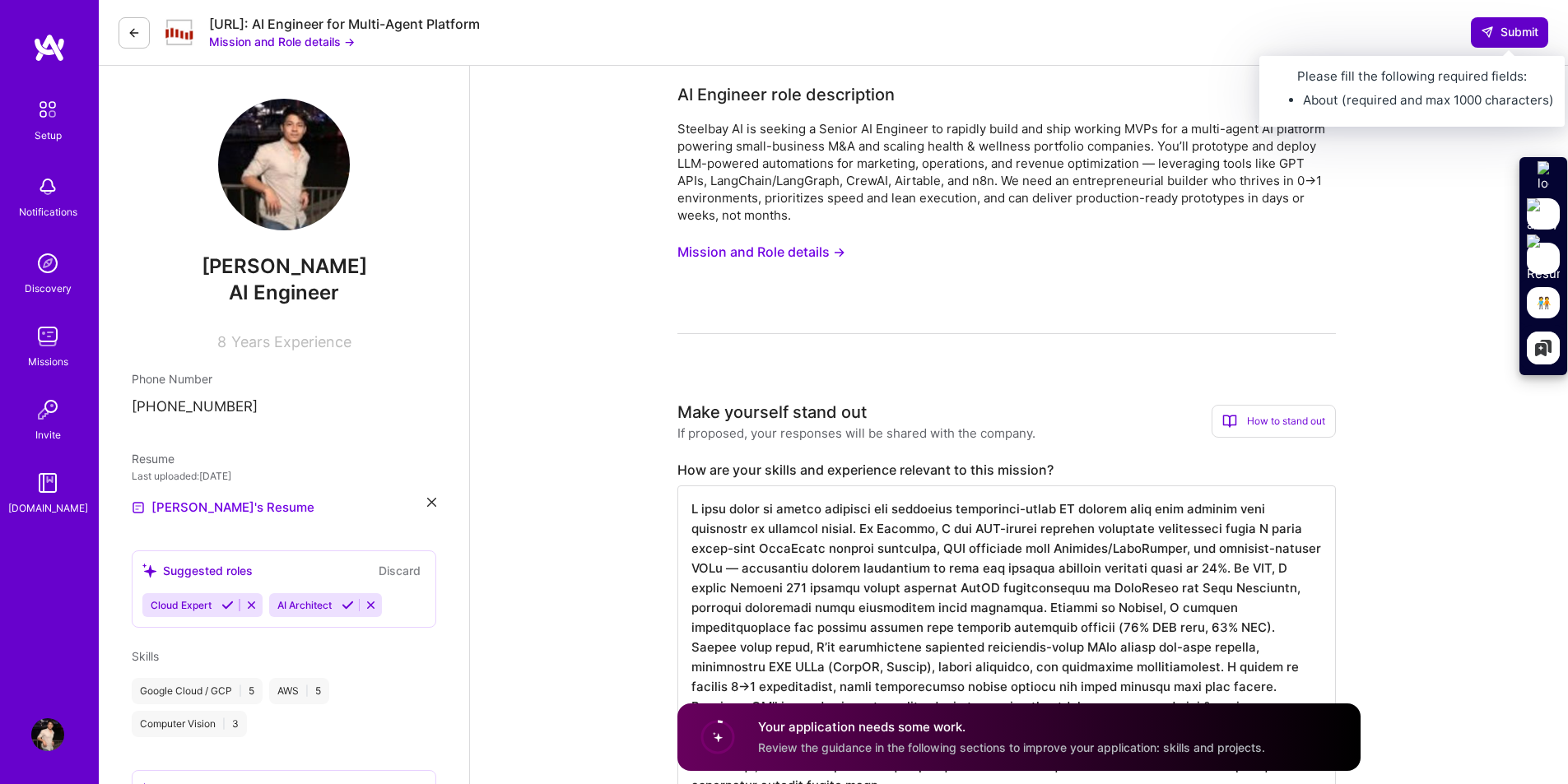
type textarea "I'm fully available."
click at [1484, 34] on icon at bounding box center [1488, 32] width 14 height 14
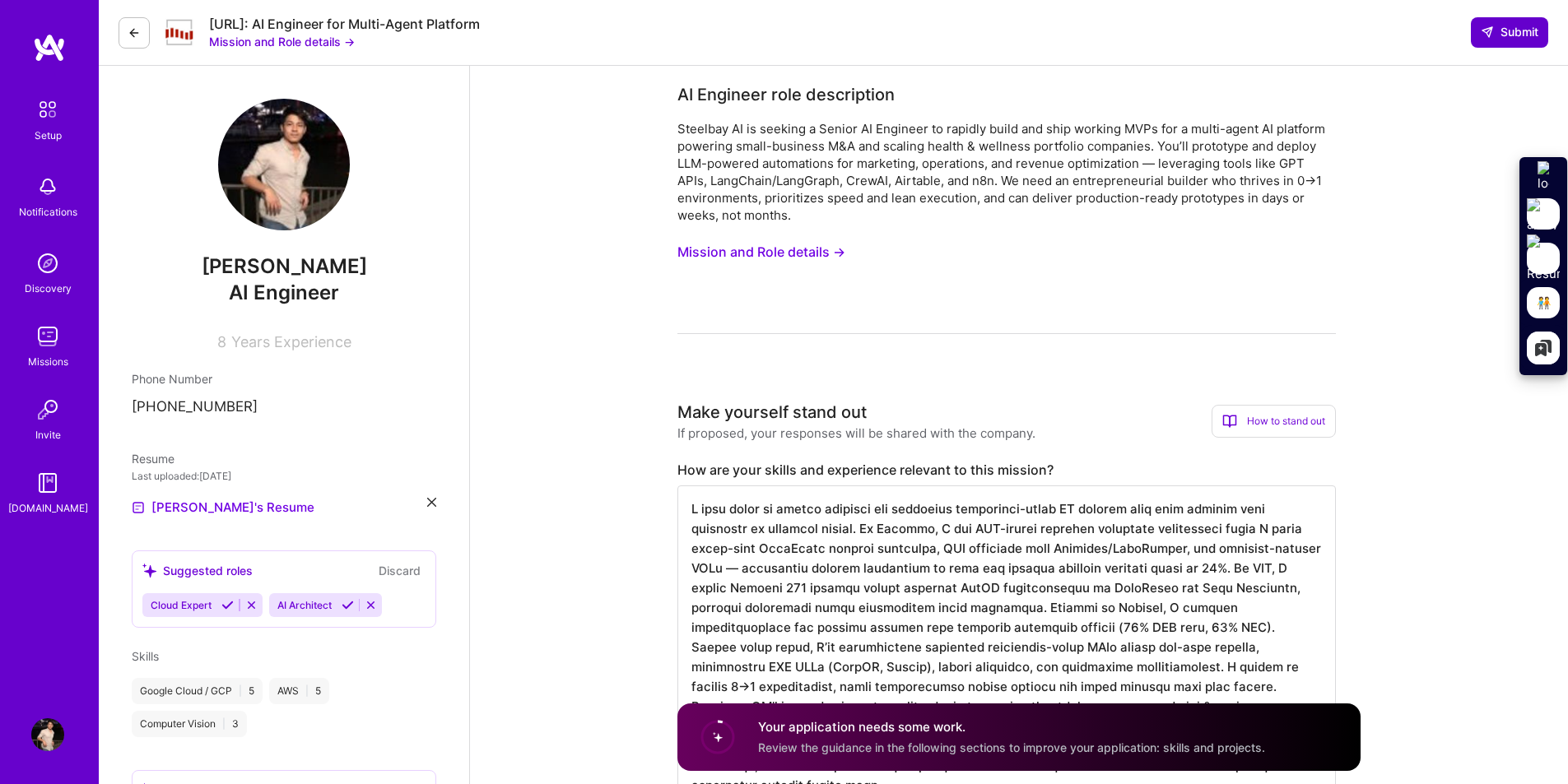
click at [1484, 34] on icon at bounding box center [1488, 32] width 14 height 14
click at [273, 348] on span "Years Experience" at bounding box center [292, 342] width 120 height 17
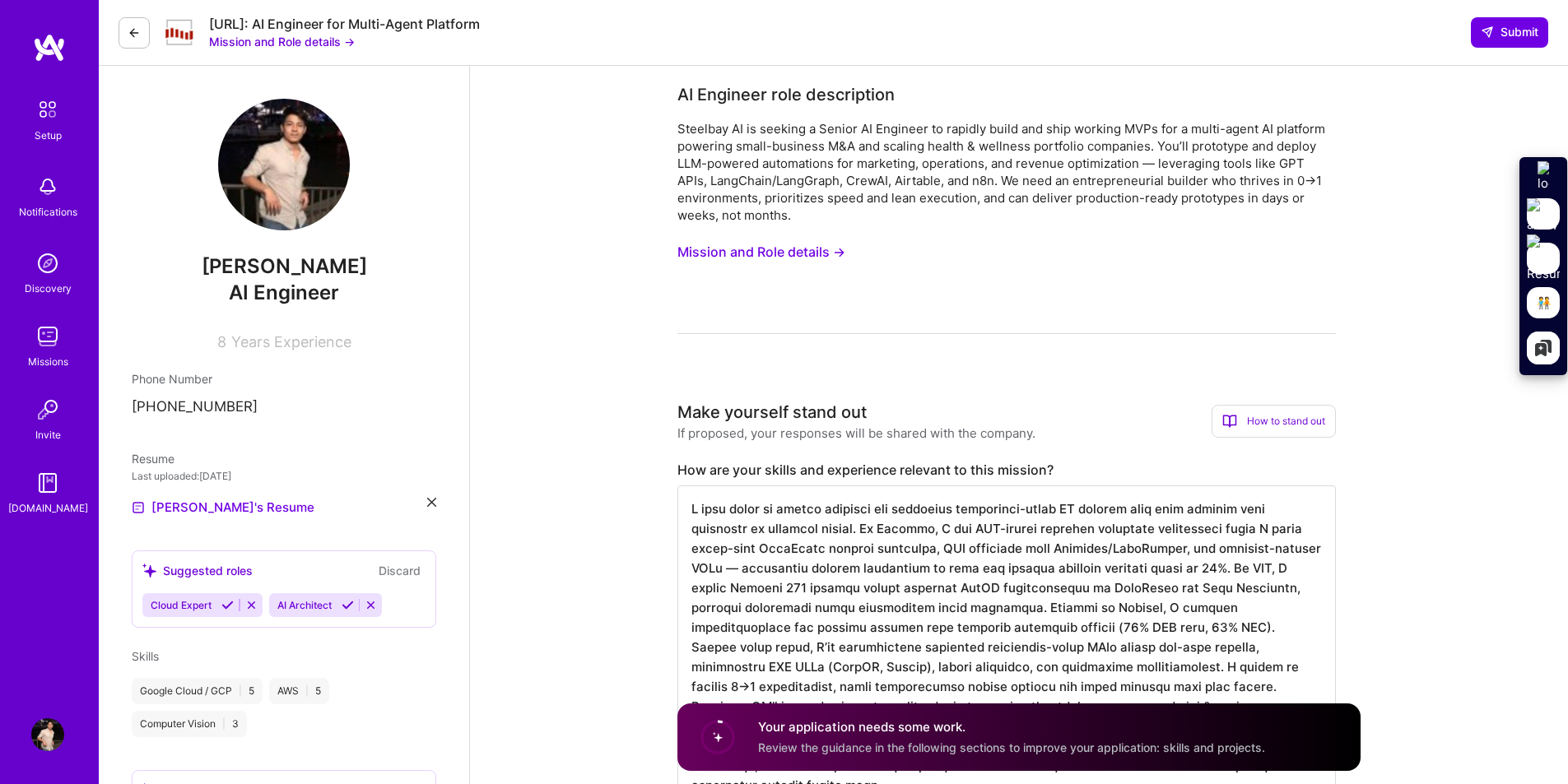
click at [273, 348] on span "Years Experience" at bounding box center [292, 342] width 120 height 17
click at [304, 330] on div "8 Years Experience" at bounding box center [284, 338] width 304 height 24
click at [1506, 331] on p "Save job and apply later" at bounding box center [1500, 347] width 131 height 34
click at [135, 42] on button at bounding box center [134, 33] width 31 height 31
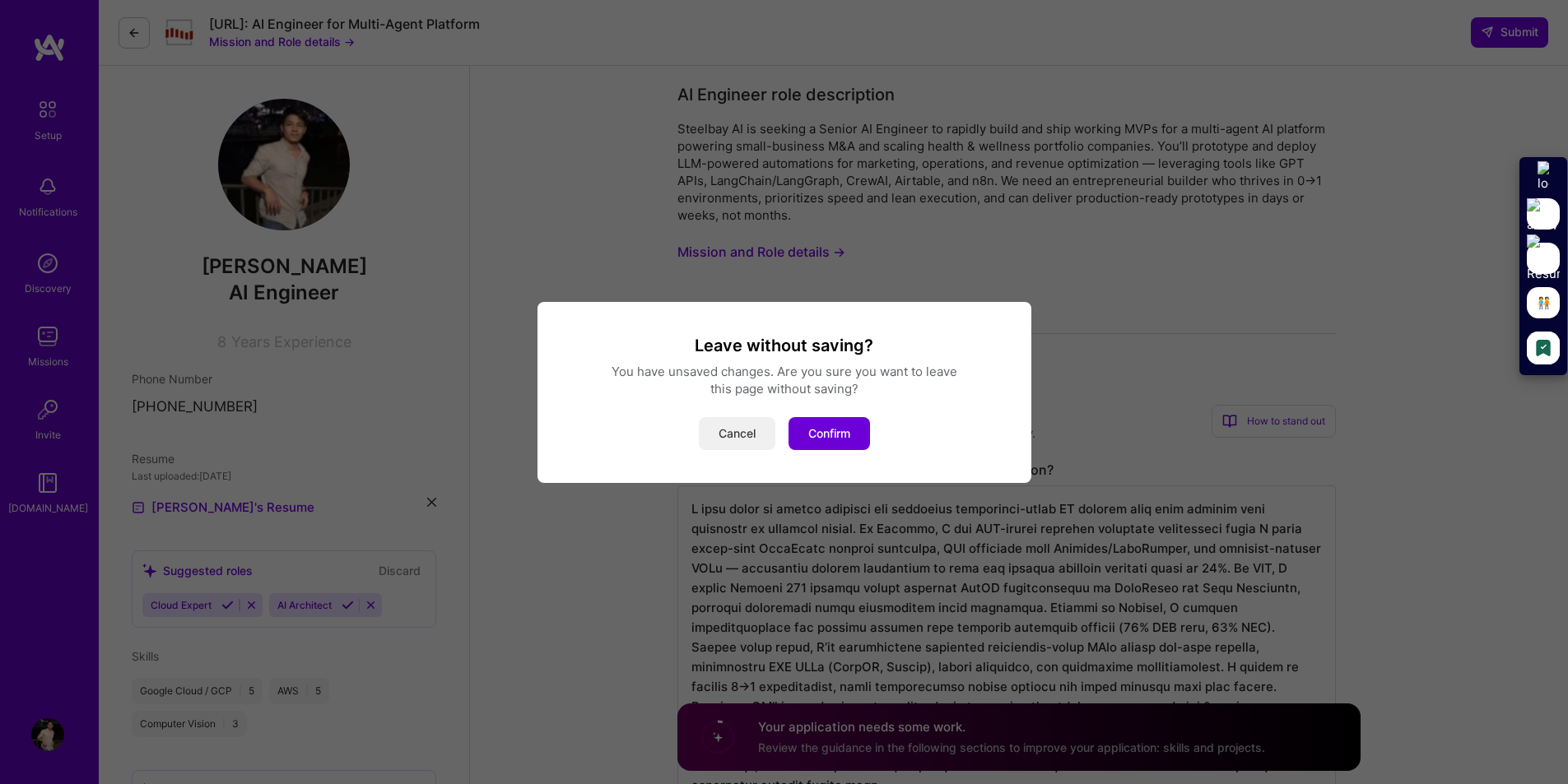
click at [746, 433] on button "Cancel" at bounding box center [737, 434] width 77 height 33
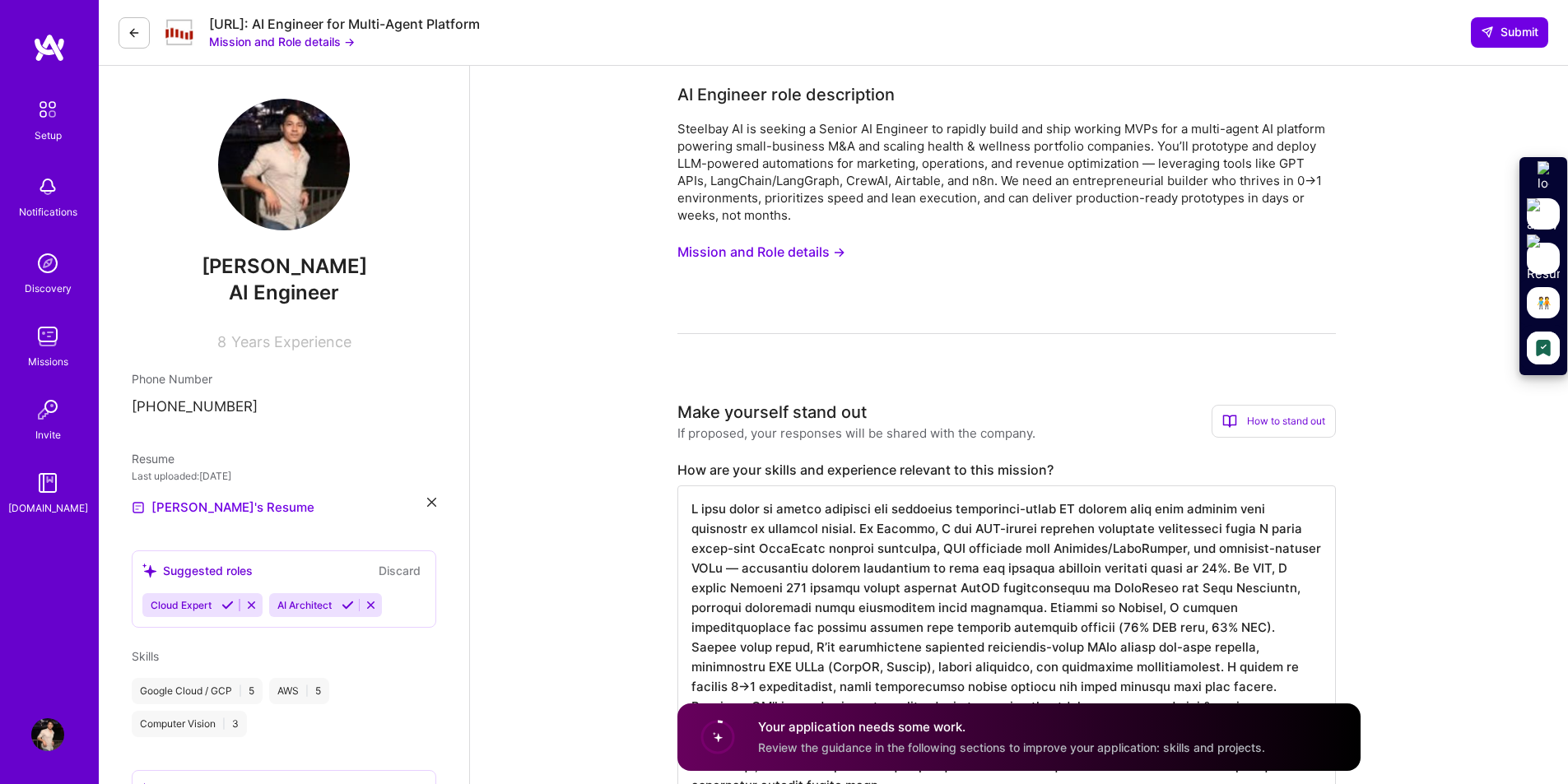
click at [1325, 407] on div "How to stand out" at bounding box center [1274, 421] width 124 height 33
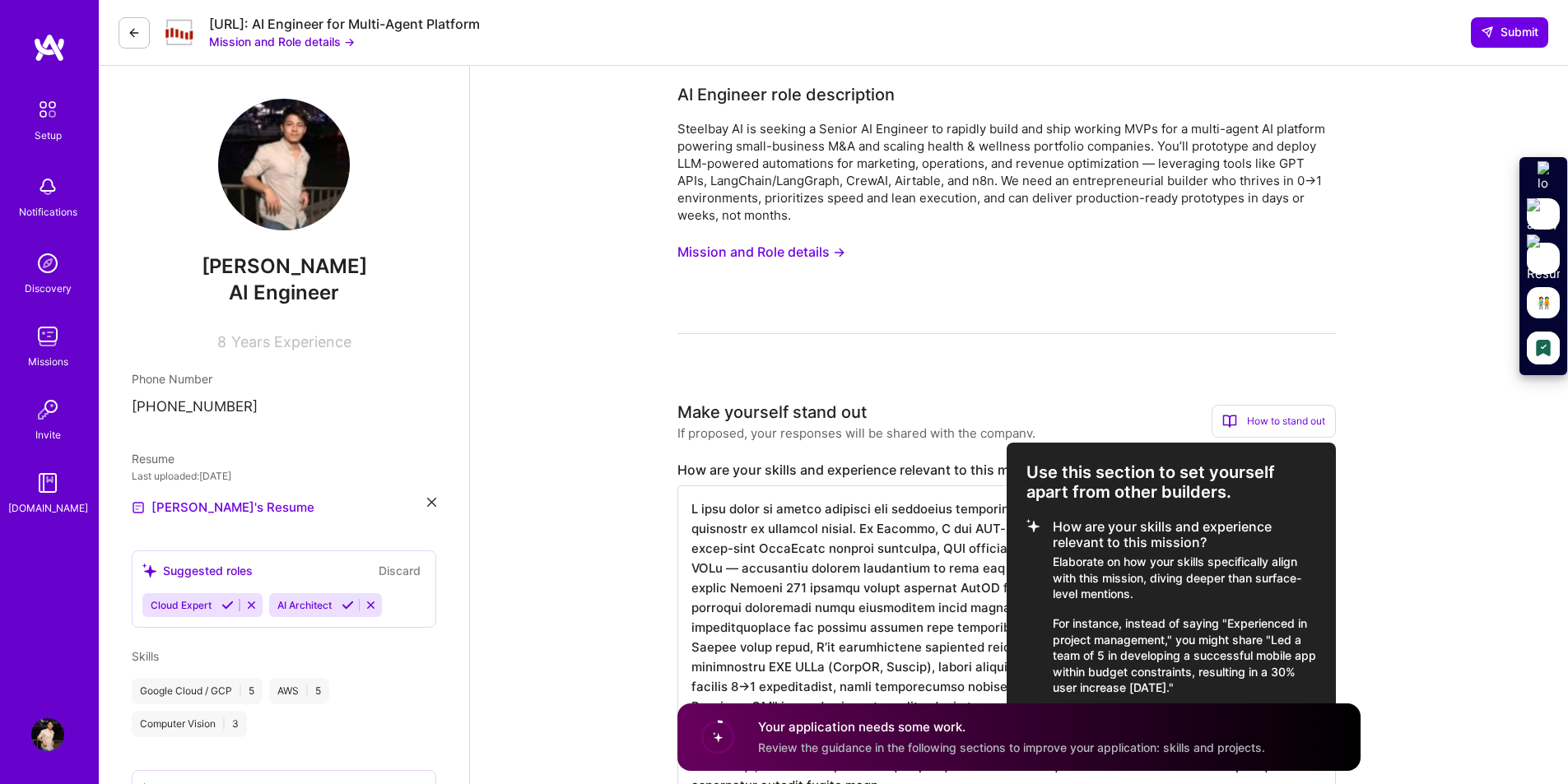
click at [1393, 463] on div at bounding box center [784, 392] width 1568 height 784
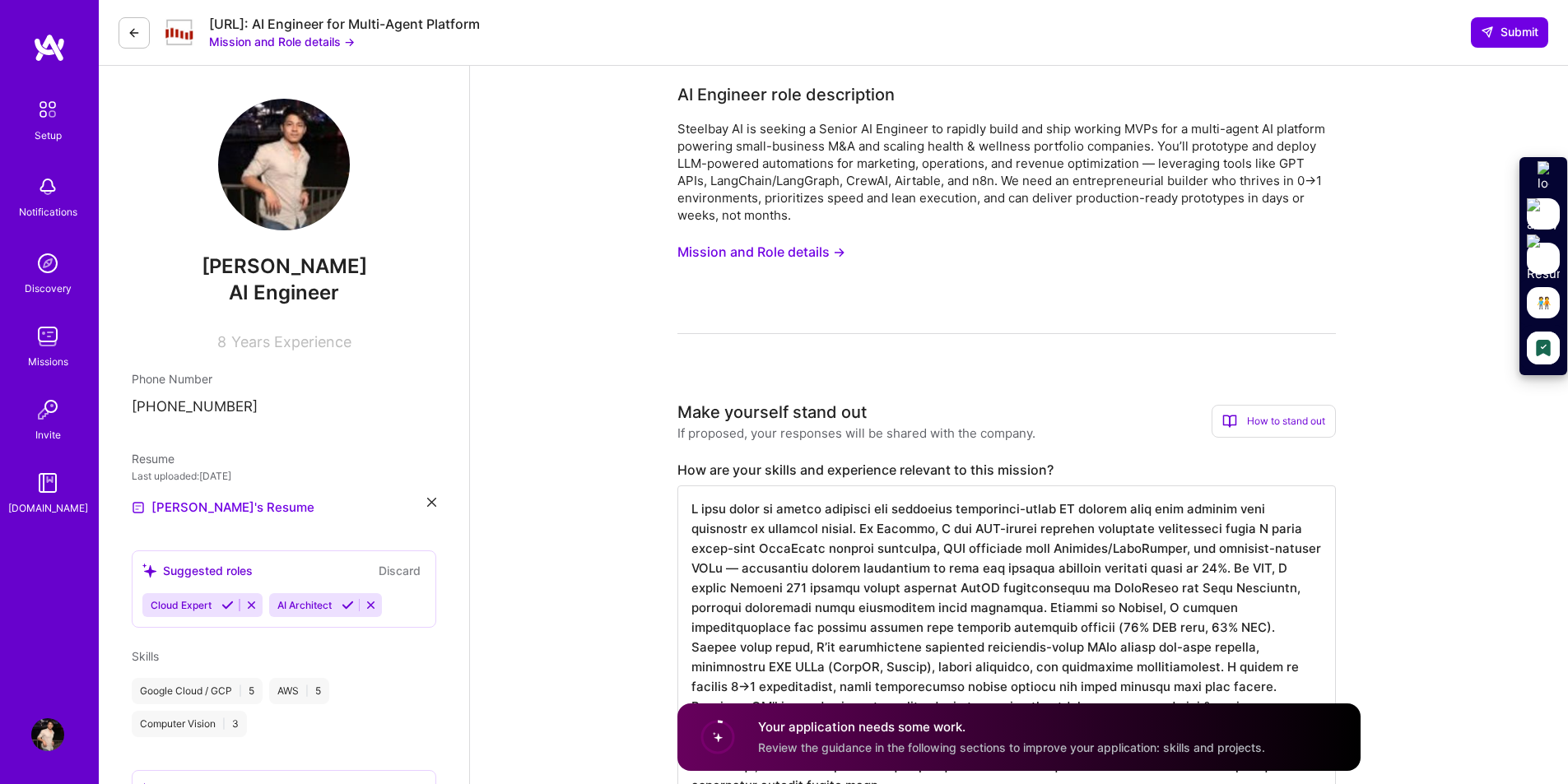
click at [814, 250] on button "Mission and Role details →" at bounding box center [760, 252] width 168 height 30
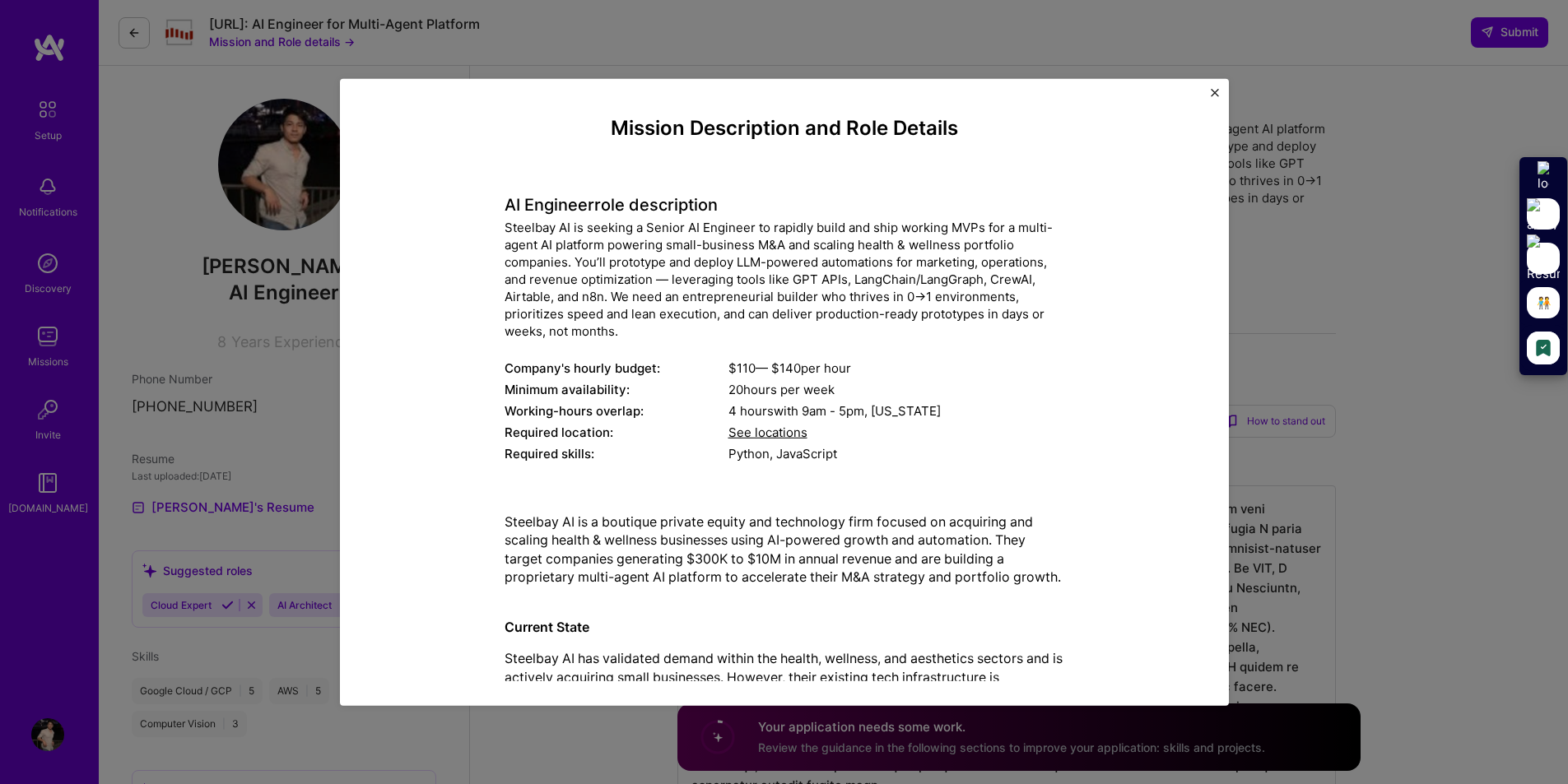
click at [1213, 97] on button "Close" at bounding box center [1214, 97] width 8 height 17
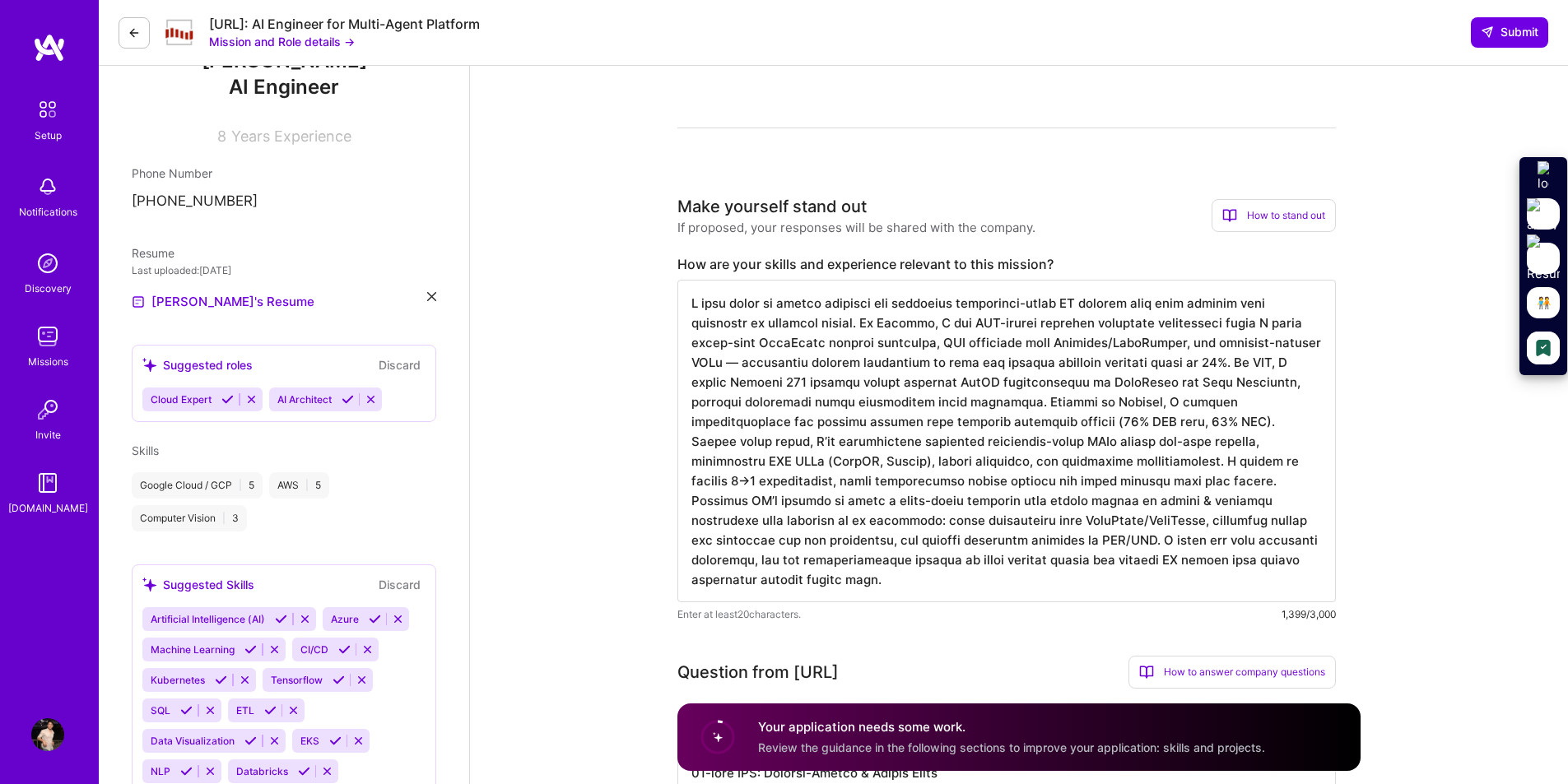
scroll to position [202, 0]
click at [1108, 320] on textarea at bounding box center [1006, 443] width 659 height 322
click at [1155, 300] on textarea at bounding box center [1006, 443] width 659 height 322
click at [1194, 323] on textarea at bounding box center [1006, 443] width 659 height 322
drag, startPoint x: 1231, startPoint y: 412, endPoint x: 1246, endPoint y: 445, distance: 36.2
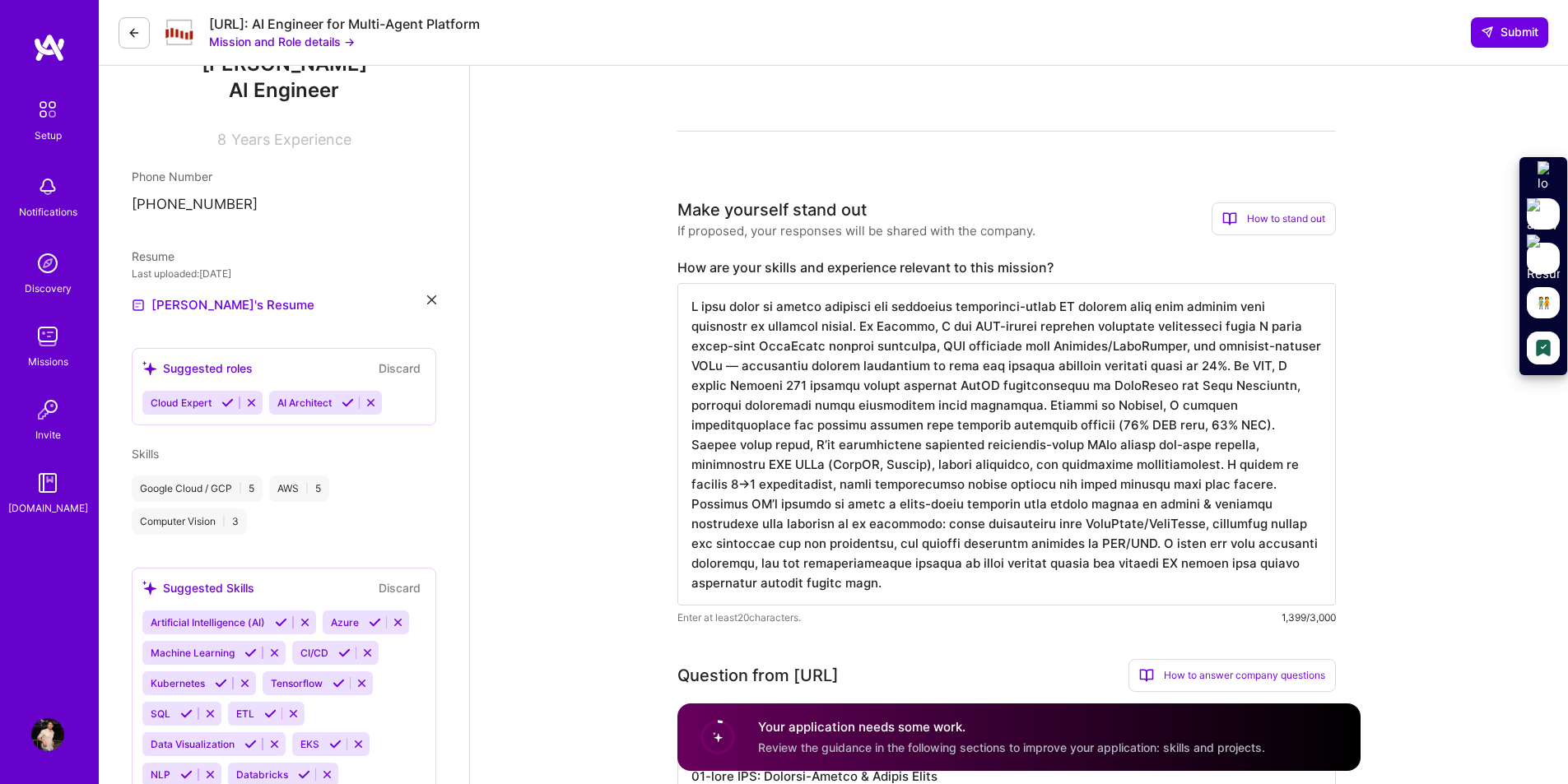
click at [1231, 414] on textarea at bounding box center [1006, 443] width 659 height 322
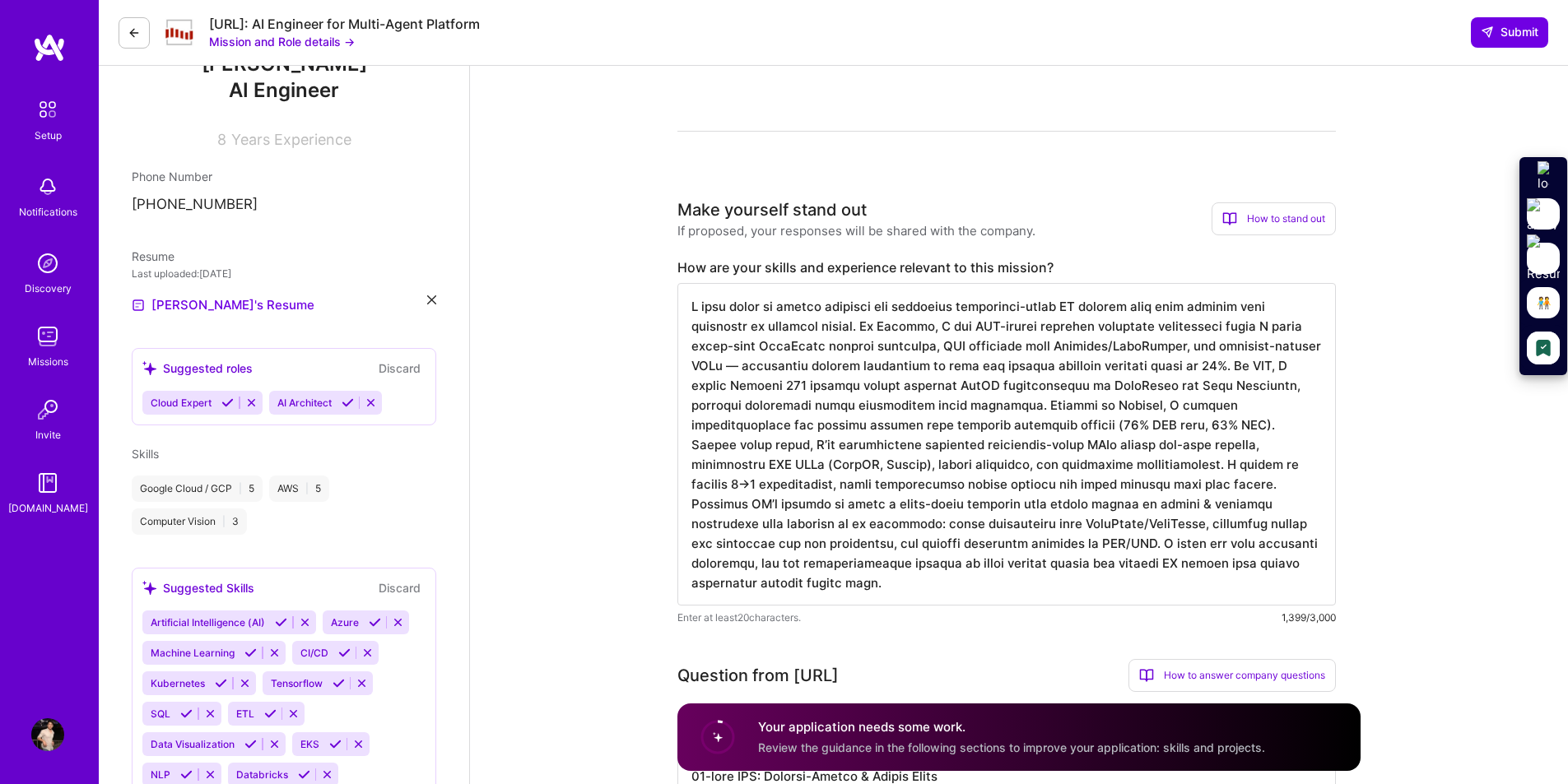
click at [922, 623] on div "Enter at least 20 characters. 1,399/3,000" at bounding box center [1006, 618] width 659 height 17
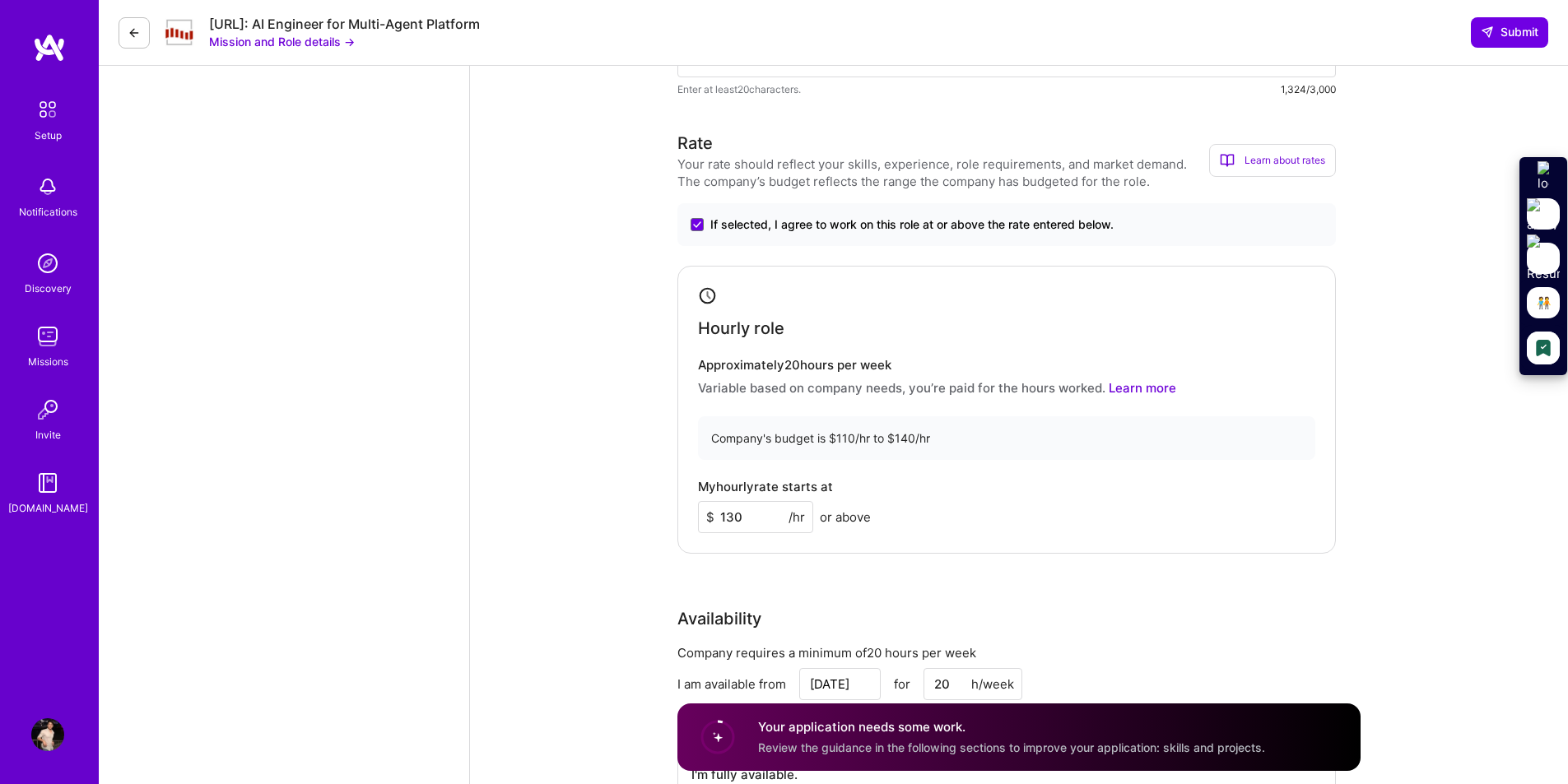
scroll to position [1372, 0]
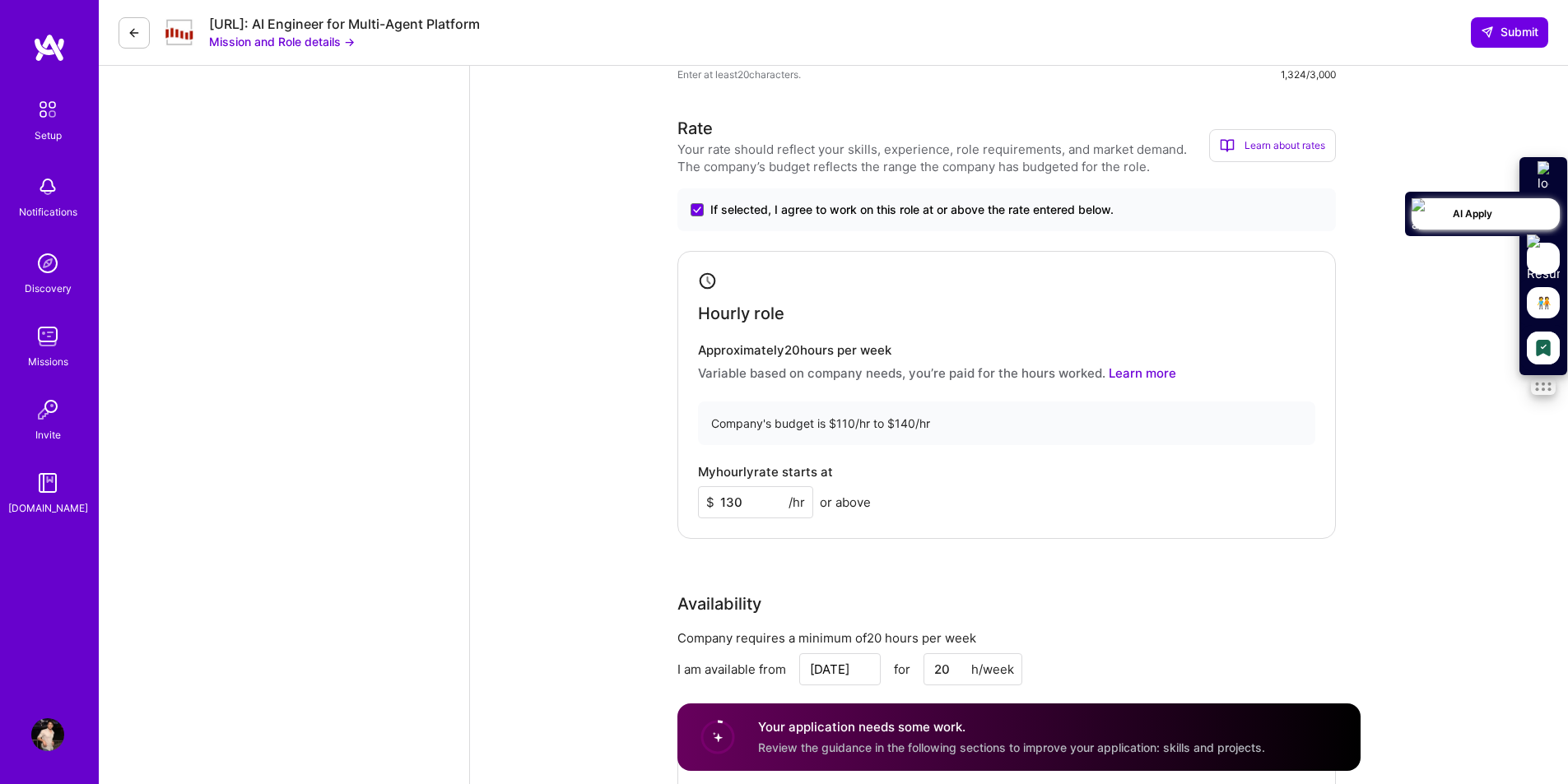
click at [1538, 196] on p "AI Apply" at bounding box center [1502, 213] width 115 height 34
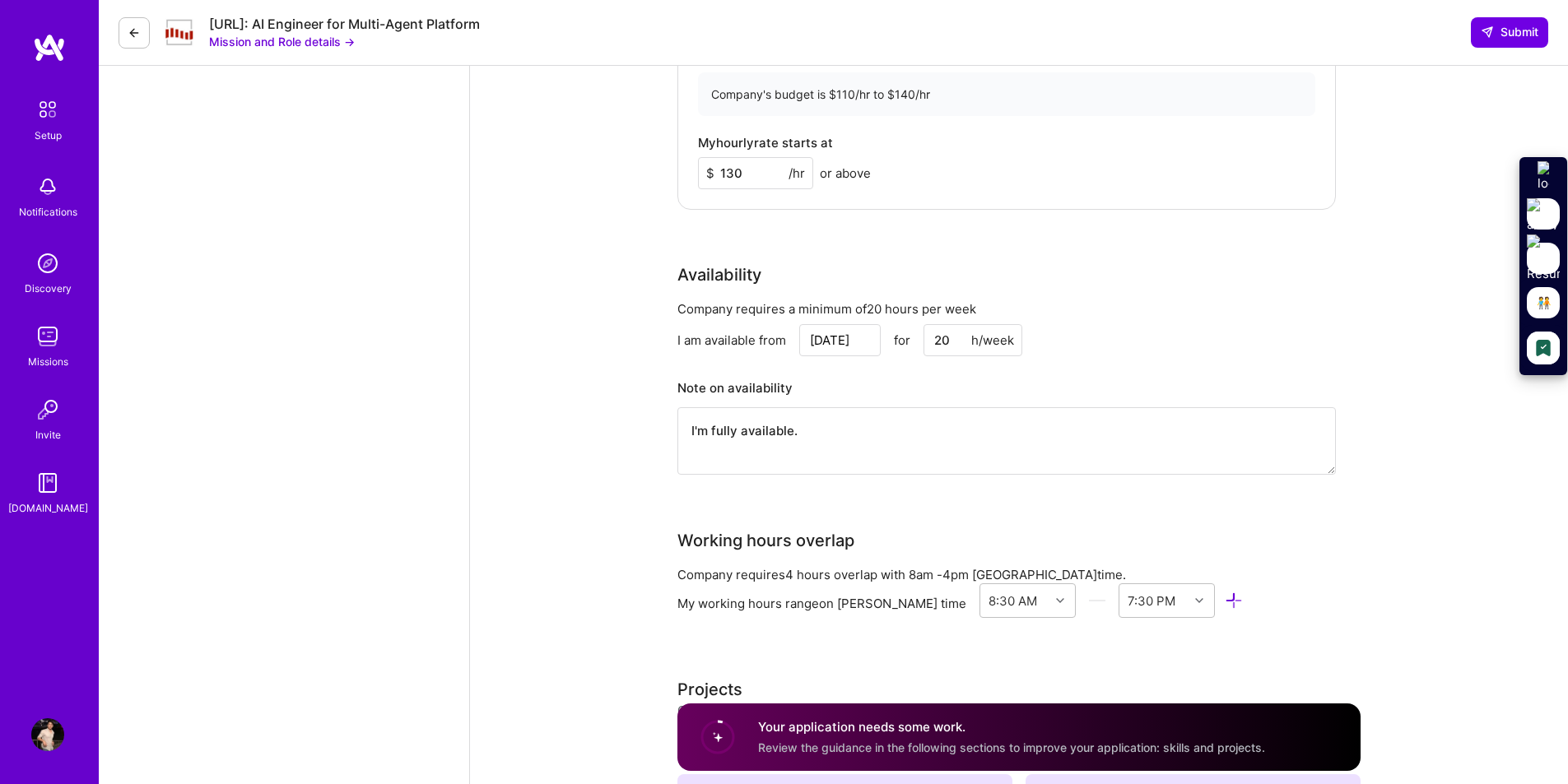
scroll to position [1866, 0]
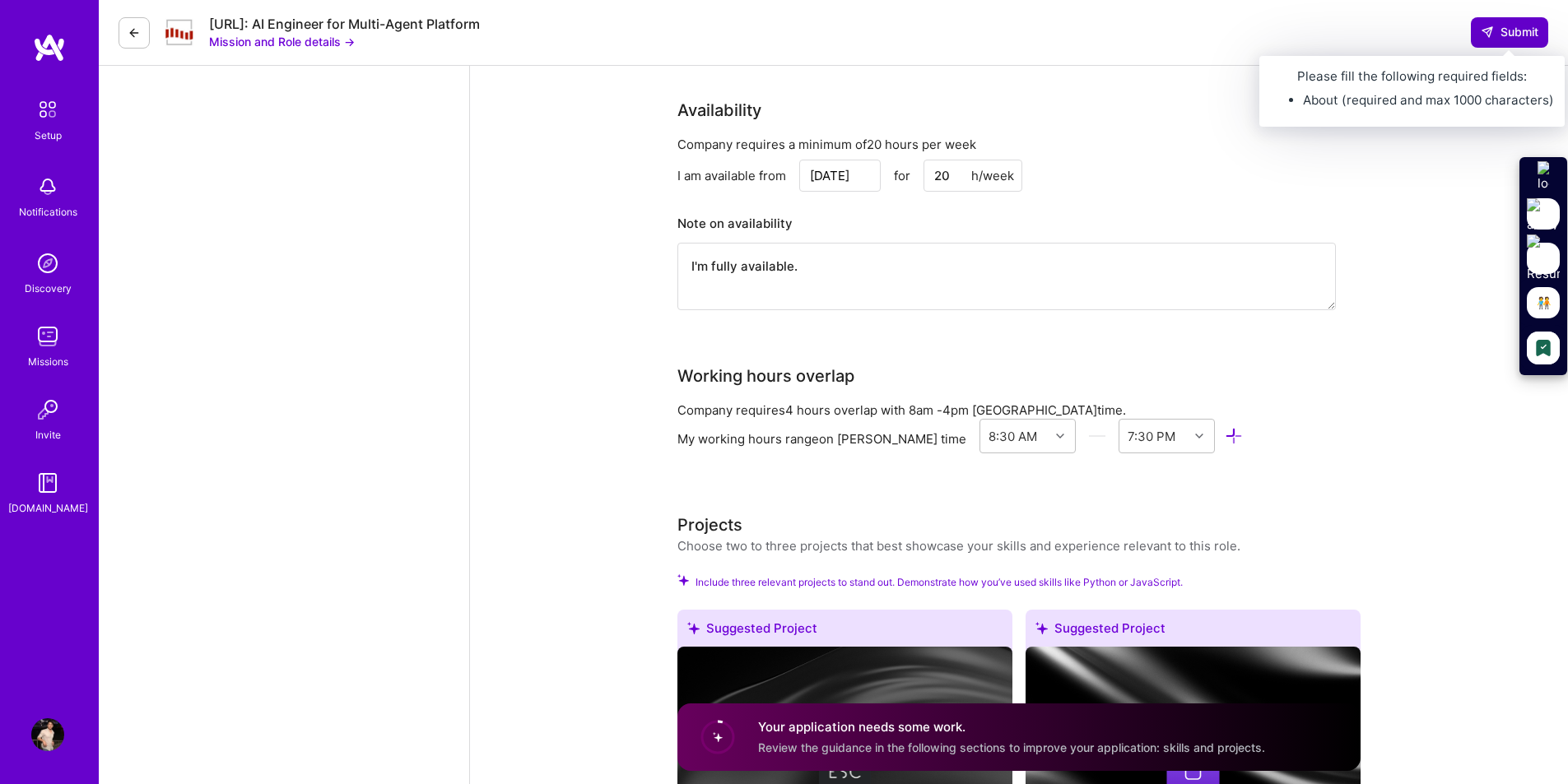
click at [1503, 24] on span "Submit" at bounding box center [1509, 32] width 57 height 16
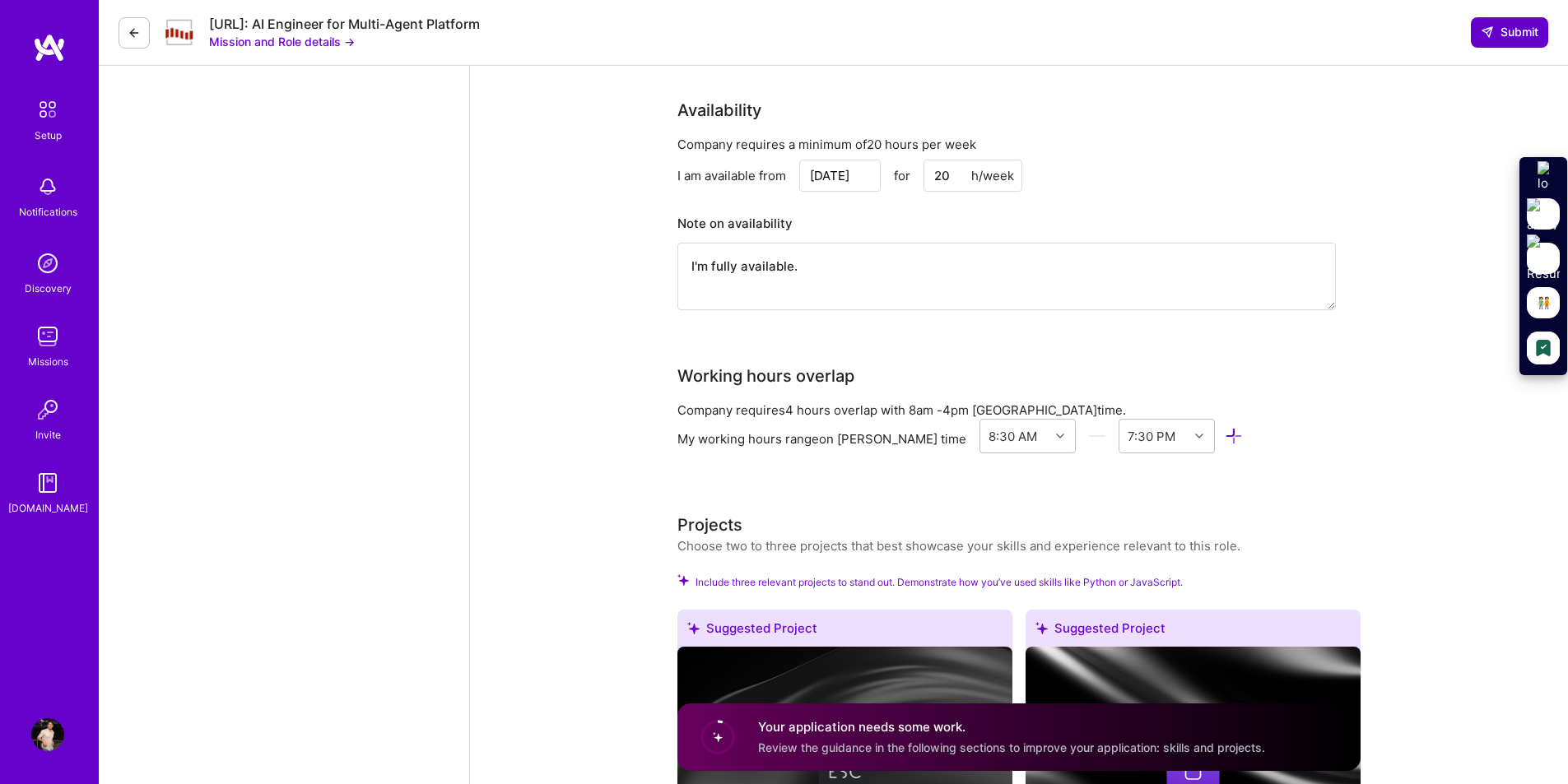
click at [1503, 24] on span "Submit" at bounding box center [1509, 32] width 57 height 16
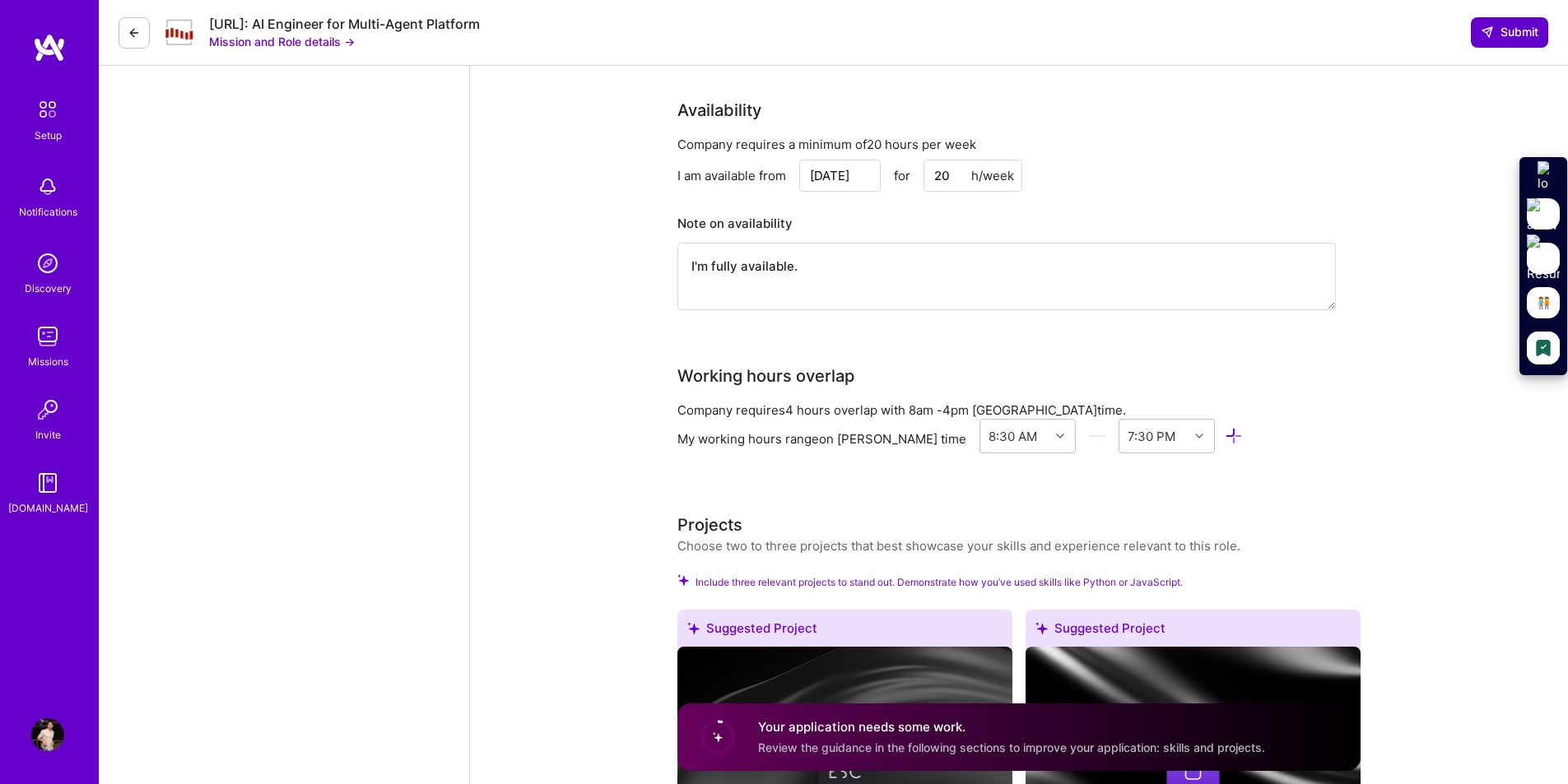
click at [1503, 24] on span "Submit" at bounding box center [1509, 32] width 57 height 16
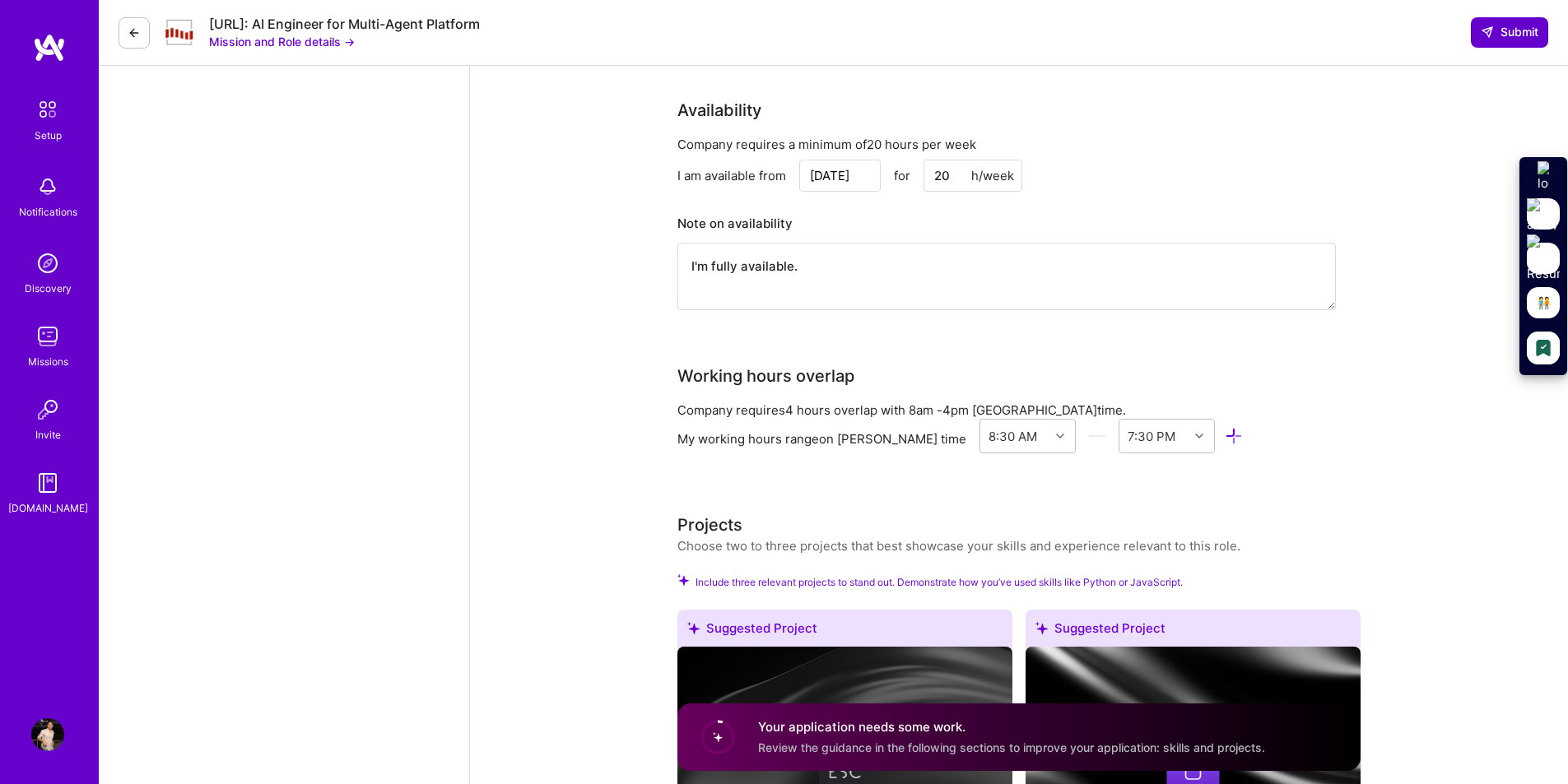
click at [1503, 24] on span "Submit" at bounding box center [1509, 32] width 57 height 16
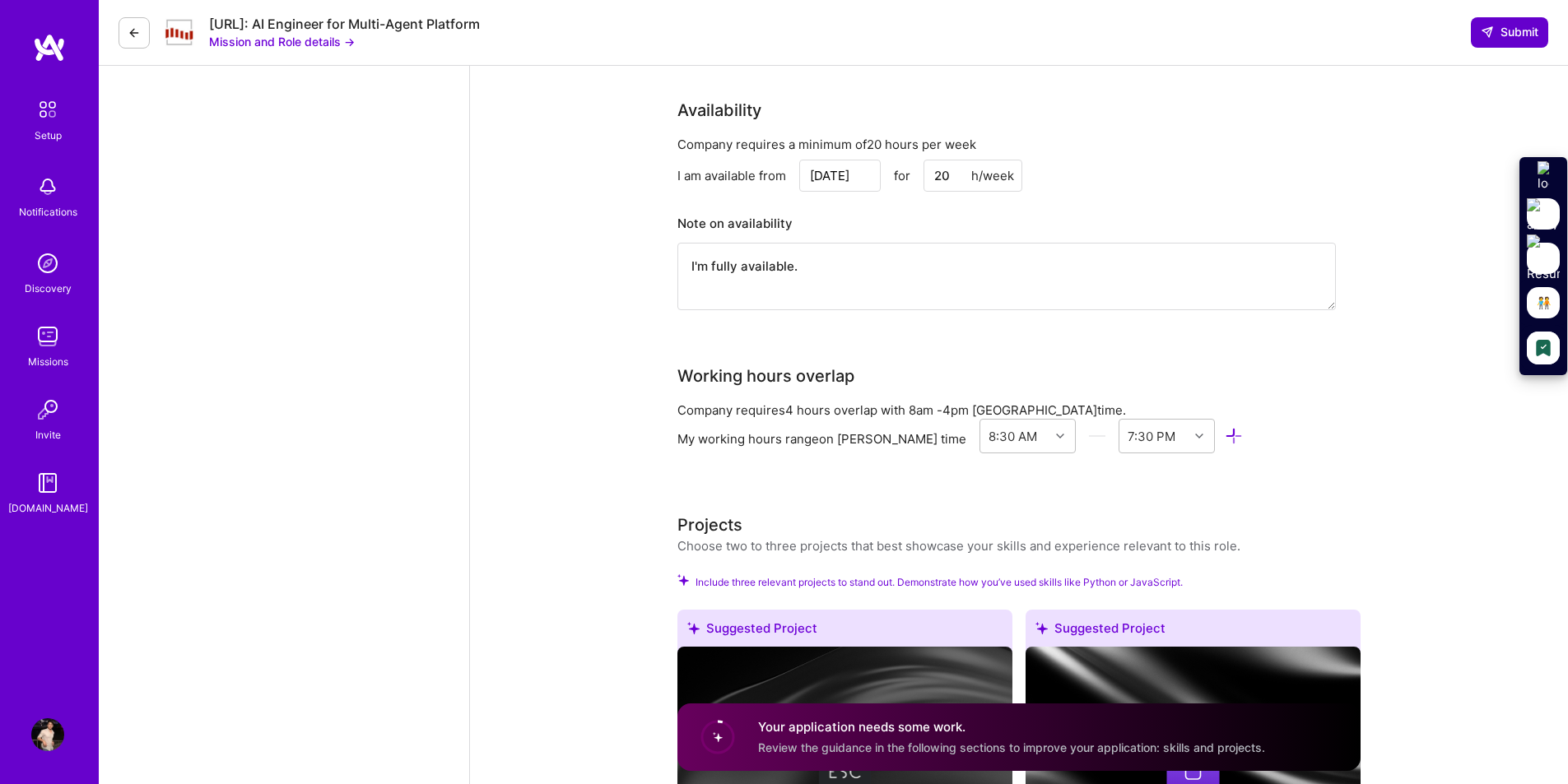
click at [1503, 24] on span "Submit" at bounding box center [1509, 32] width 57 height 16
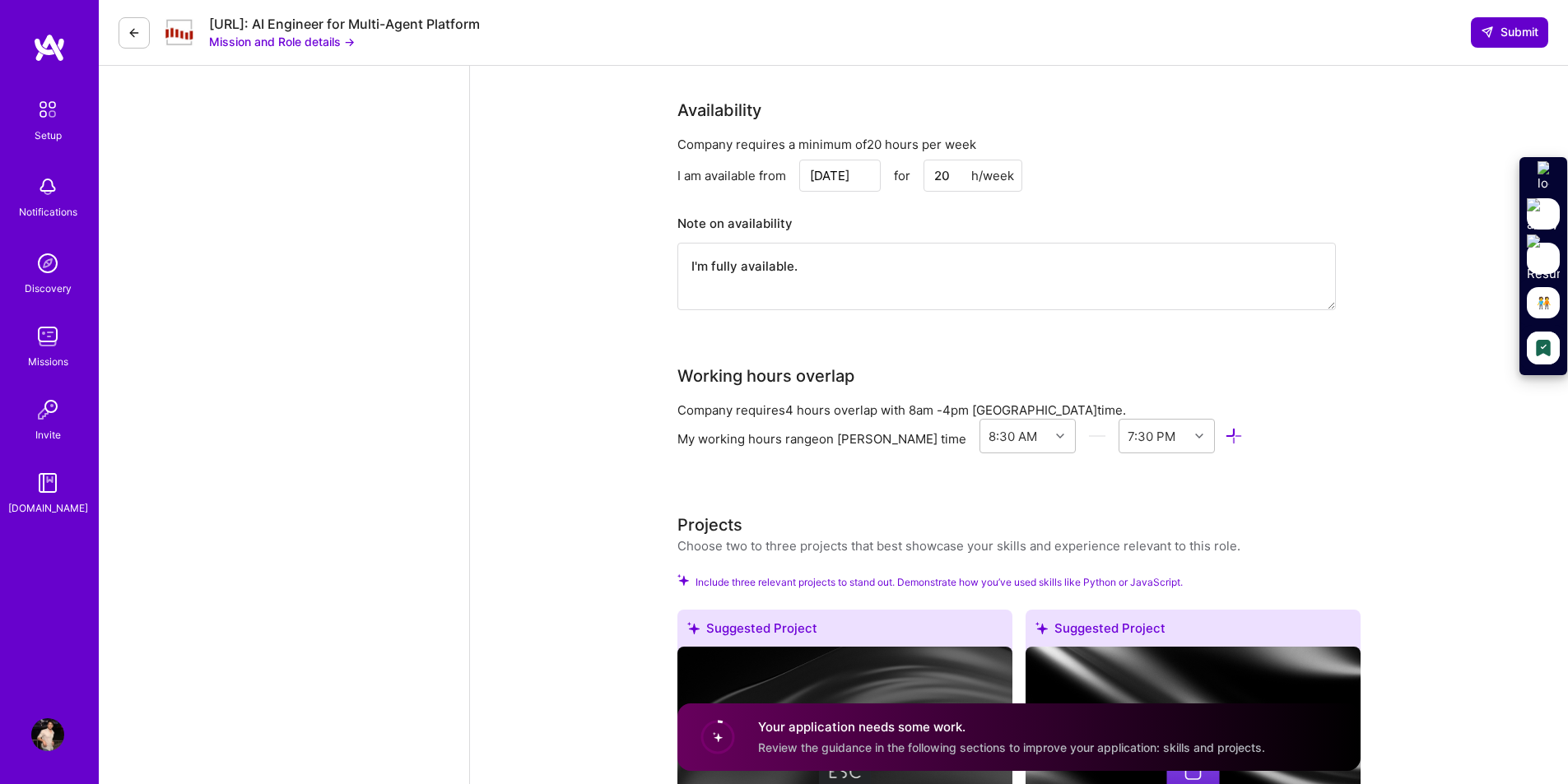
click at [1503, 24] on span "Submit" at bounding box center [1509, 32] width 57 height 16
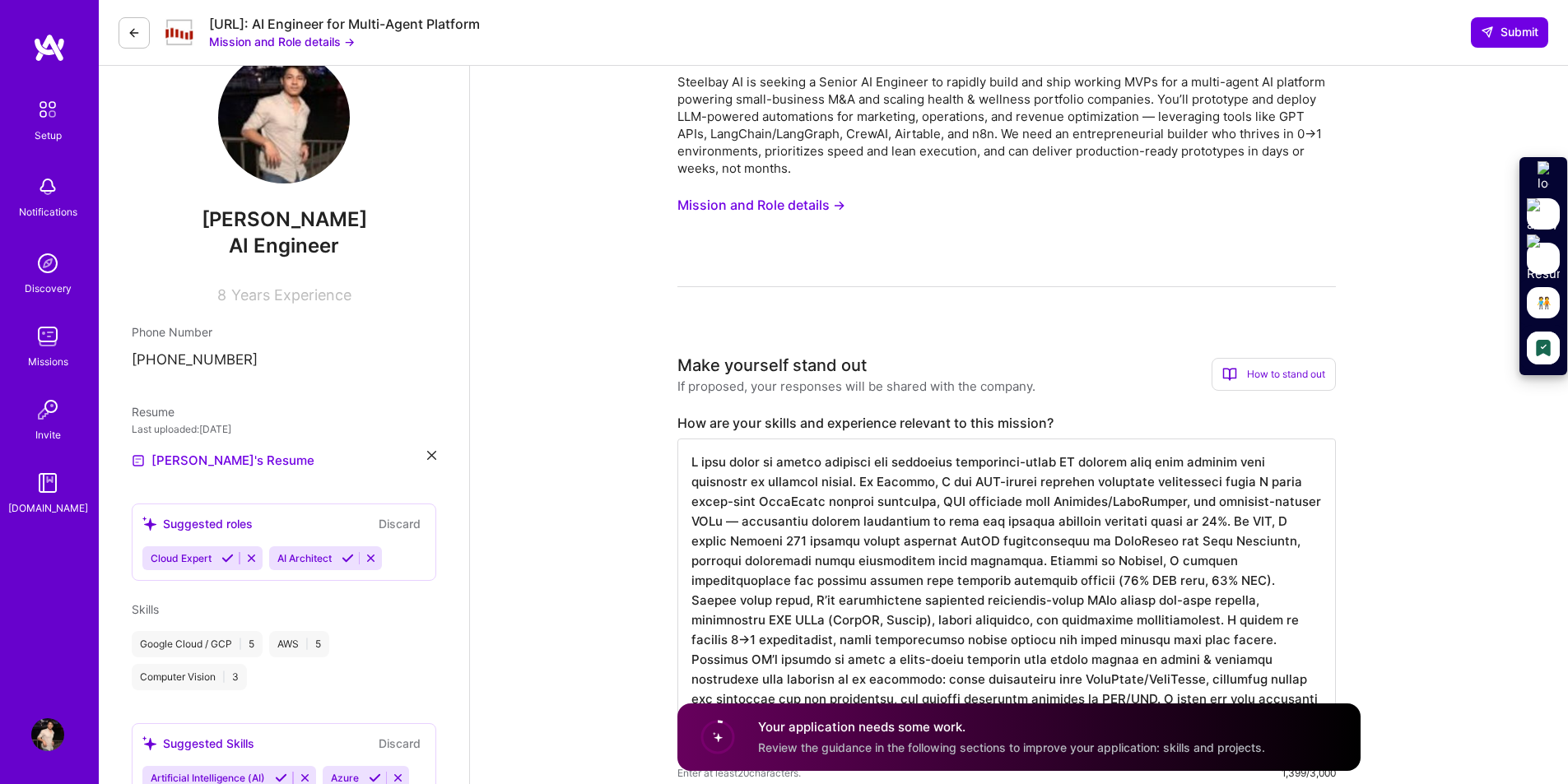
scroll to position [0, 0]
